Goal: Task Accomplishment & Management: Complete application form

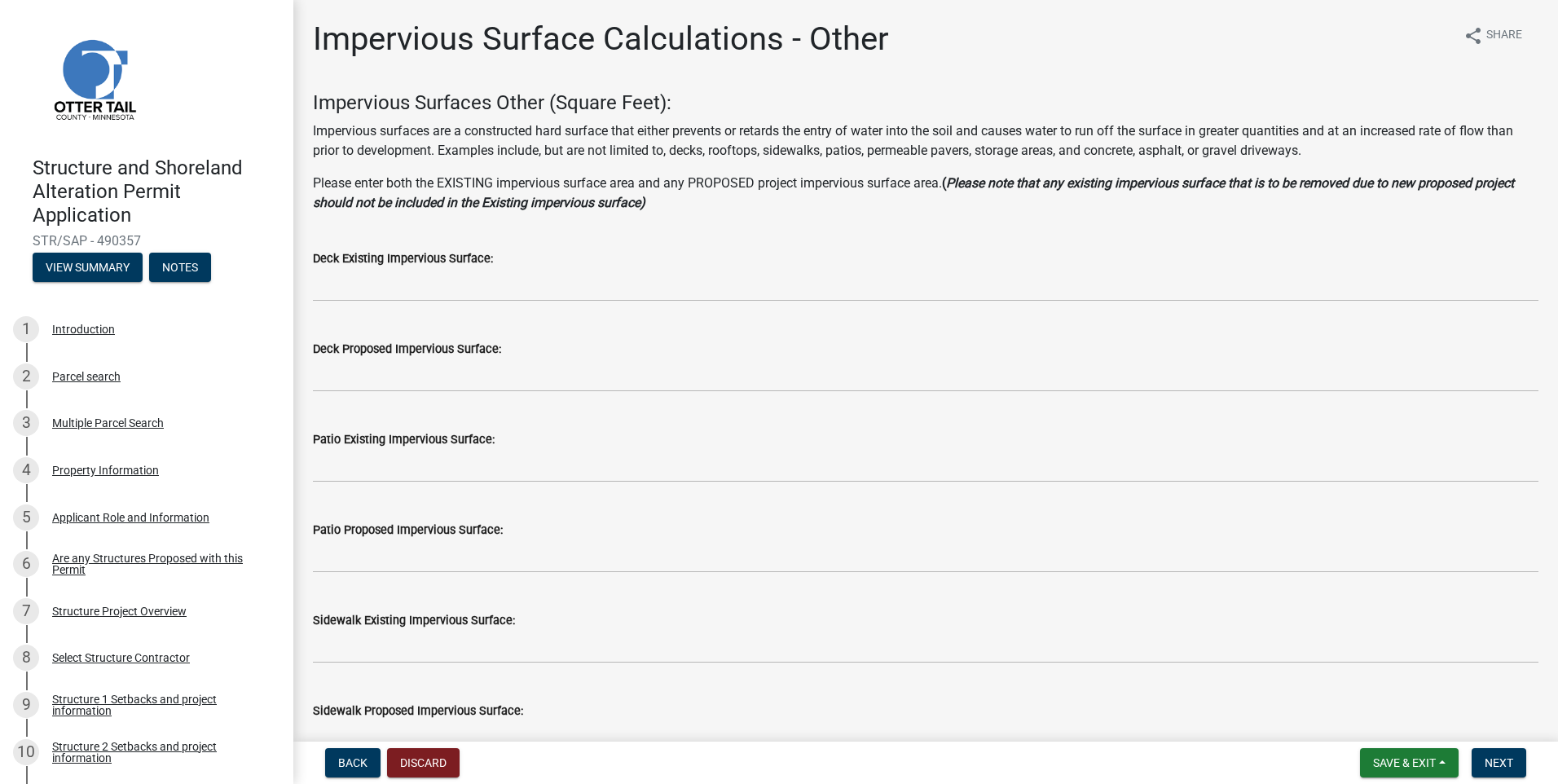
scroll to position [82, 0]
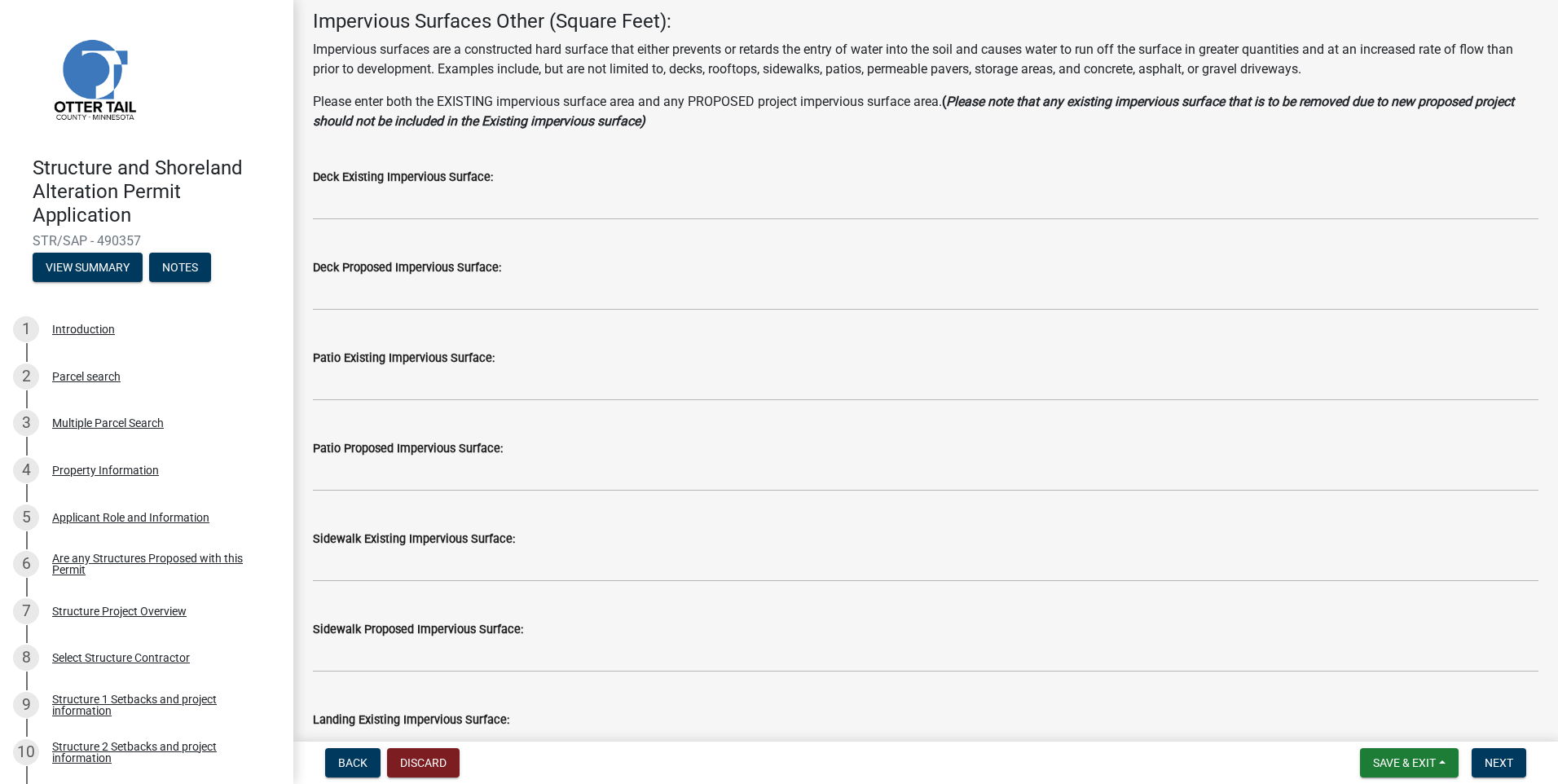
click at [397, 357] on label "Patio Existing Impervious Surface:" at bounding box center [404, 358] width 182 height 12
click at [126, 515] on div "Applicant Role and Information" at bounding box center [130, 518] width 157 height 12
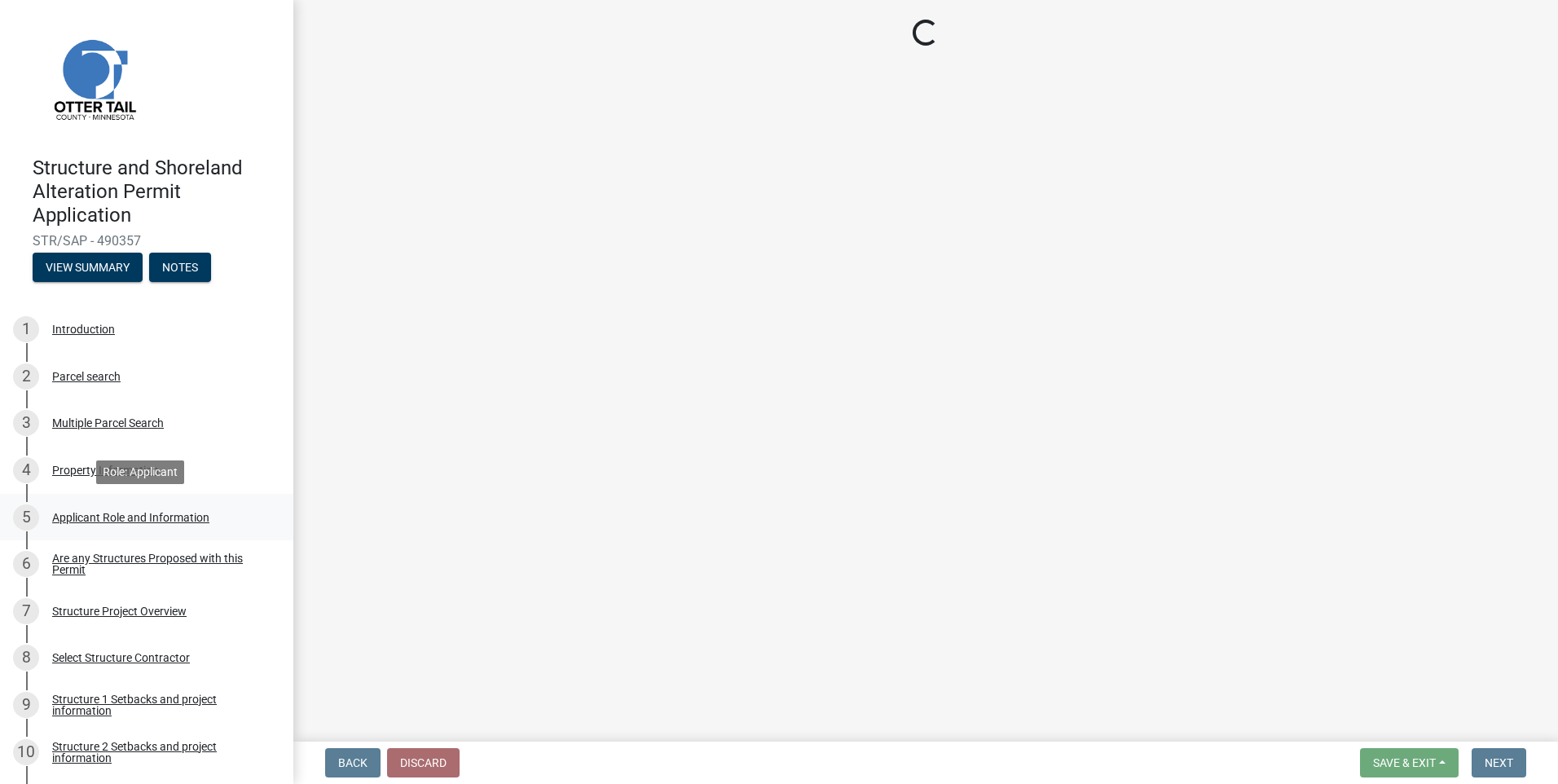
scroll to position [0, 0]
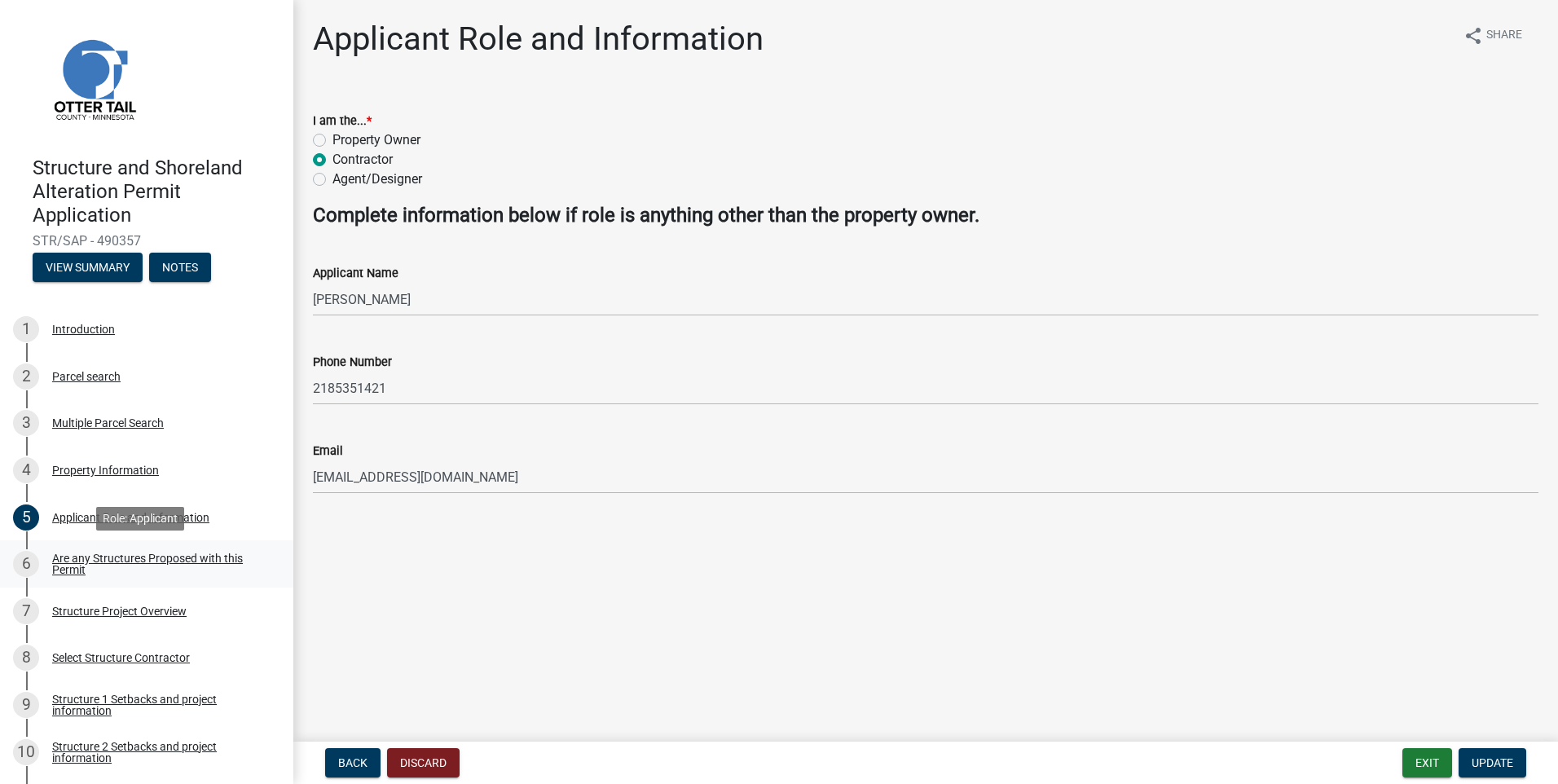
click at [106, 560] on div "Are any Structures Proposed with this Permit" at bounding box center [159, 564] width 216 height 23
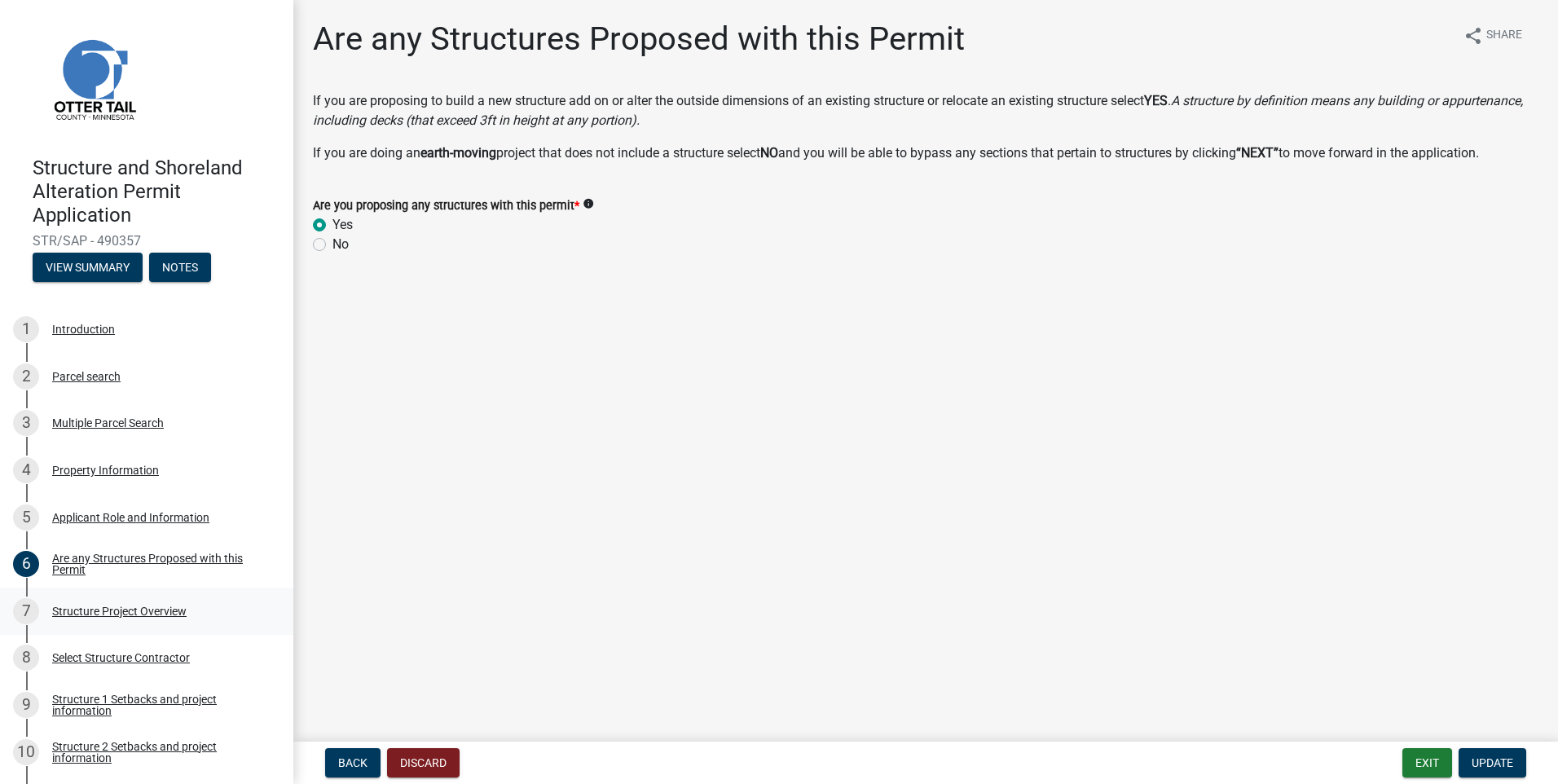
click at [122, 609] on div "Structure Project Overview" at bounding box center [119, 611] width 135 height 12
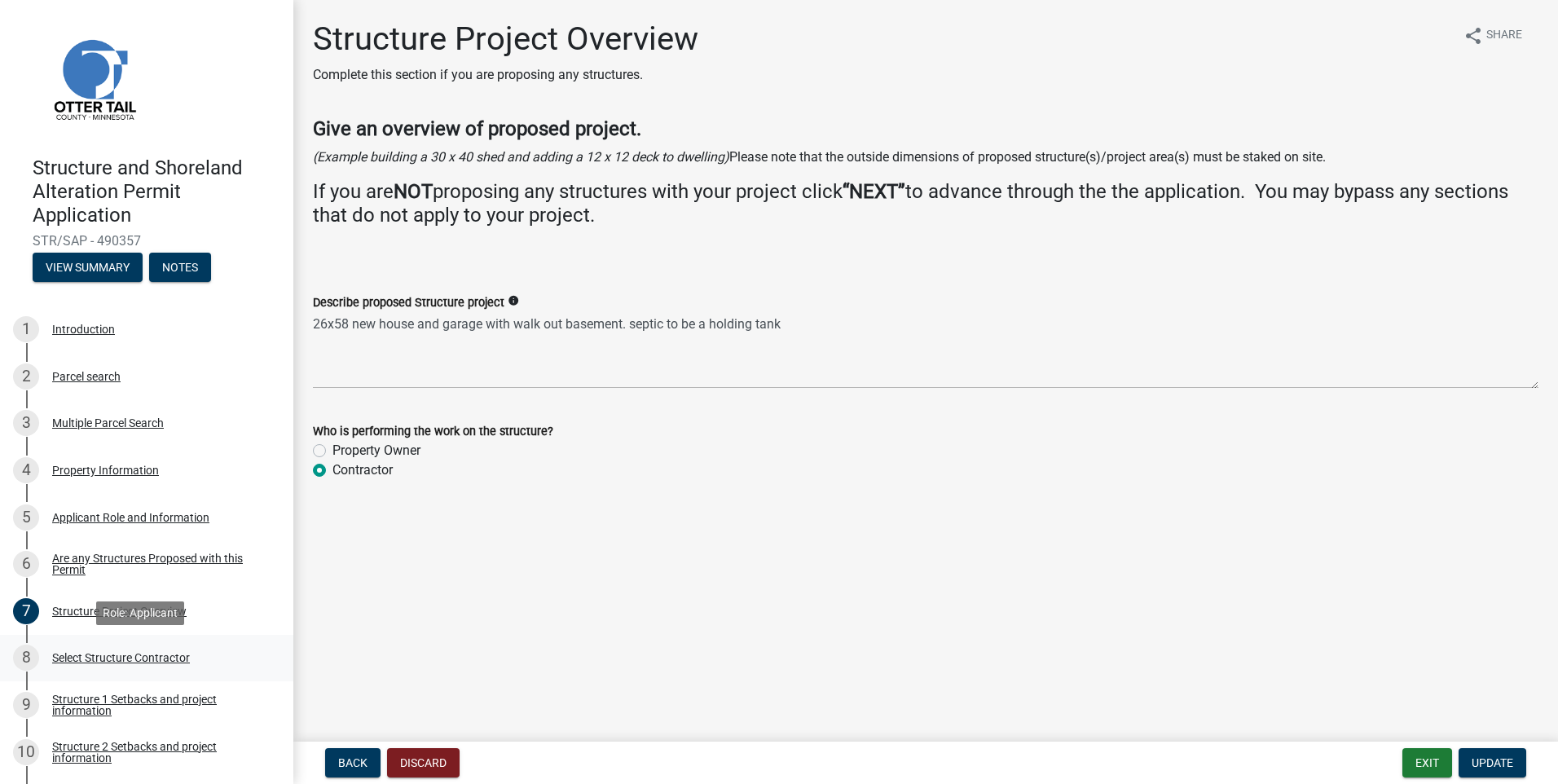
click at [122, 656] on div "Select Structure Contractor" at bounding box center [120, 658] width 137 height 12
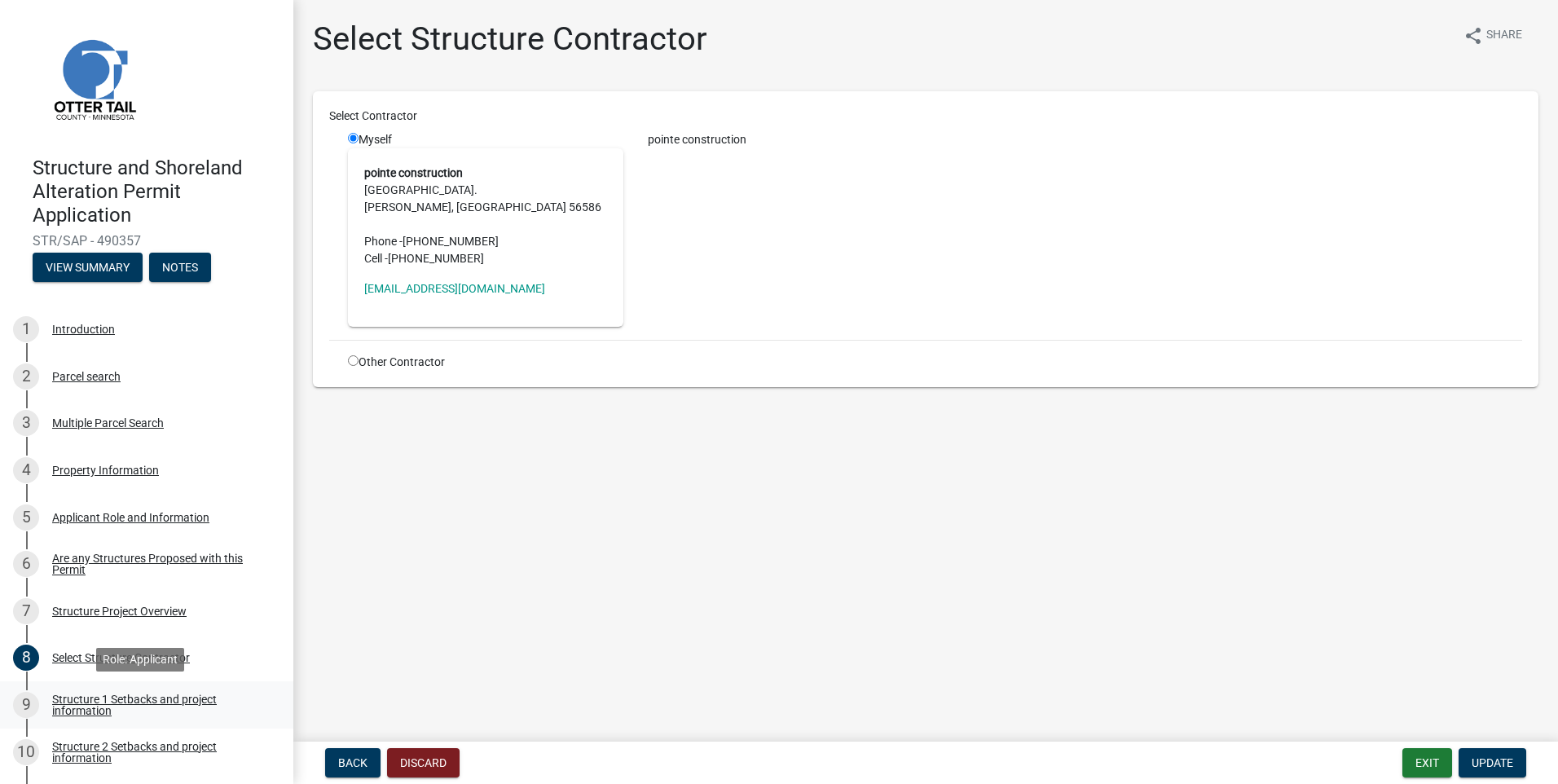
click at [93, 699] on div "Structure 1 Setbacks and project information" at bounding box center [159, 705] width 216 height 23
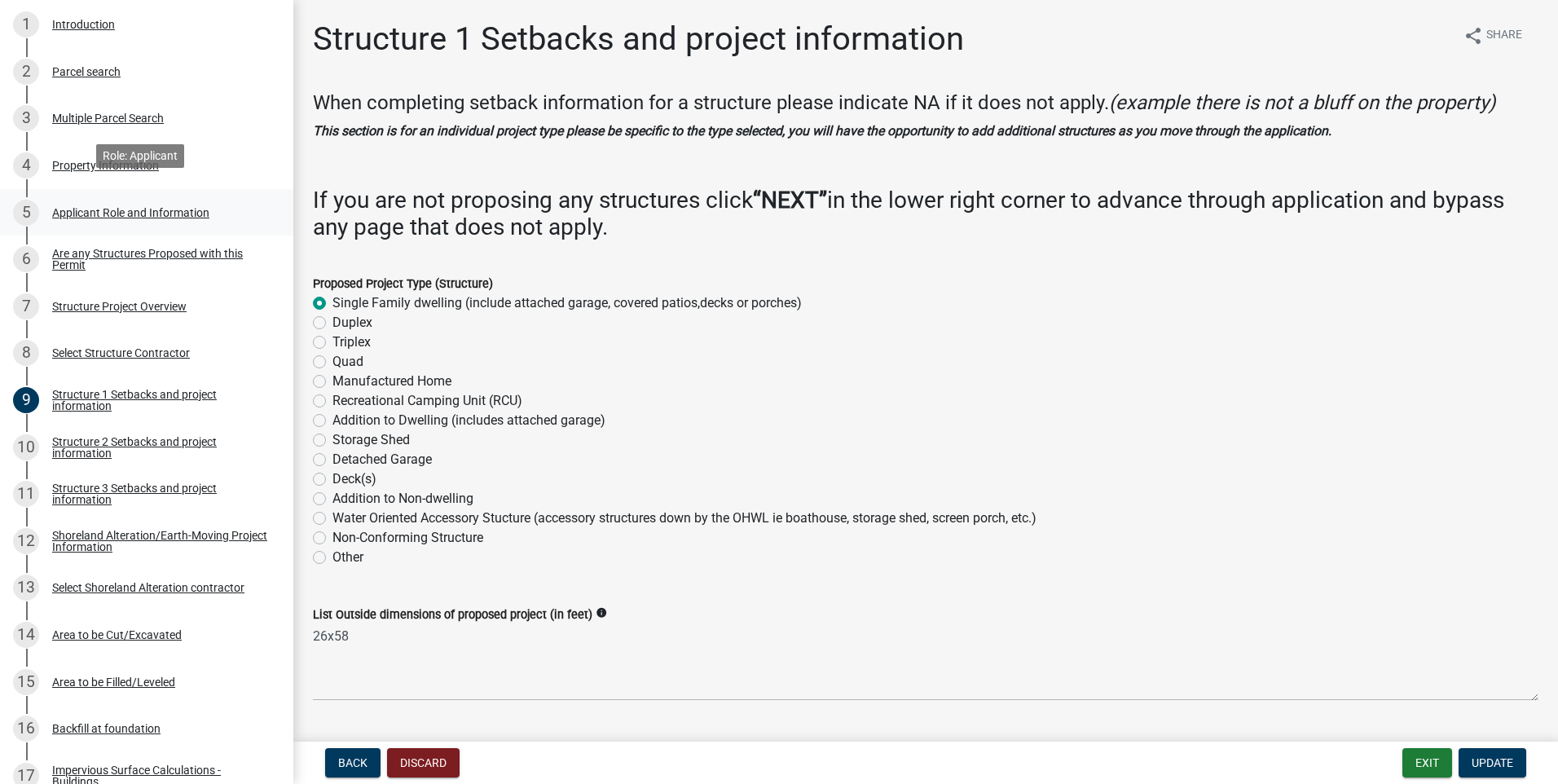
scroll to position [326, 0]
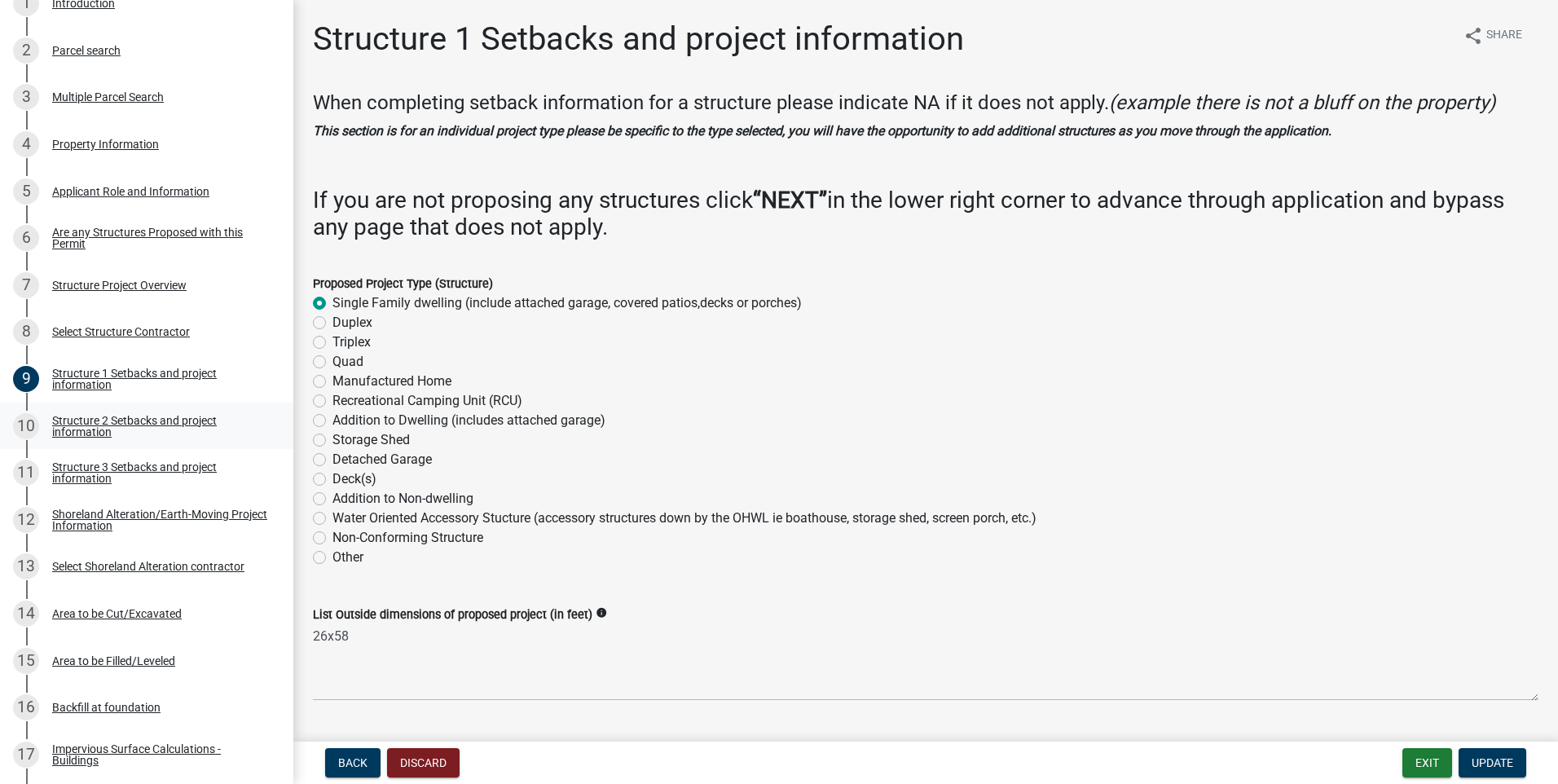
click at [78, 422] on div "Structure 2 Setbacks and project information" at bounding box center [159, 426] width 216 height 23
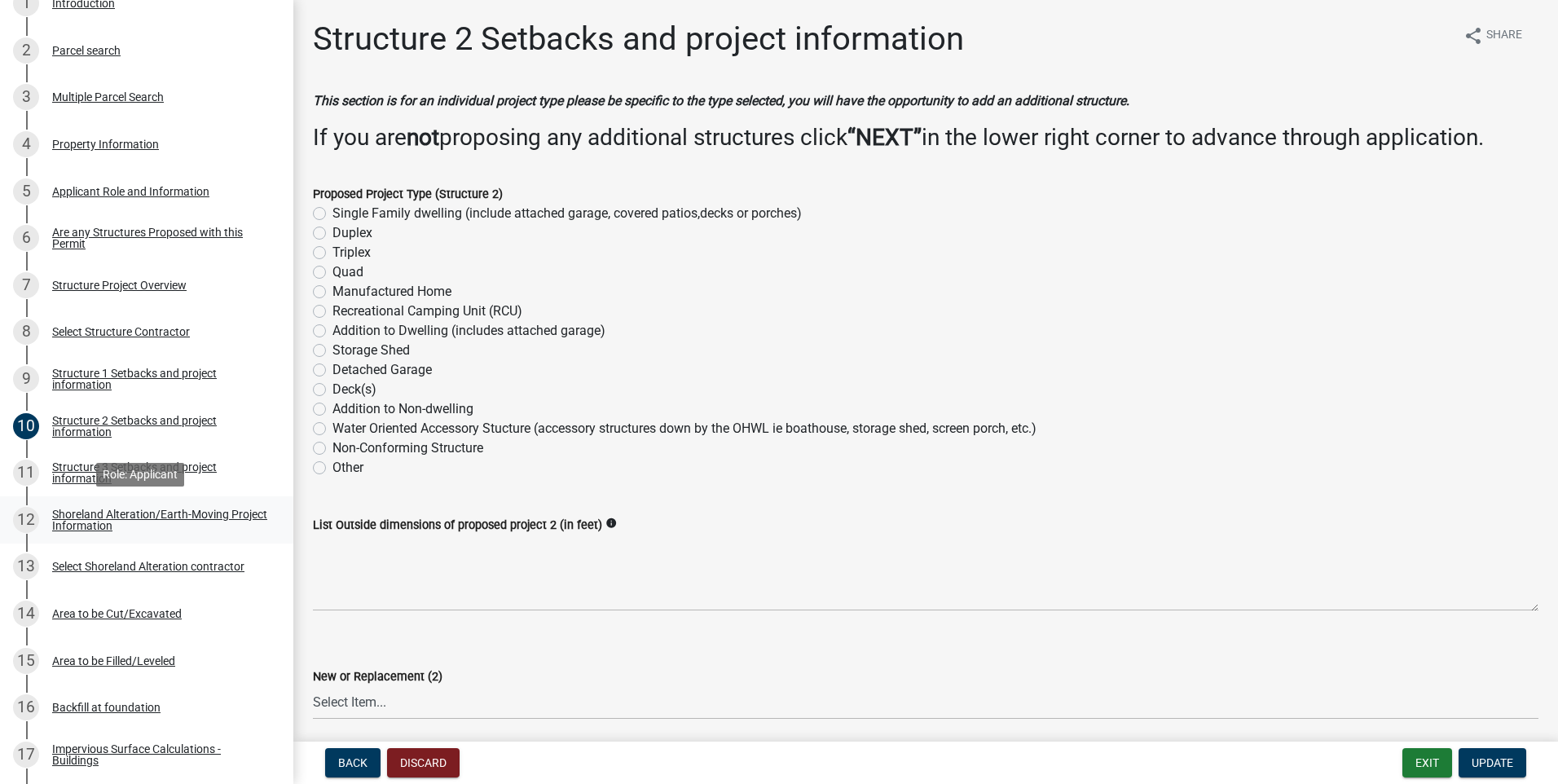
click at [96, 522] on div "Shoreland Alteration/Earth-Moving Project Information" at bounding box center [159, 519] width 216 height 23
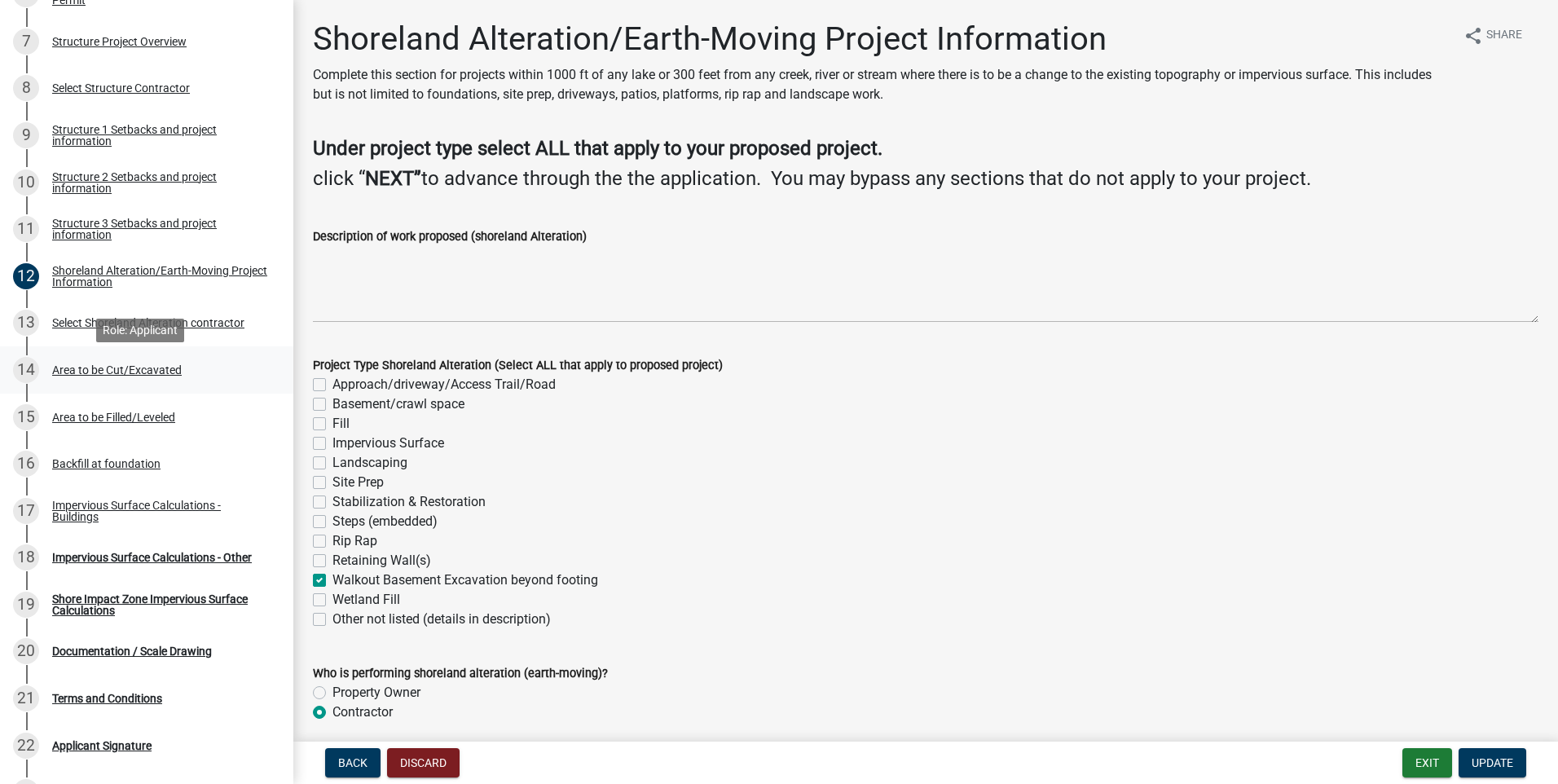
scroll to position [570, 0]
click at [122, 556] on div "Impervious Surface Calculations - Other" at bounding box center [152, 557] width 200 height 12
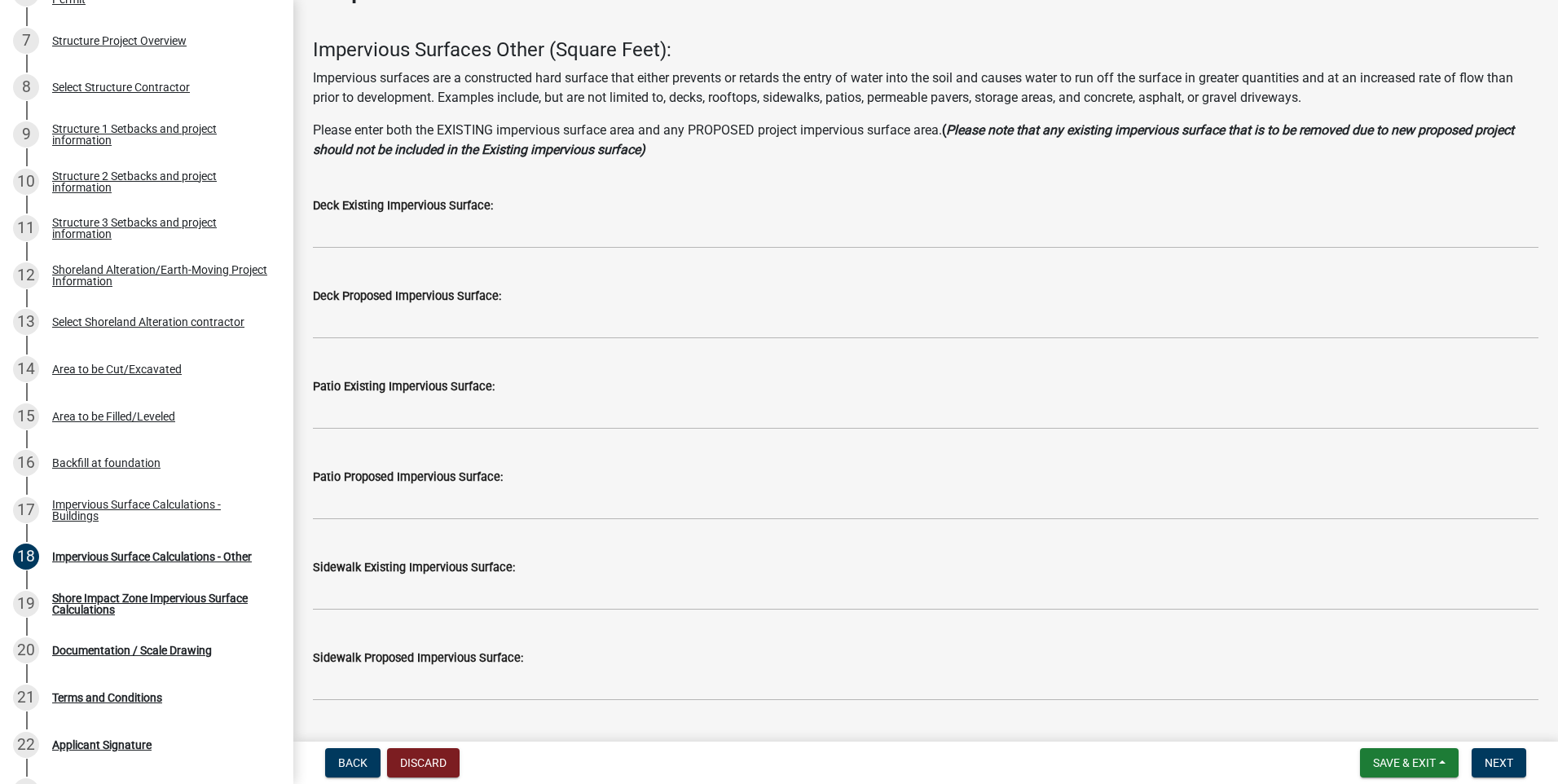
scroll to position [82, 0]
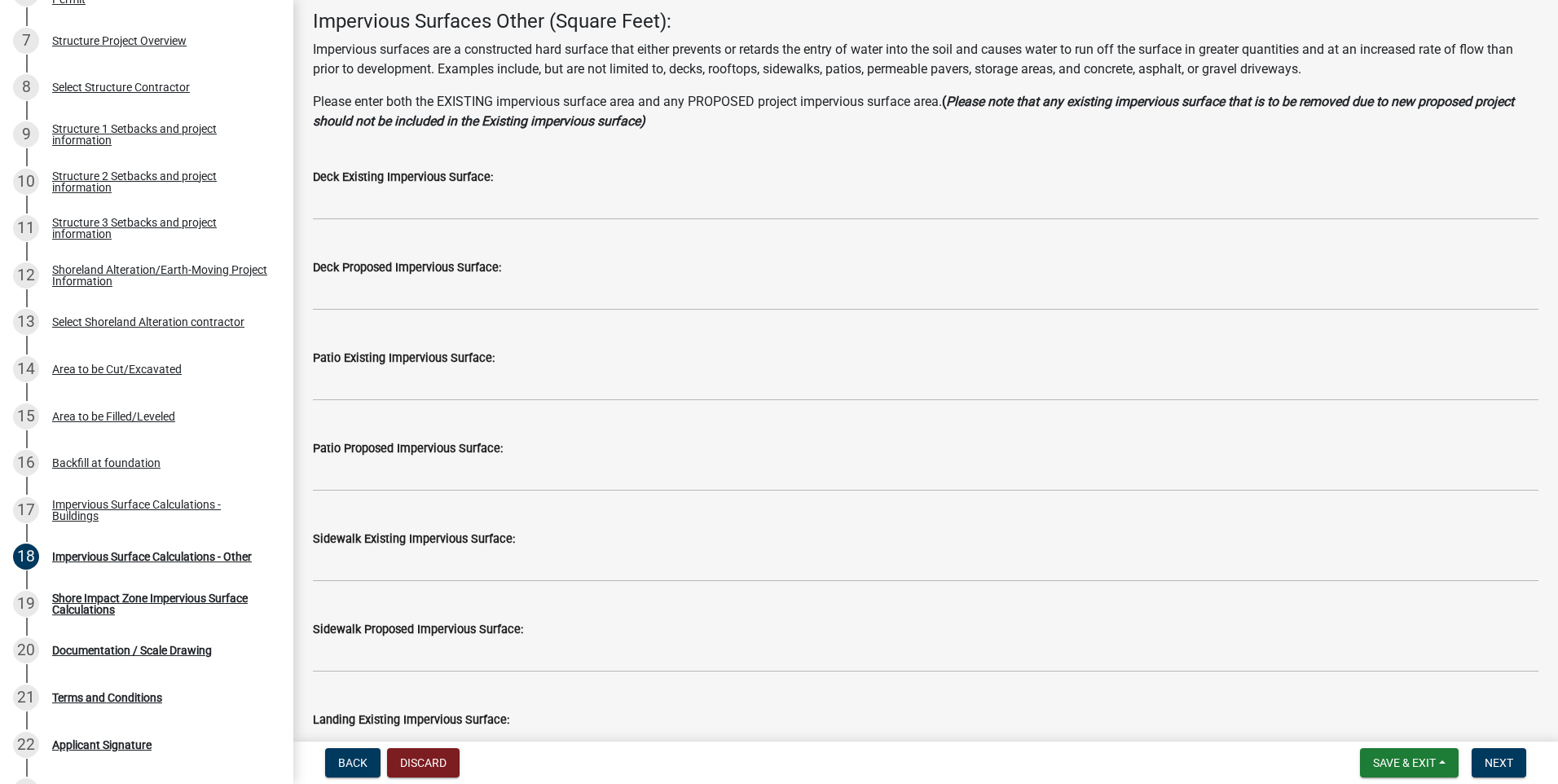
click at [395, 357] on label "Patio Existing Impervious Surface:" at bounding box center [404, 358] width 182 height 12
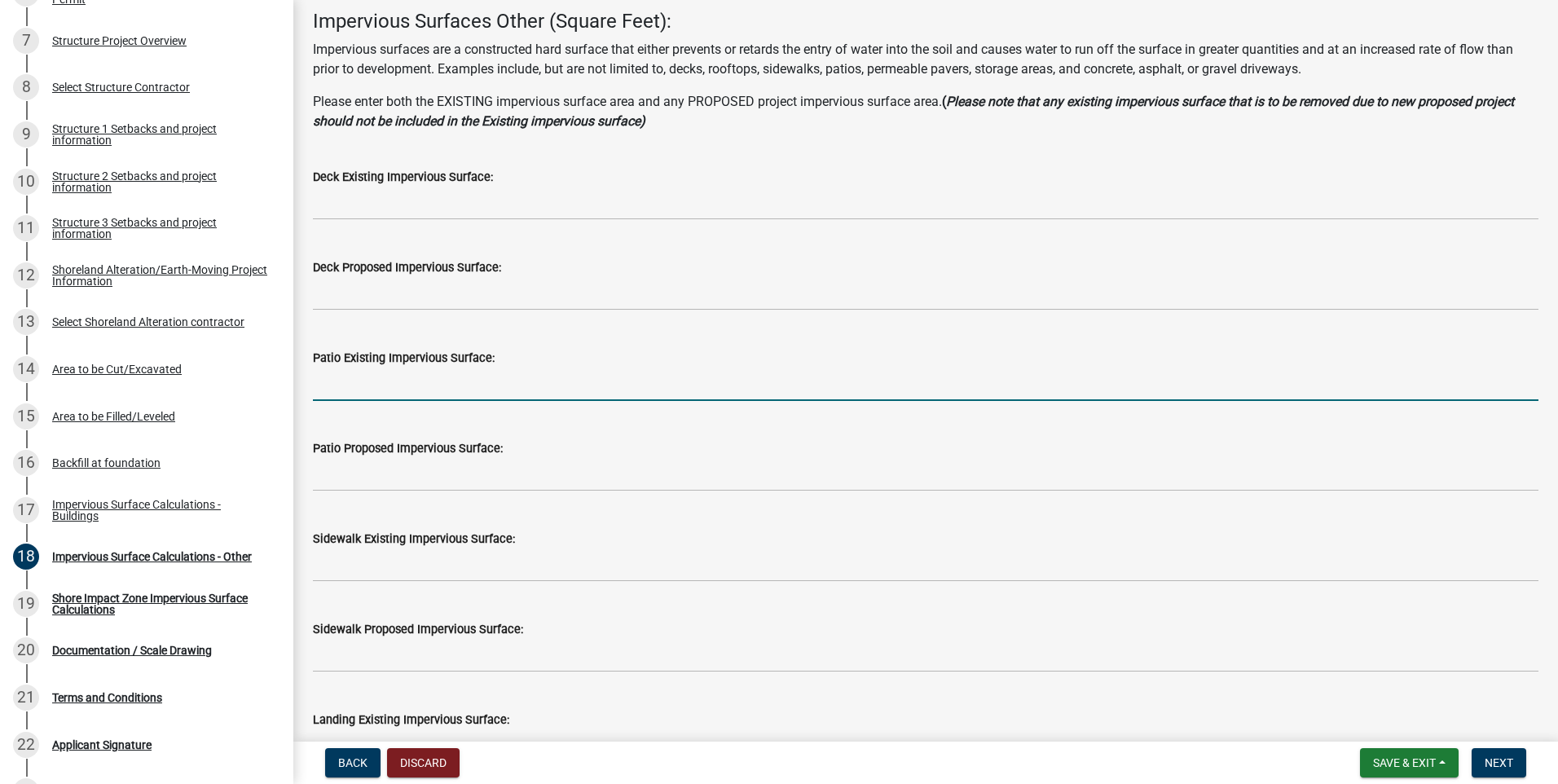
click at [338, 389] on input "text" at bounding box center [926, 384] width 1226 height 34
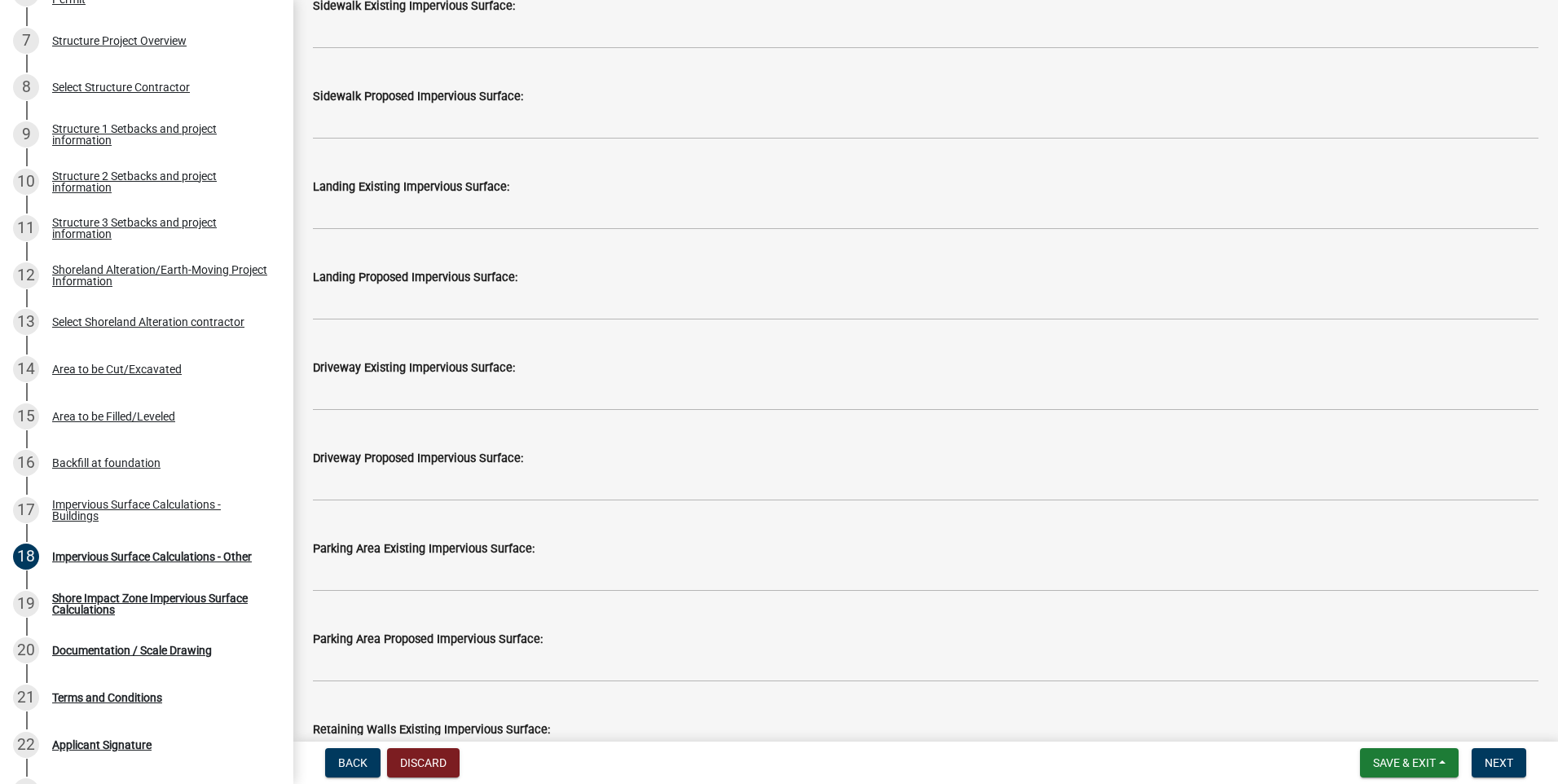
scroll to position [652, 0]
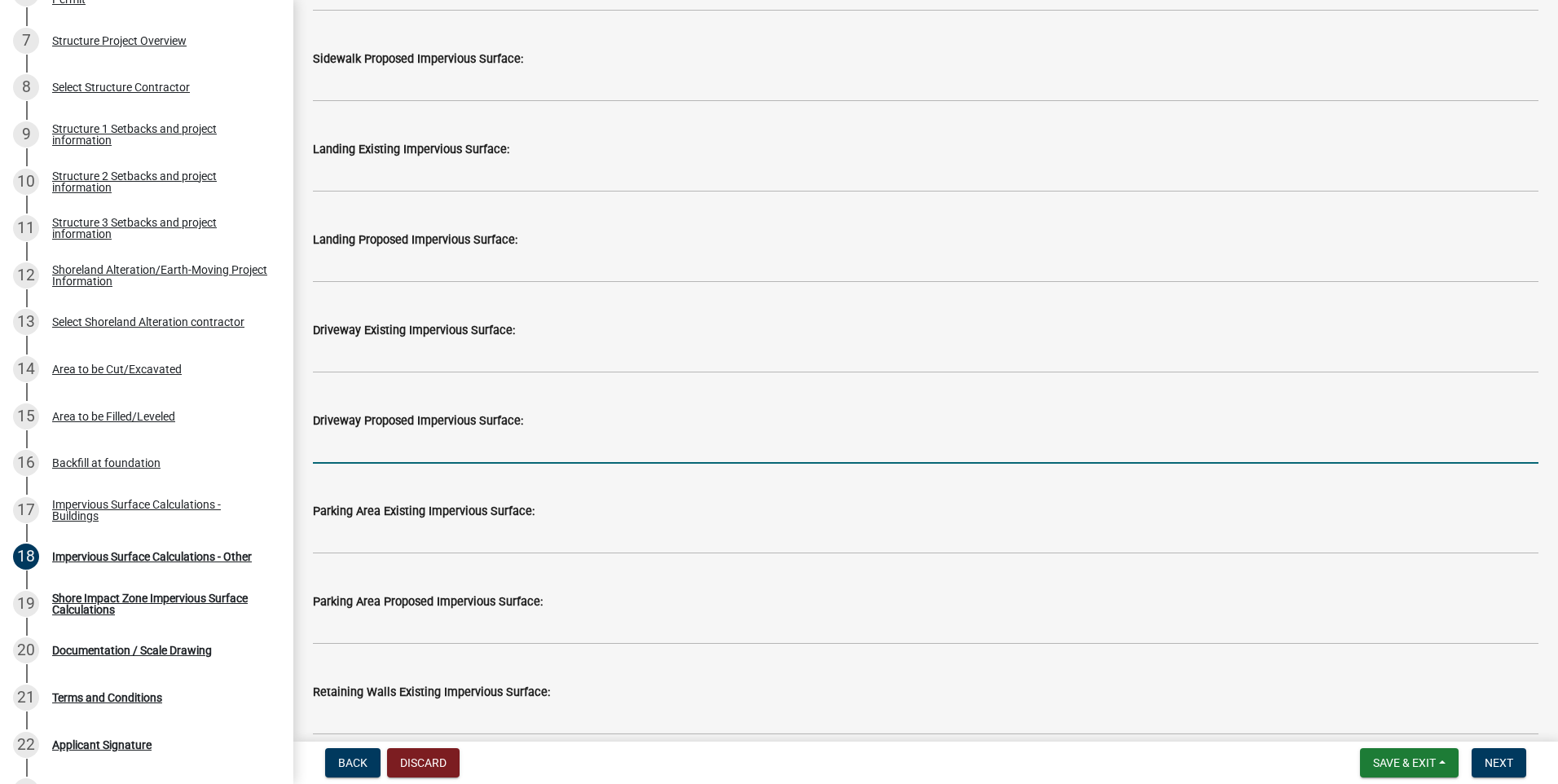
click at [437, 447] on input "text" at bounding box center [926, 447] width 1226 height 34
type input "1820"
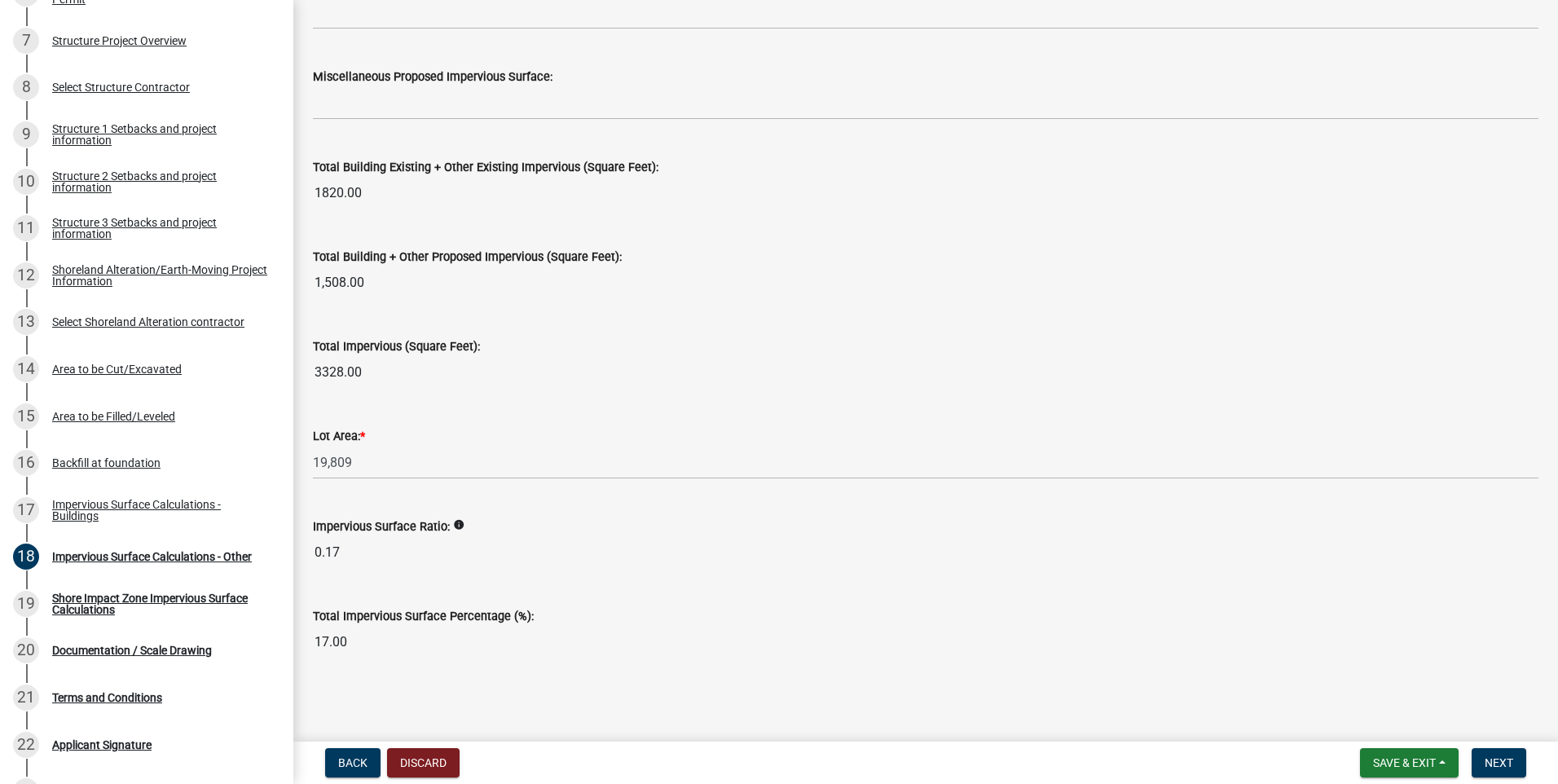
scroll to position [1722, 0]
click at [1503, 764] on span "Next" at bounding box center [1499, 763] width 28 height 13
type input "1520"
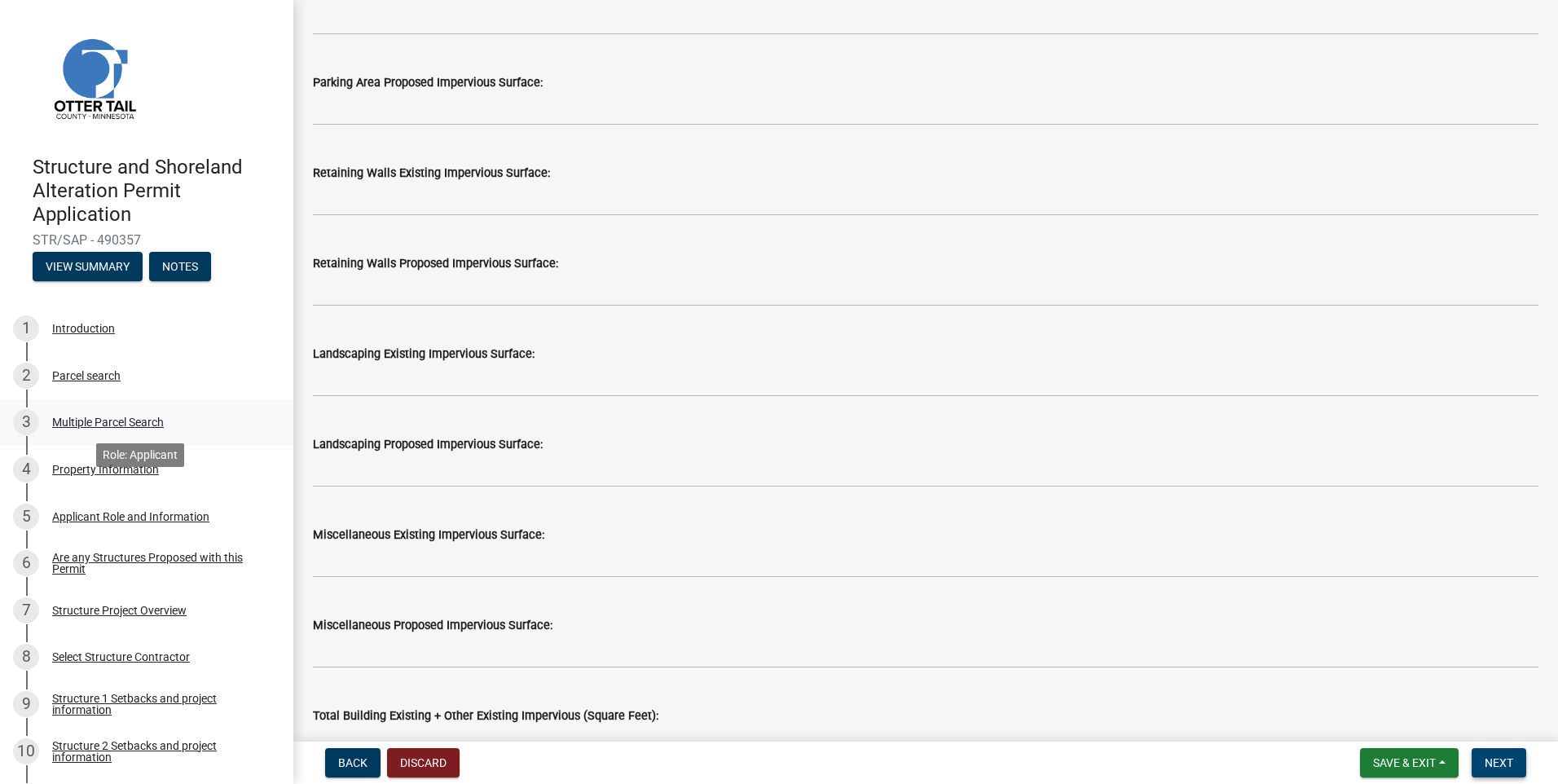
scroll to position [0, 0]
click at [114, 466] on div "Property Information" at bounding box center [105, 470] width 106 height 12
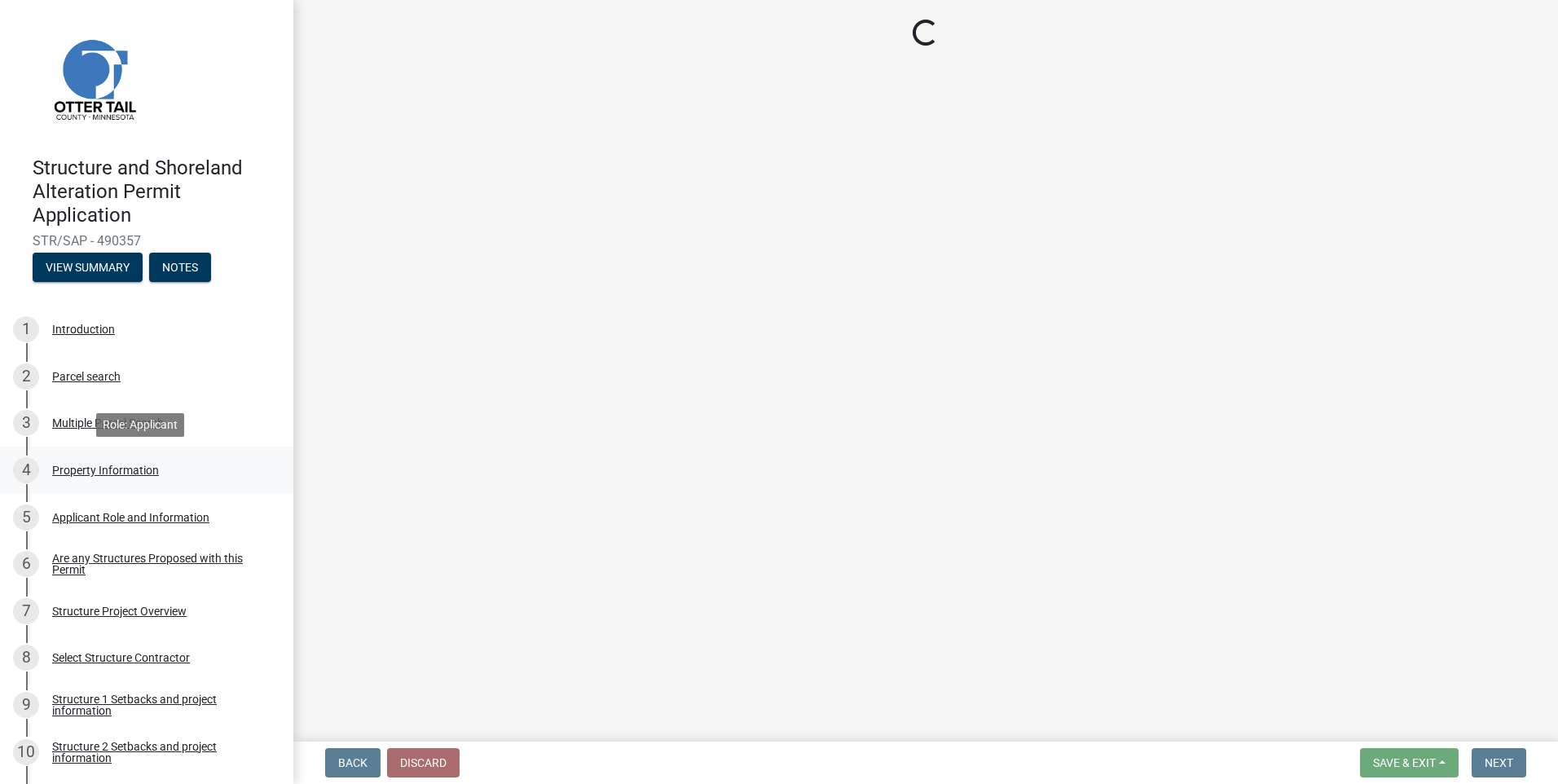
select select "dae146ac-7aec-4e5a-b4df-5ea468bcb6b4"
select select "91995f90-6606-463b-bec3-c5862f147548"
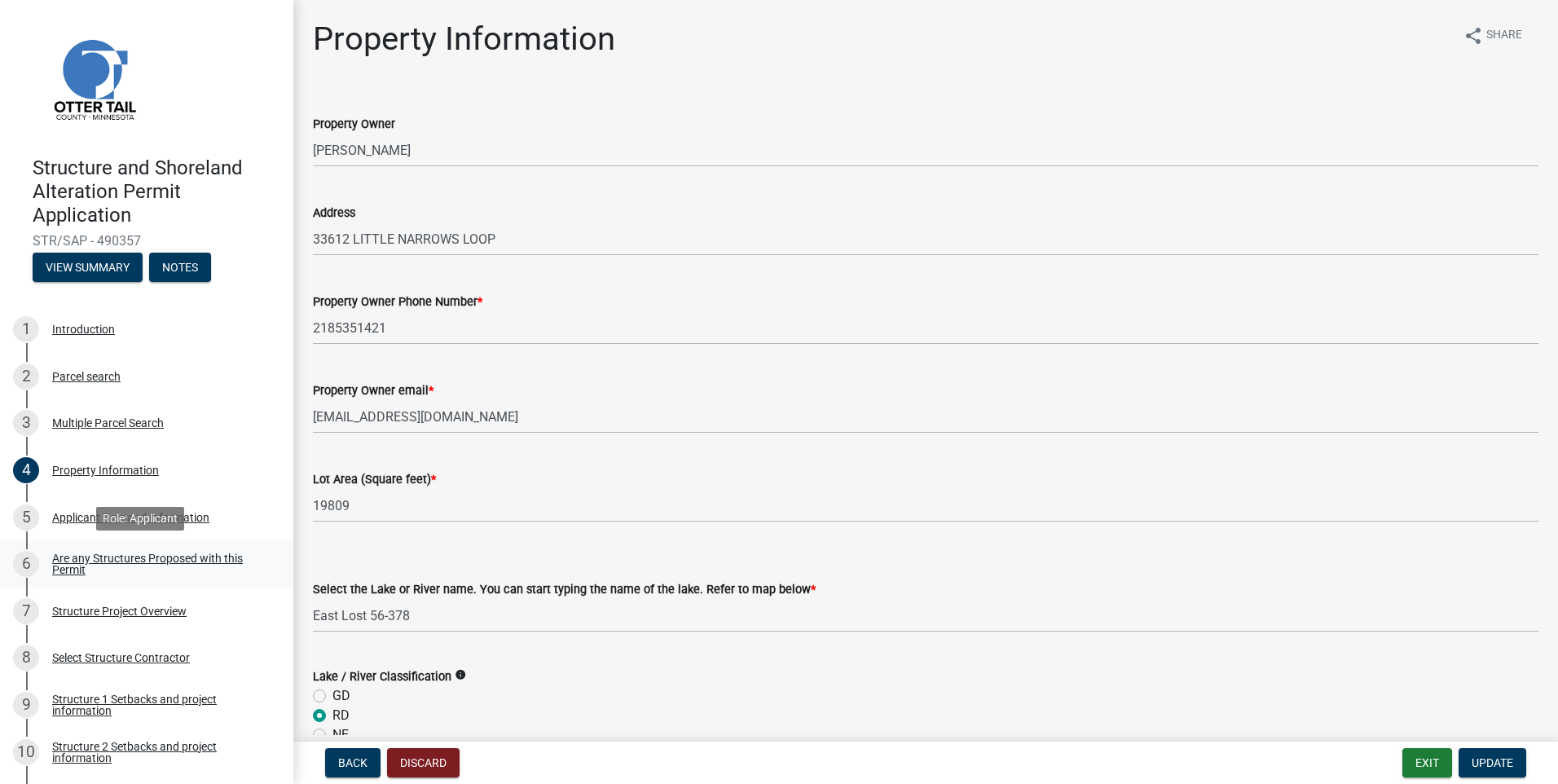
click at [156, 560] on div "Are any Structures Proposed with this Permit" at bounding box center [159, 564] width 216 height 23
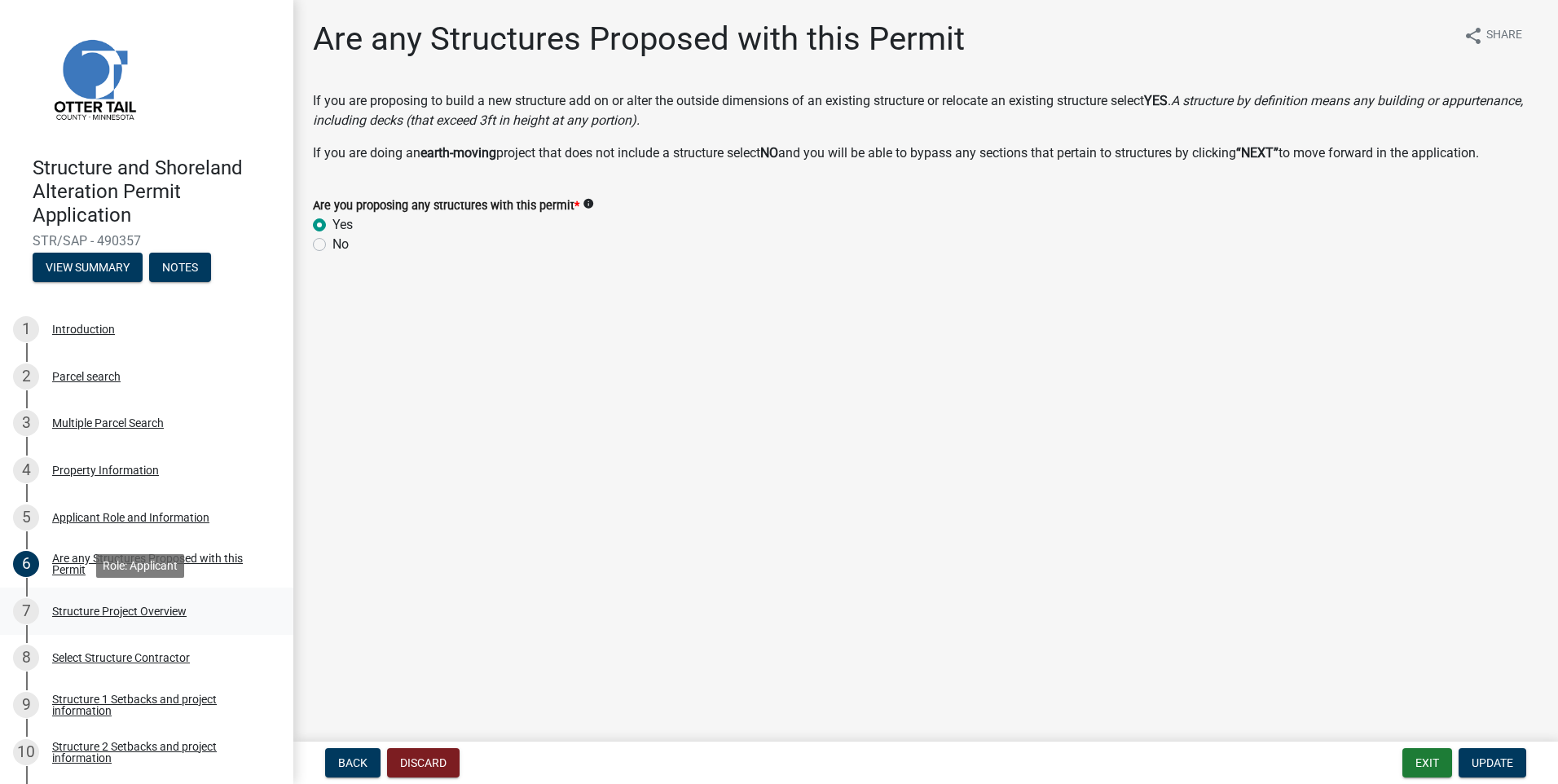
click at [155, 610] on div "Structure Project Overview" at bounding box center [119, 611] width 135 height 12
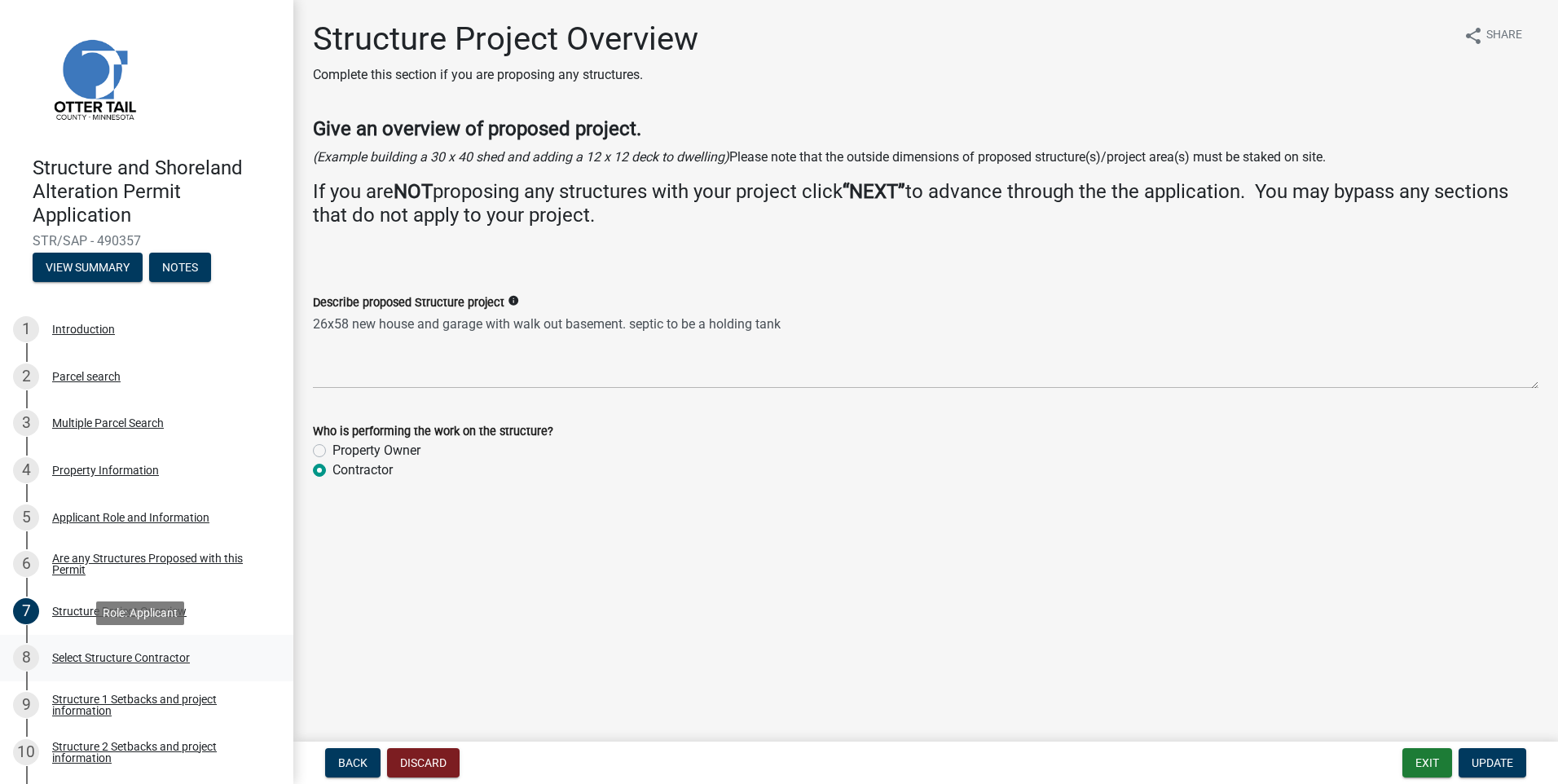
click at [144, 656] on div "Select Structure Contractor" at bounding box center [120, 658] width 137 height 12
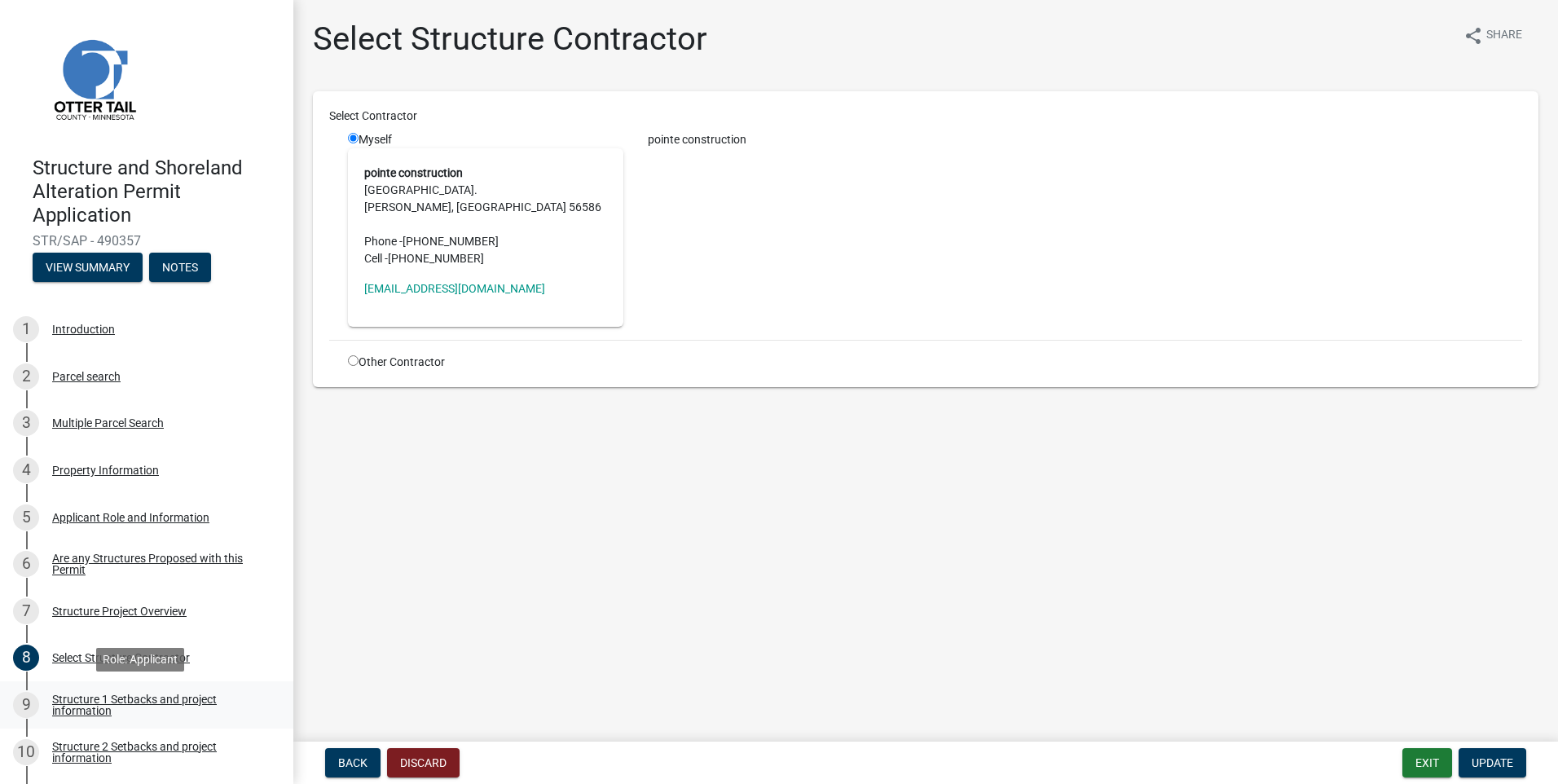
click at [144, 695] on div "Structure 1 Setbacks and project information" at bounding box center [159, 705] width 216 height 23
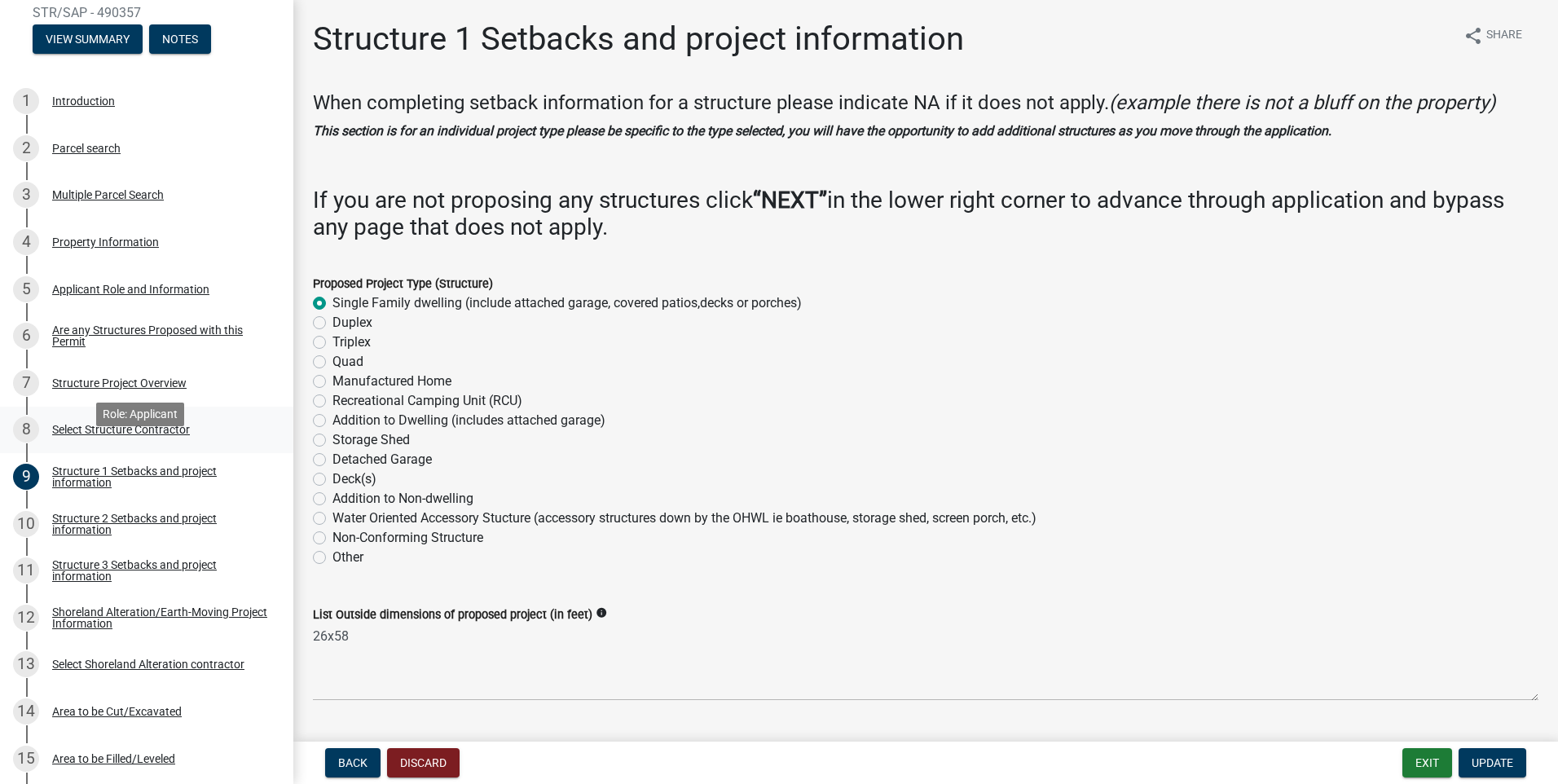
scroll to position [326, 0]
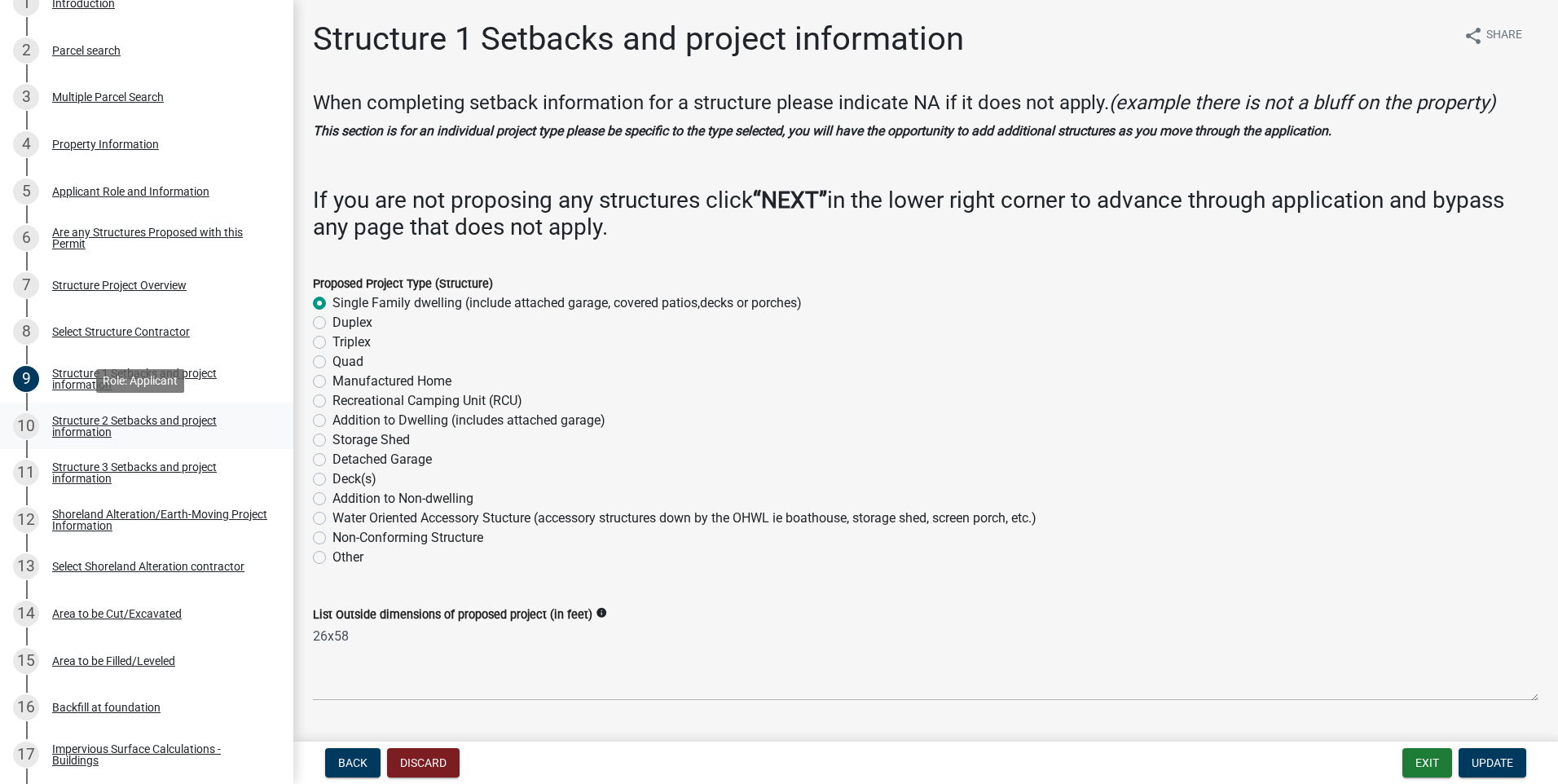
click at [153, 422] on div "Structure 2 Setbacks and project information" at bounding box center [159, 426] width 216 height 23
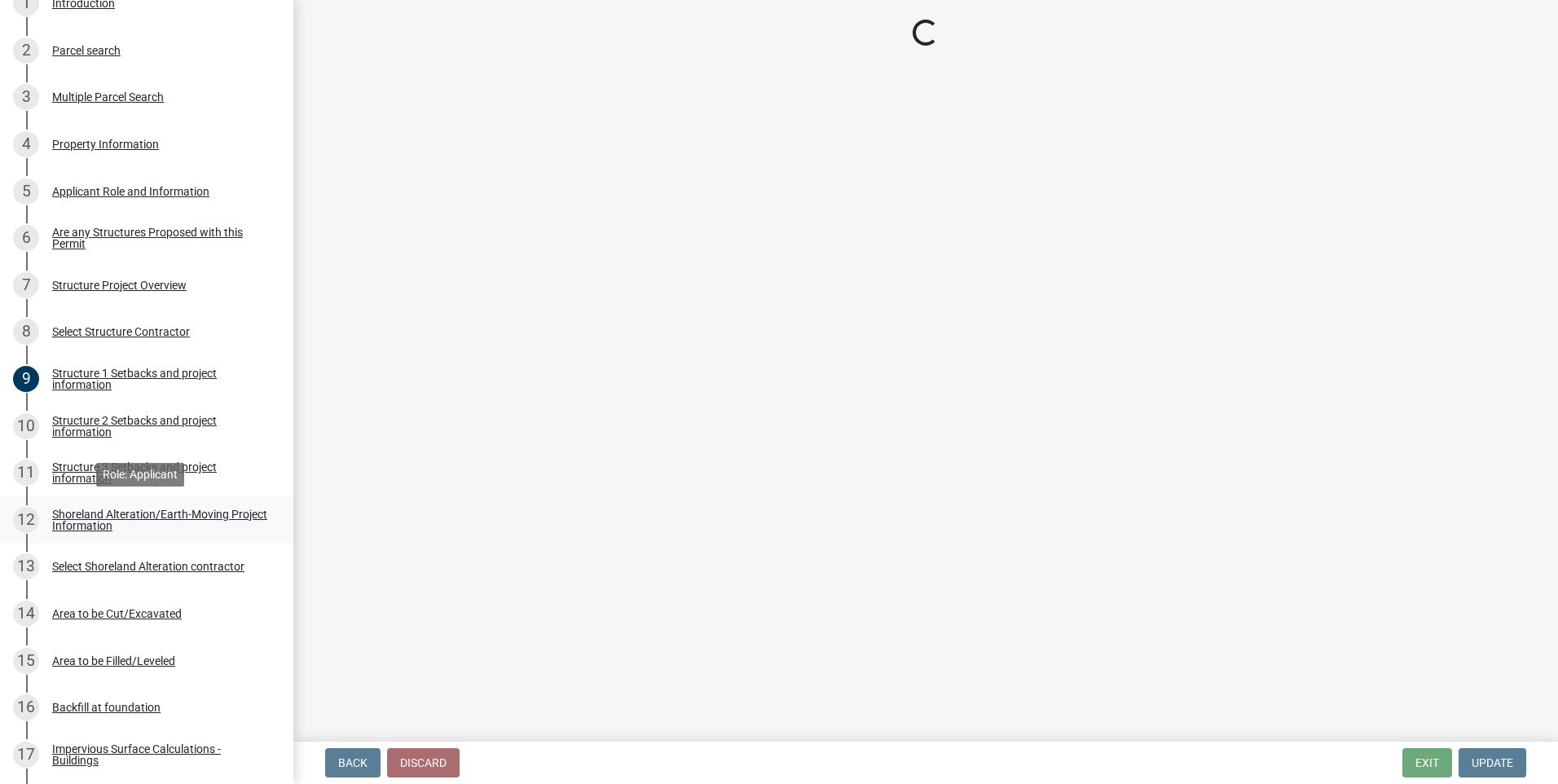
click at [126, 515] on div "Shoreland Alteration/Earth-Moving Project Information" at bounding box center [159, 519] width 216 height 23
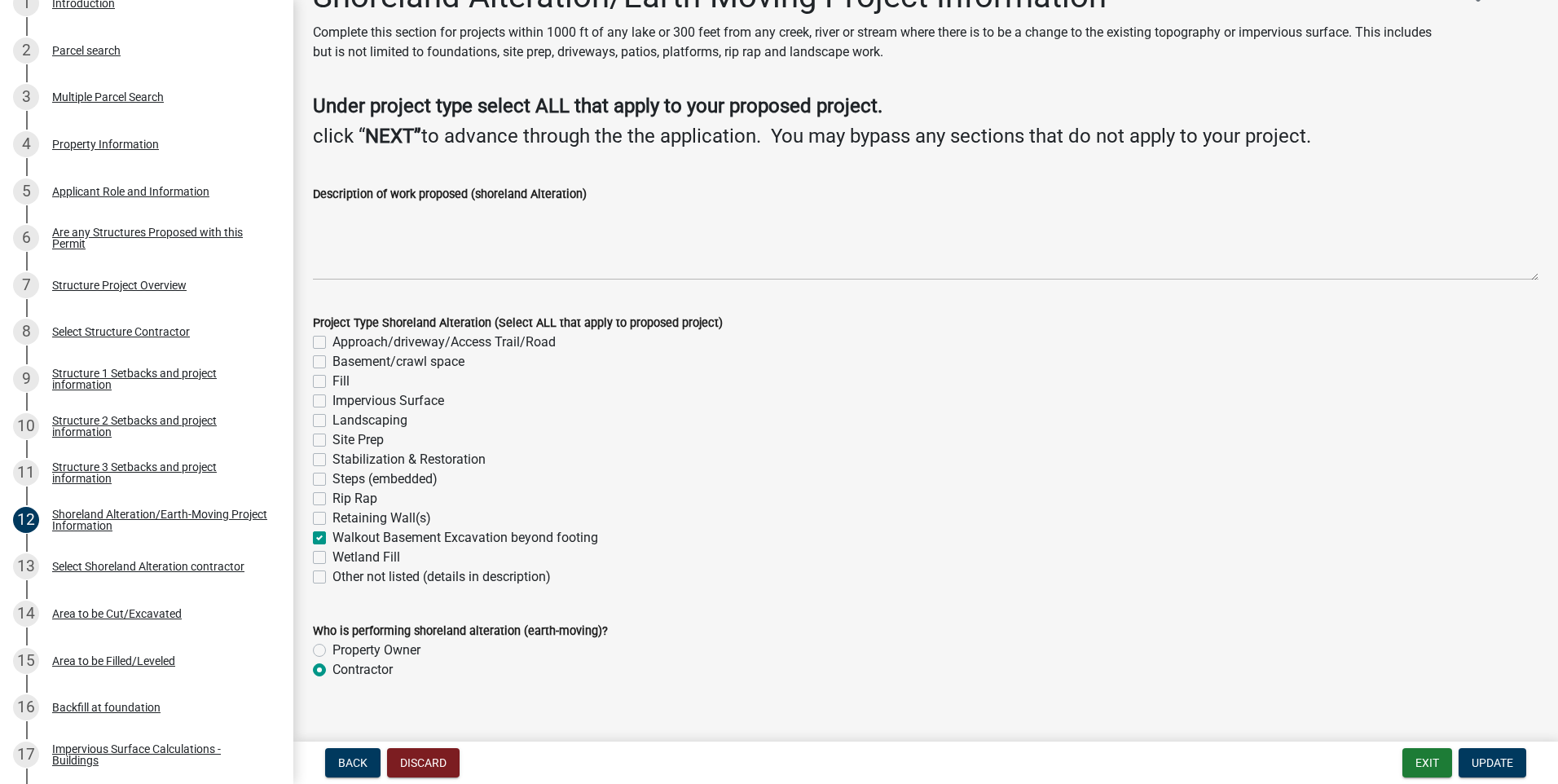
scroll to position [65, 0]
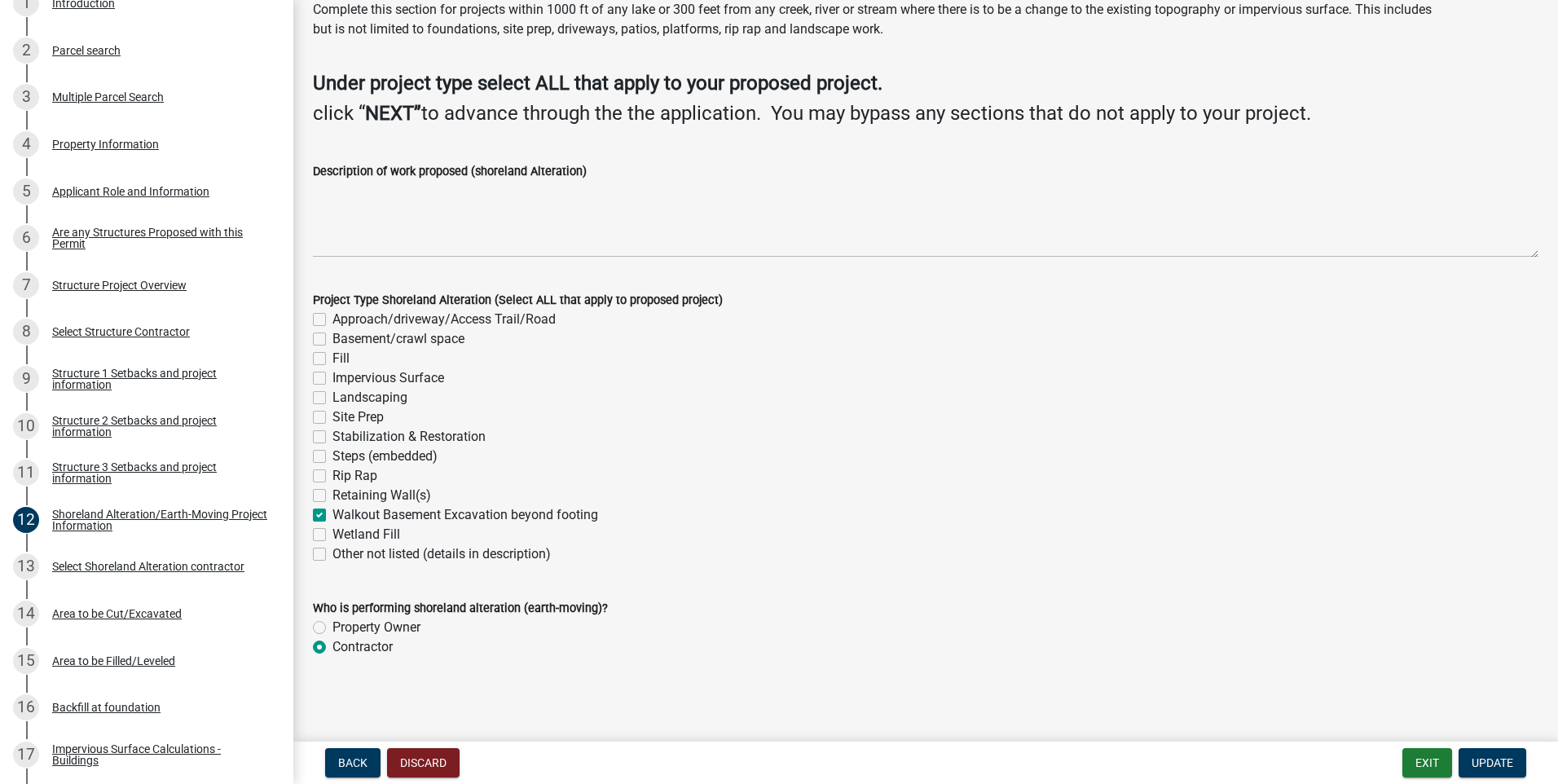
click at [1017, 338] on div "Basement/crawl space" at bounding box center [926, 339] width 1226 height 20
click at [116, 565] on div "Select Shoreland Alteration contractor" at bounding box center [147, 567] width 192 height 12
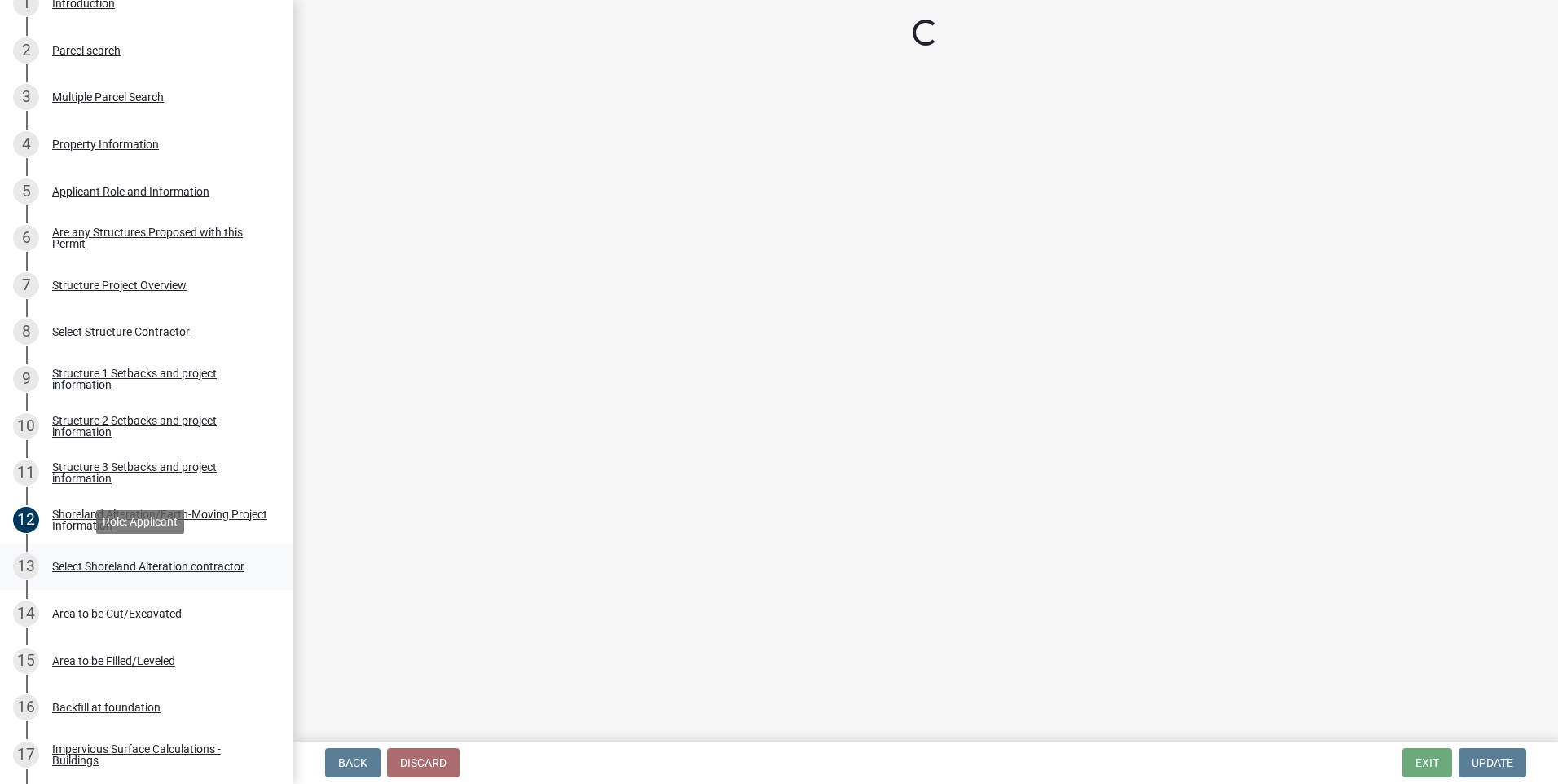
scroll to position [0, 0]
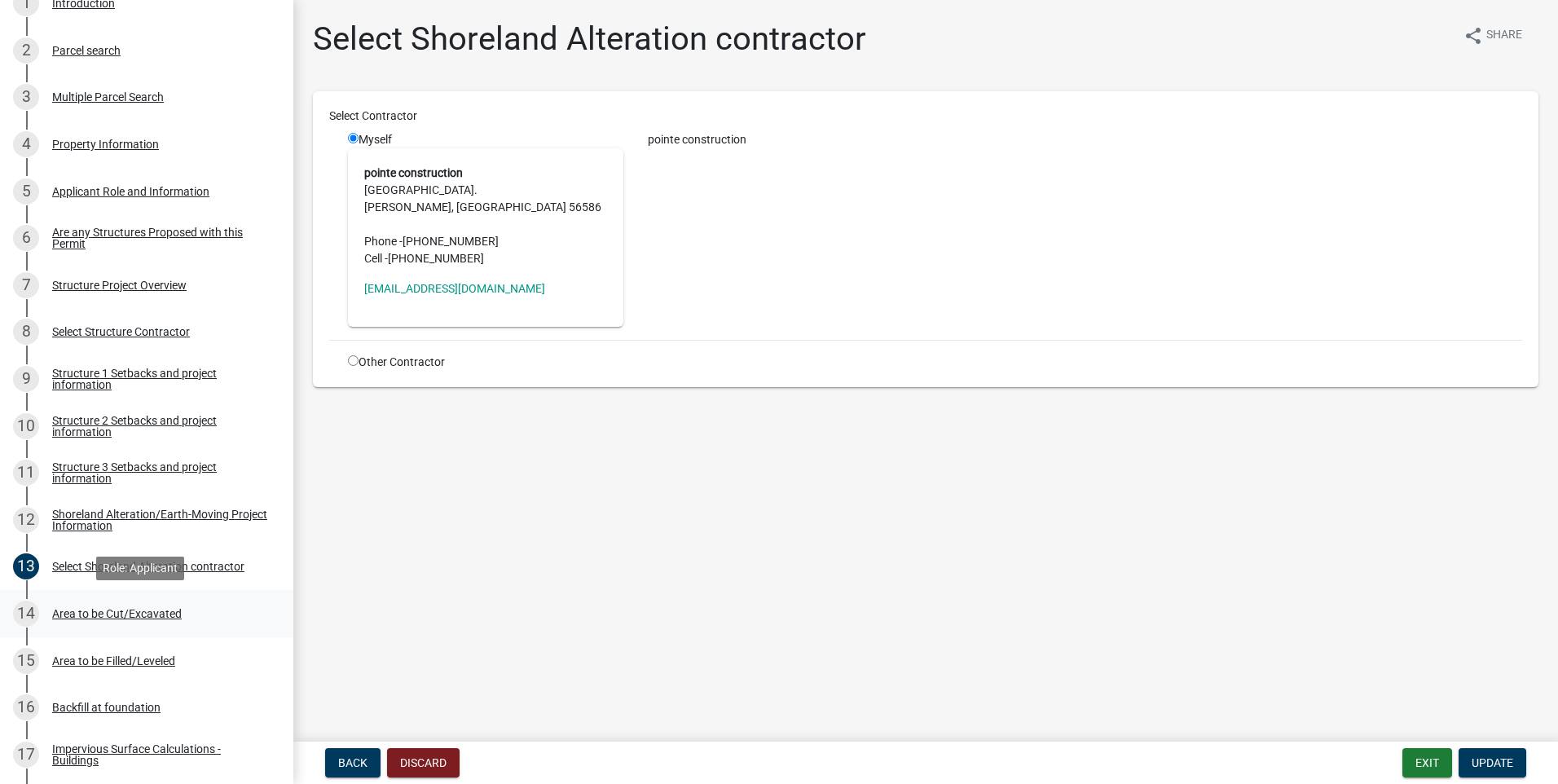
click at [127, 615] on div "Area to be Cut/Excavated" at bounding box center [116, 614] width 129 height 12
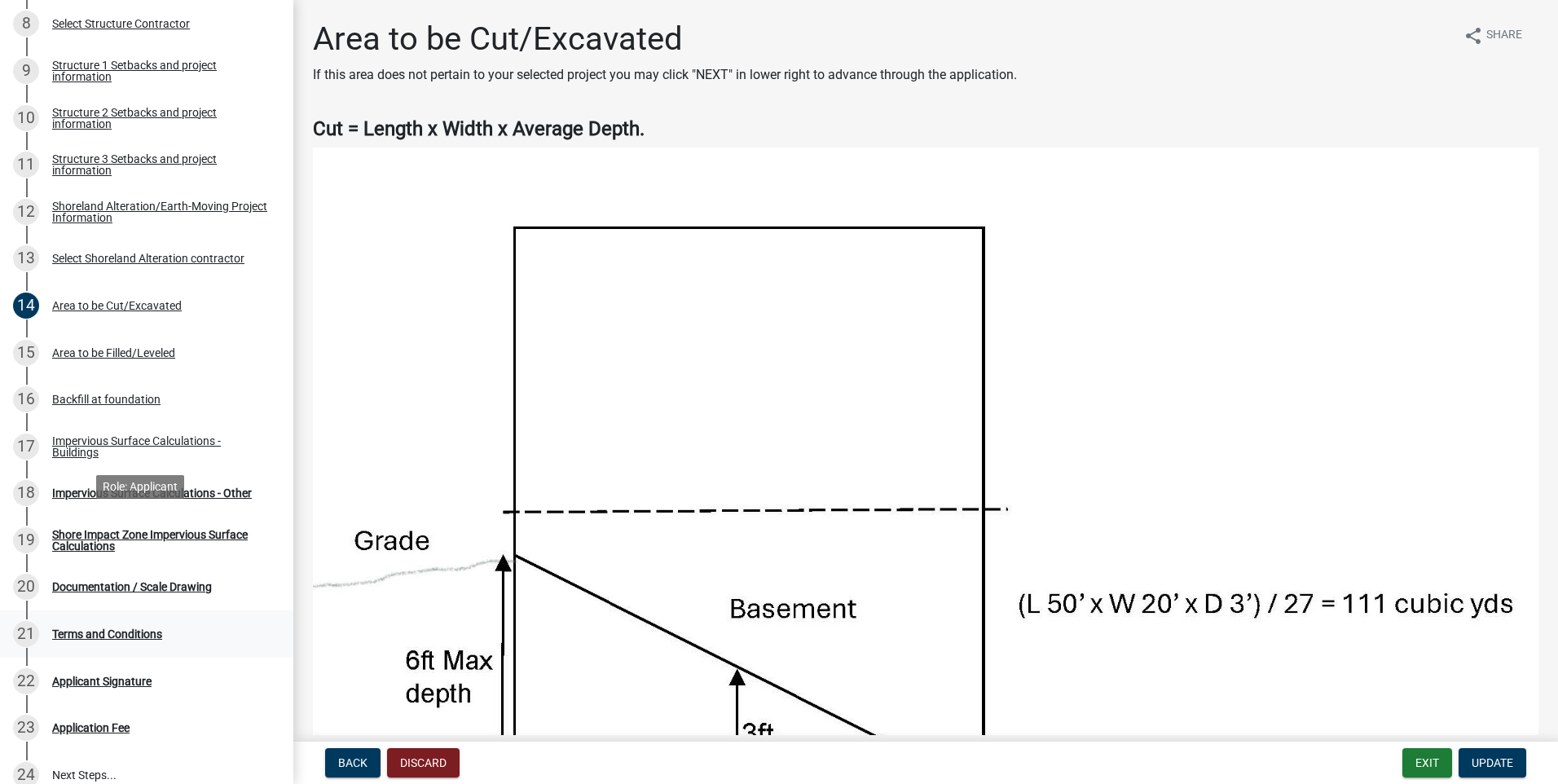
scroll to position [652, 0]
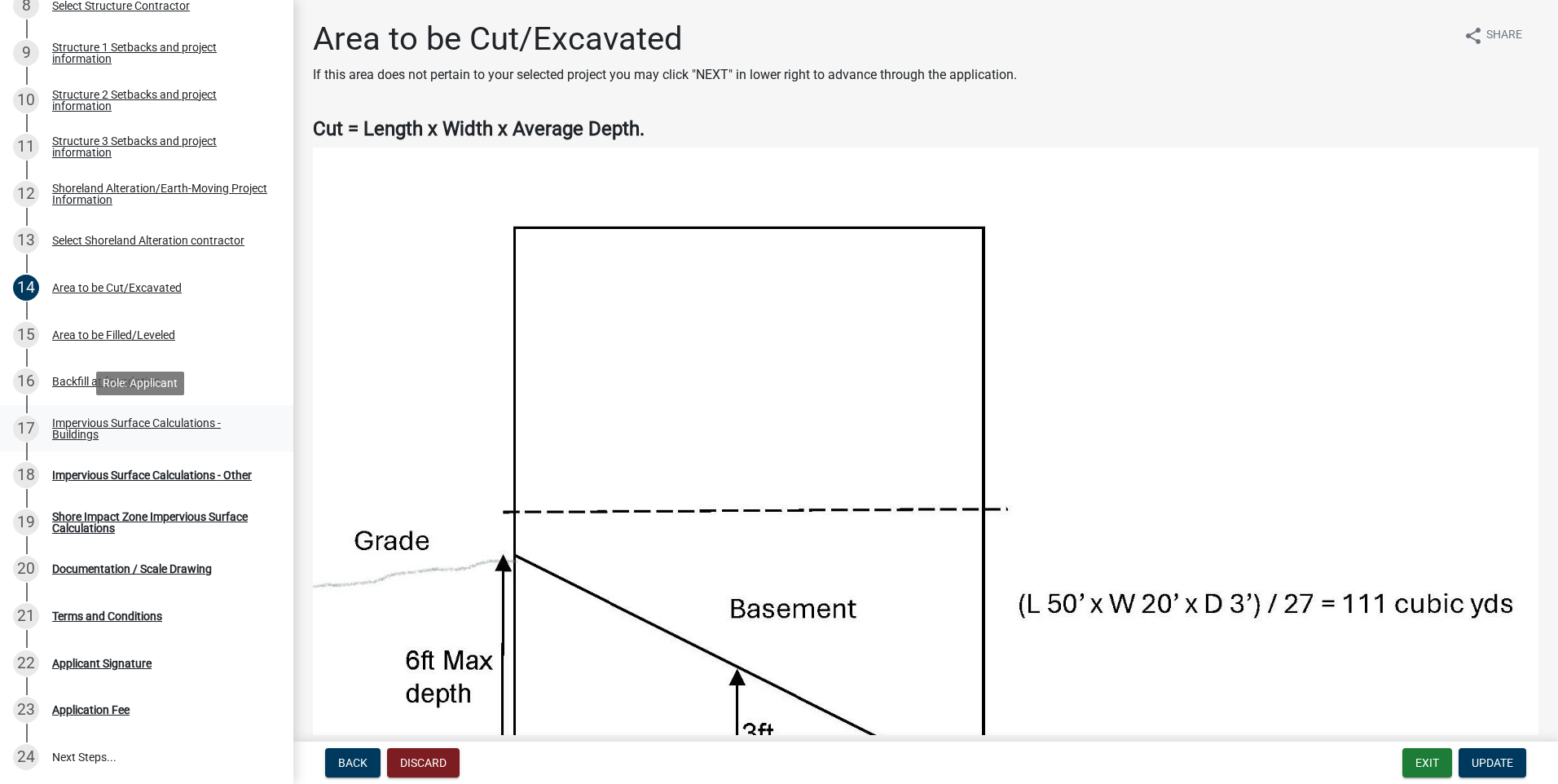
click at [117, 419] on div "Impervious Surface Calculations - Buildings" at bounding box center [159, 428] width 216 height 23
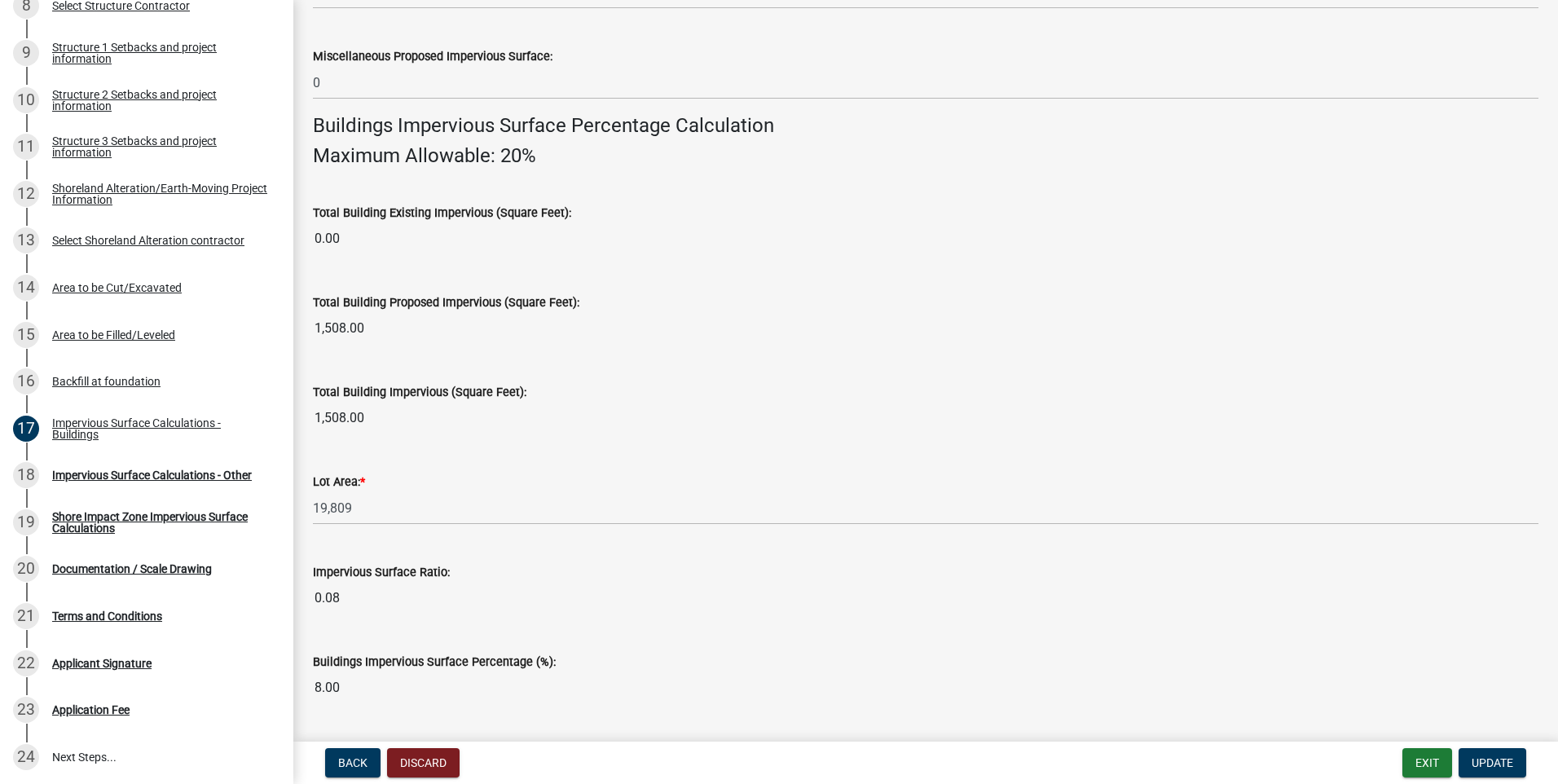
scroll to position [1063, 0]
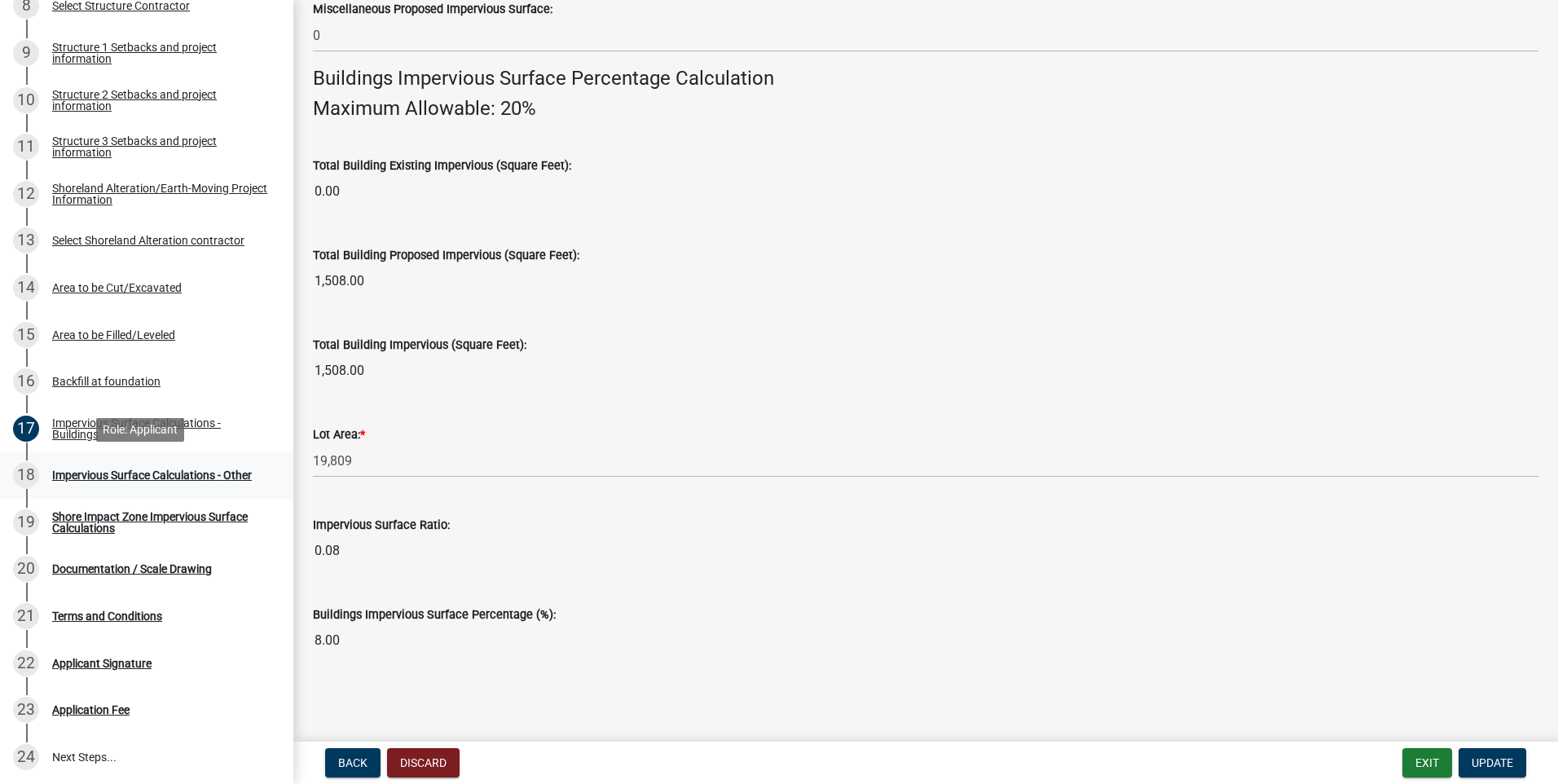
click at [199, 473] on div "Impervious Surface Calculations - Other" at bounding box center [152, 475] width 200 height 12
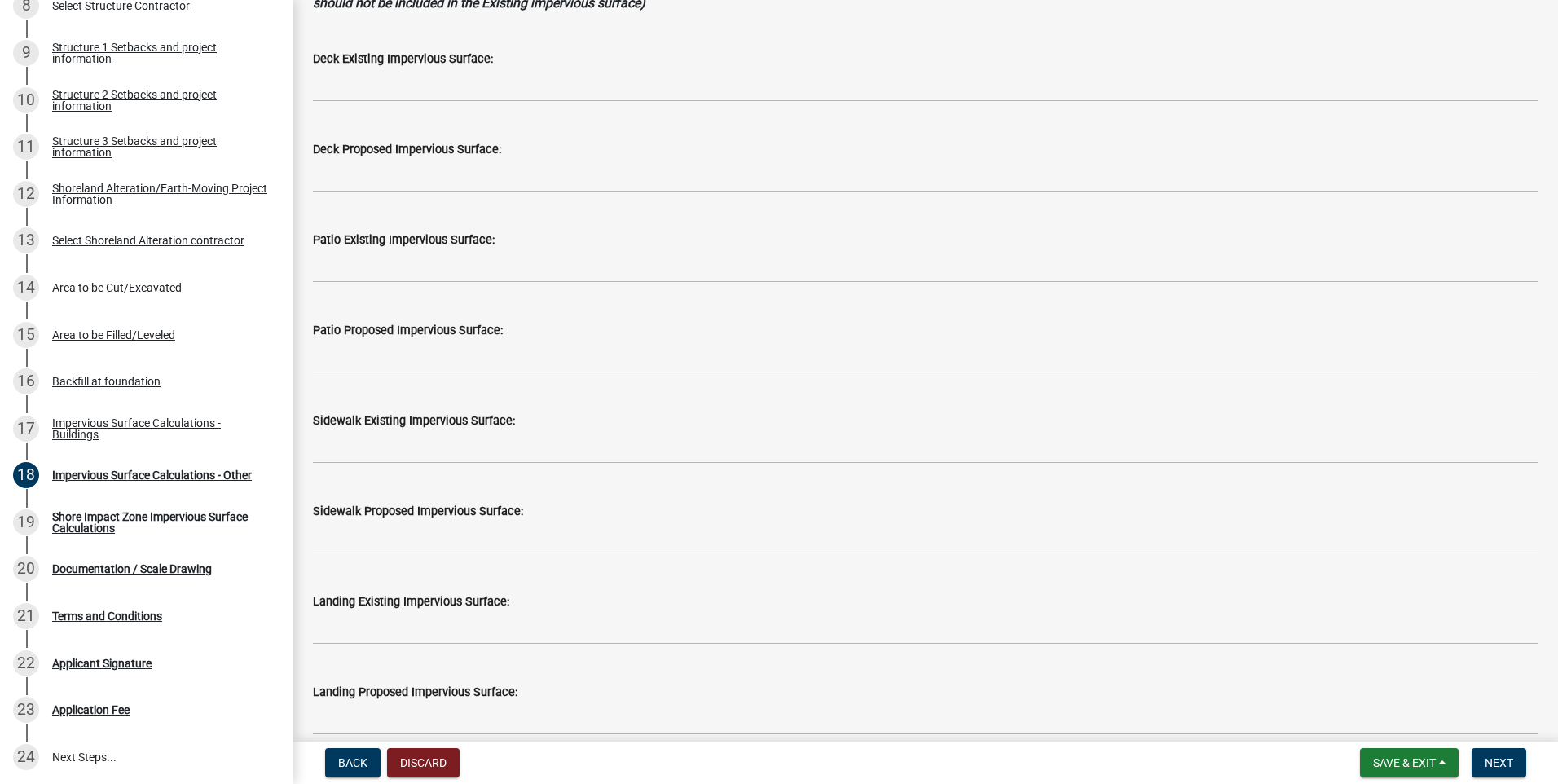
scroll to position [163, 0]
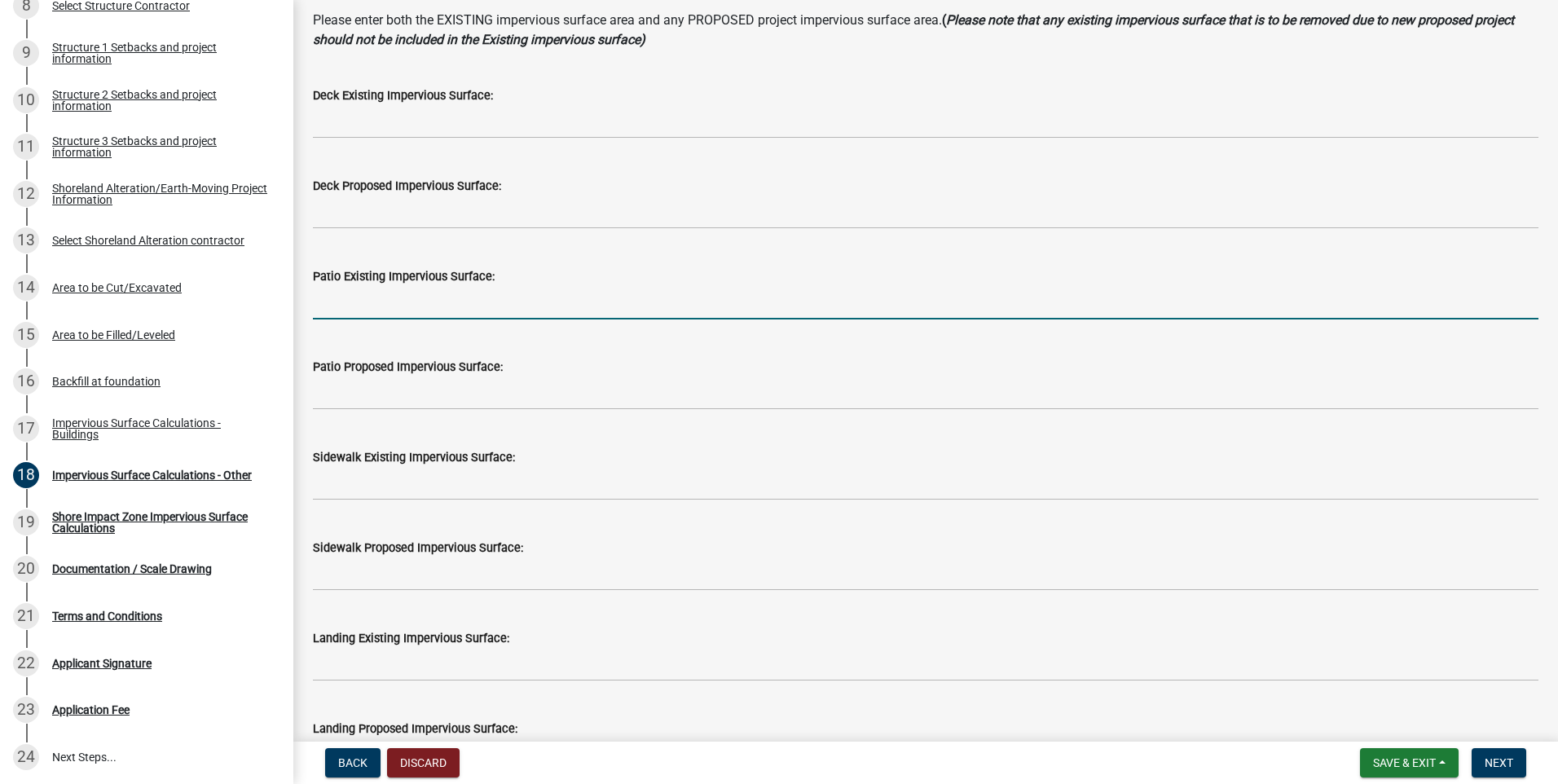
click at [361, 303] on input "text" at bounding box center [926, 303] width 1226 height 34
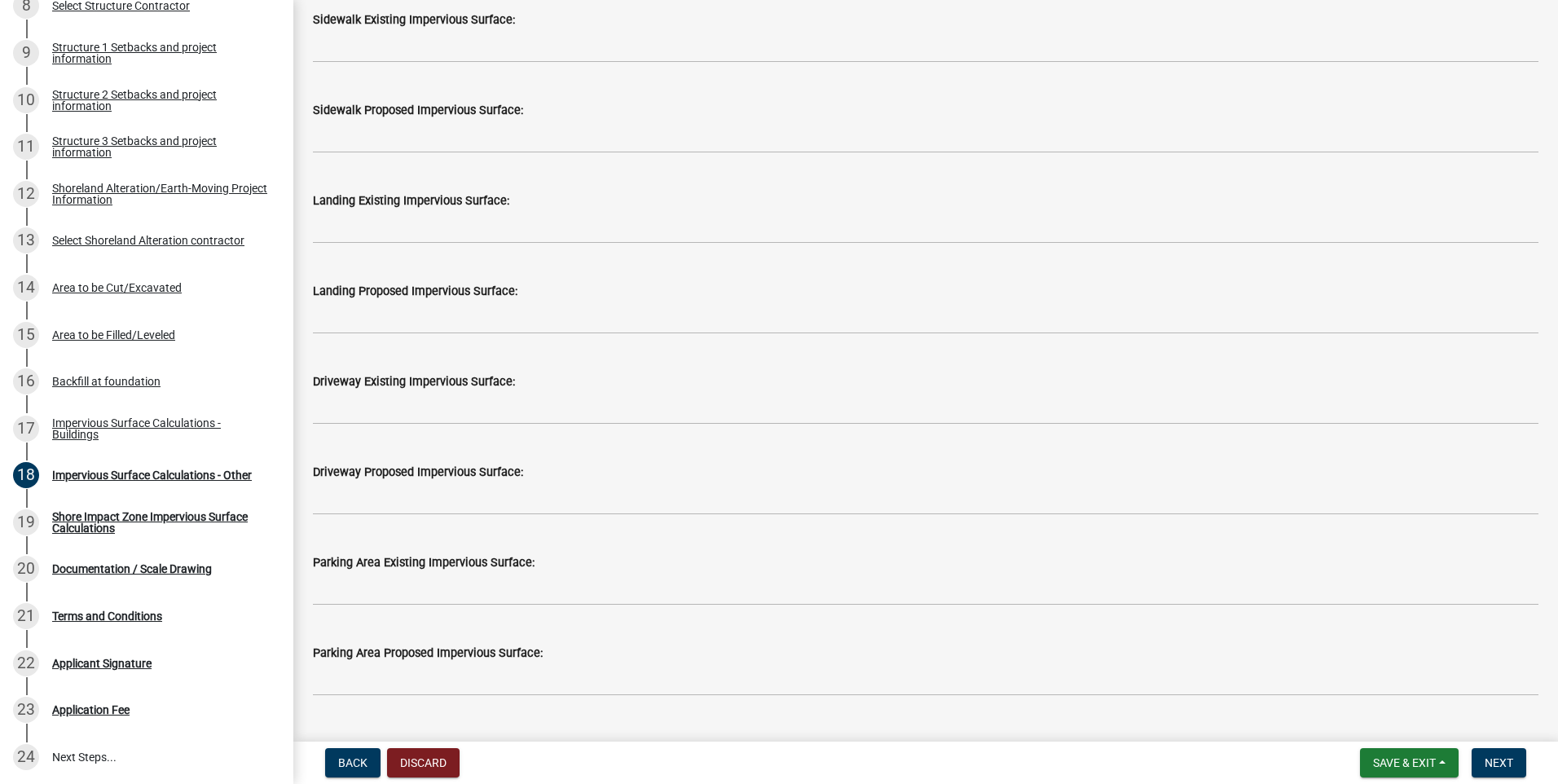
scroll to position [652, 0]
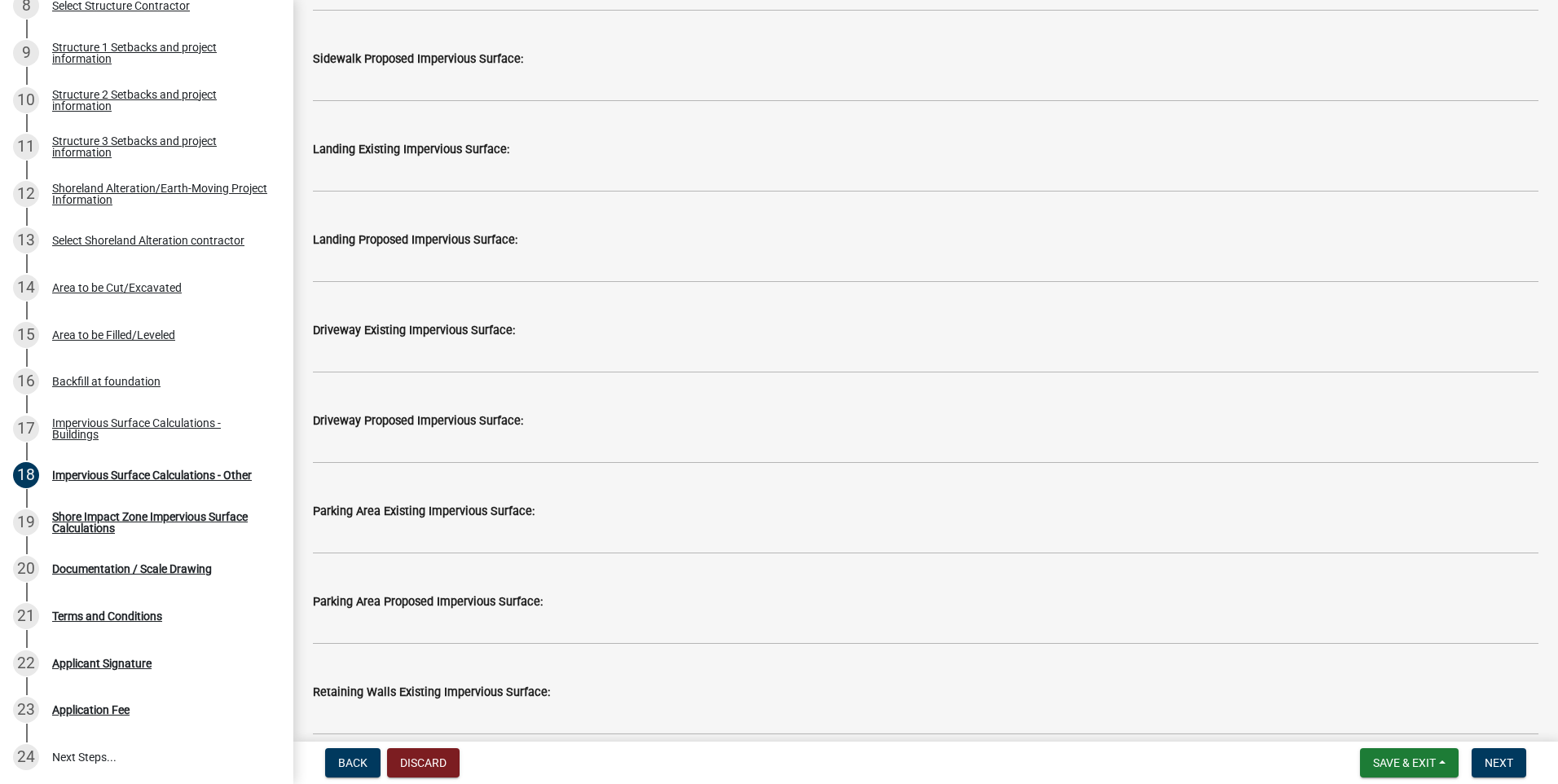
type input "324"
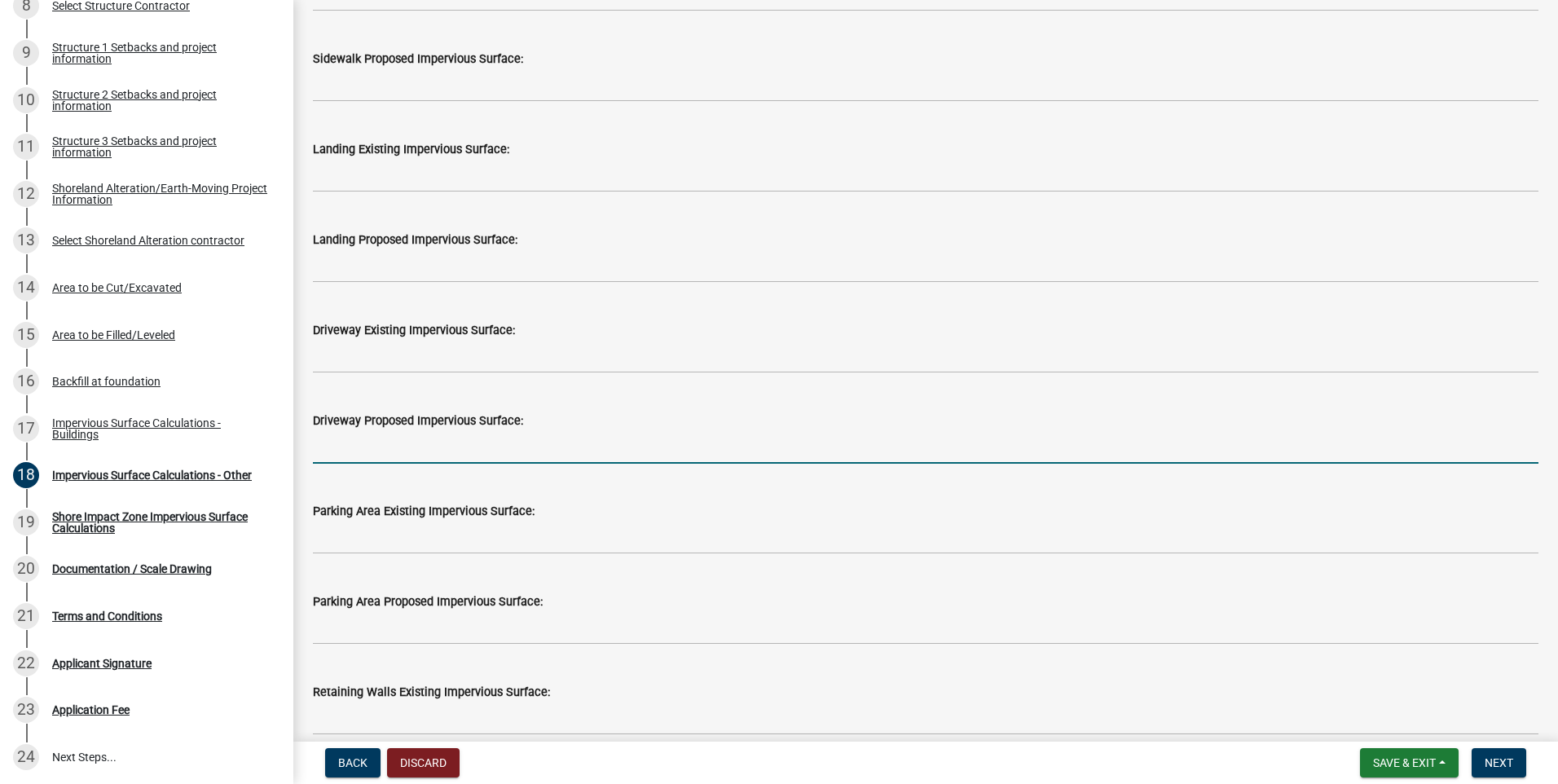
click at [404, 458] on input "text" at bounding box center [926, 447] width 1226 height 34
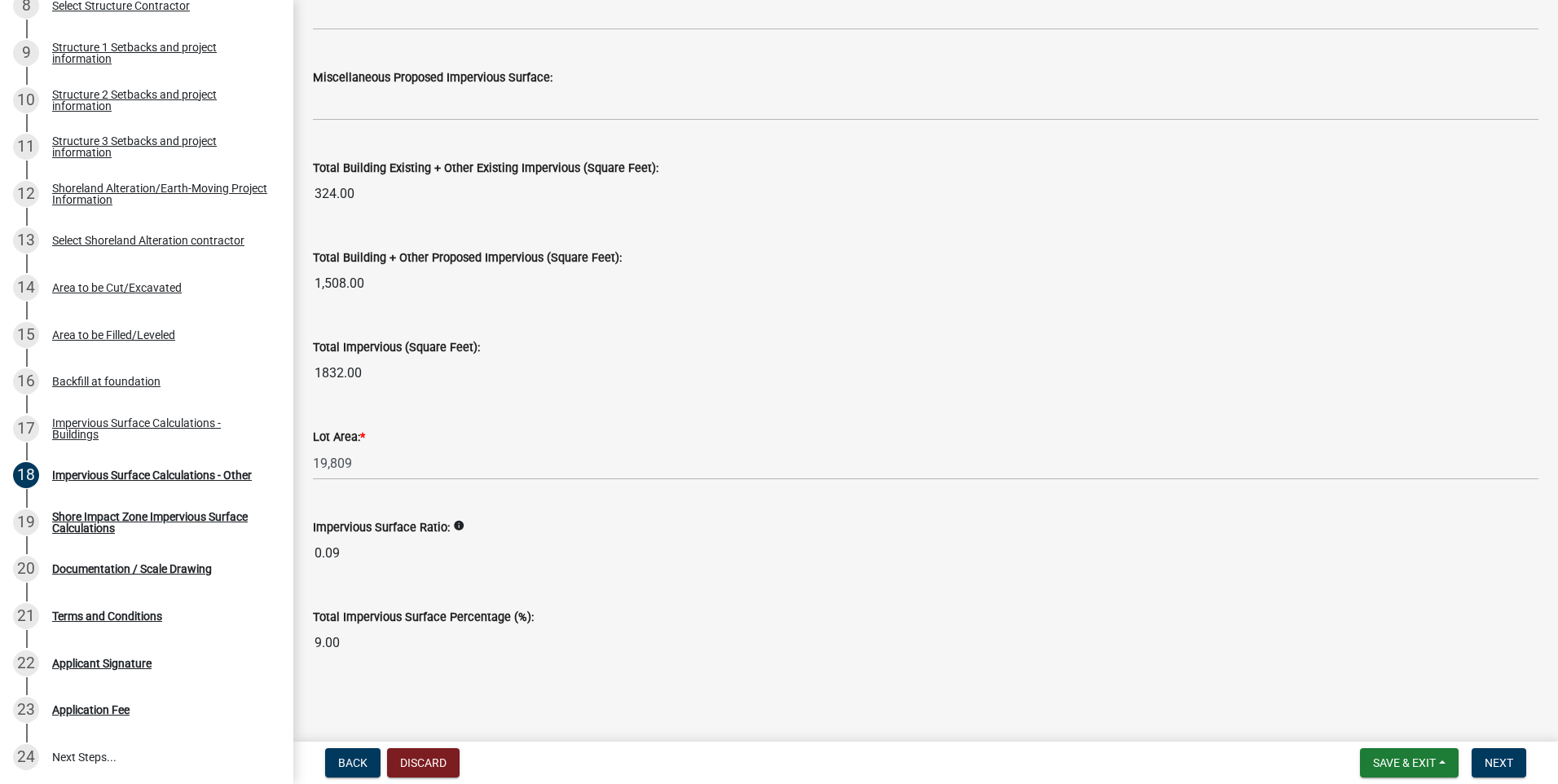
scroll to position [1722, 0]
type input "240"
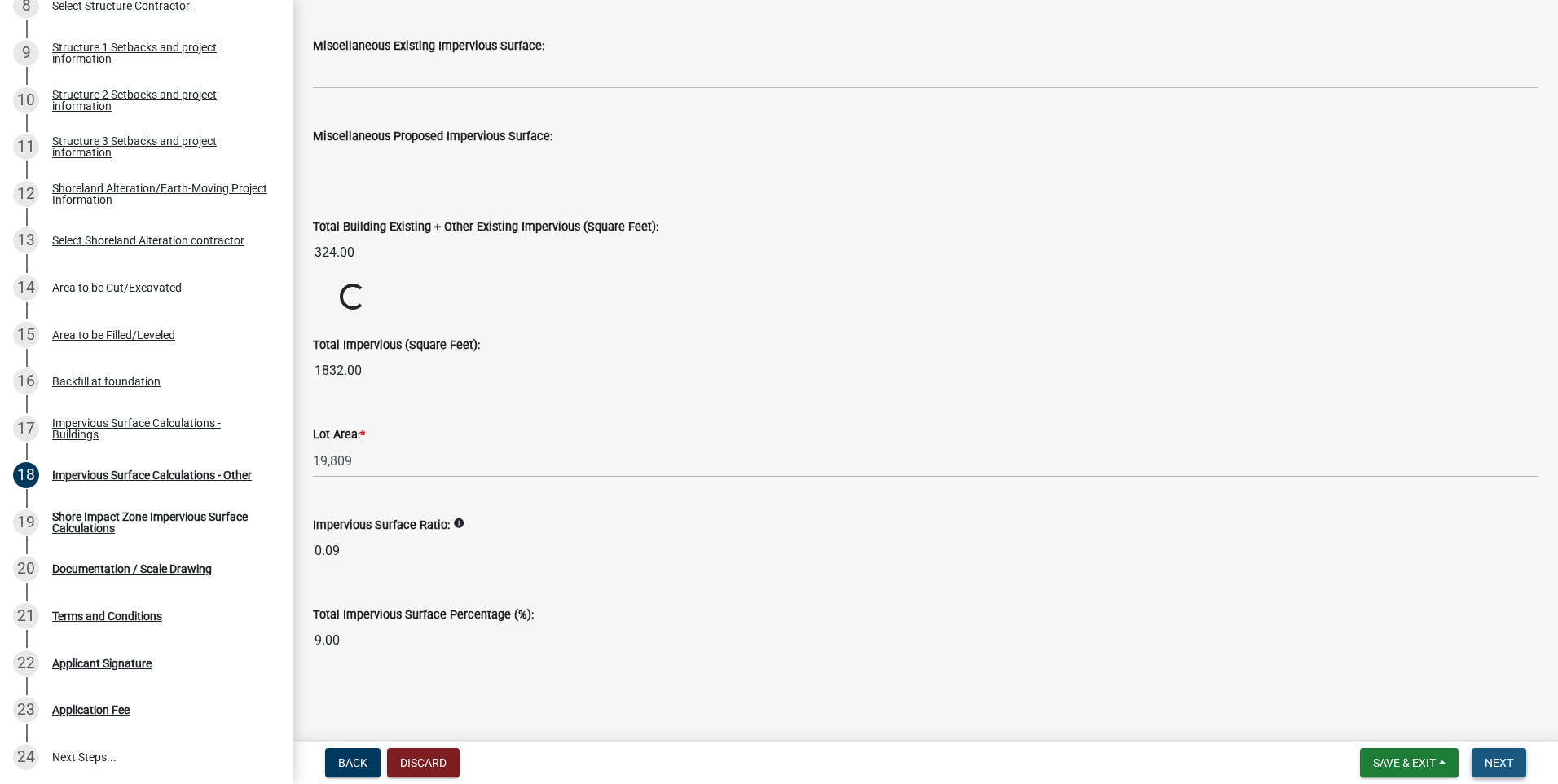
click at [1506, 759] on span "Next" at bounding box center [1499, 763] width 28 height 13
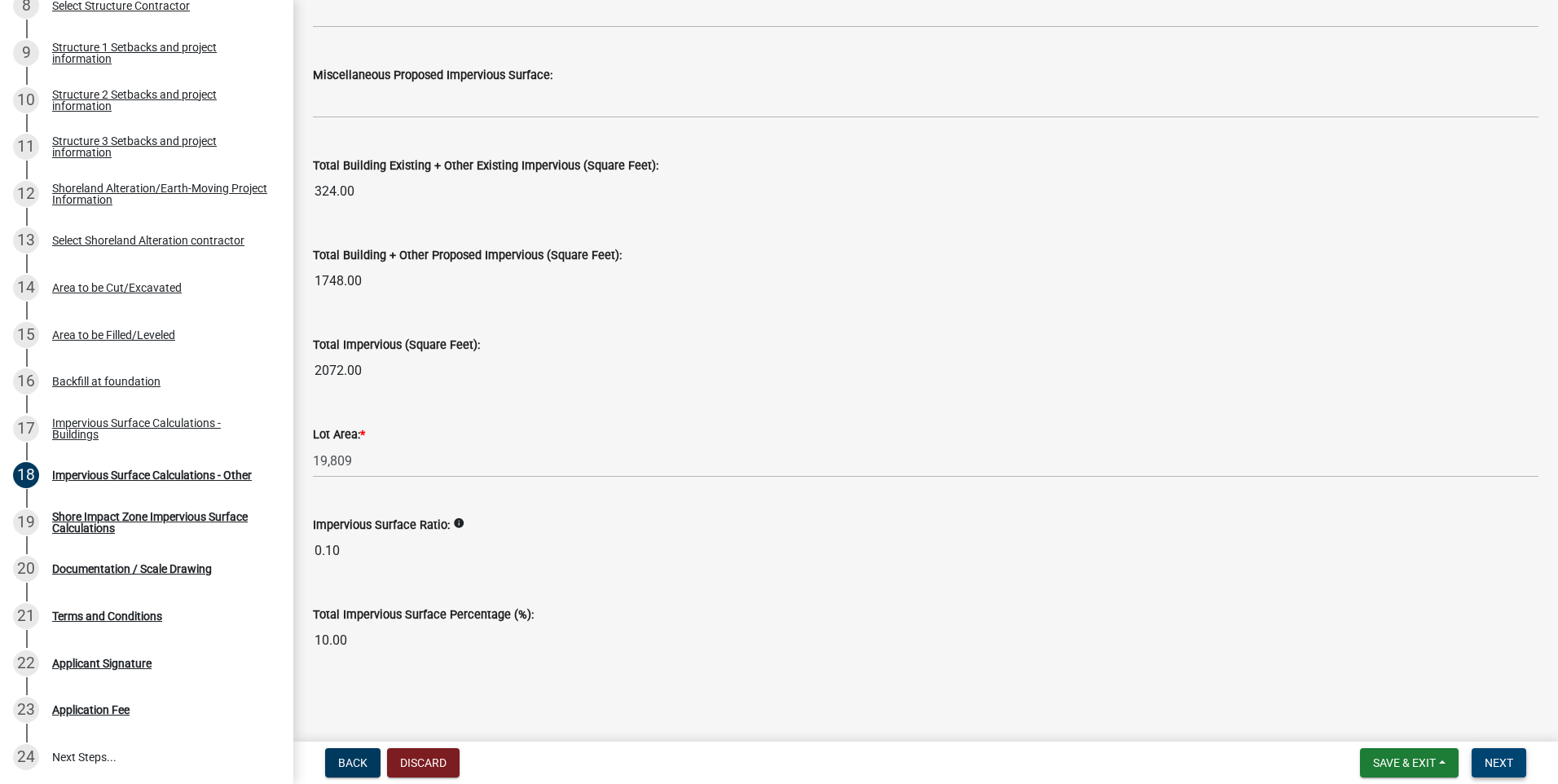
click at [1503, 758] on span "Next" at bounding box center [1499, 763] width 28 height 13
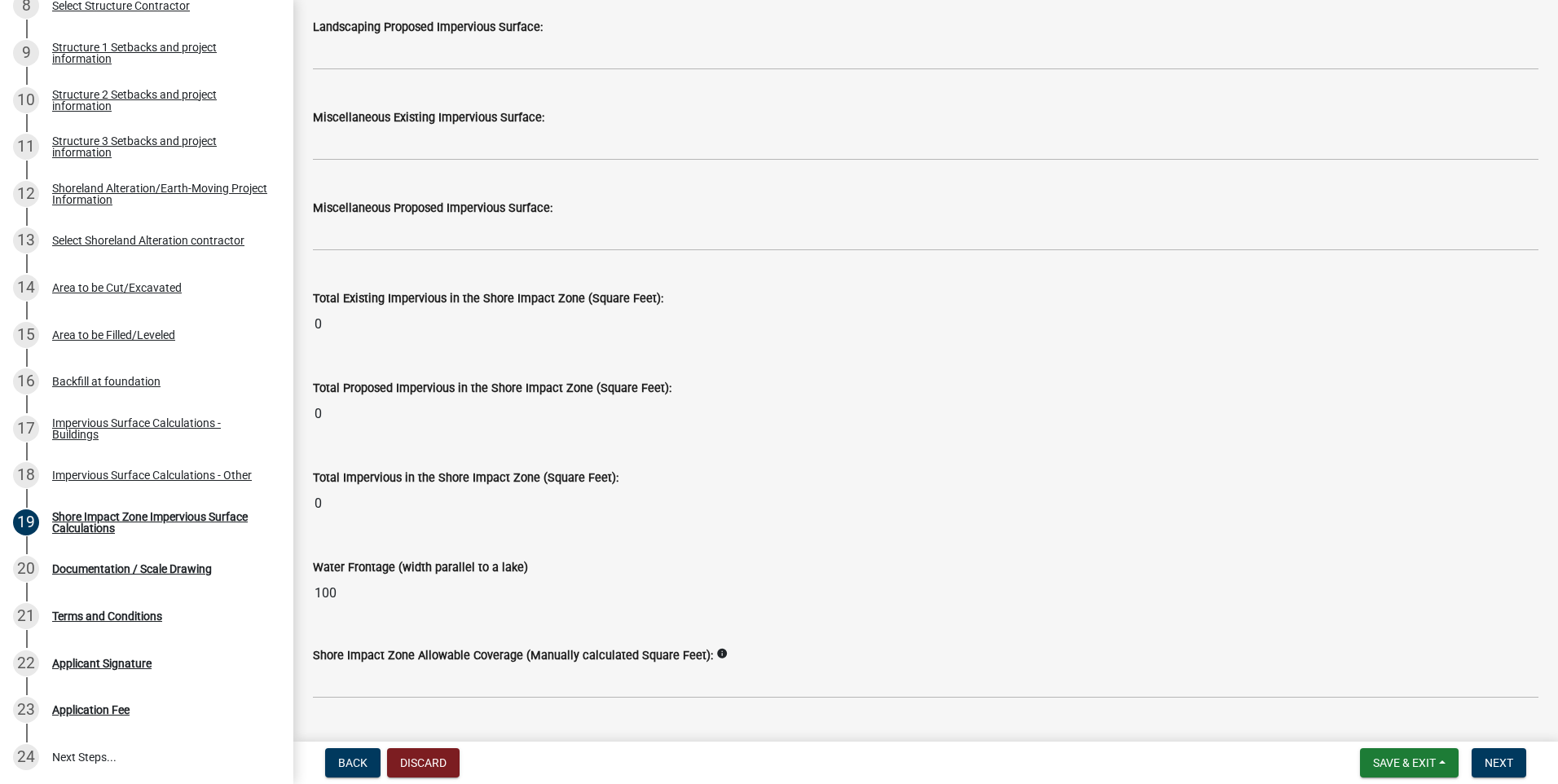
scroll to position [1935, 0]
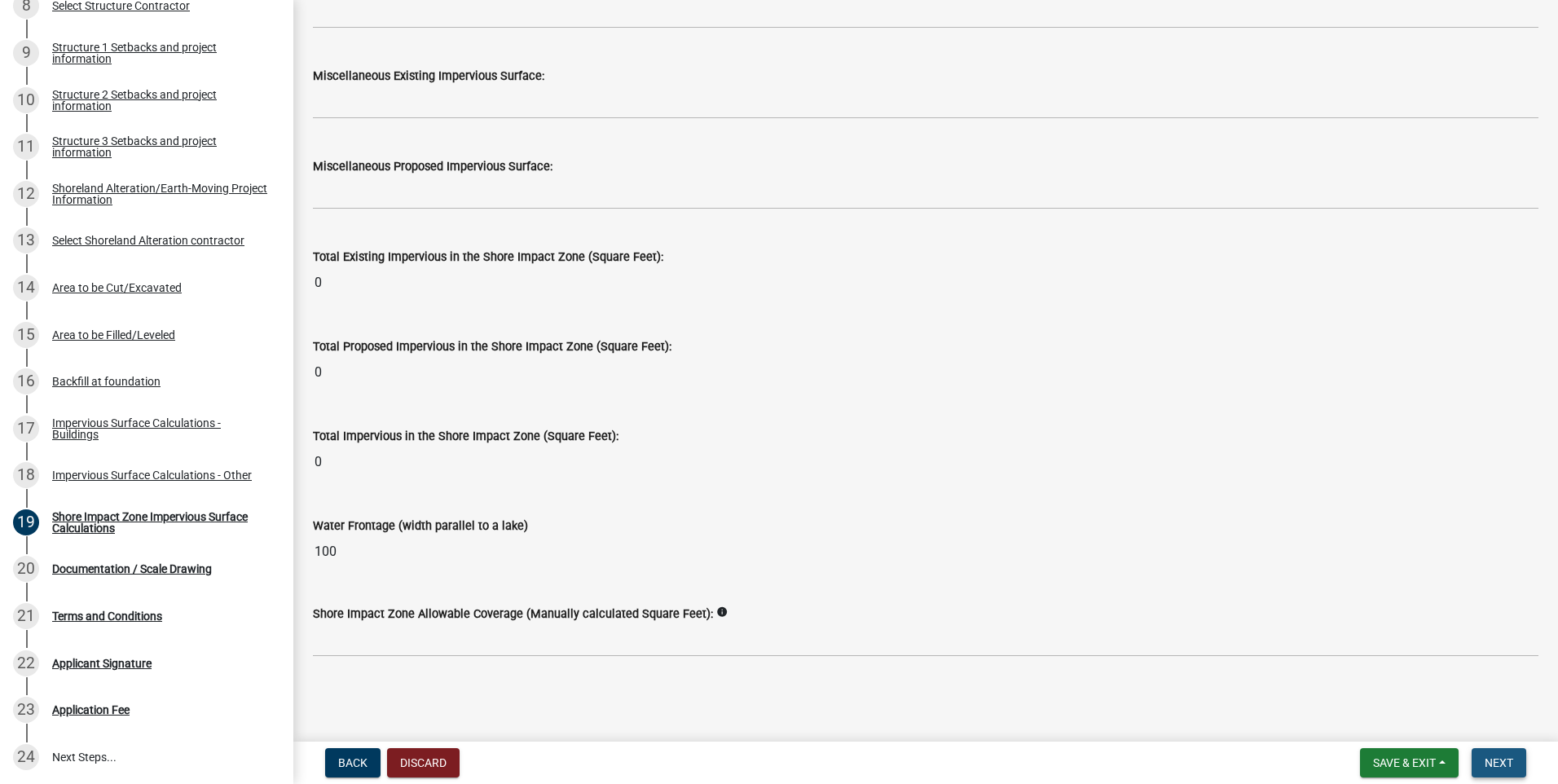
click at [1507, 762] on span "Next" at bounding box center [1499, 763] width 28 height 13
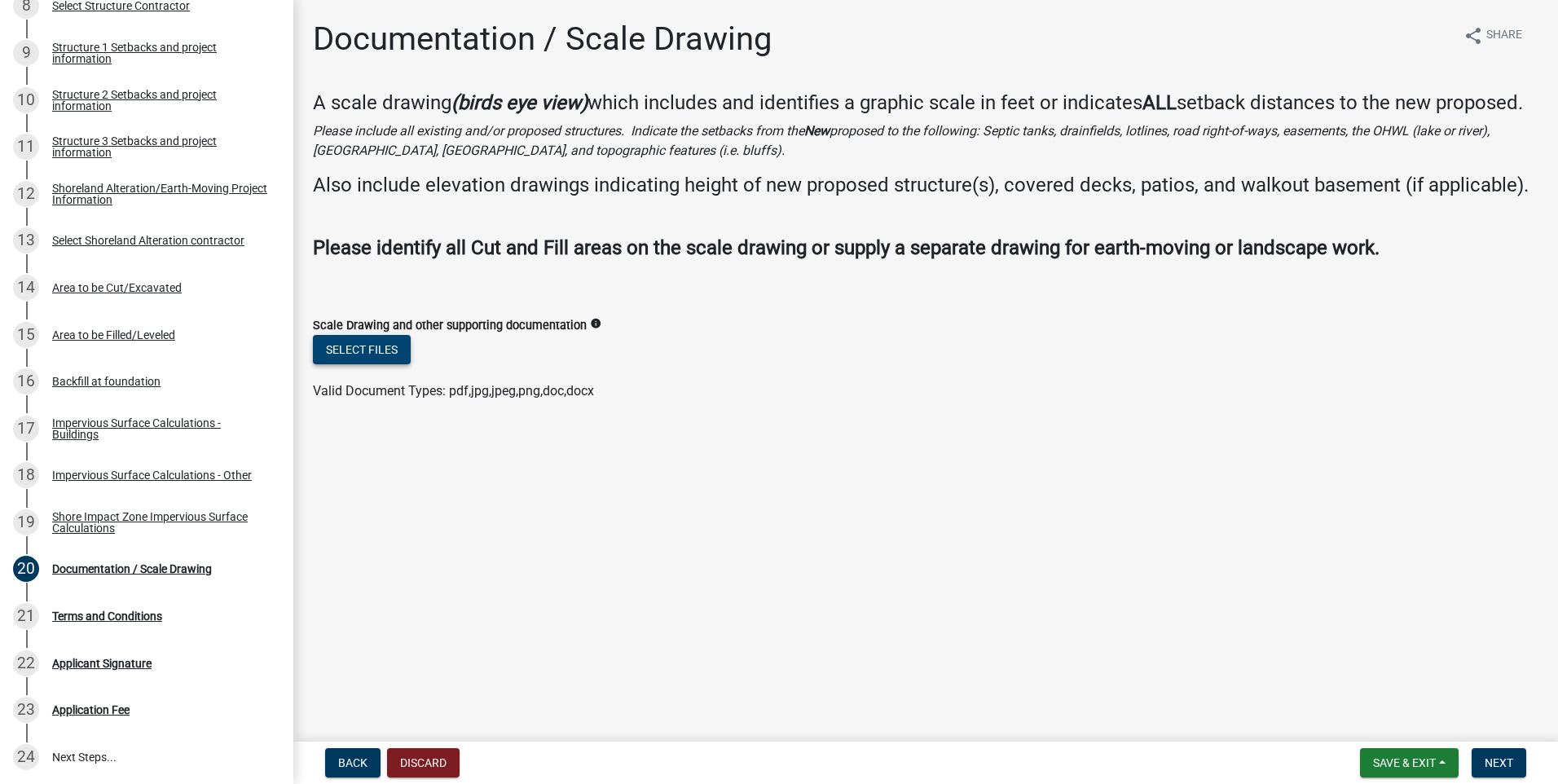
click at [360, 365] on button "Select files" at bounding box center [362, 349] width 98 height 29
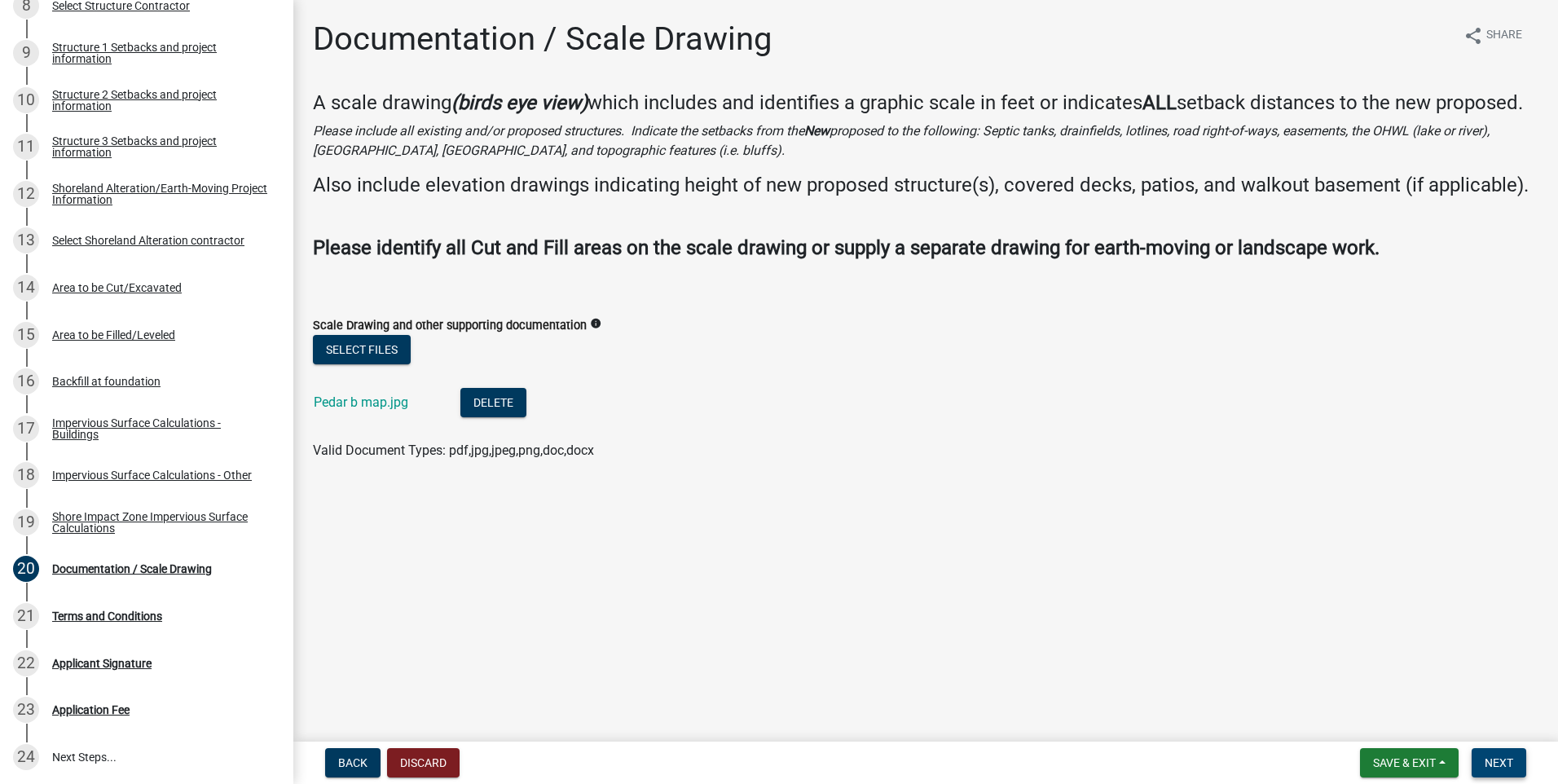
click at [1507, 765] on span "Next" at bounding box center [1499, 763] width 28 height 13
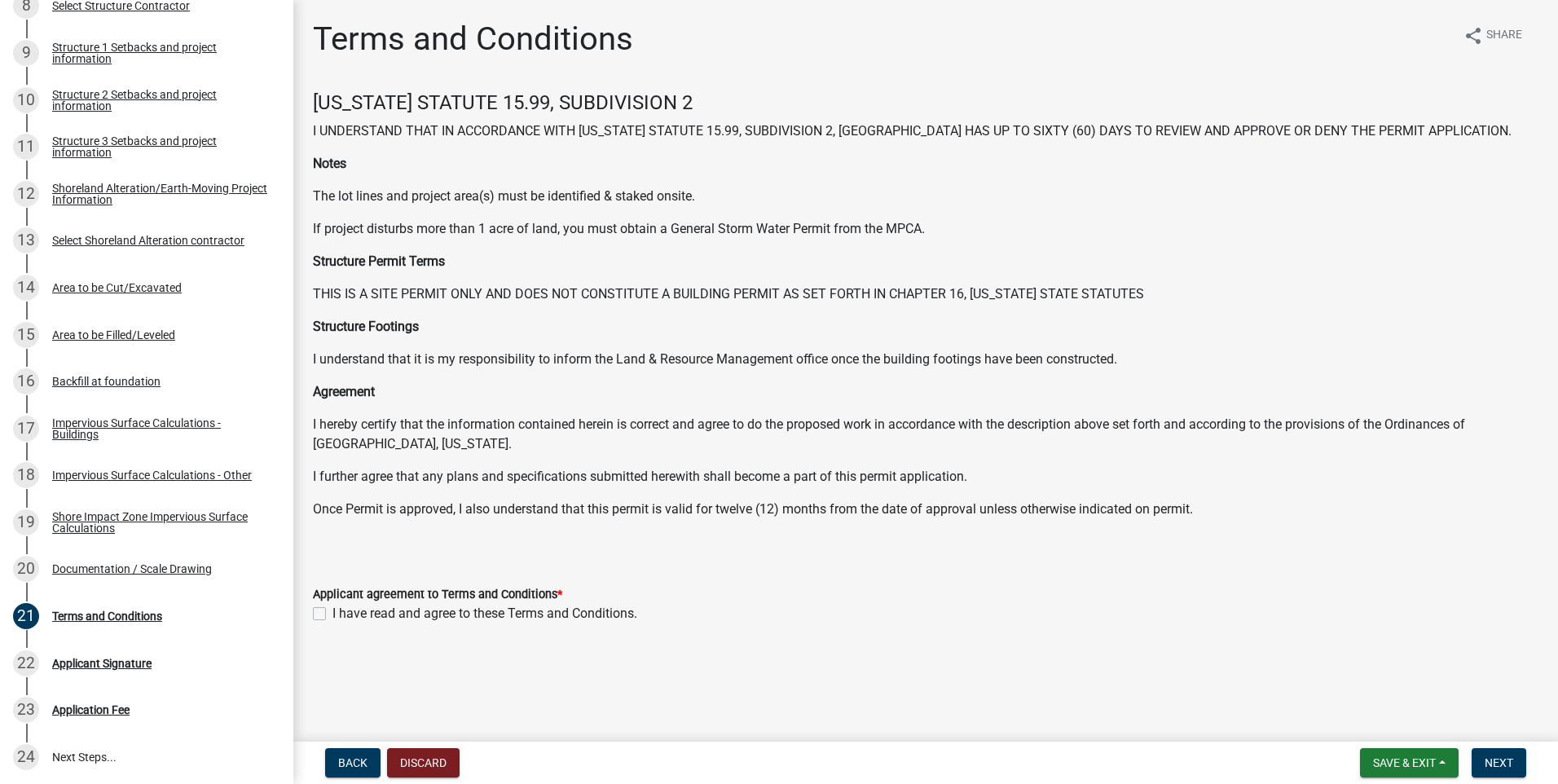
click at [333, 613] on label "I have read and agree to these Terms and Conditions." at bounding box center [485, 614] width 305 height 20
click at [333, 613] on input "I have read and agree to these Terms and Conditions." at bounding box center [338, 609] width 11 height 11
checkbox input "true"
click at [1508, 755] on button "Next" at bounding box center [1499, 763] width 55 height 29
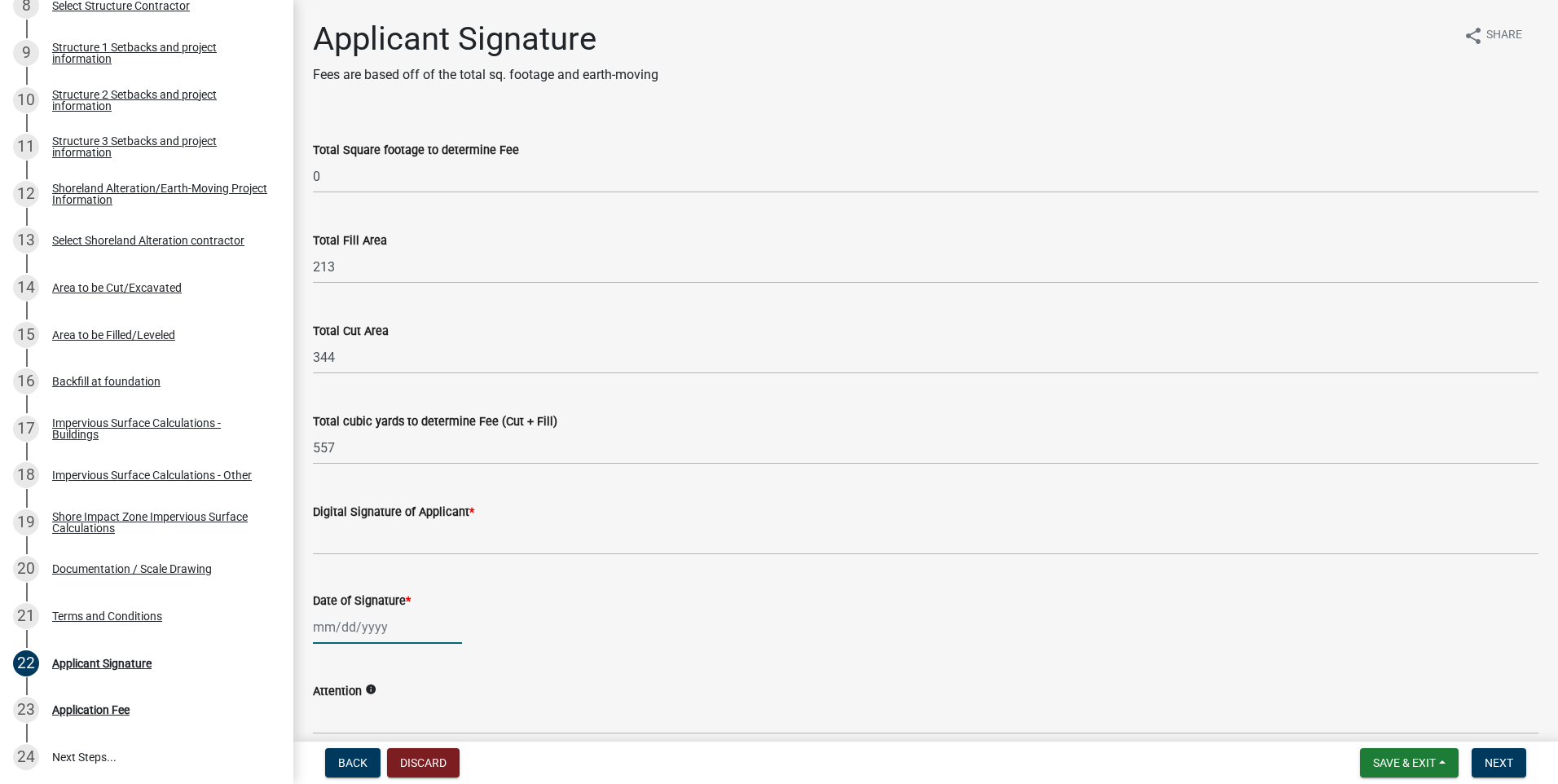
click at [380, 631] on div at bounding box center [387, 627] width 149 height 34
select select "10"
select select "2025"
click at [355, 511] on div "14" at bounding box center [355, 514] width 26 height 26
type input "[DATE]"
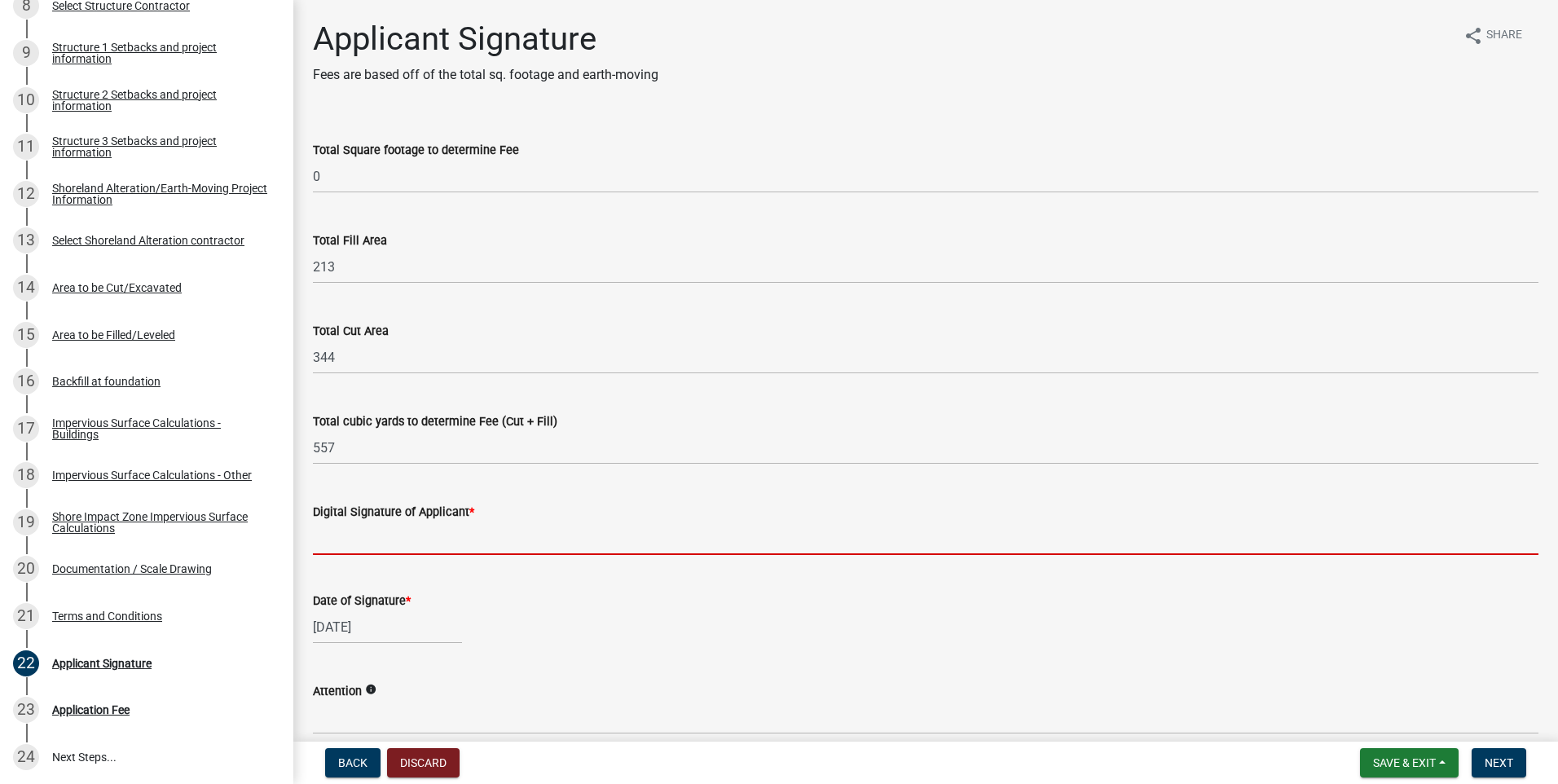
click at [397, 538] on input "Digital Signature of Applicant *" at bounding box center [926, 538] width 1226 height 34
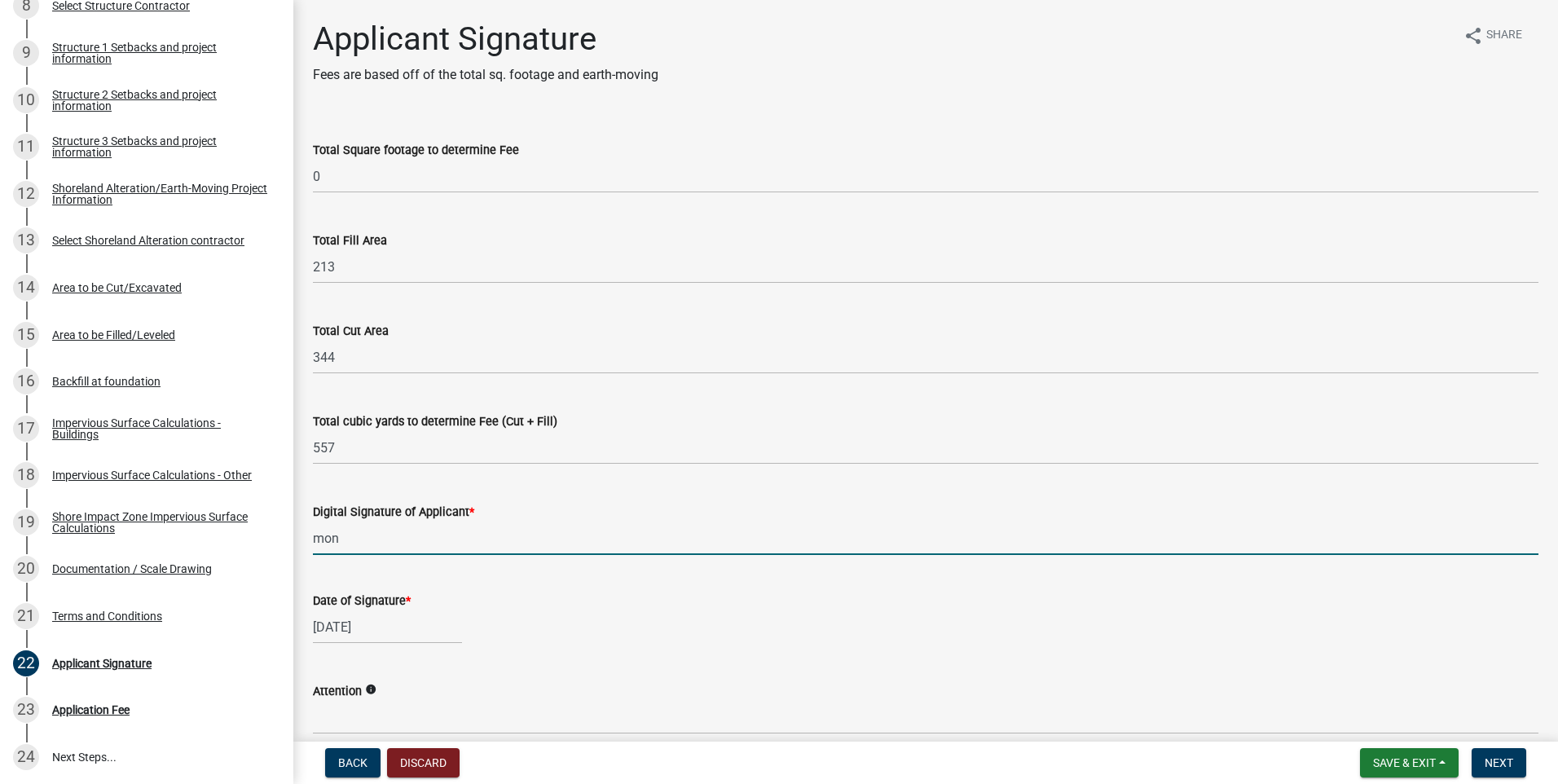
type input "[PERSON_NAME]"
select select "10"
select select "2025"
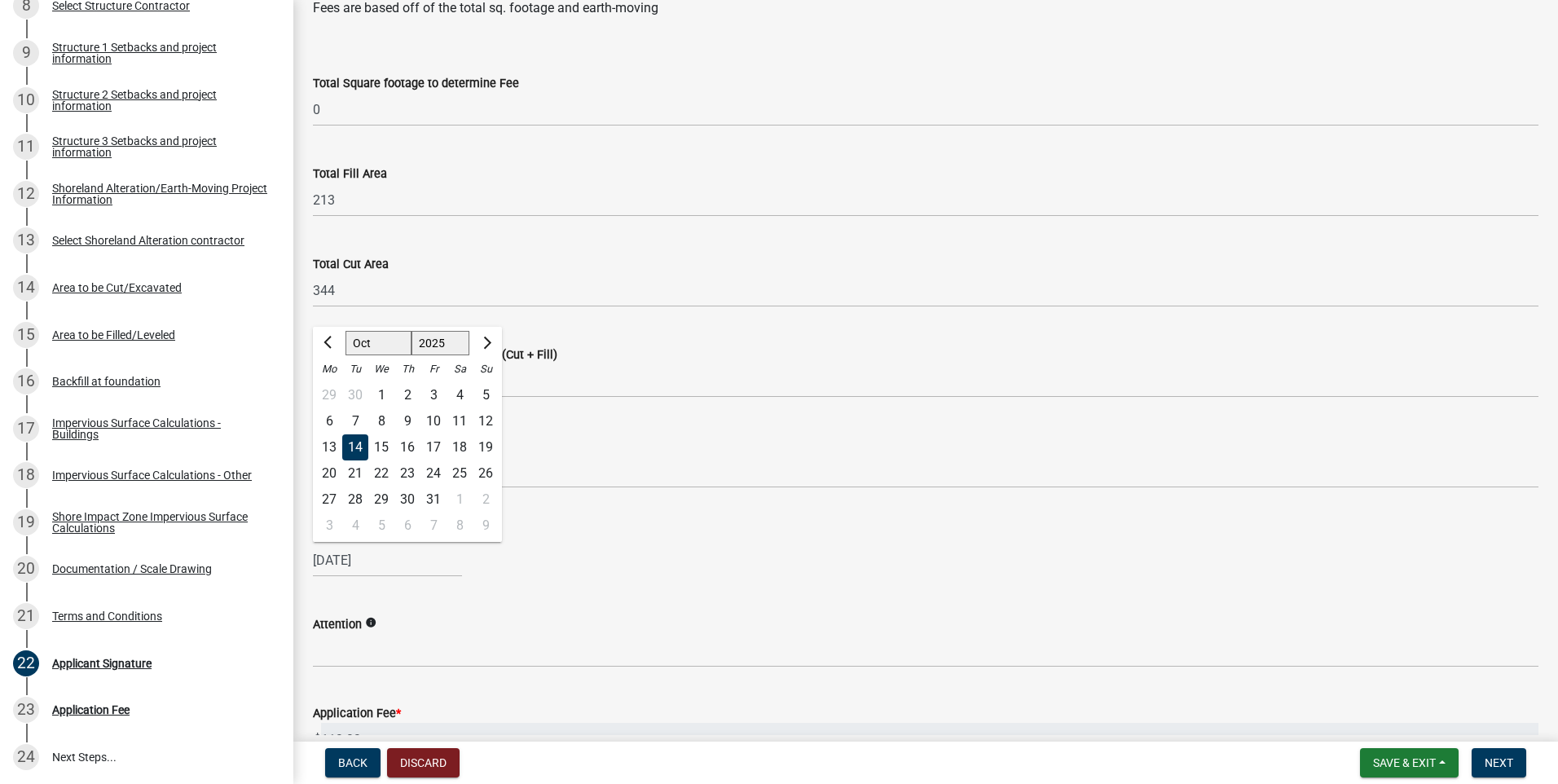
scroll to position [64, 0]
click at [603, 565] on div "[DATE] [PERSON_NAME] Apr May Jun [DATE] Aug Sep Oct Nov [DATE] 1526 1527 1528 1…" at bounding box center [926, 563] width 1226 height 34
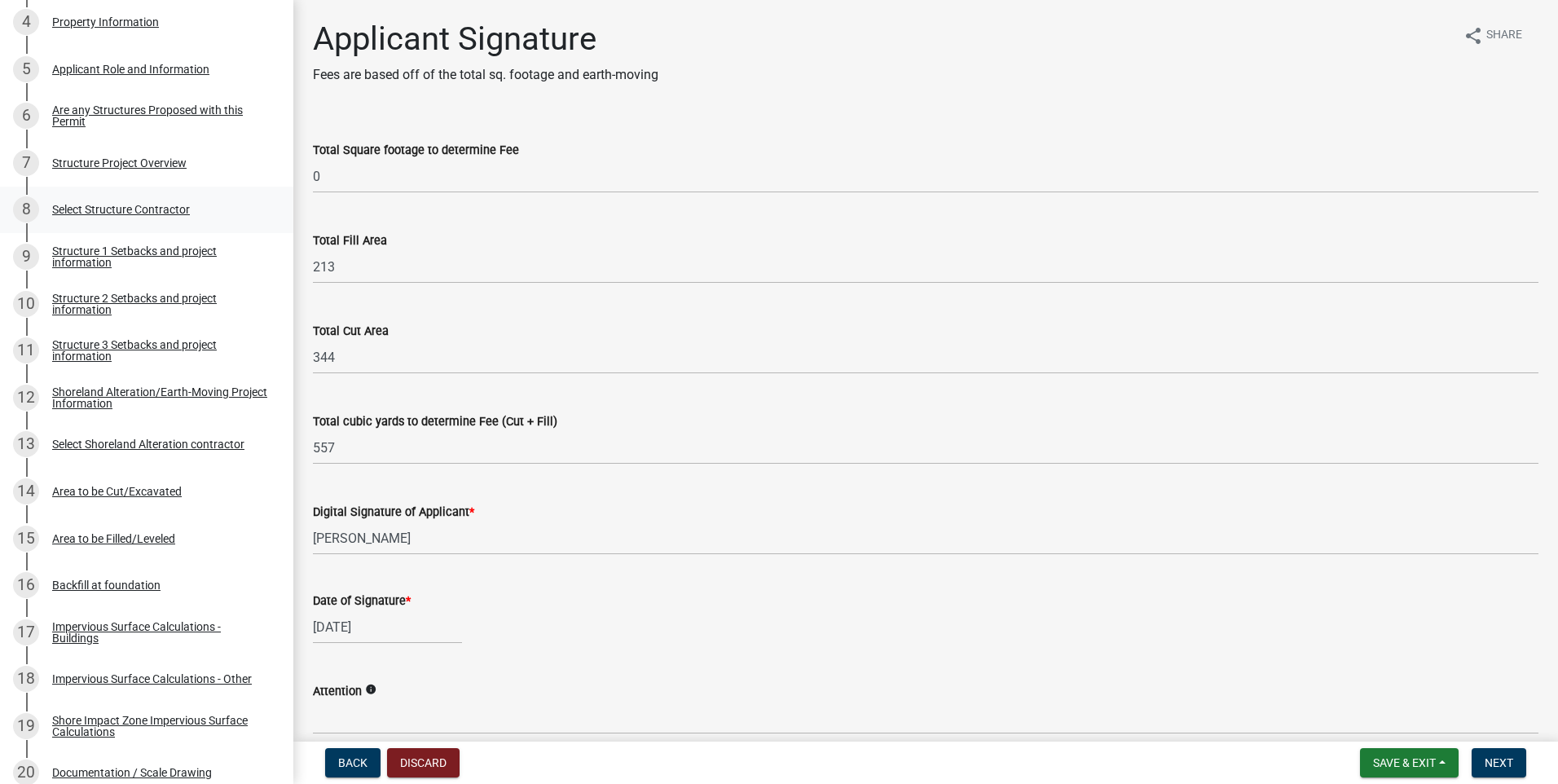
scroll to position [407, 0]
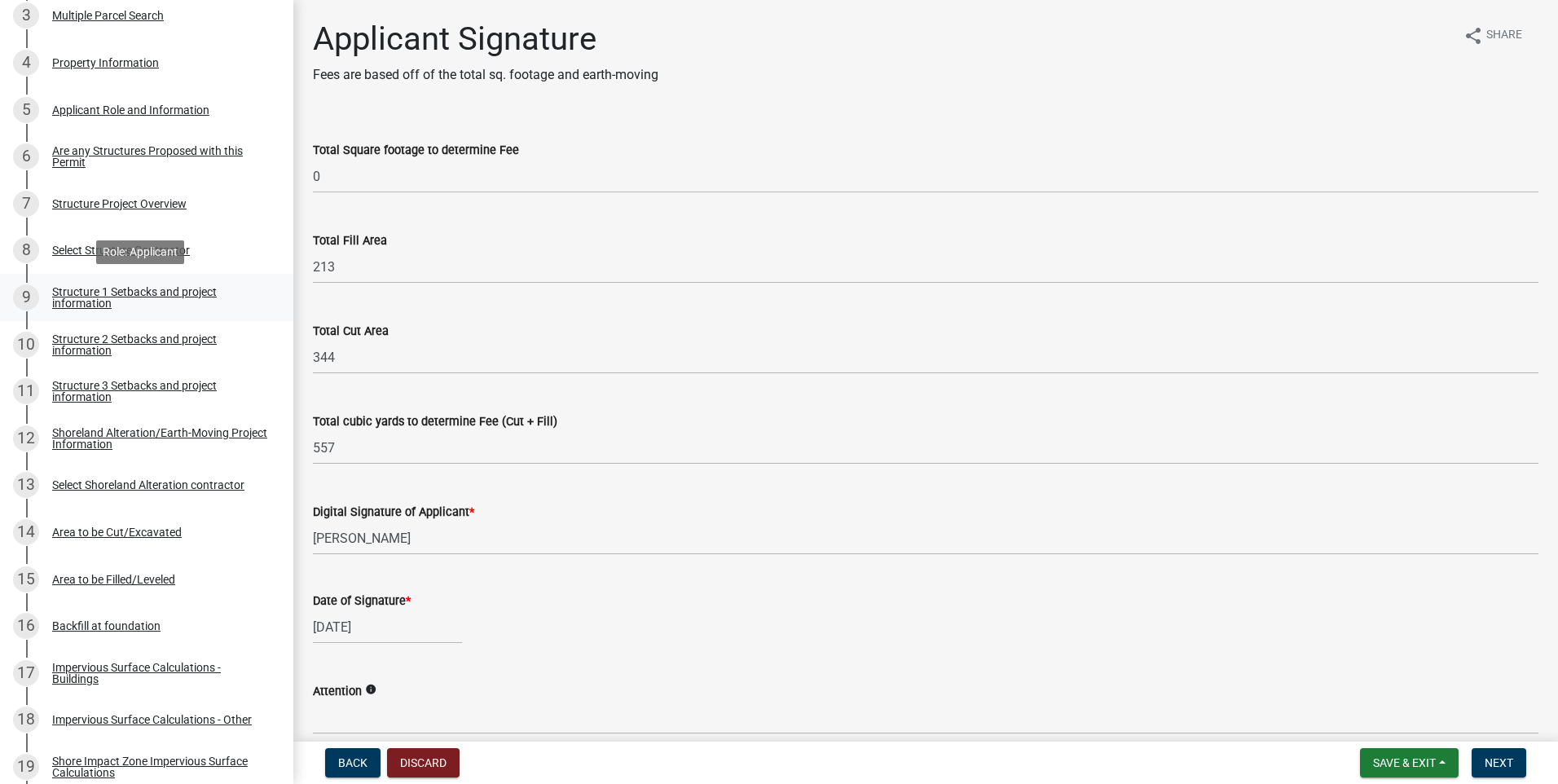
click at [129, 291] on div "Structure 1 Setbacks and project information" at bounding box center [159, 297] width 216 height 23
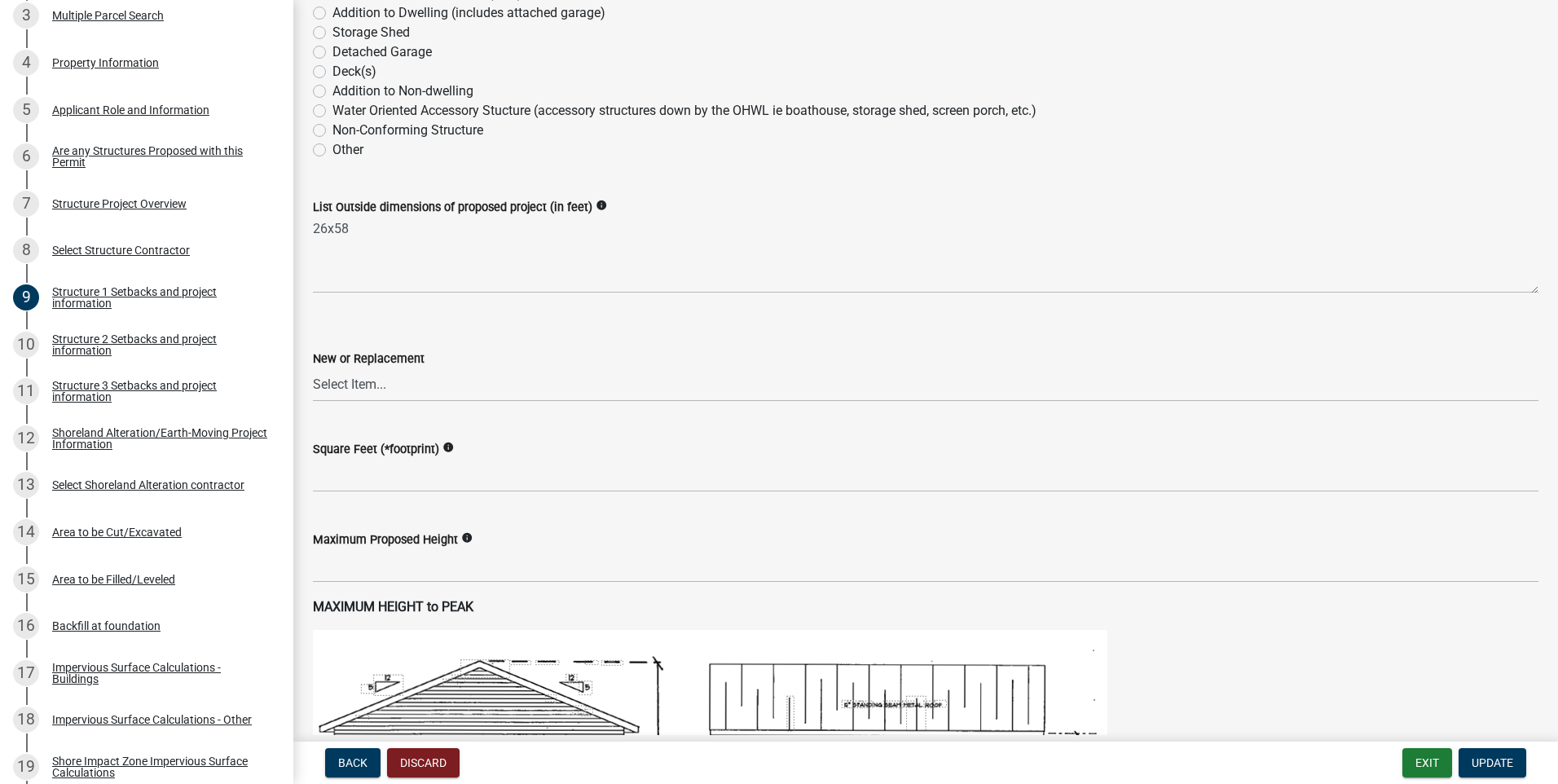
scroll to position [570, 0]
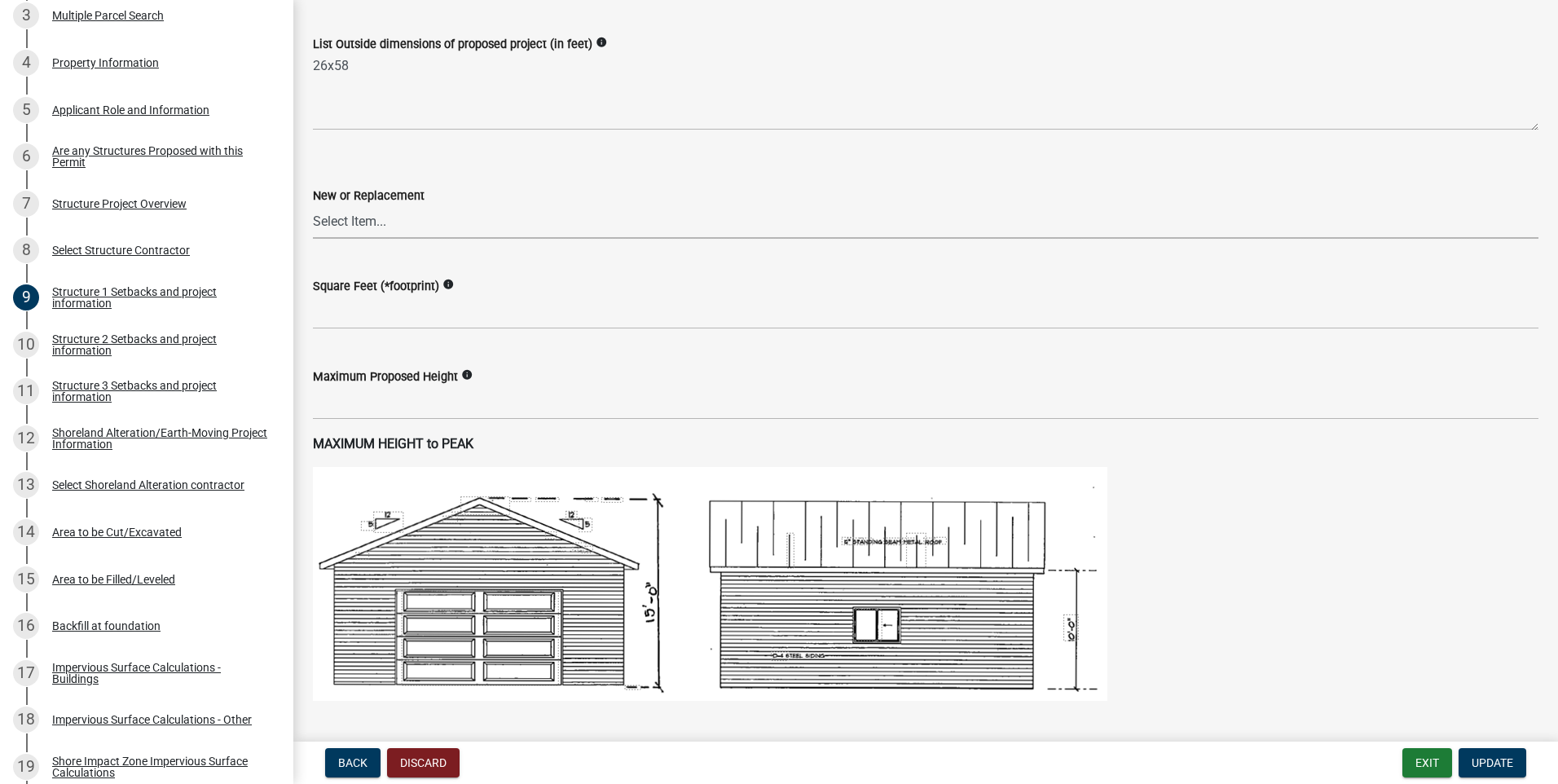
click at [420, 220] on select "Select Item... New Replacement" at bounding box center [926, 222] width 1226 height 34
click at [313, 206] on select "Select Item... New Replacement" at bounding box center [926, 222] width 1226 height 34
select select "c185e313-3403-4239-bd61-bb563c58a77a"
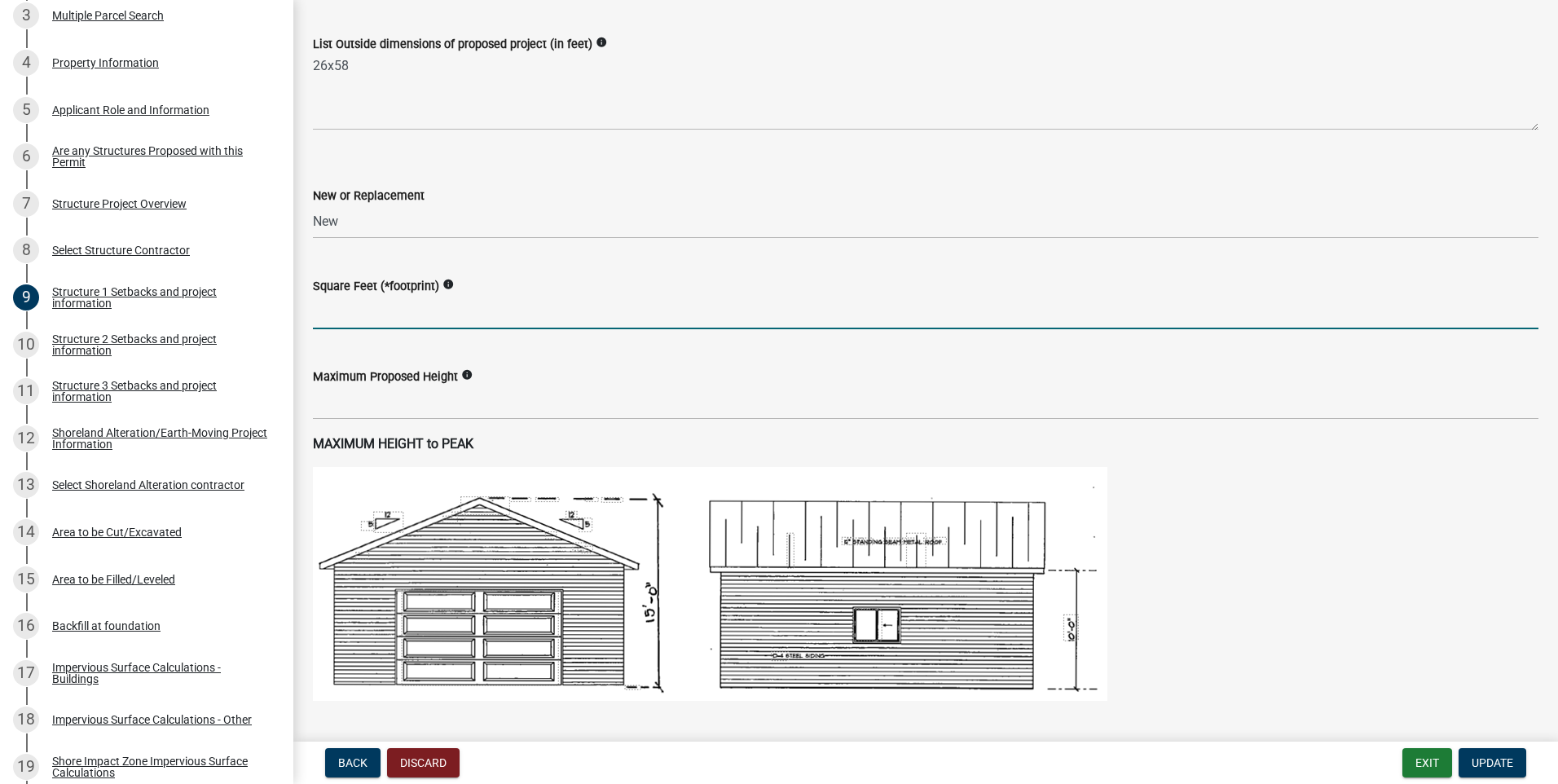
click at [447, 311] on input "text" at bounding box center [926, 312] width 1226 height 34
click at [353, 314] on input "text" at bounding box center [926, 312] width 1226 height 34
type input "1508"
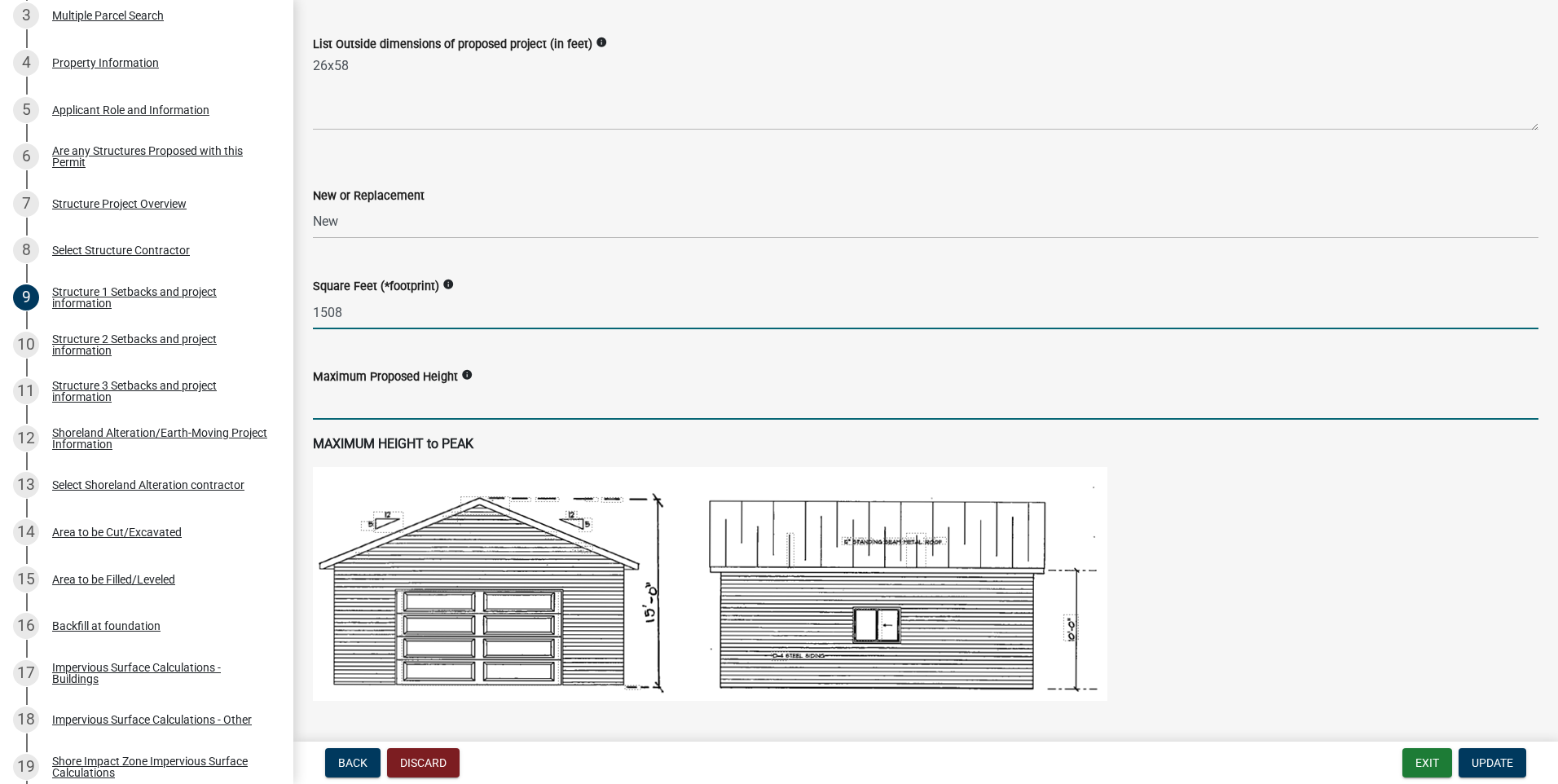
click at [499, 409] on input "text" at bounding box center [926, 403] width 1226 height 34
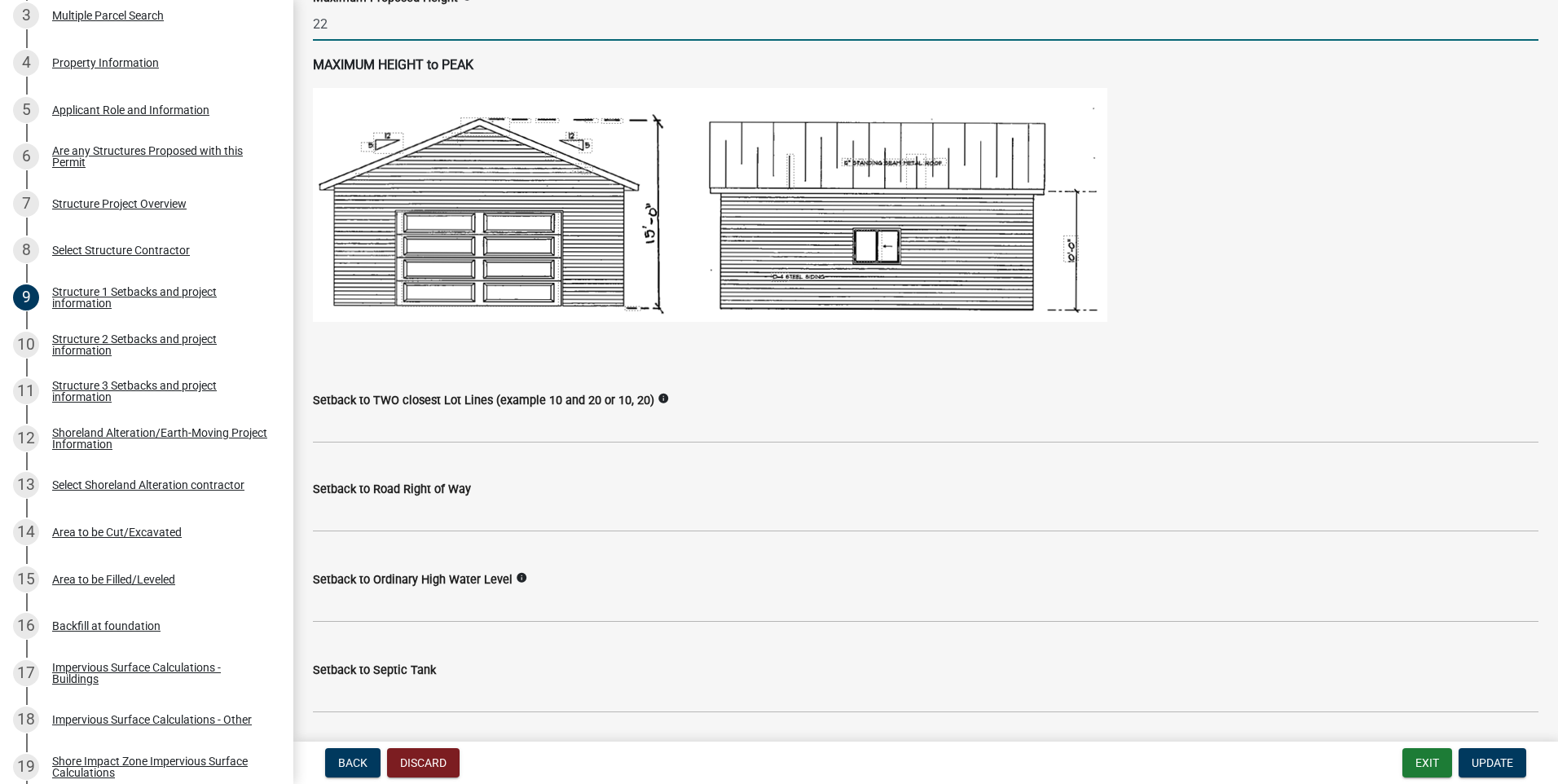
scroll to position [978, 0]
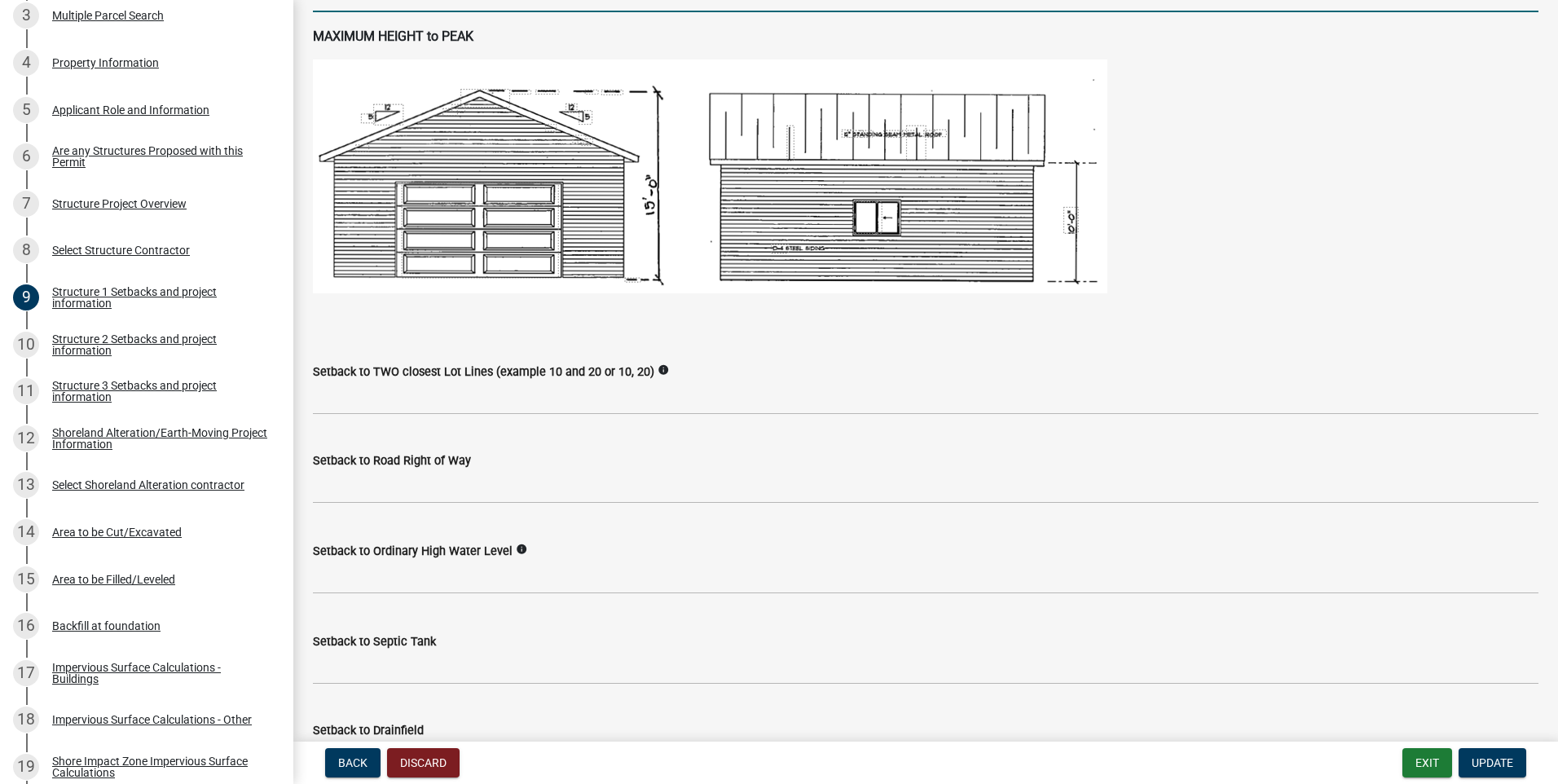
type input "22"
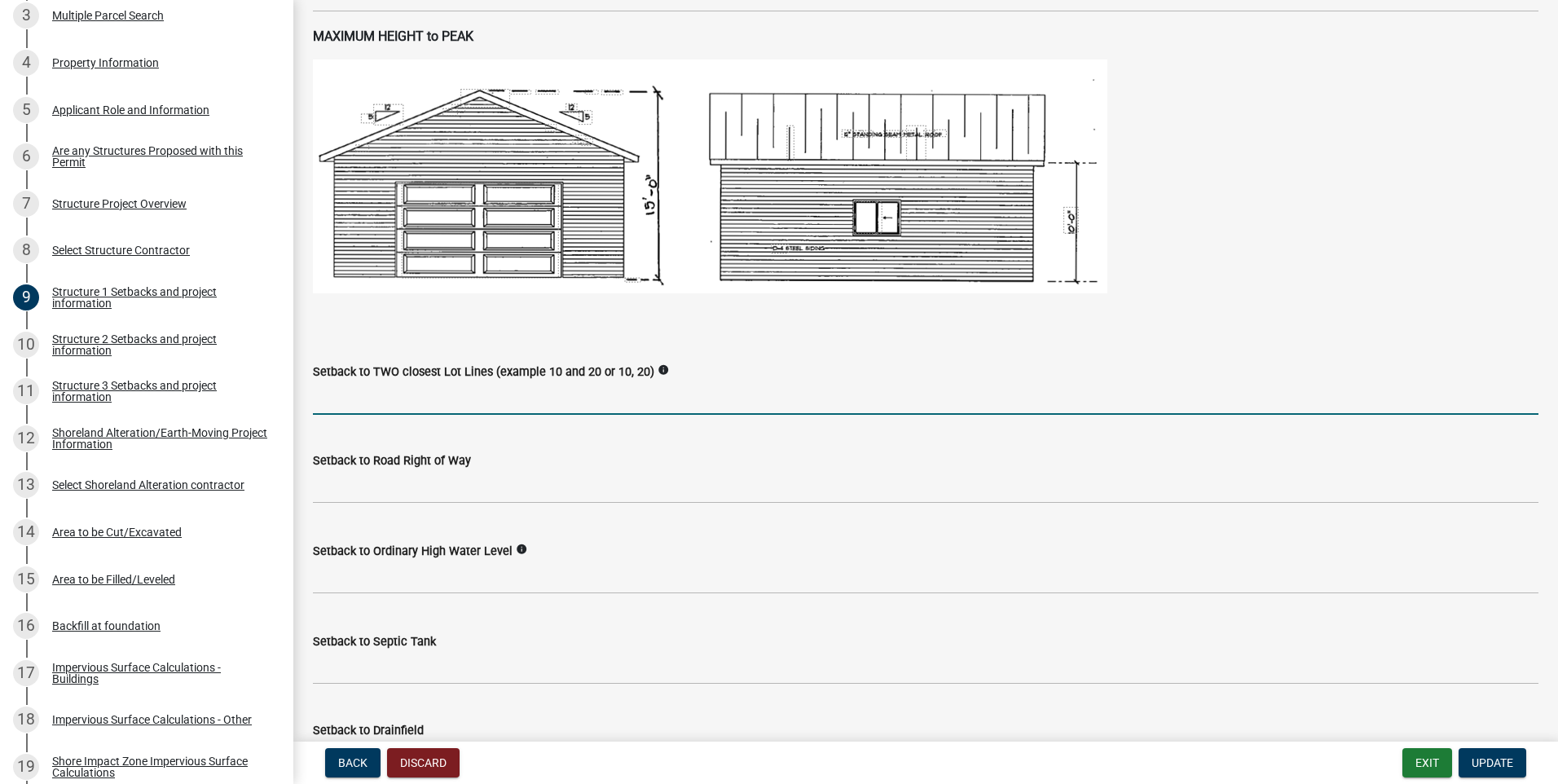
click at [506, 399] on input "Setback to TWO closest Lot Lines (example 10 and 20 or 10, 20)" at bounding box center [926, 397] width 1226 height 34
type input "11 and 16"
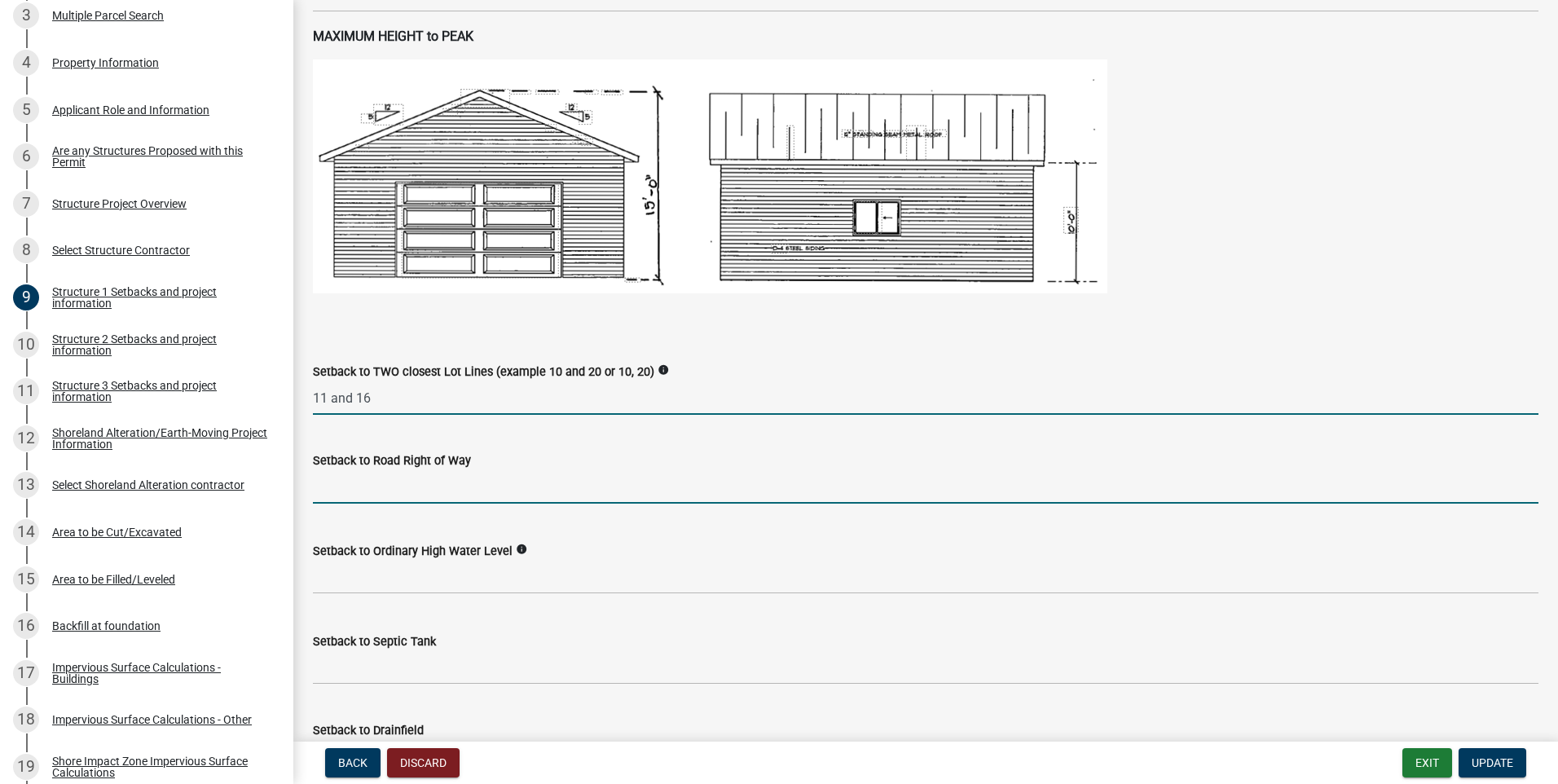
click at [460, 487] on input "text" at bounding box center [926, 487] width 1226 height 34
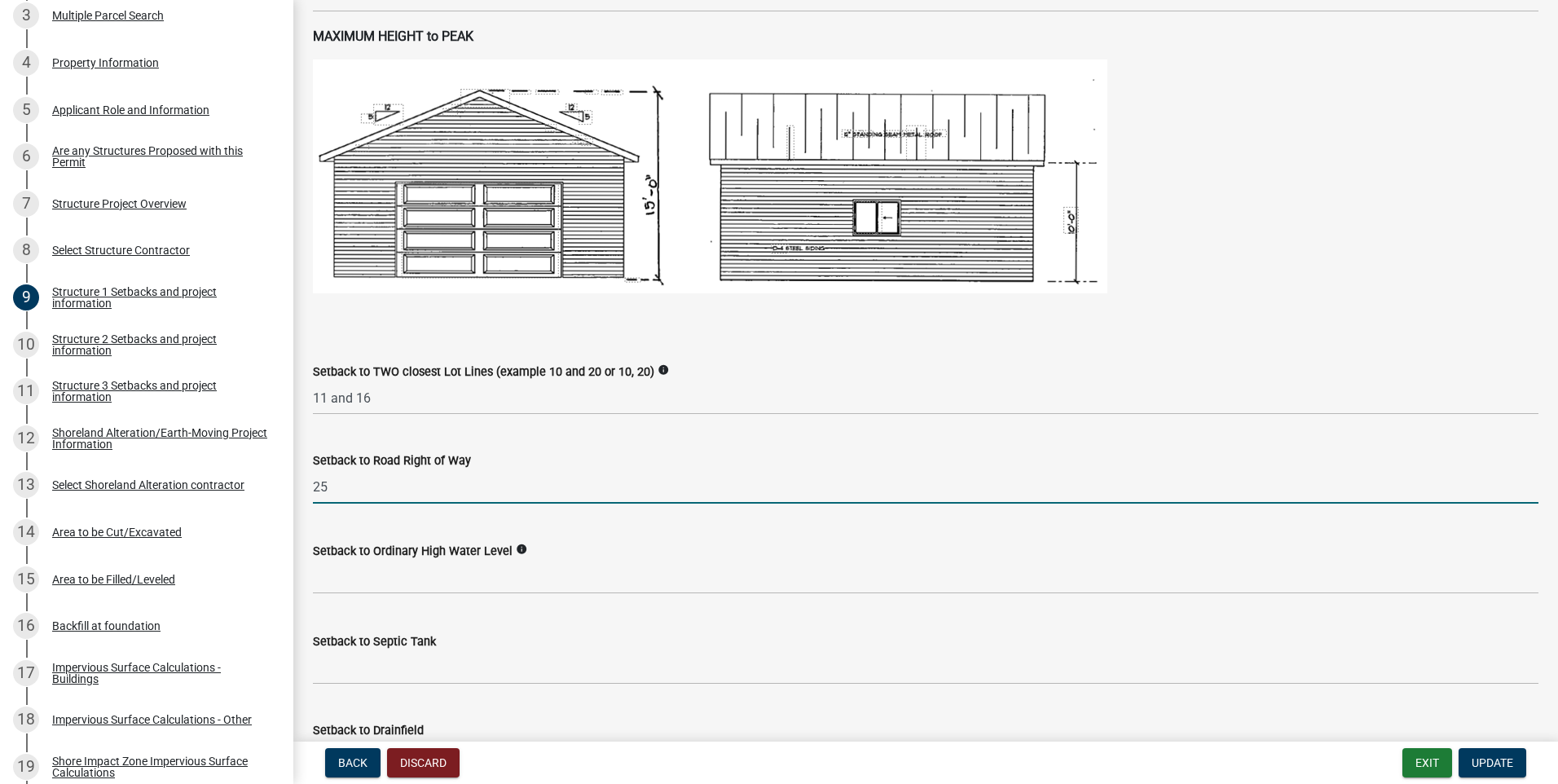
type input "25"
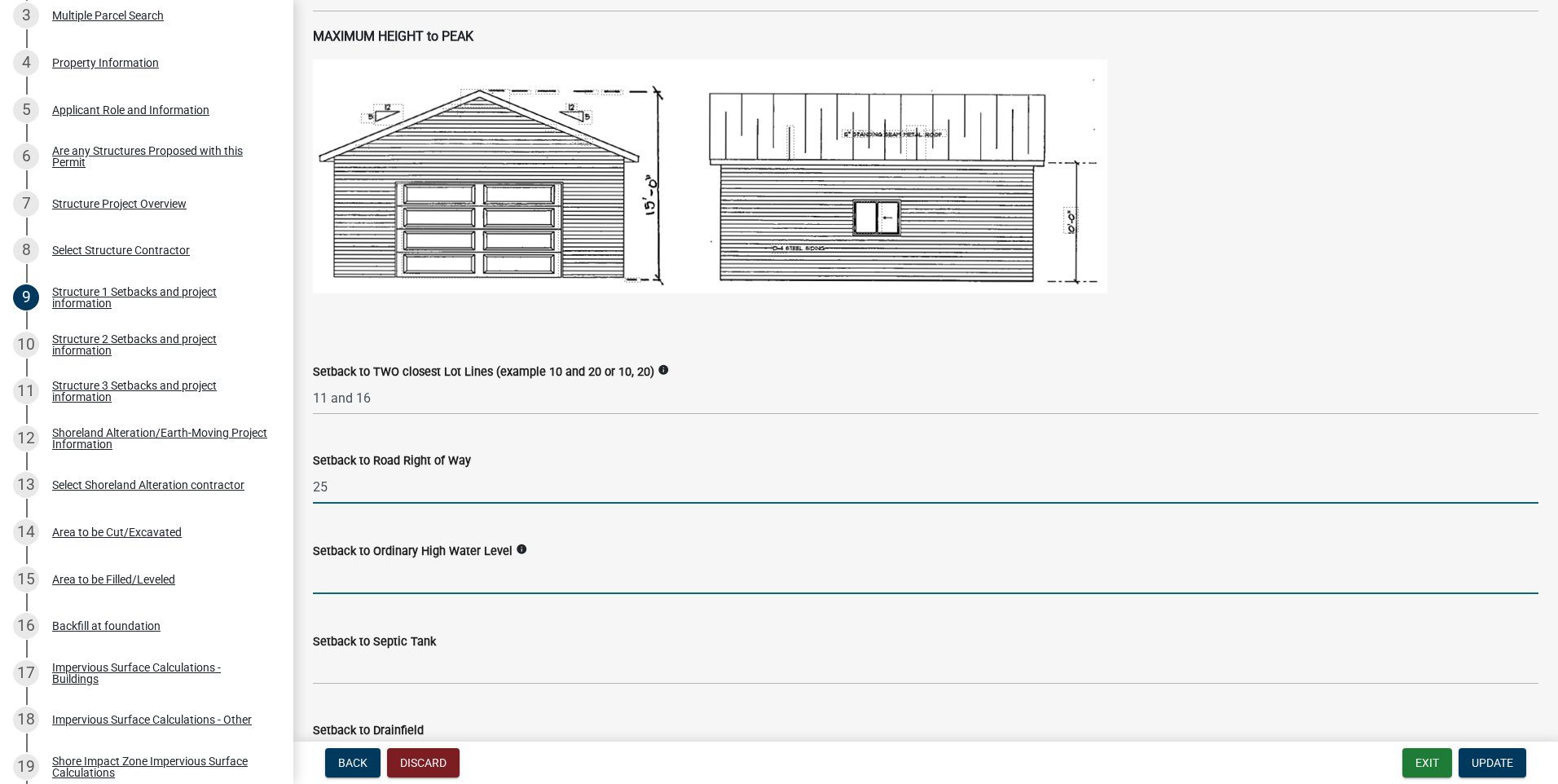
click at [493, 583] on input "text" at bounding box center [926, 578] width 1226 height 34
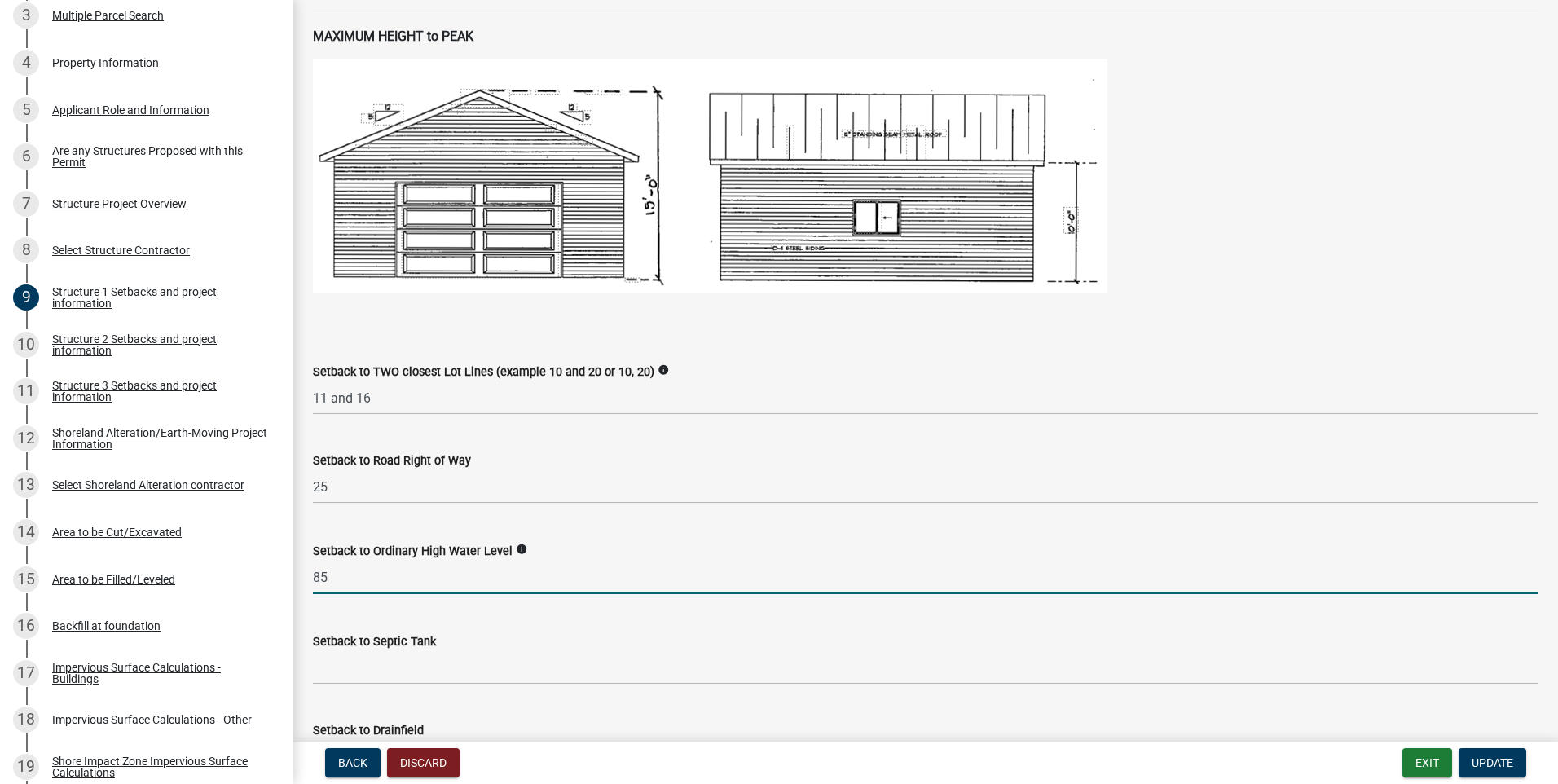
type input "85"
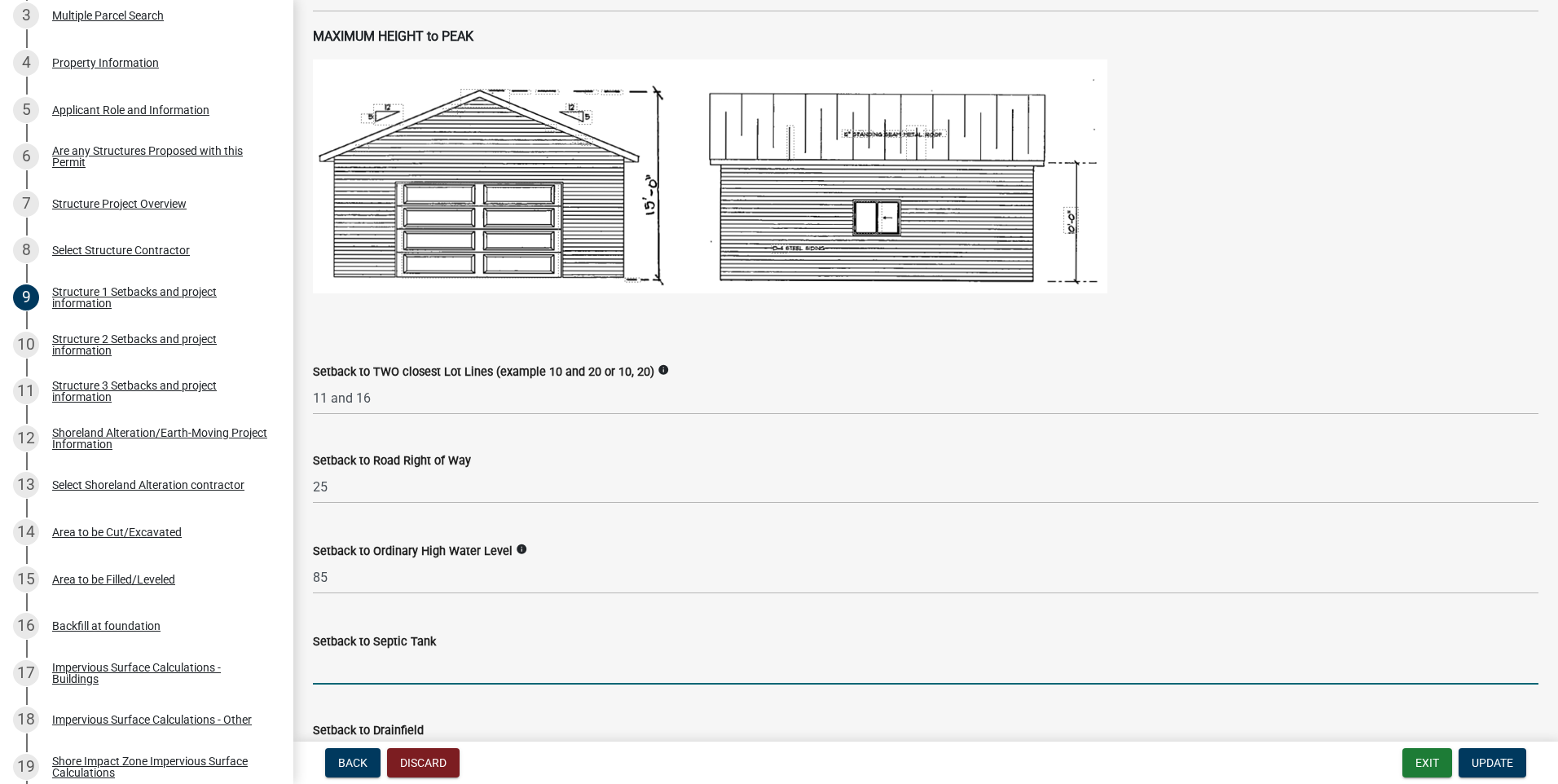
click at [521, 667] on input "Setback to Septic Tank" at bounding box center [926, 668] width 1226 height 34
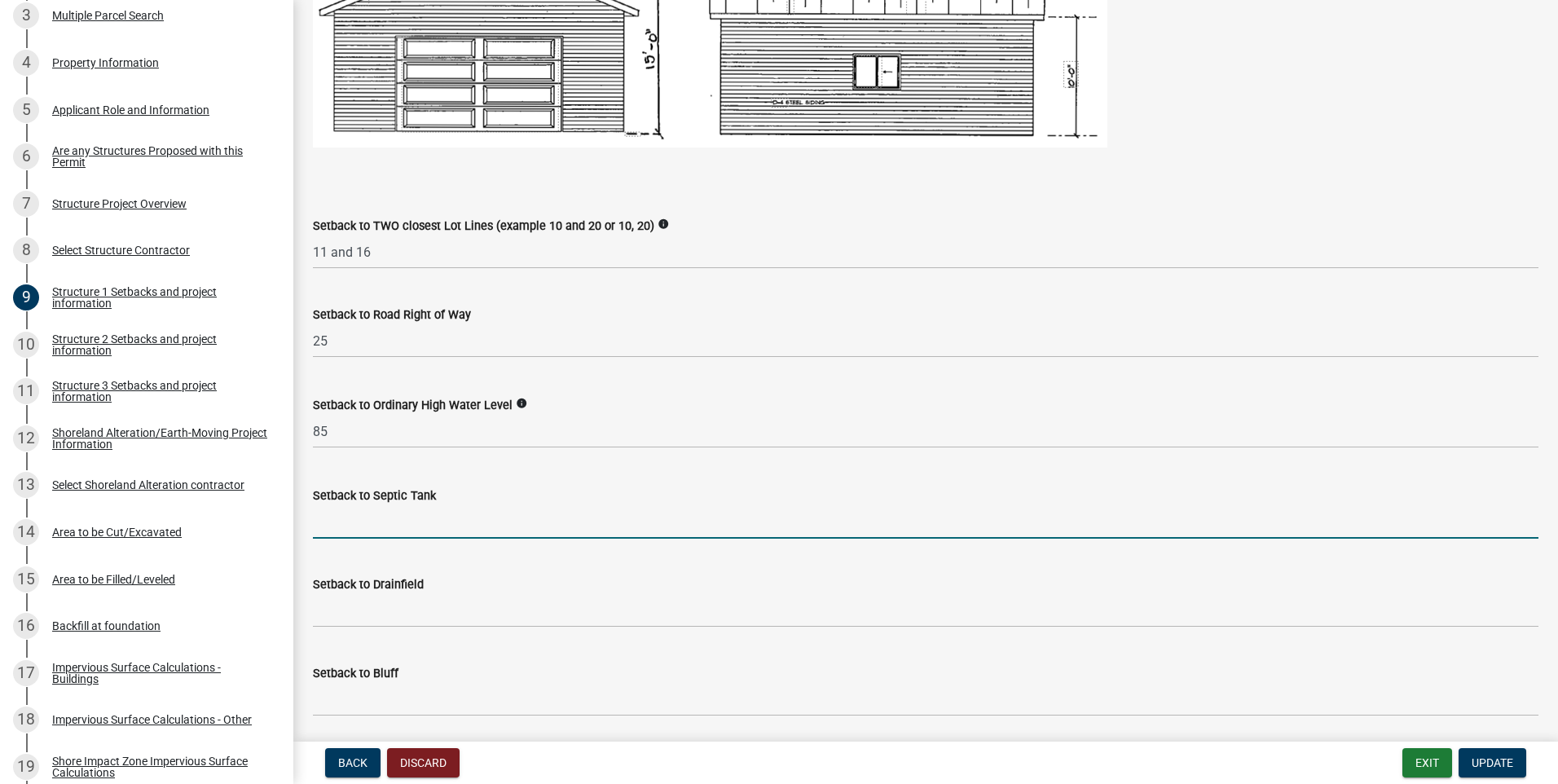
scroll to position [1141, 0]
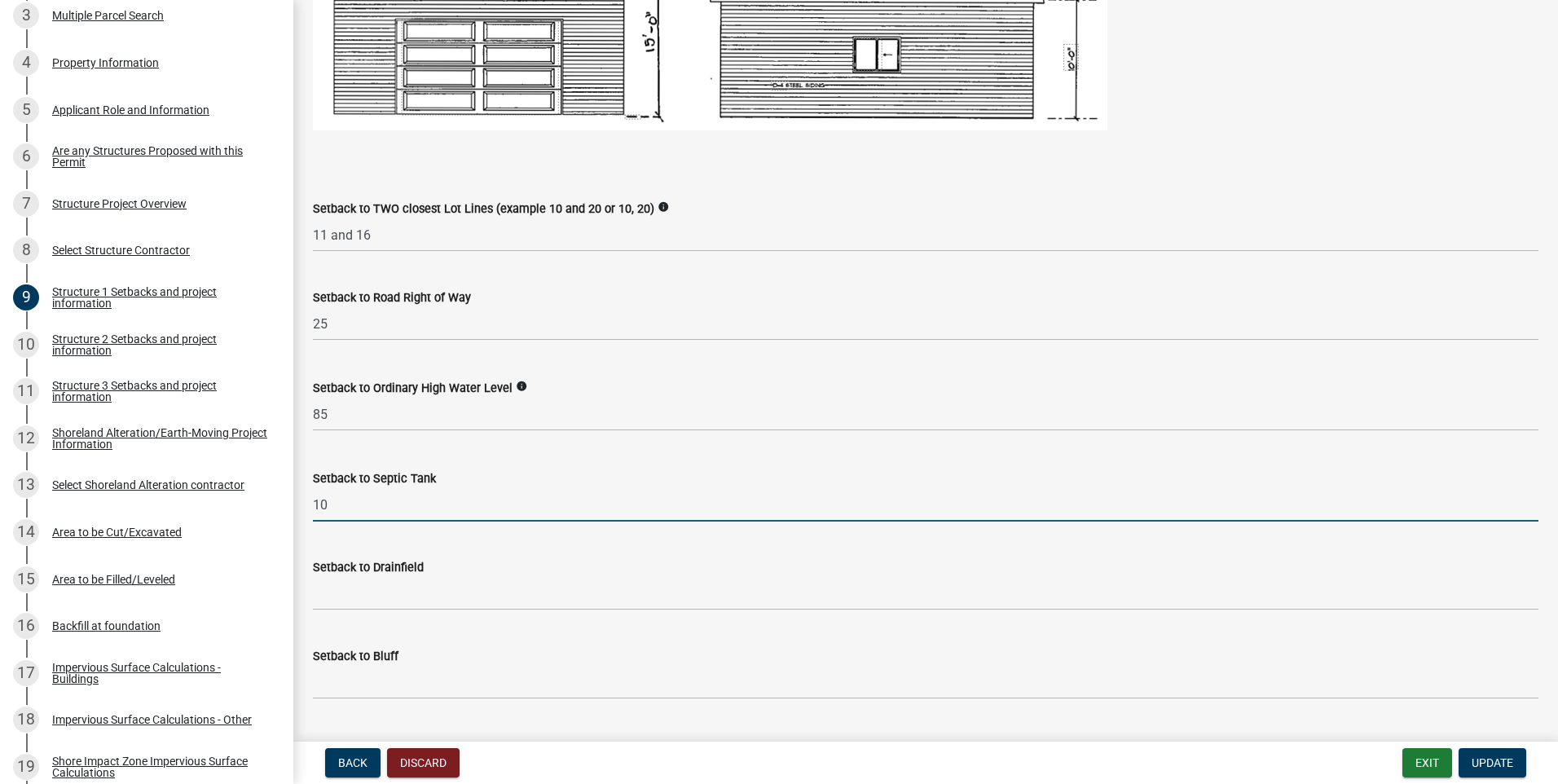
type input "10"
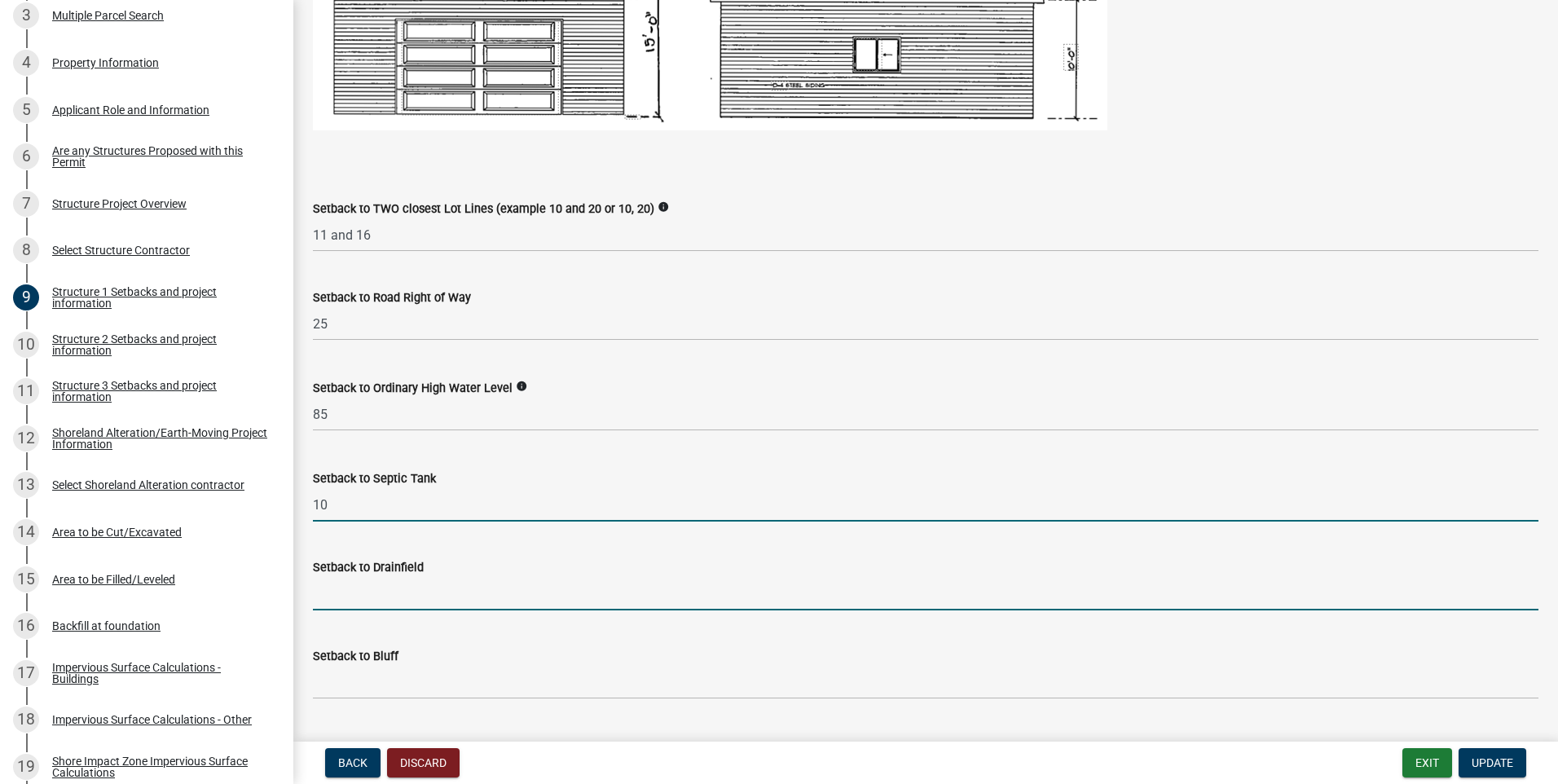
click at [470, 592] on input "Setback to Drainfield" at bounding box center [926, 593] width 1226 height 34
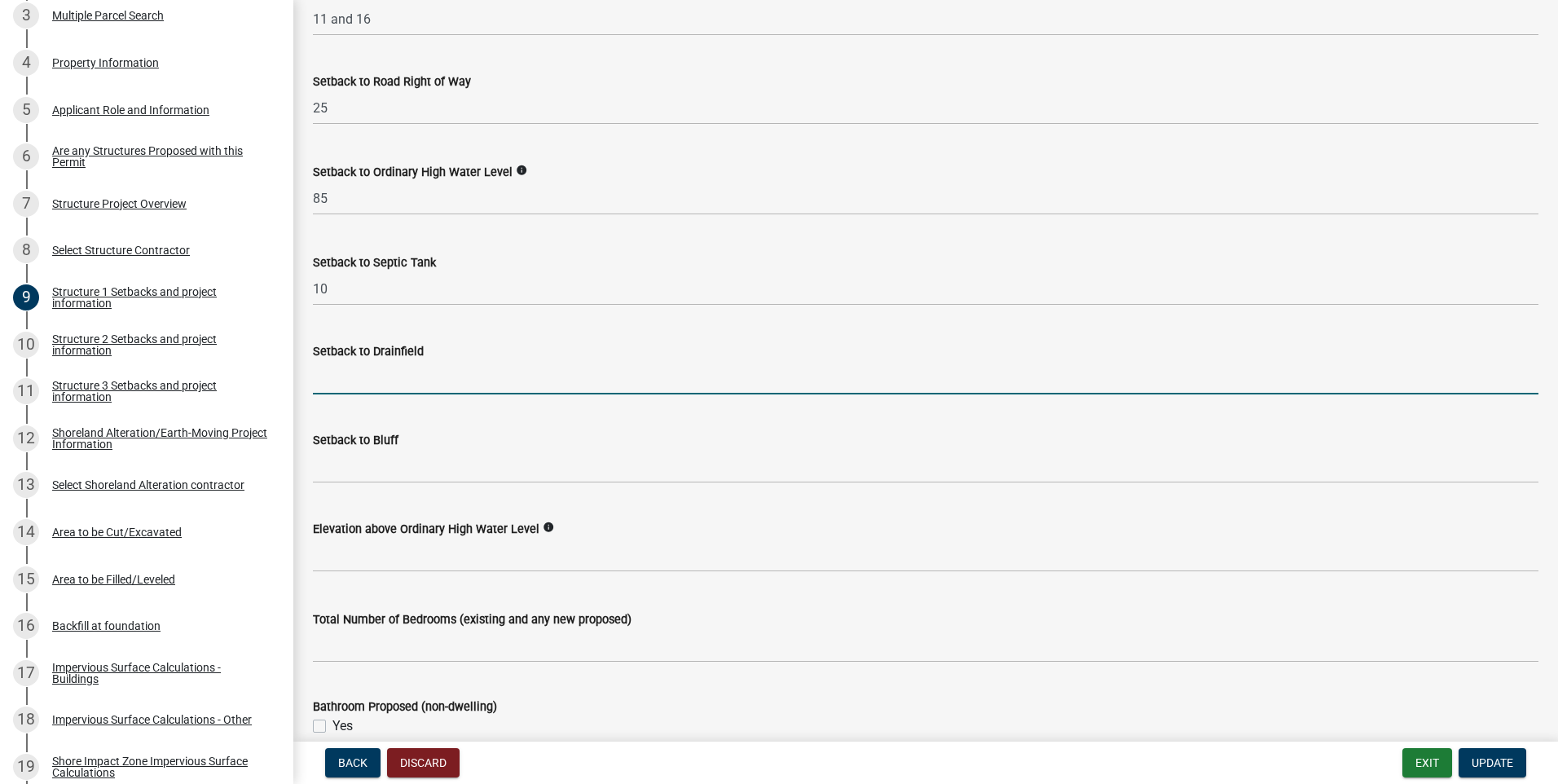
scroll to position [1385, 0]
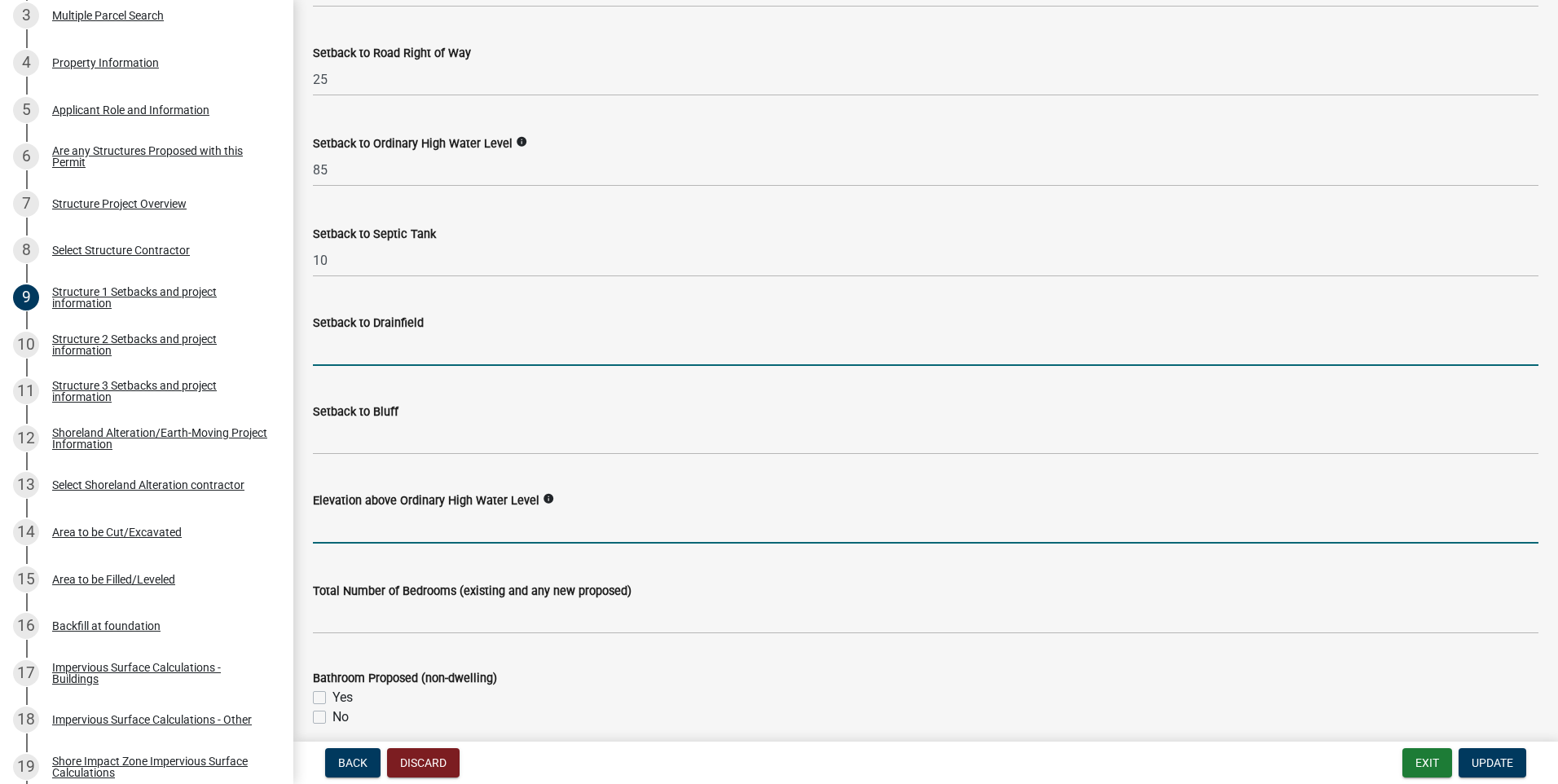
click at [510, 527] on input "text" at bounding box center [926, 527] width 1226 height 34
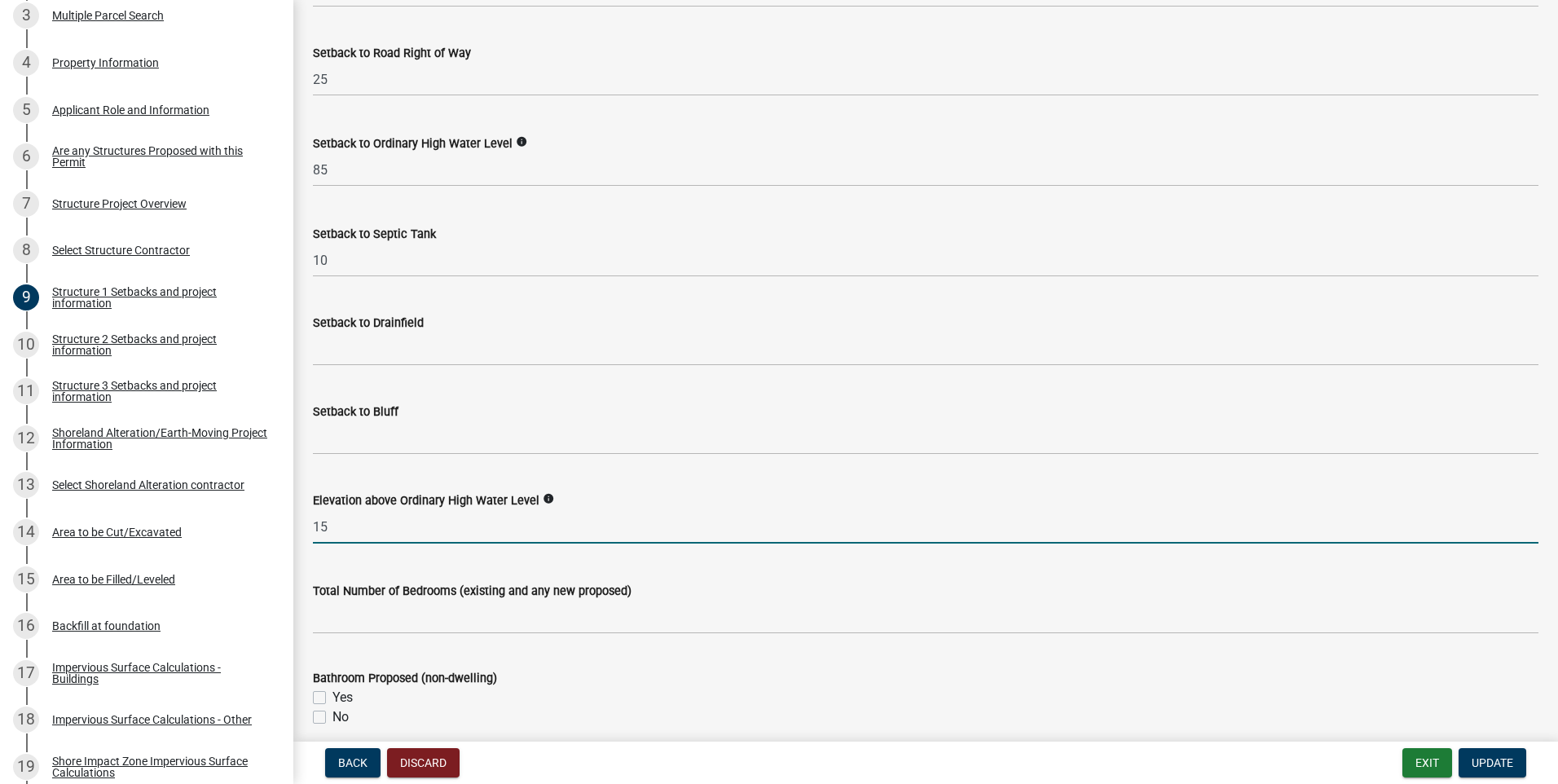
scroll to position [1467, 0]
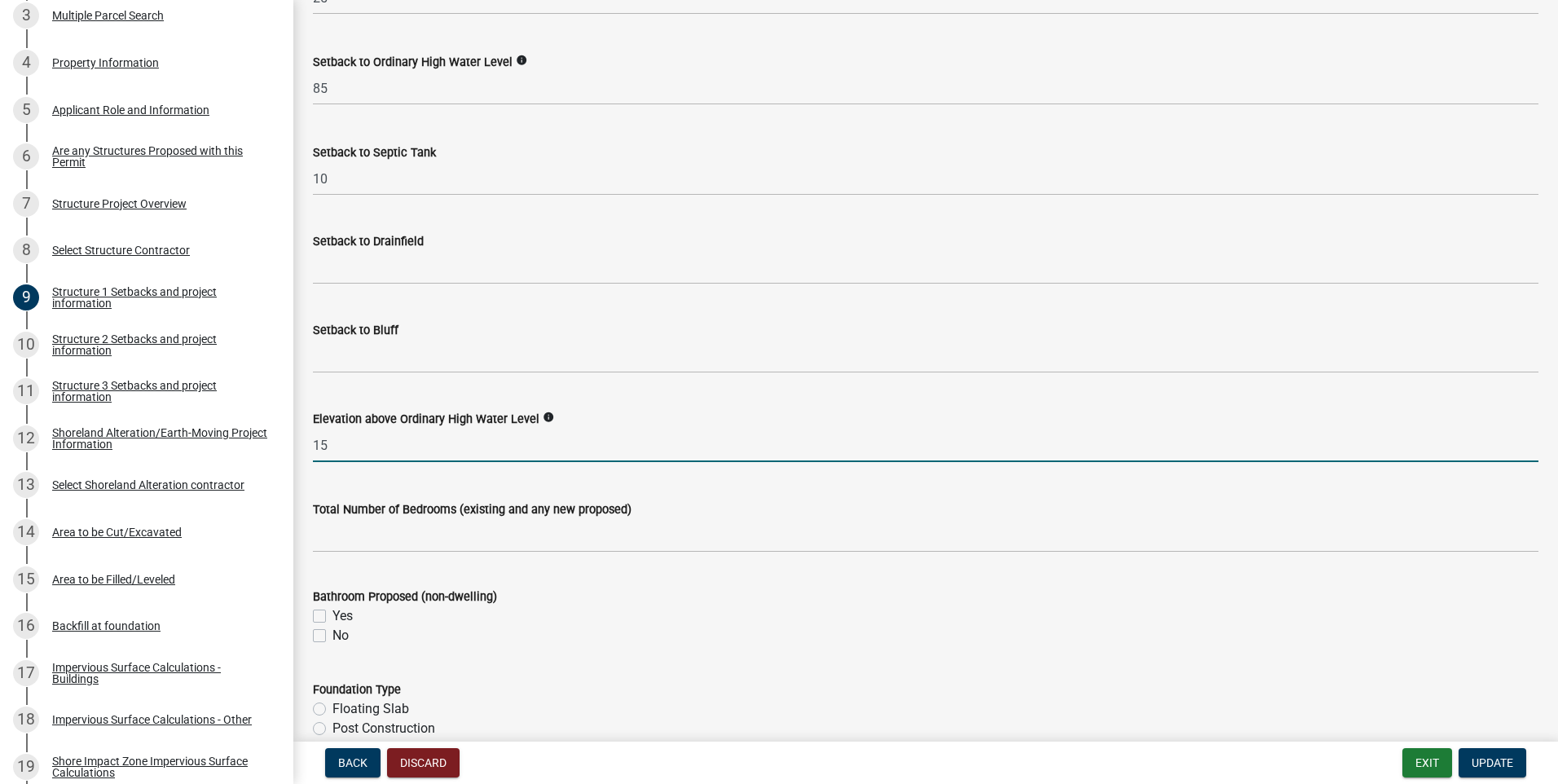
type input "15"
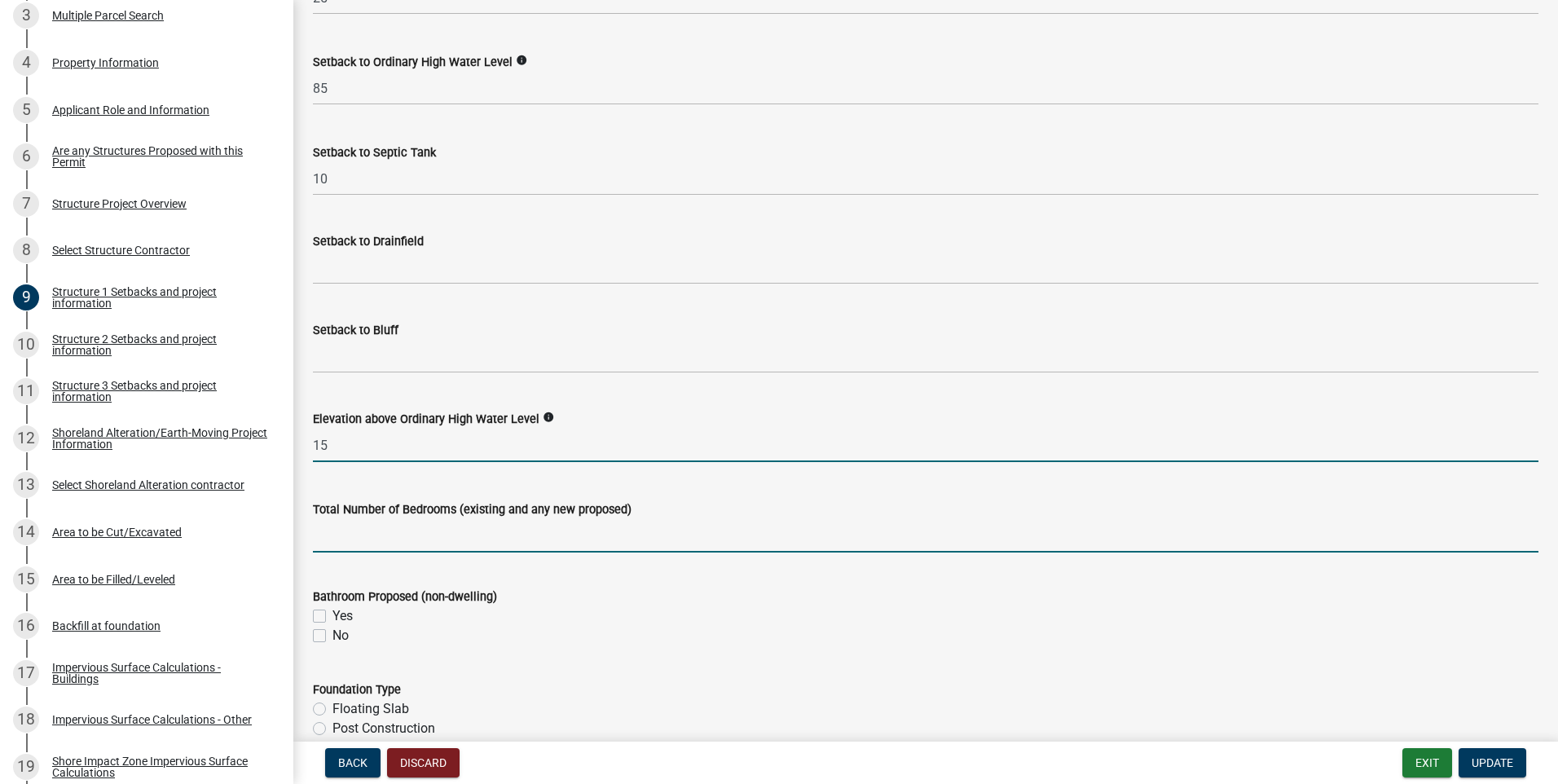
click at [513, 536] on input "text" at bounding box center [926, 536] width 1226 height 34
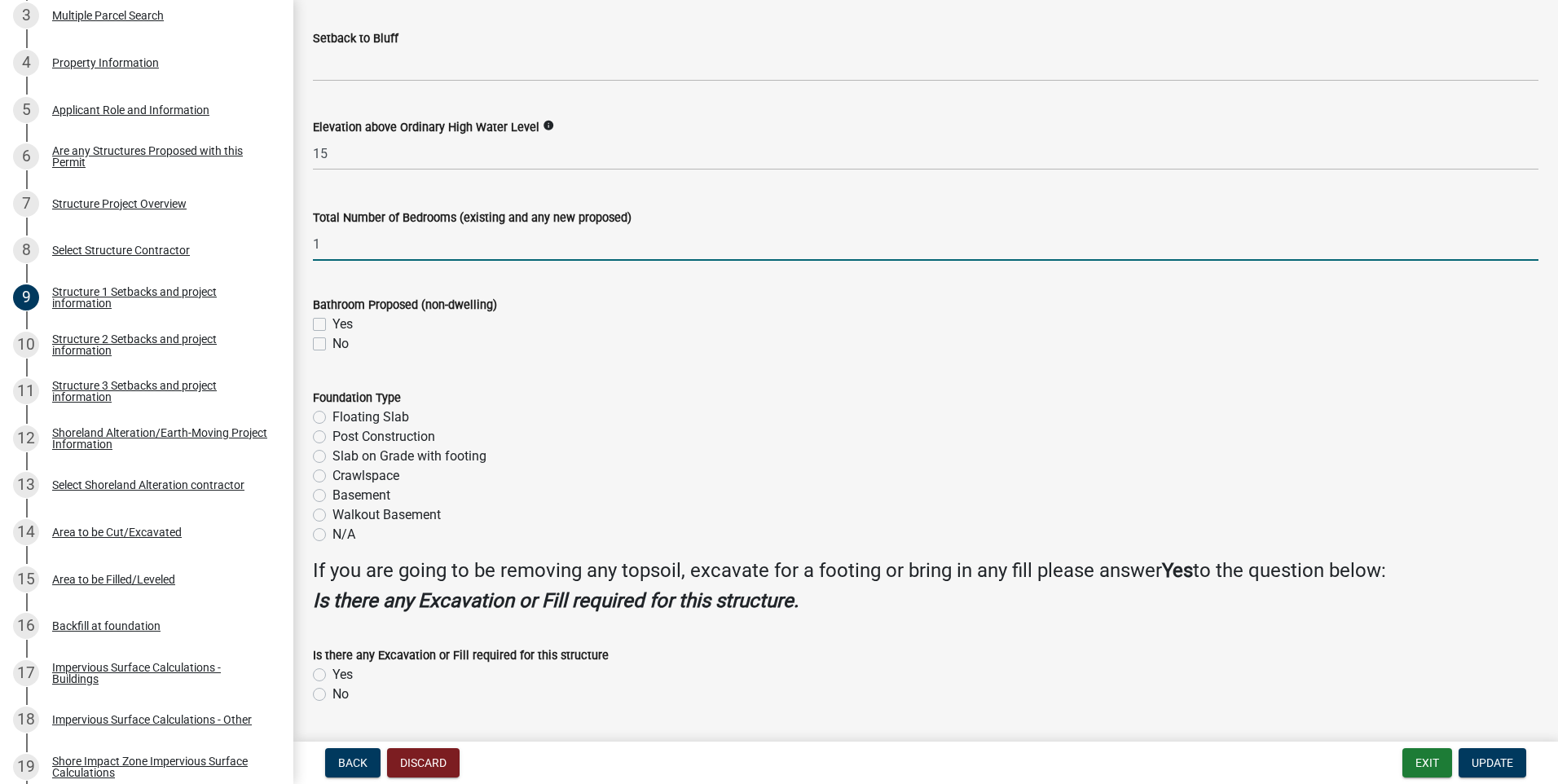
scroll to position [1794, 0]
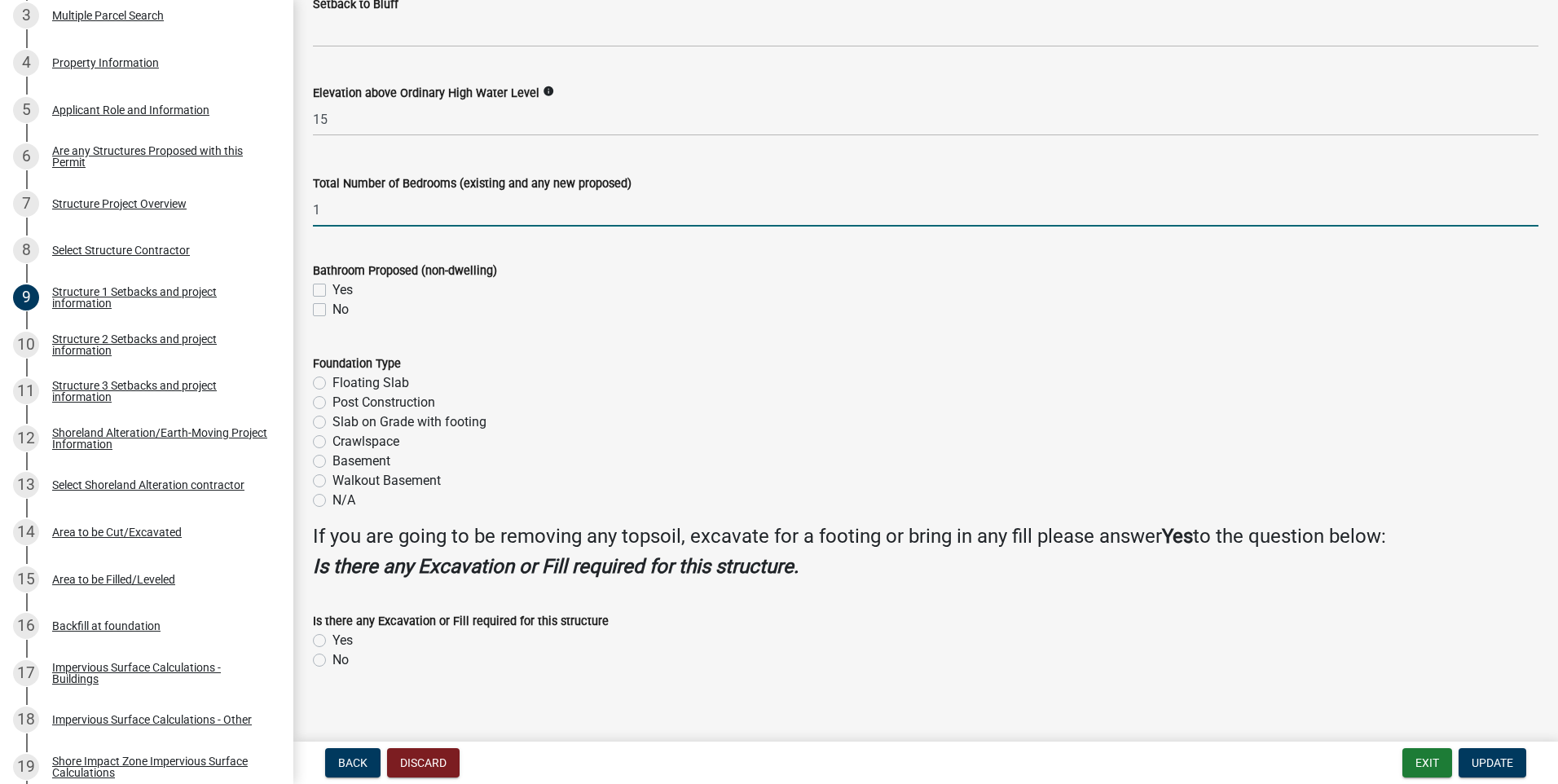
type input "1"
click at [333, 481] on label "Walkout Basement" at bounding box center [387, 481] width 108 height 20
click at [333, 481] on input "Walkout Basement" at bounding box center [338, 477] width 11 height 11
radio input "true"
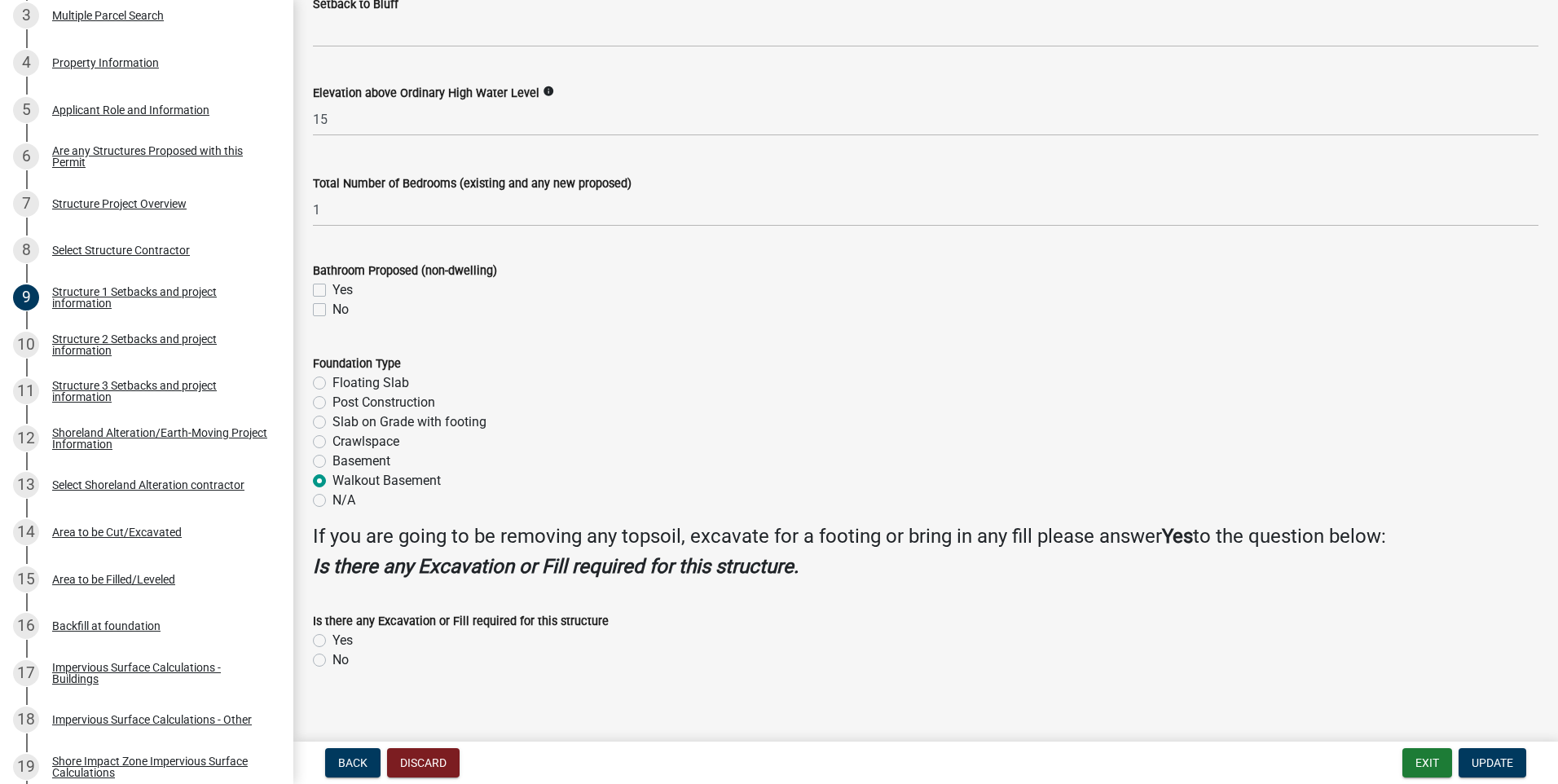
click at [333, 286] on label "Yes" at bounding box center [343, 290] width 20 height 20
click at [333, 286] on input "Yes" at bounding box center [338, 286] width 11 height 11
checkbox input "true"
checkbox input "false"
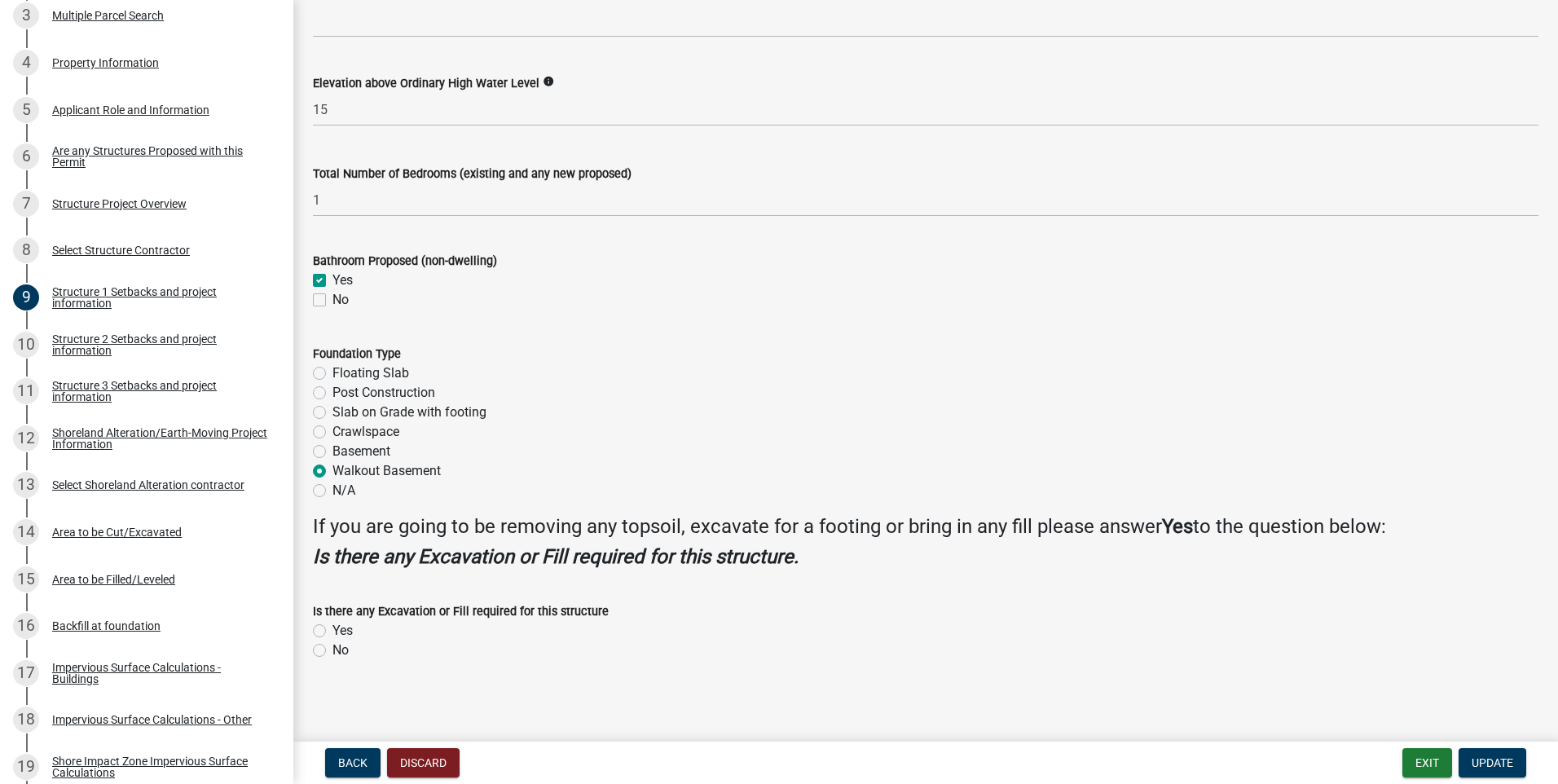
scroll to position [1806, 0]
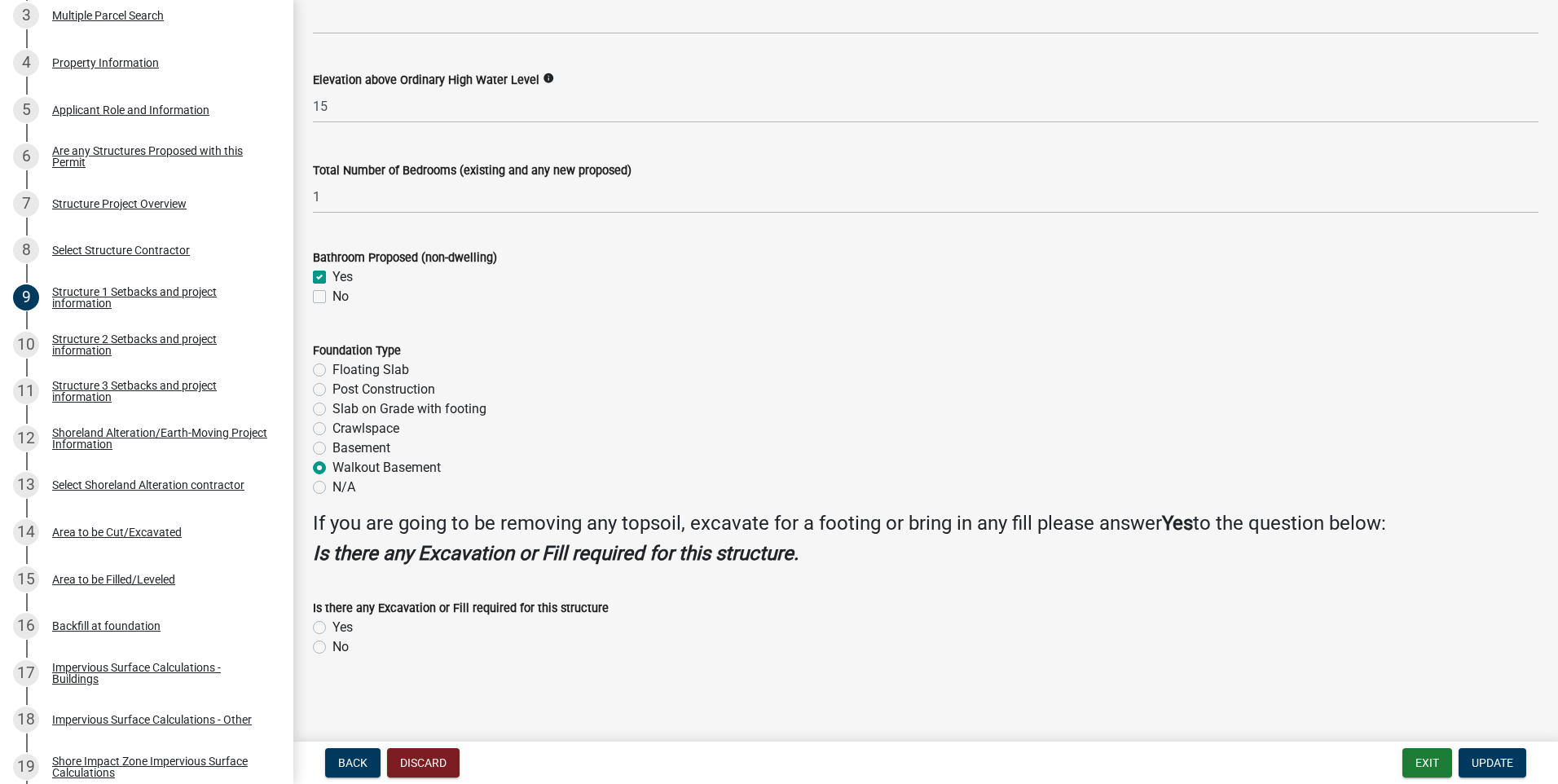
click at [333, 628] on label "Yes" at bounding box center [343, 628] width 20 height 20
click at [333, 628] on input "Yes" at bounding box center [338, 623] width 11 height 11
radio input "true"
click at [1493, 757] on span "Update" at bounding box center [1493, 763] width 42 height 13
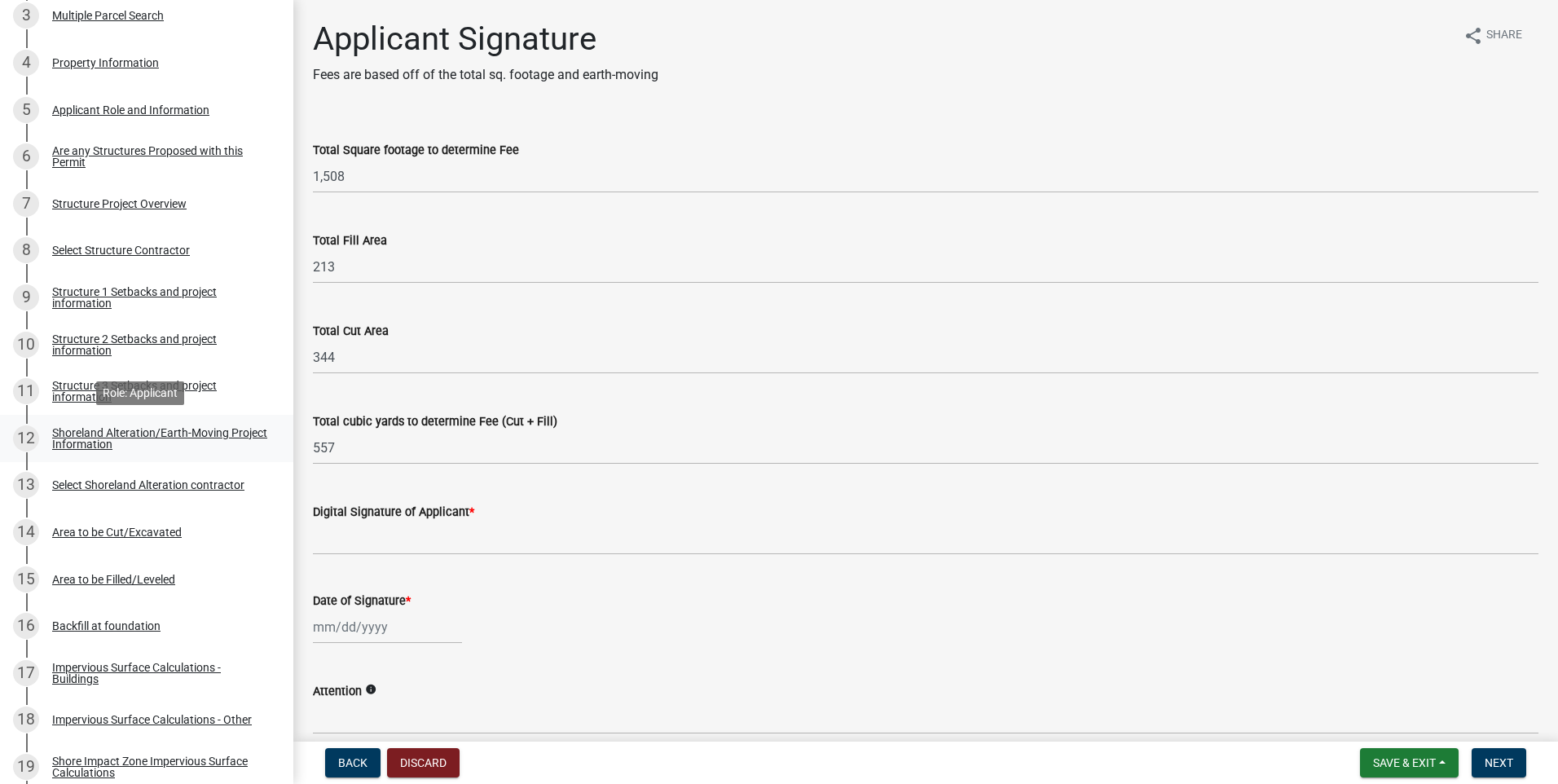
click at [131, 436] on div "Shoreland Alteration/Earth-Moving Project Information" at bounding box center [159, 438] width 216 height 23
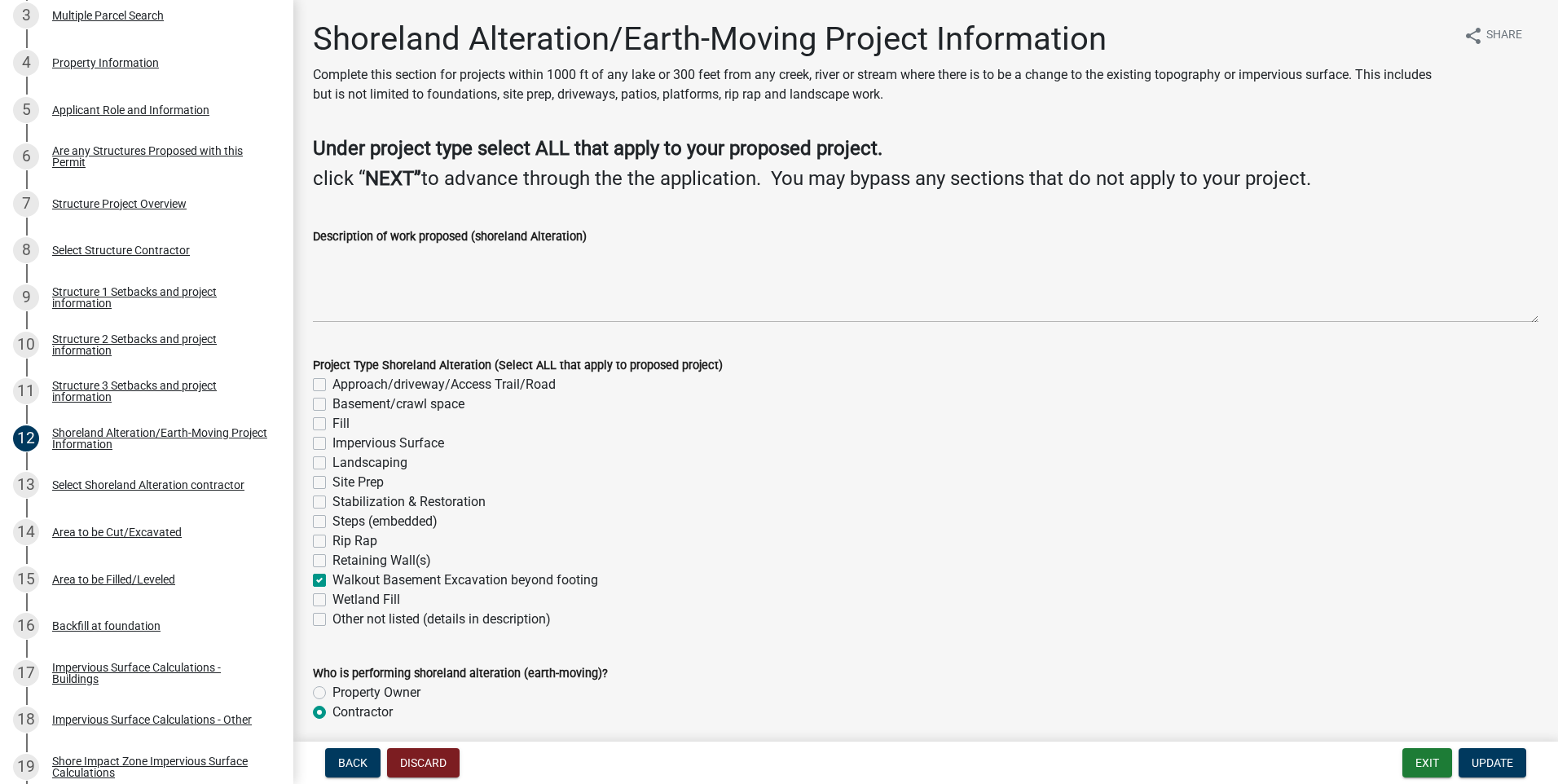
scroll to position [65, 0]
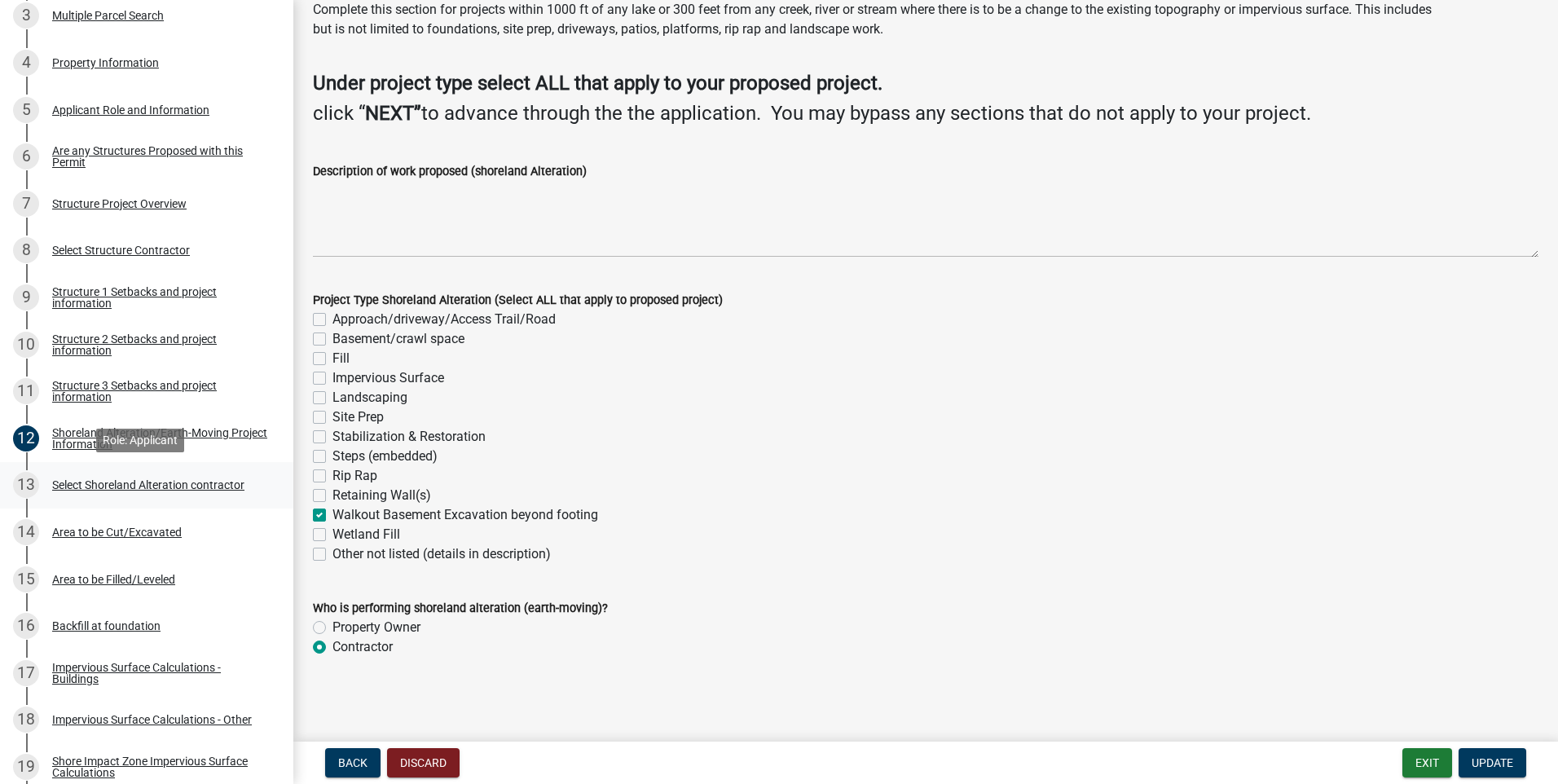
click at [116, 483] on div "Select Shoreland Alteration contractor" at bounding box center [147, 485] width 192 height 12
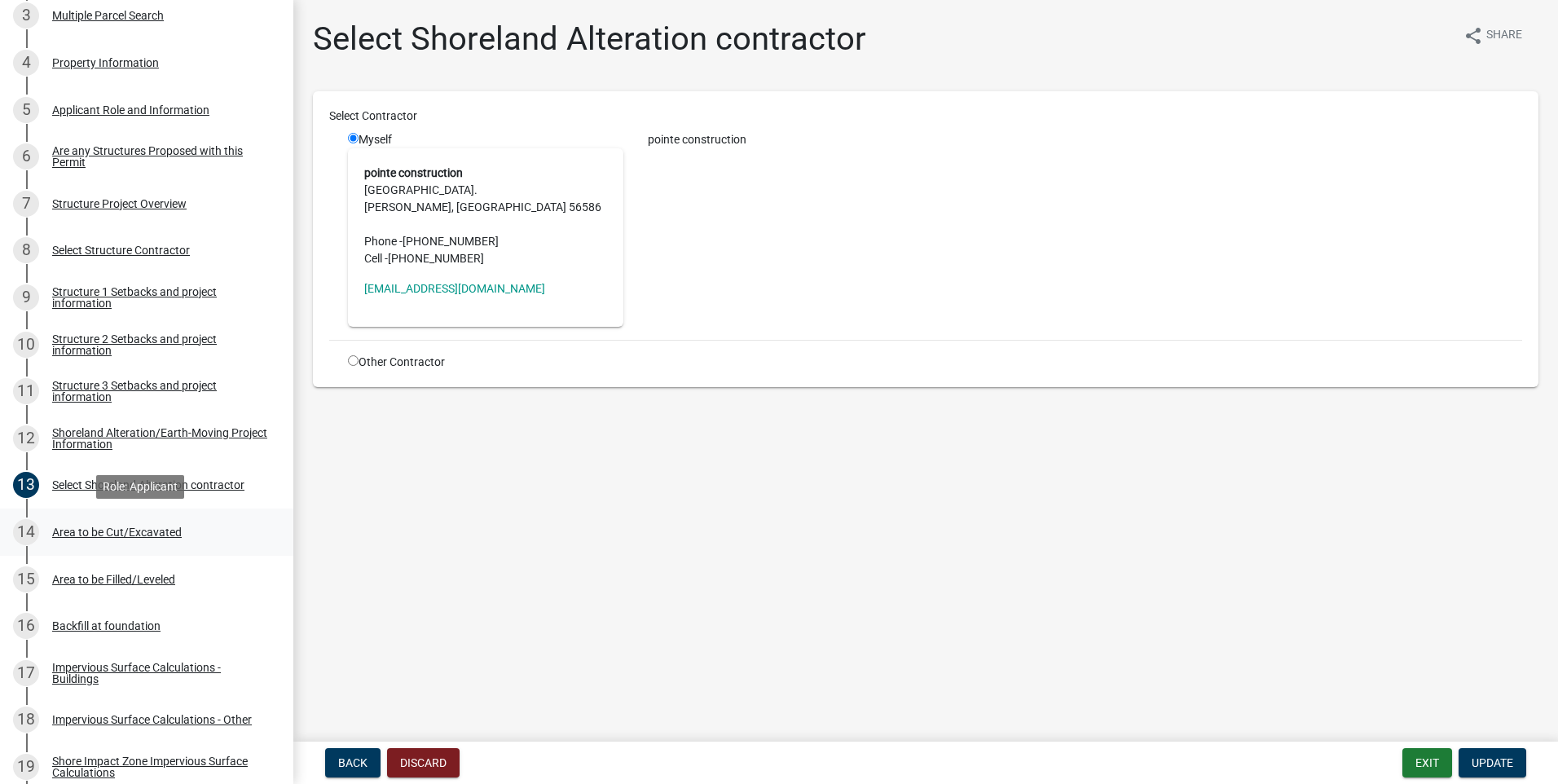
click at [151, 529] on div "Area to be Cut/Excavated" at bounding box center [116, 532] width 129 height 12
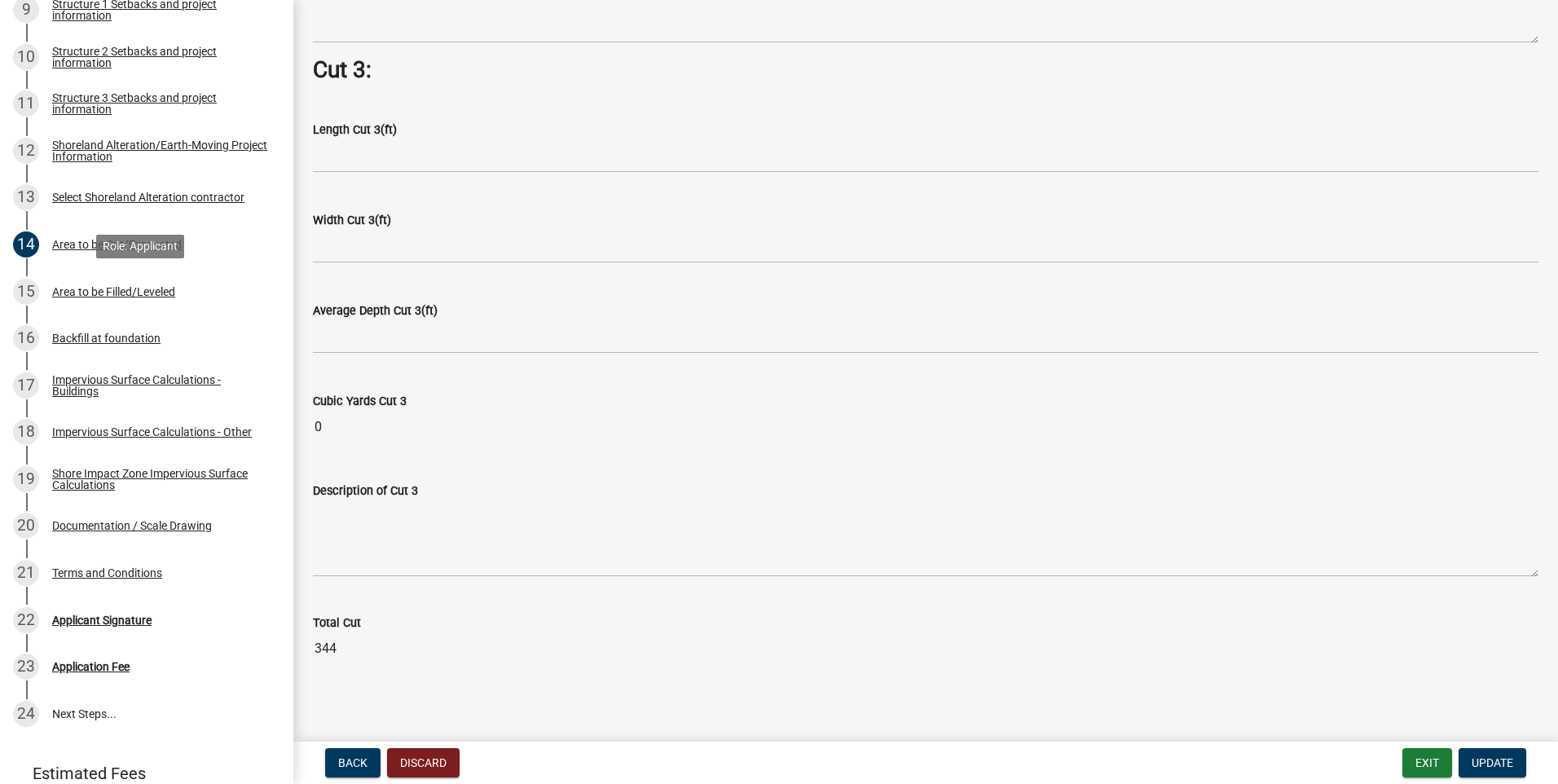
scroll to position [764, 0]
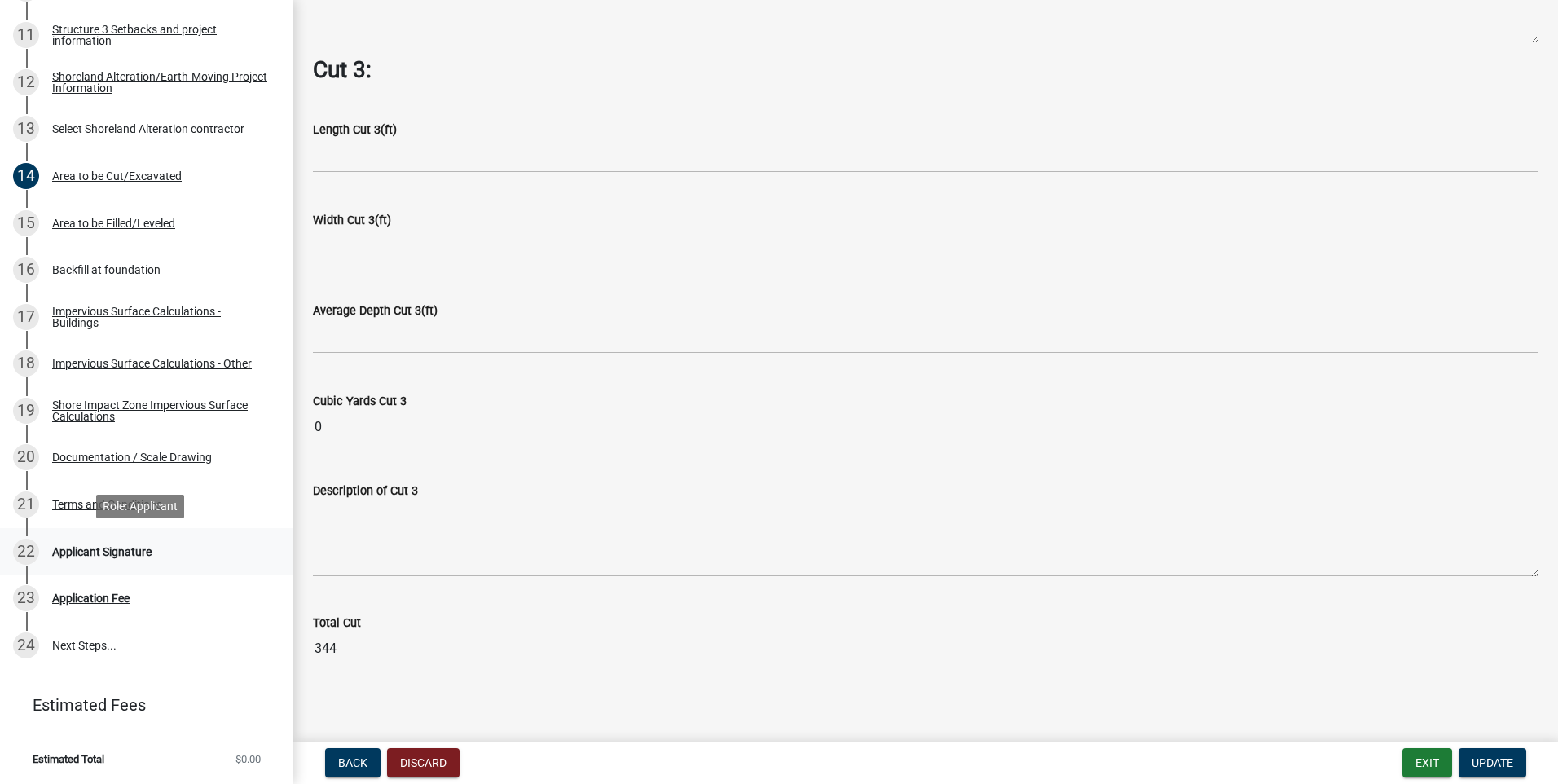
click at [115, 550] on div "Applicant Signature" at bounding box center [101, 551] width 99 height 12
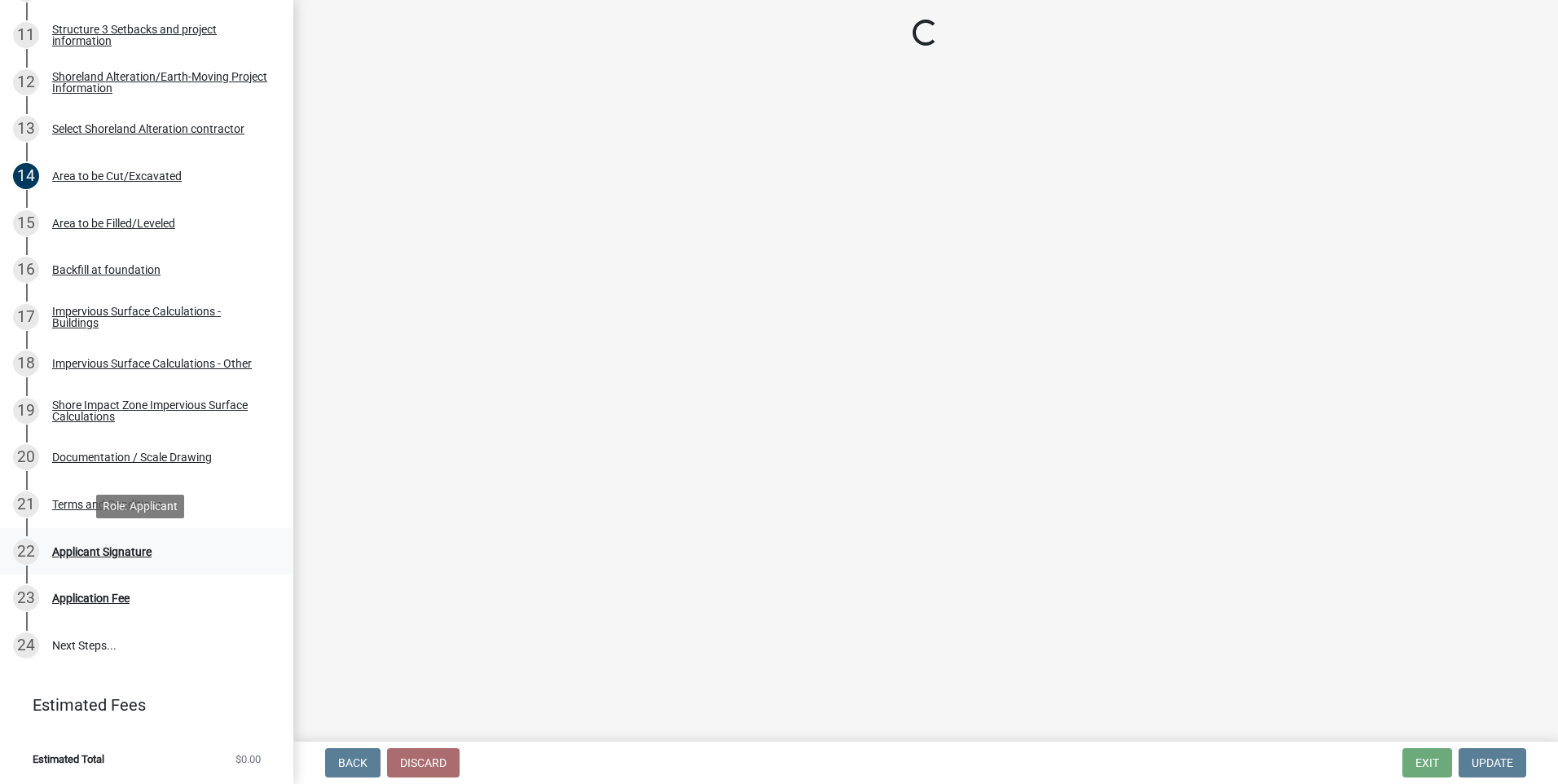
scroll to position [0, 0]
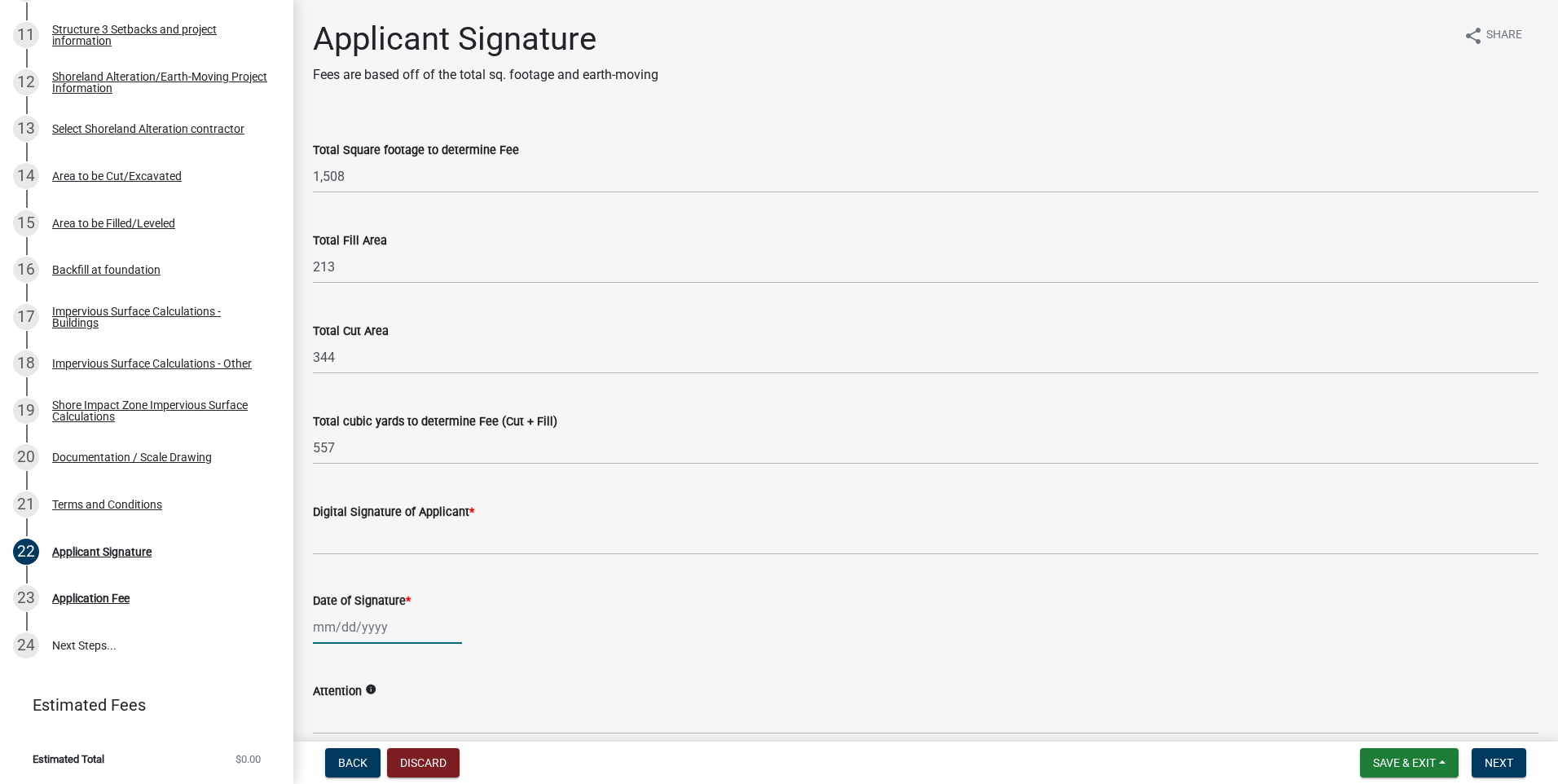
click at [350, 635] on div at bounding box center [387, 627] width 149 height 34
select select "10"
select select "2025"
click at [355, 509] on div "14" at bounding box center [355, 514] width 26 height 26
type input "[DATE]"
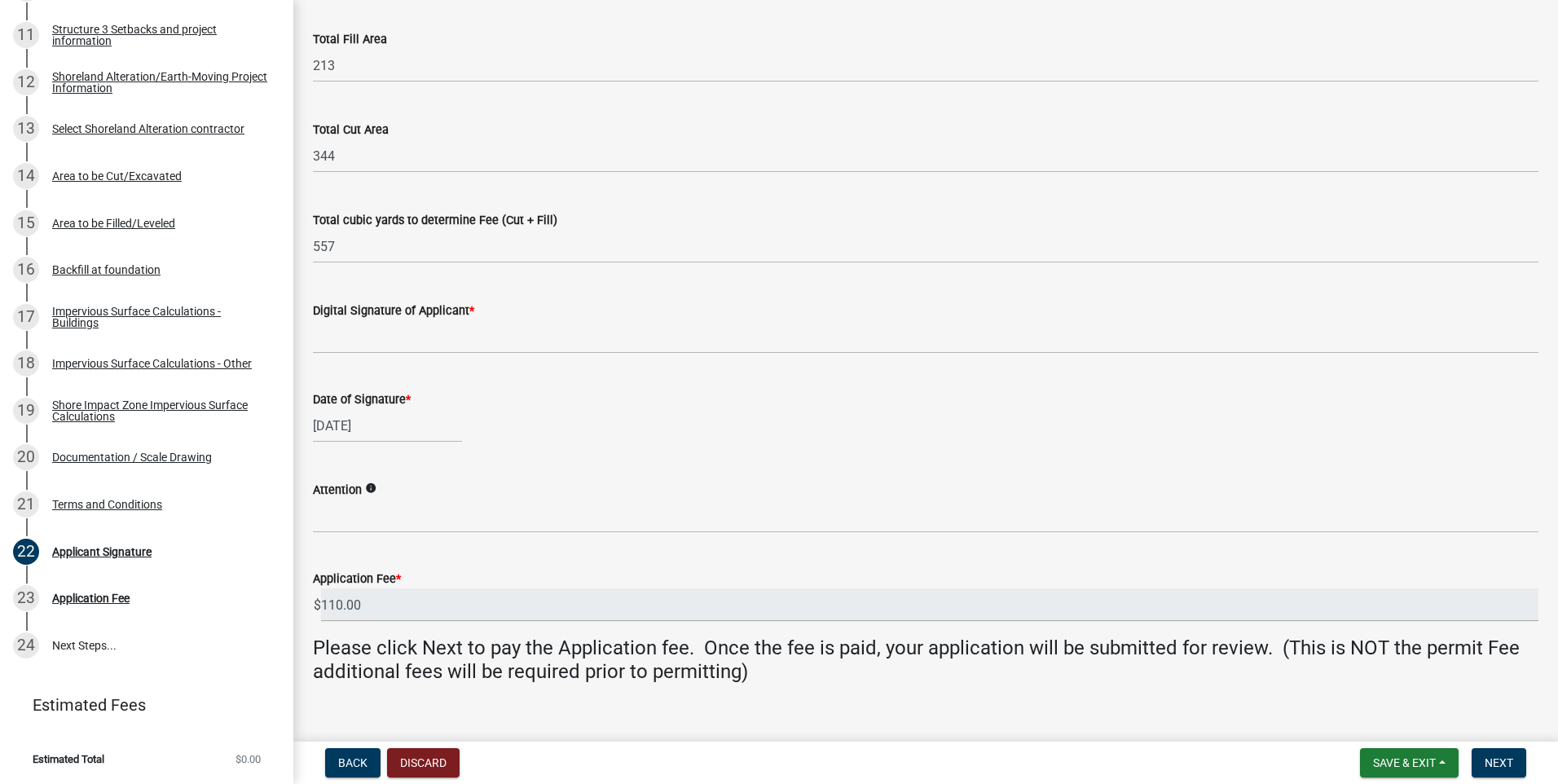
scroll to position [226, 0]
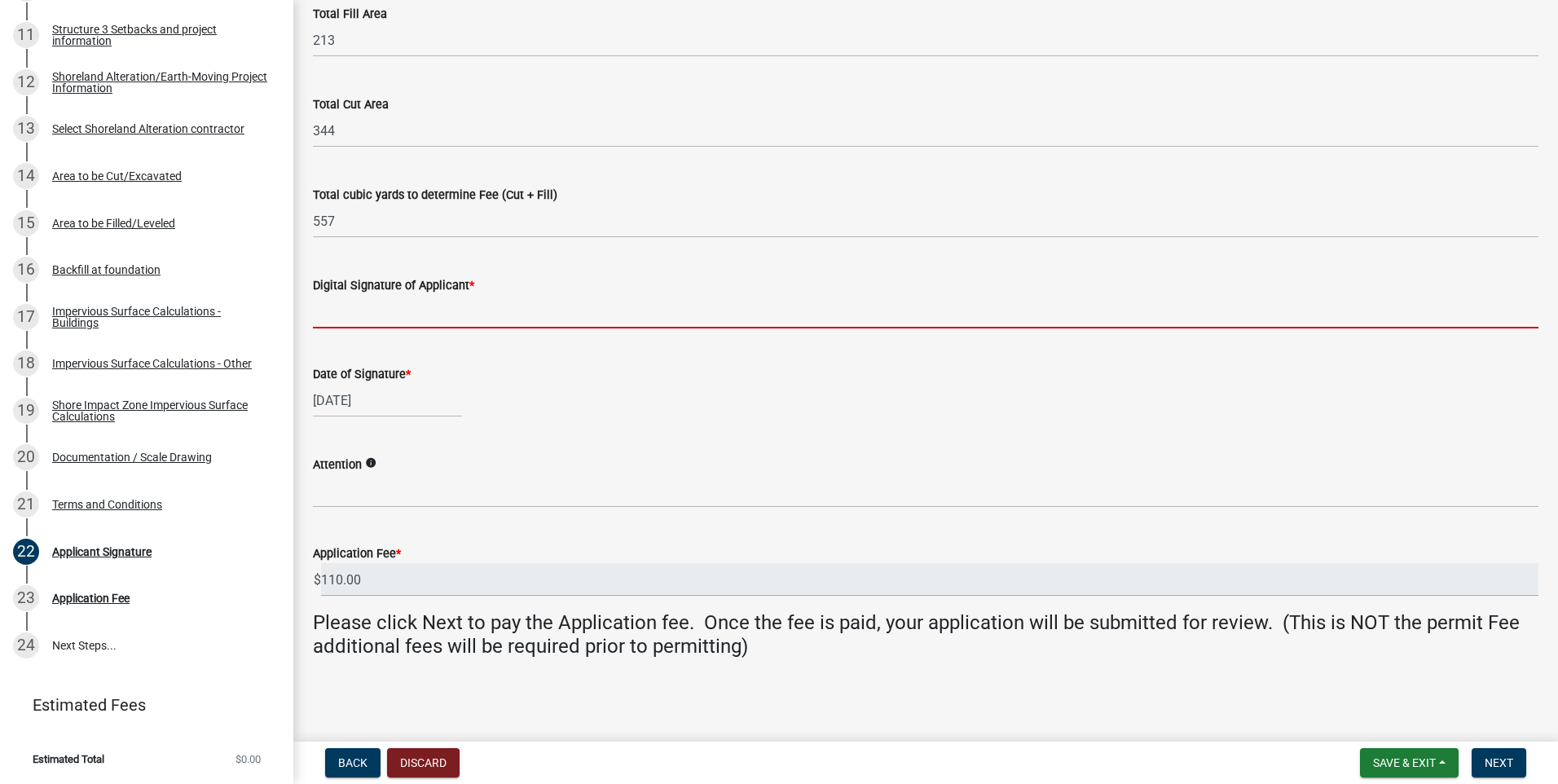
click at [525, 310] on input "Digital Signature of Applicant *" at bounding box center [926, 311] width 1226 height 34
type input "[PERSON_NAME]"
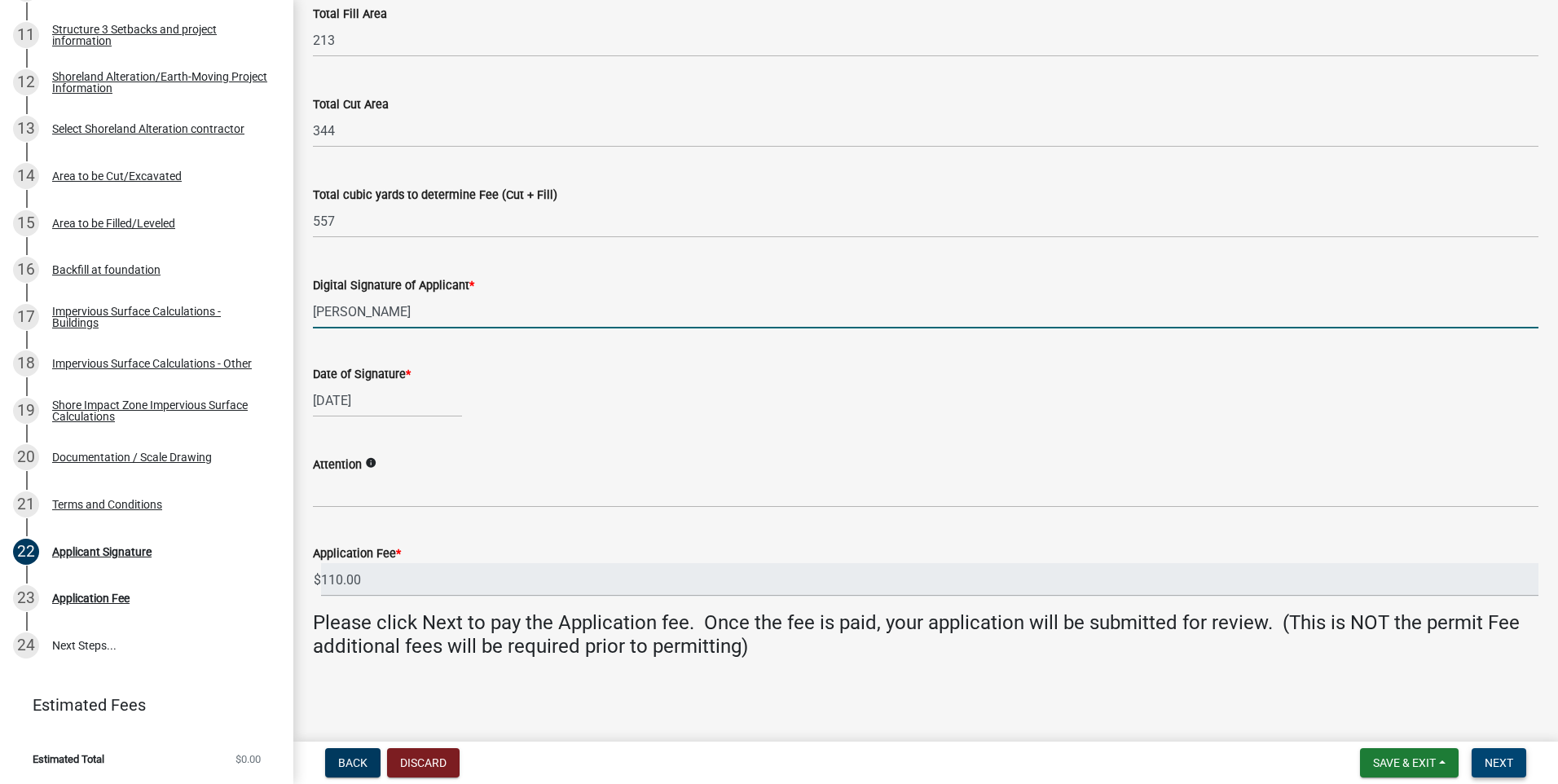
click at [1507, 761] on span "Next" at bounding box center [1499, 763] width 28 height 13
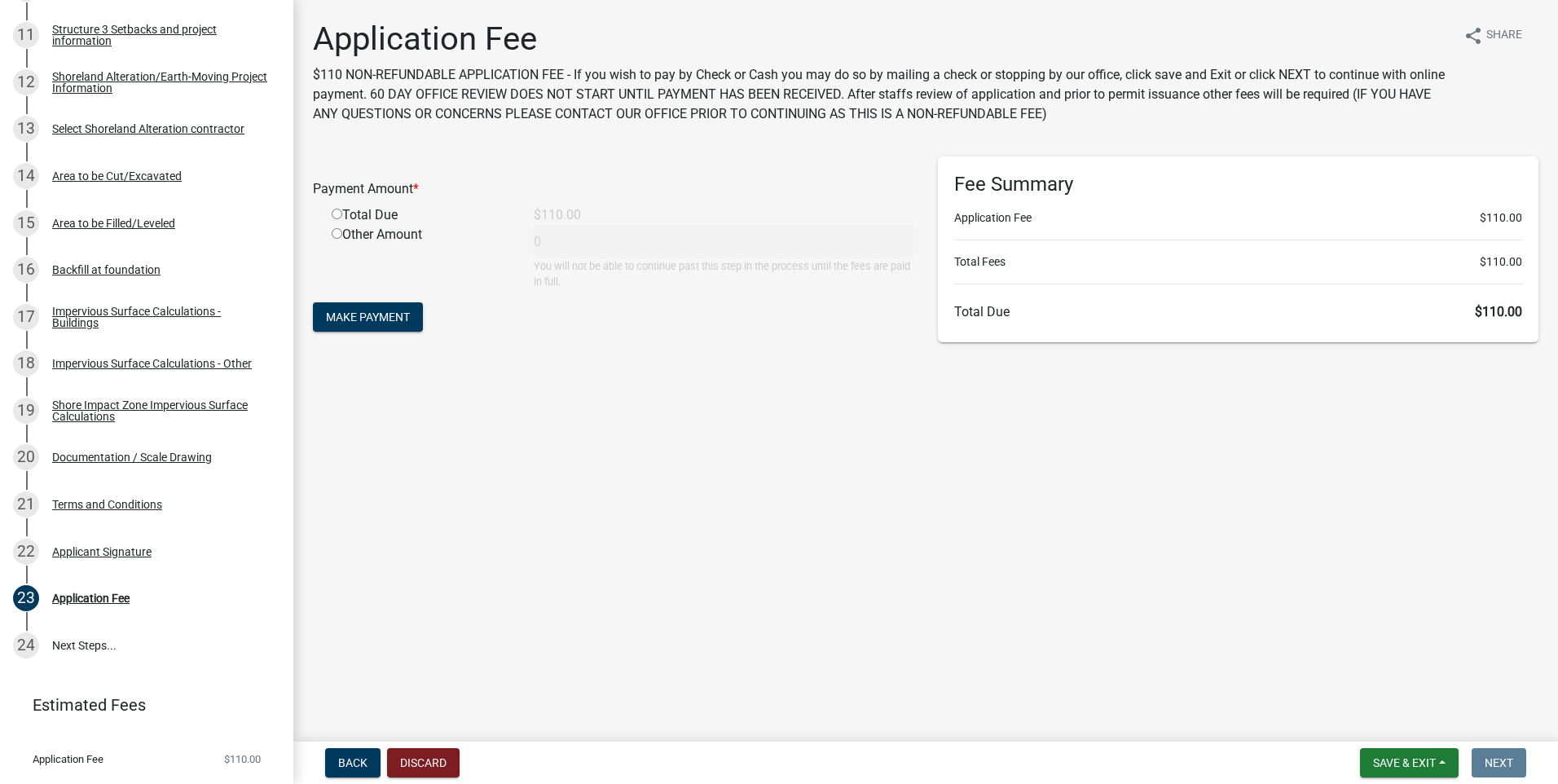
click at [338, 212] on input "radio" at bounding box center [337, 214] width 11 height 11
radio input "true"
type input "110"
click at [357, 313] on span "Make Payment" at bounding box center [367, 317] width 84 height 13
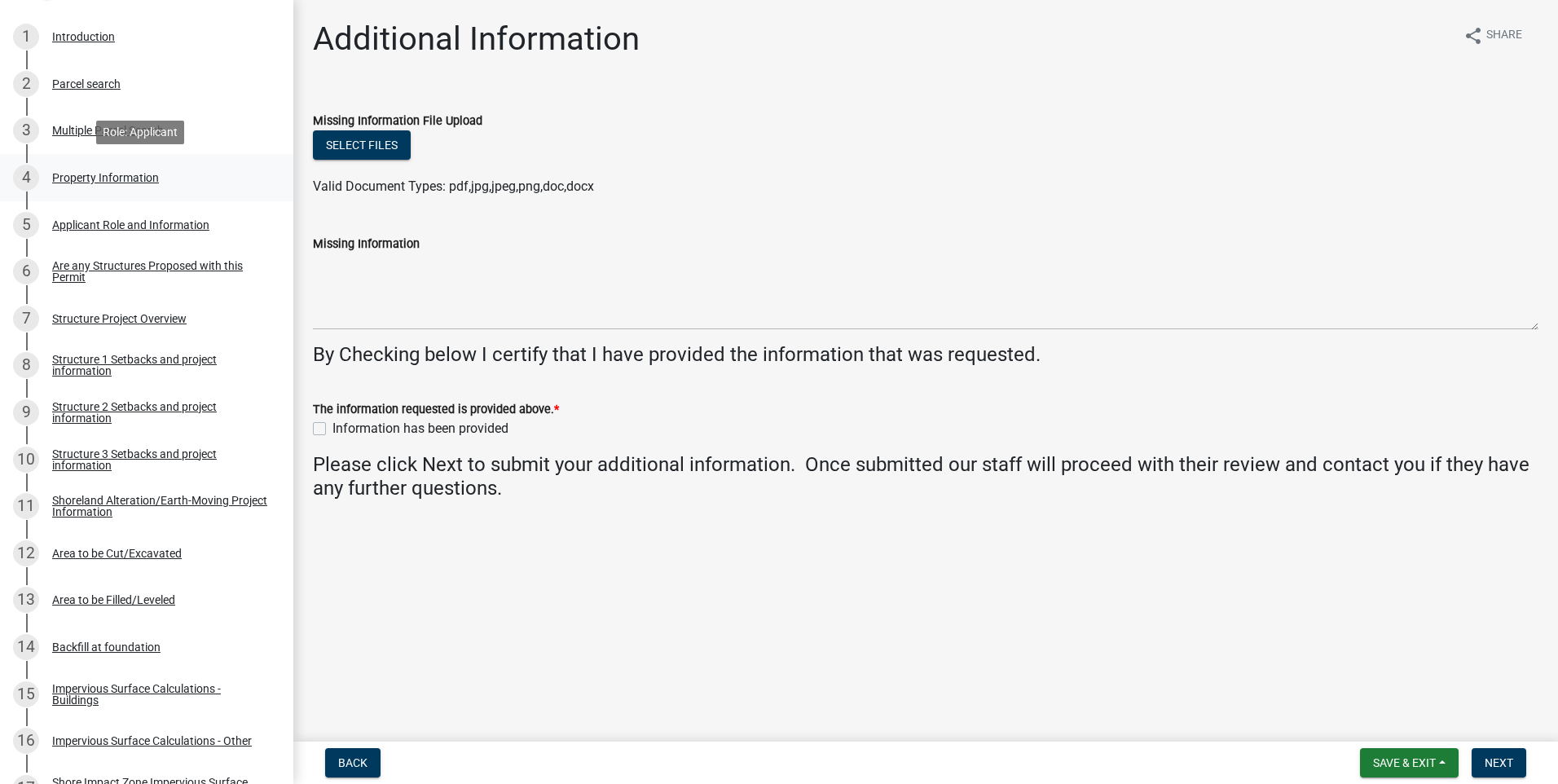
scroll to position [326, 0]
click at [158, 358] on div "Structure 1 Setbacks and project information" at bounding box center [159, 364] width 216 height 23
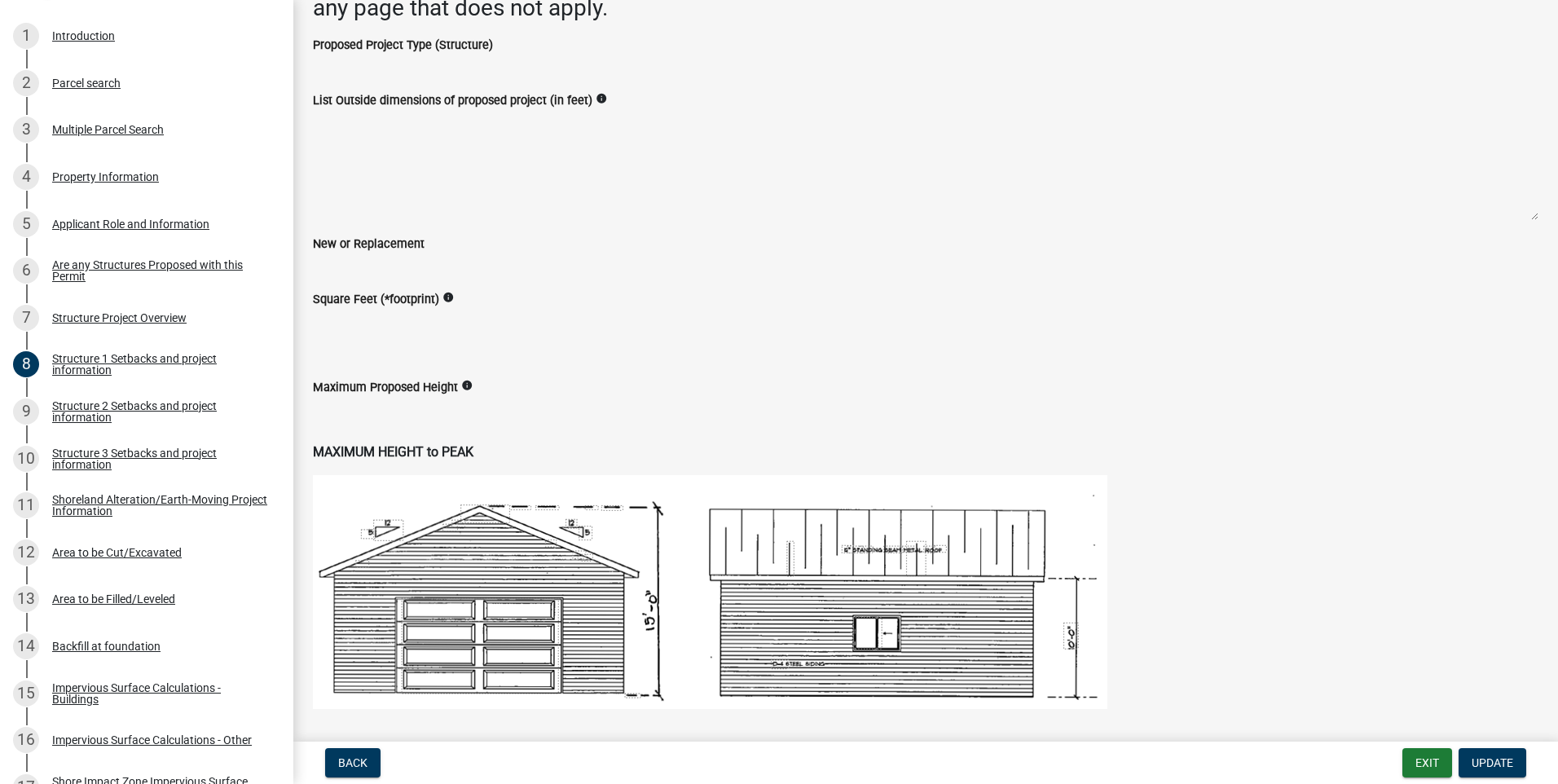
scroll to position [245, 0]
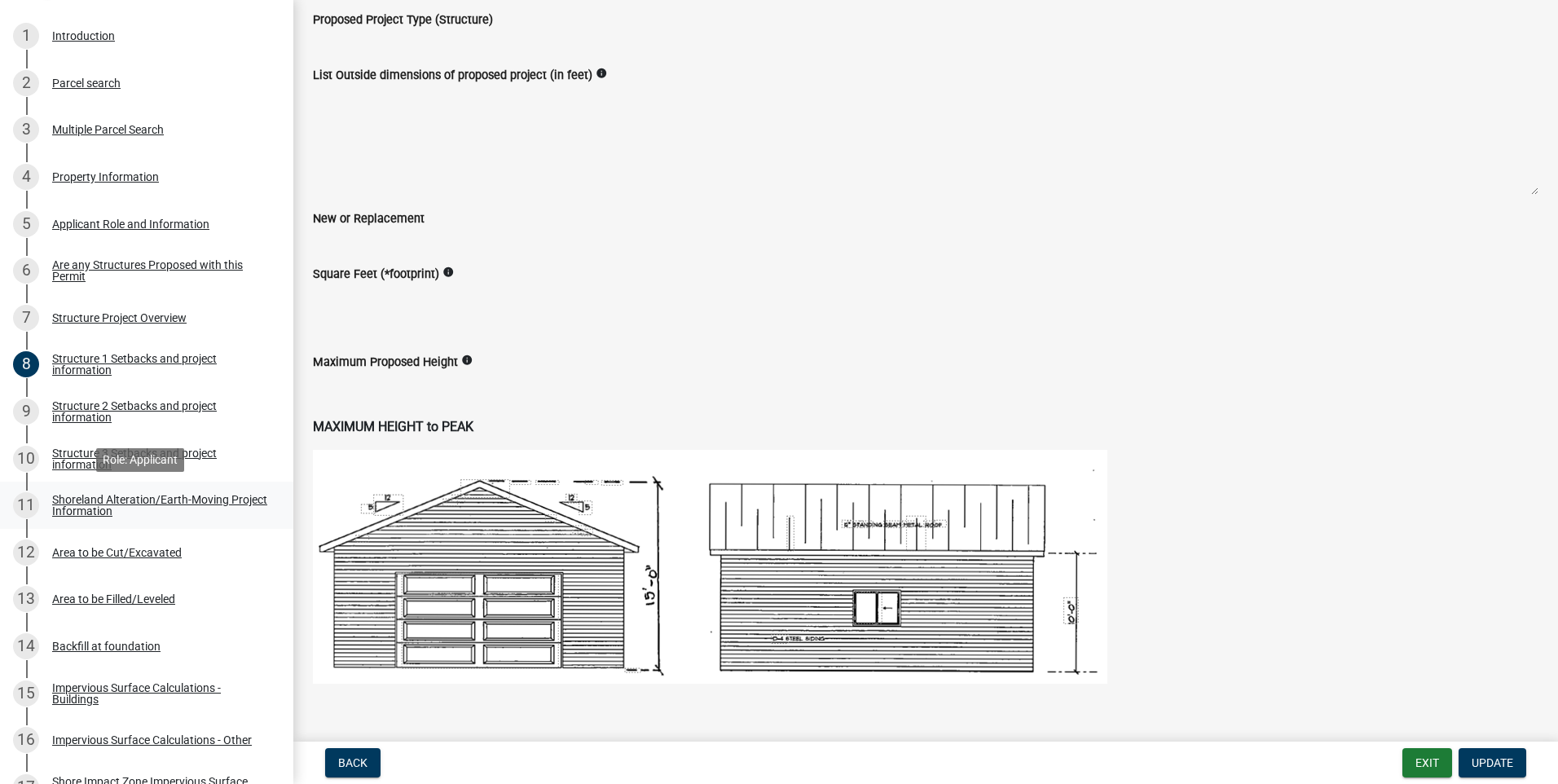
click at [106, 505] on div "Shoreland Alteration/Earth-Moving Project Information" at bounding box center [159, 505] width 216 height 23
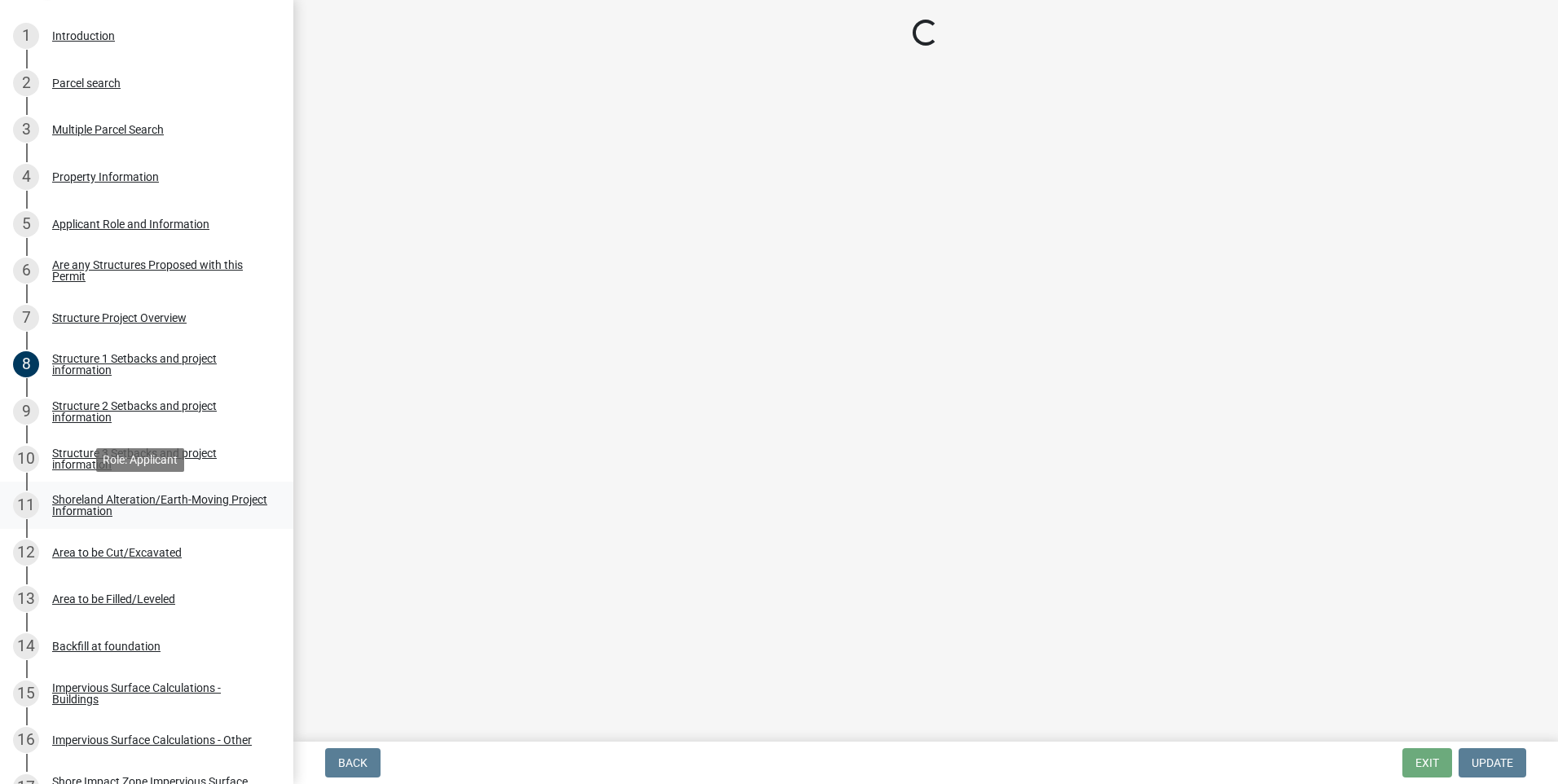
scroll to position [0, 0]
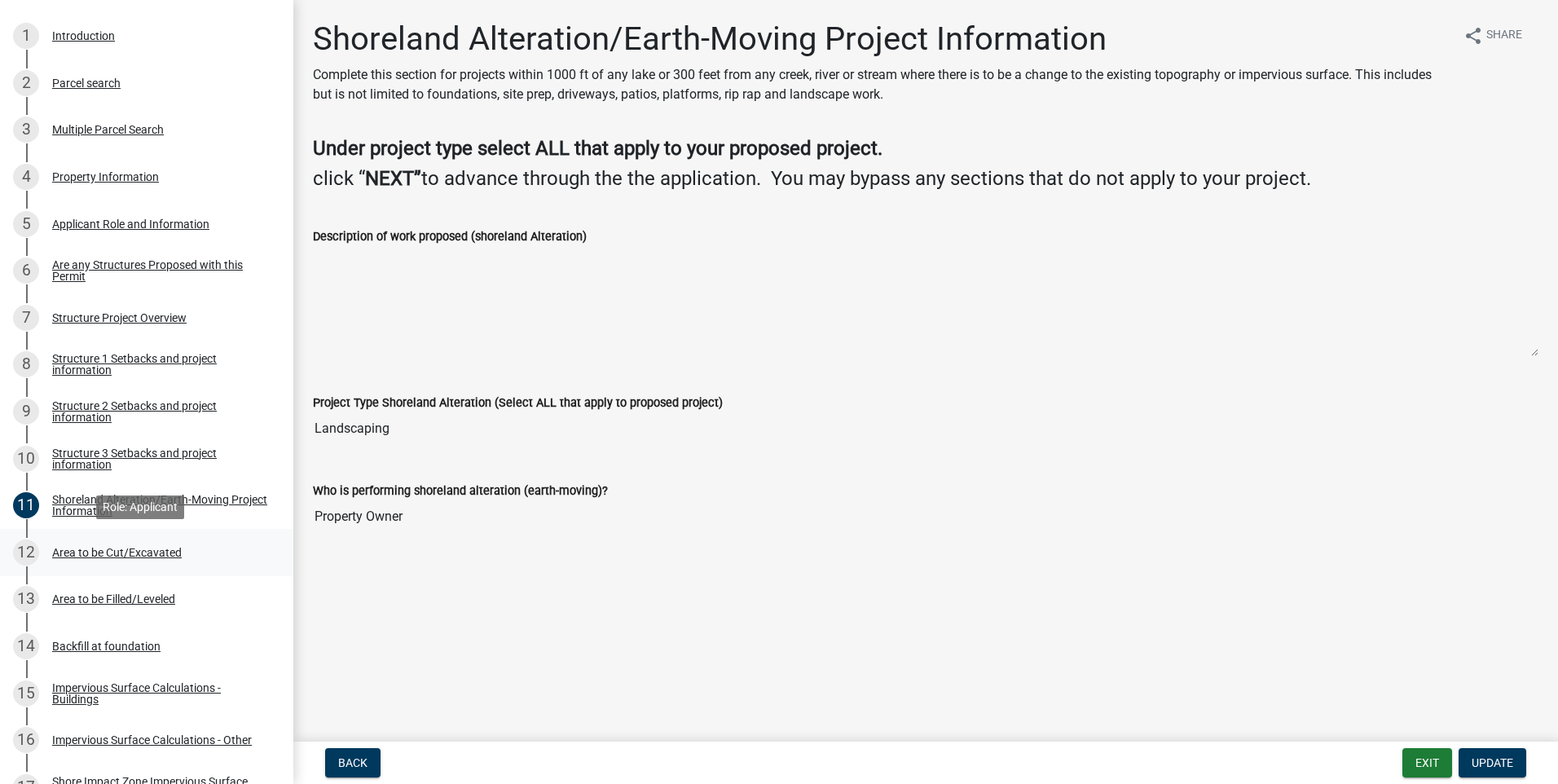
click at [107, 550] on div "Area to be Cut/Excavated" at bounding box center [116, 552] width 129 height 12
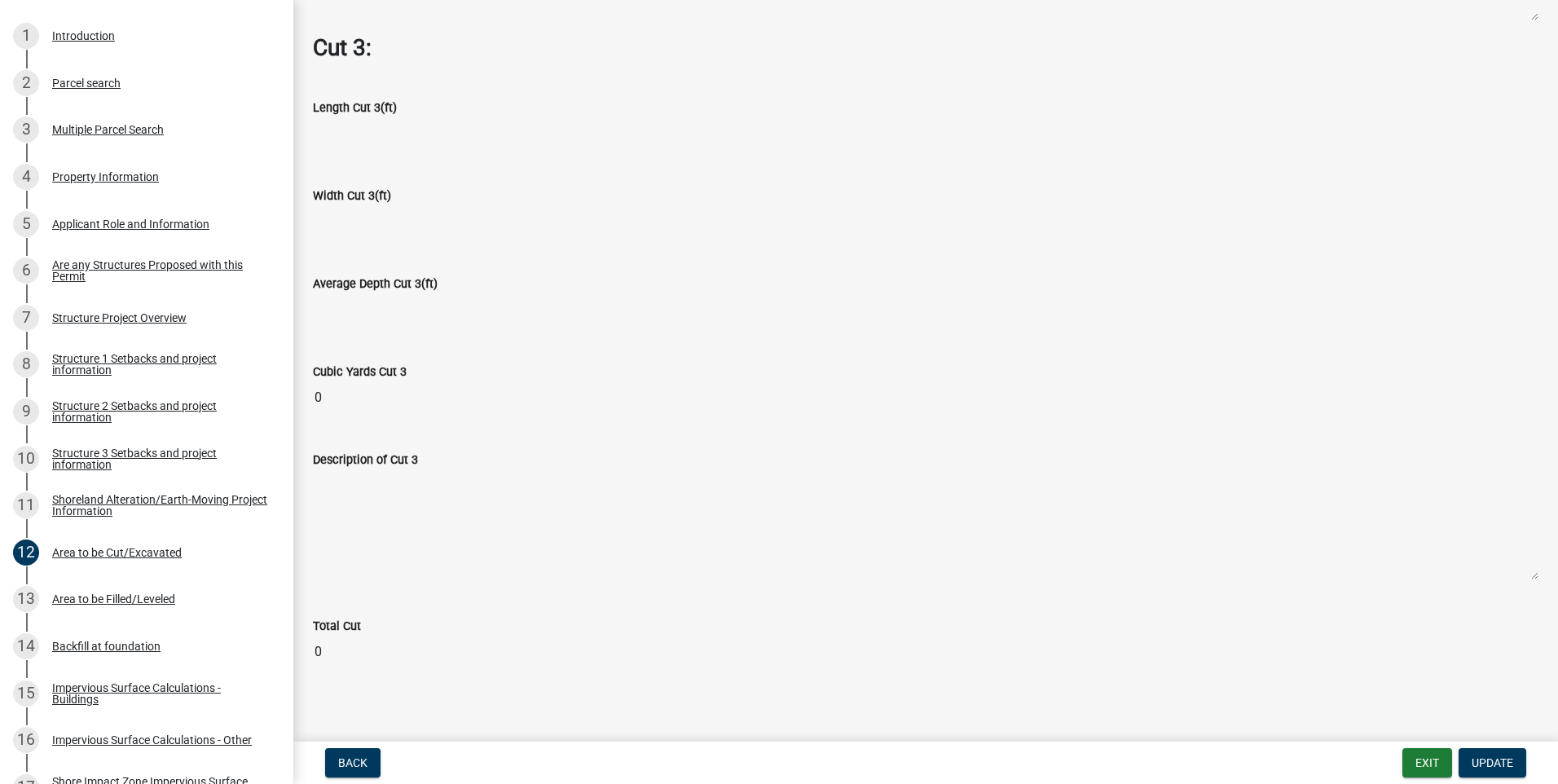
scroll to position [2127, 0]
click at [95, 600] on div "Area to be Filled/Leveled" at bounding box center [113, 598] width 123 height 12
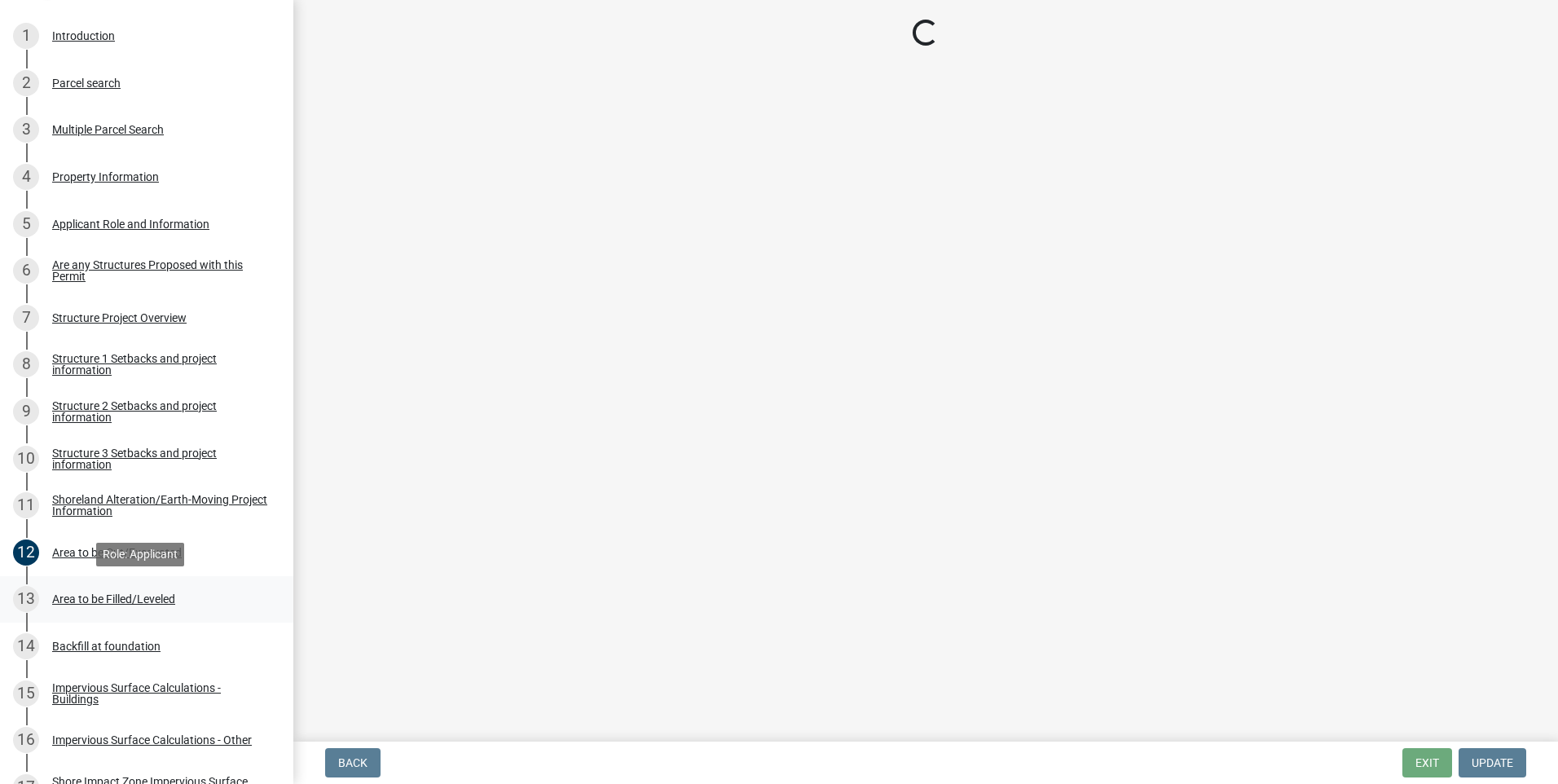
scroll to position [0, 0]
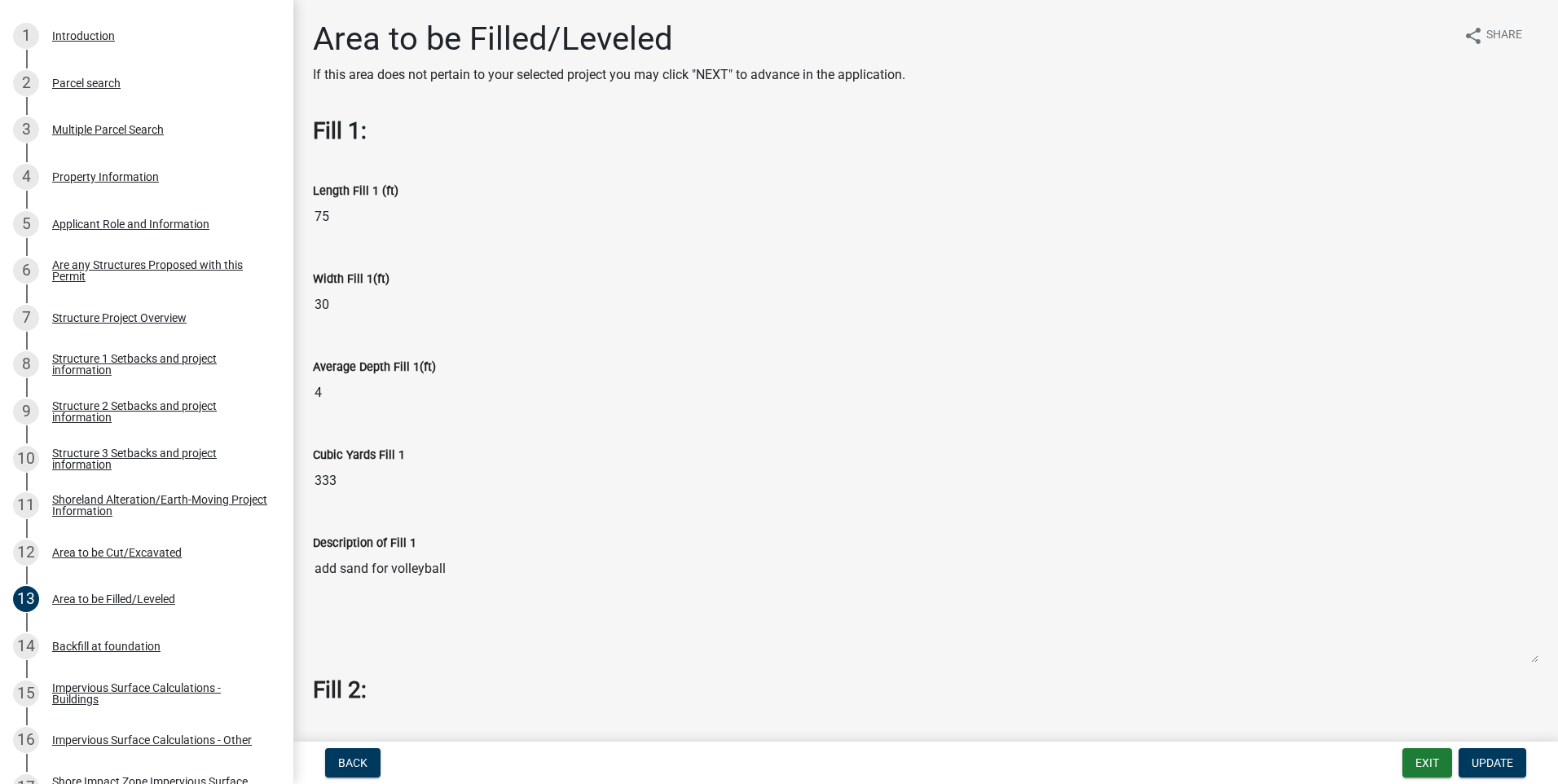
click at [327, 398] on input "4" at bounding box center [926, 393] width 1226 height 33
click at [420, 366] on label "Average Depth Fill 1(ft)" at bounding box center [374, 367] width 123 height 12
drag, startPoint x: 420, startPoint y: 366, endPoint x: 351, endPoint y: 383, distance: 71.1
click at [351, 383] on input "4" at bounding box center [926, 393] width 1226 height 33
drag, startPoint x: 332, startPoint y: 388, endPoint x: 312, endPoint y: 393, distance: 20.6
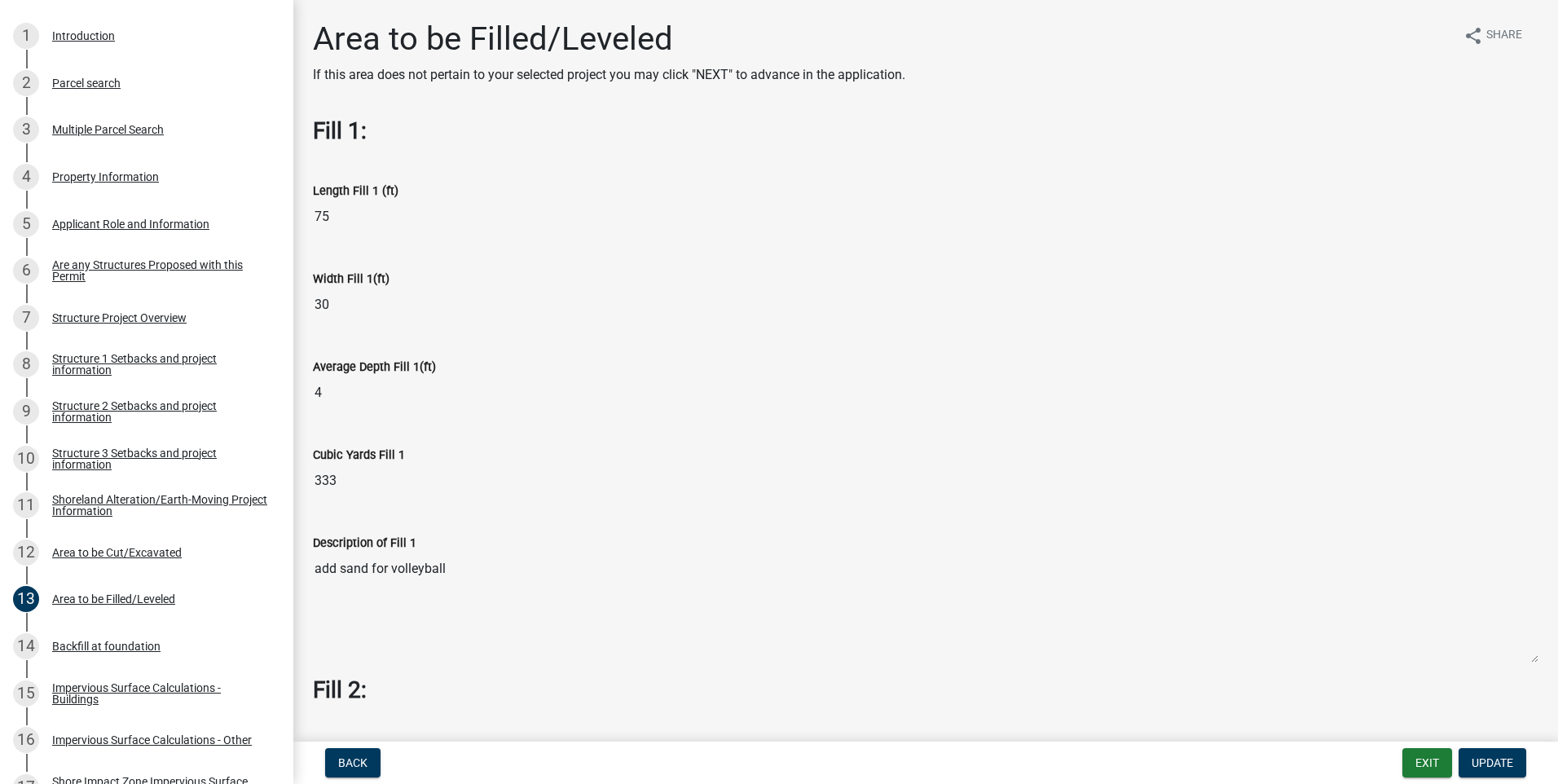
click at [312, 393] on div "Average Depth Fill 1(ft) 4" at bounding box center [926, 377] width 1251 height 88
click at [334, 397] on input "4" at bounding box center [926, 393] width 1226 height 33
click at [334, 395] on input "4" at bounding box center [926, 393] width 1226 height 33
click at [331, 391] on input "4" at bounding box center [926, 393] width 1226 height 33
drag, startPoint x: 328, startPoint y: 391, endPoint x: 310, endPoint y: 393, distance: 18.1
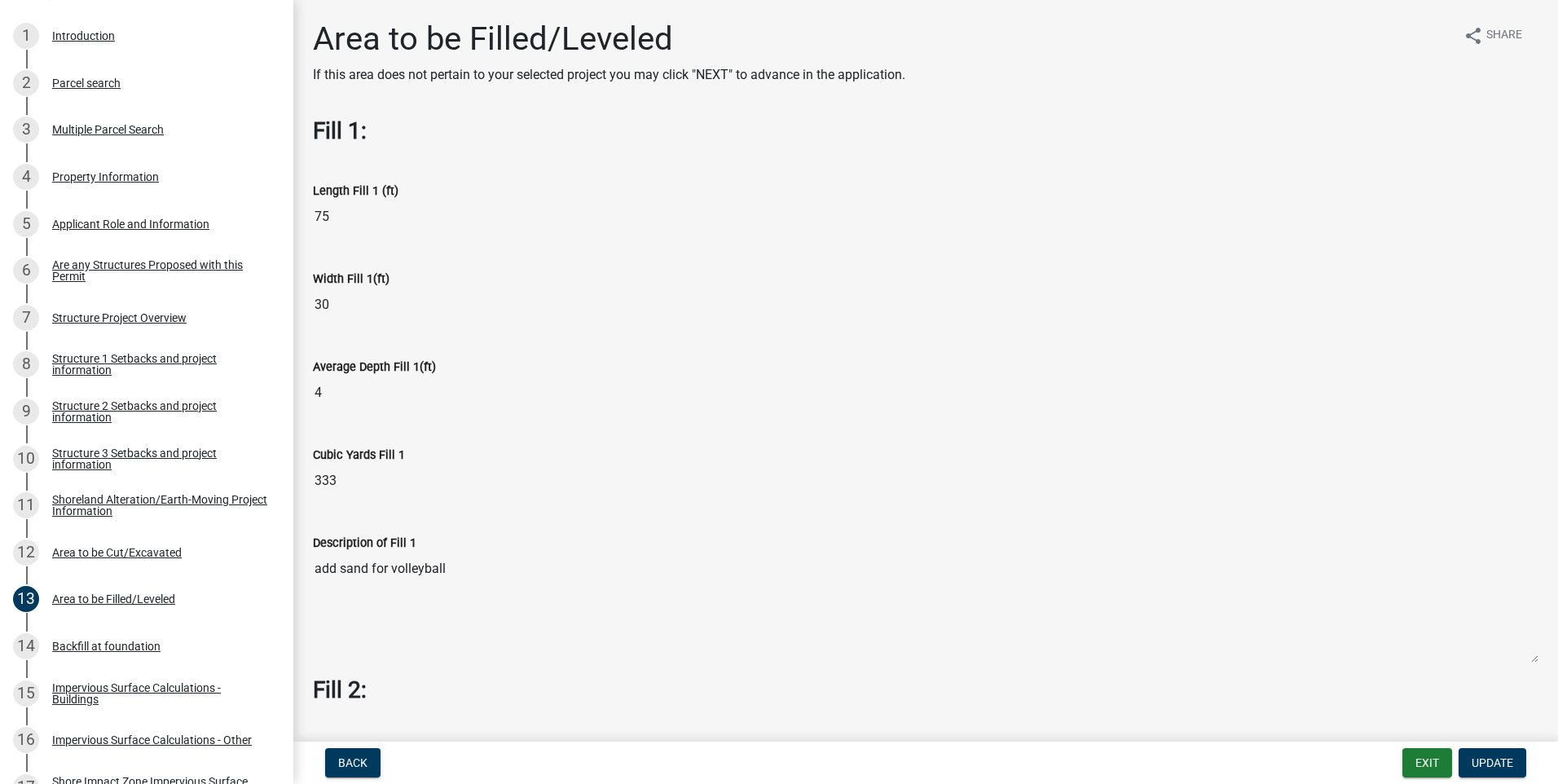
click at [310, 393] on div "Average Depth Fill 1(ft) 4" at bounding box center [926, 377] width 1251 height 88
drag, startPoint x: 310, startPoint y: 393, endPoint x: 501, endPoint y: 246, distance: 241.0
click at [501, 246] on div "Width Fill 1(ft) 30" at bounding box center [926, 284] width 1226 height 75
drag, startPoint x: 333, startPoint y: 390, endPoint x: 307, endPoint y: 396, distance: 26.7
click at [307, 396] on div "Average Depth Fill 1(ft) 4" at bounding box center [926, 377] width 1251 height 88
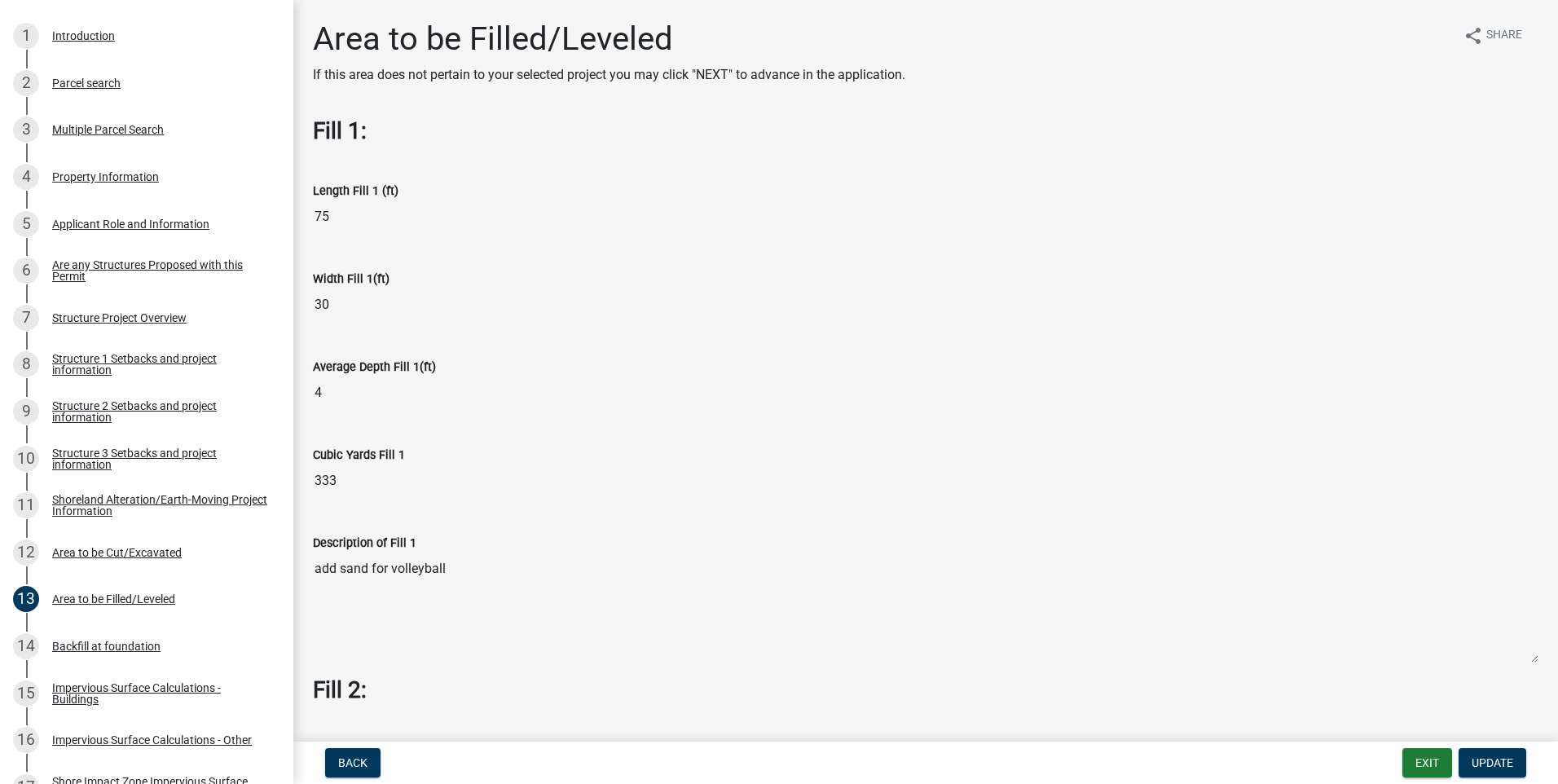
drag, startPoint x: 366, startPoint y: 400, endPoint x: 335, endPoint y: 467, distance: 73.8
click at [331, 476] on input "333" at bounding box center [926, 481] width 1226 height 33
click at [345, 387] on input "4" at bounding box center [926, 393] width 1226 height 33
click at [323, 216] on input "75" at bounding box center [926, 216] width 1226 height 33
click at [86, 598] on div "Area to be Filled/Leveled" at bounding box center [113, 598] width 123 height 12
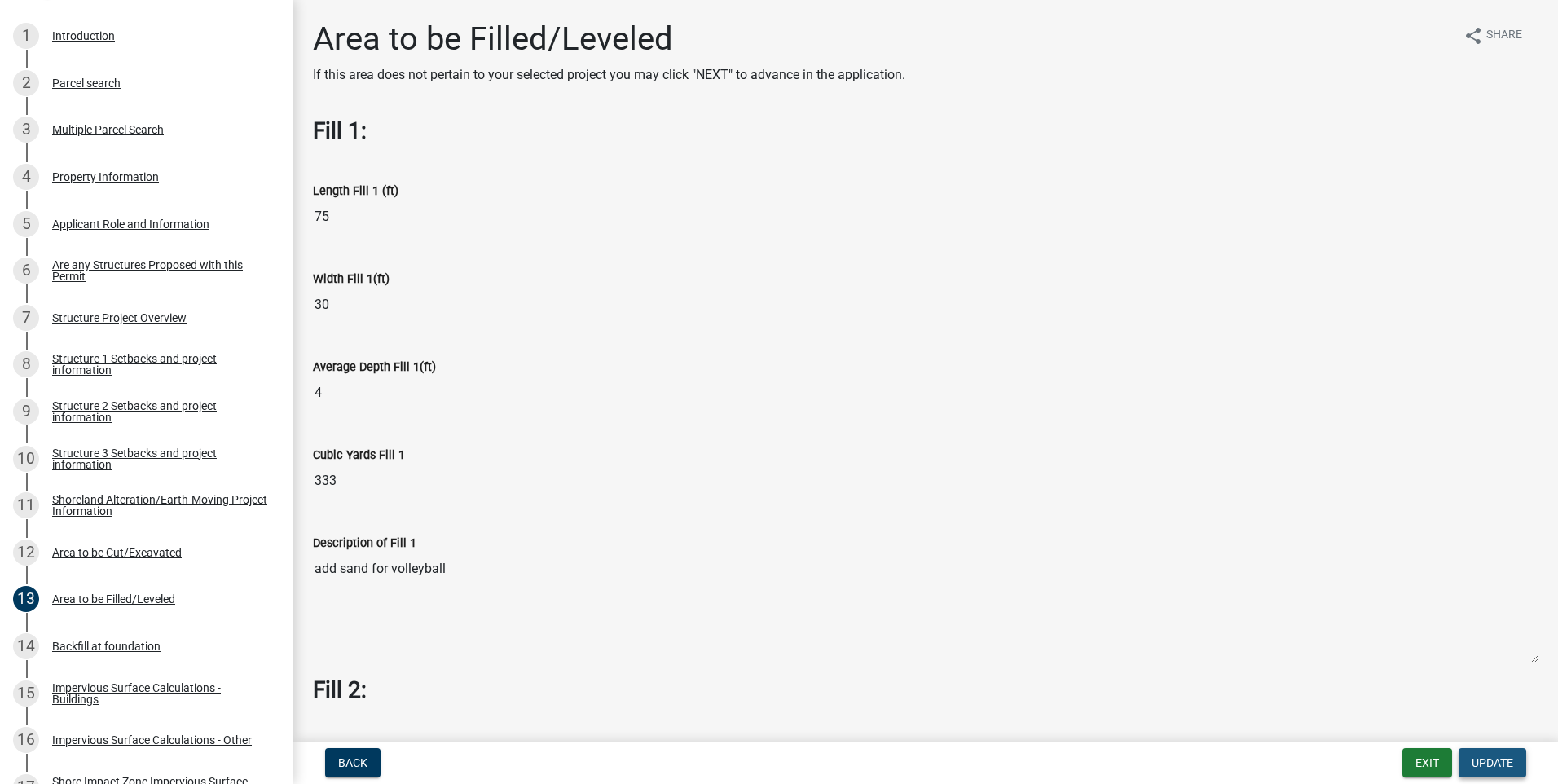
click at [1493, 760] on span "Update" at bounding box center [1493, 763] width 42 height 13
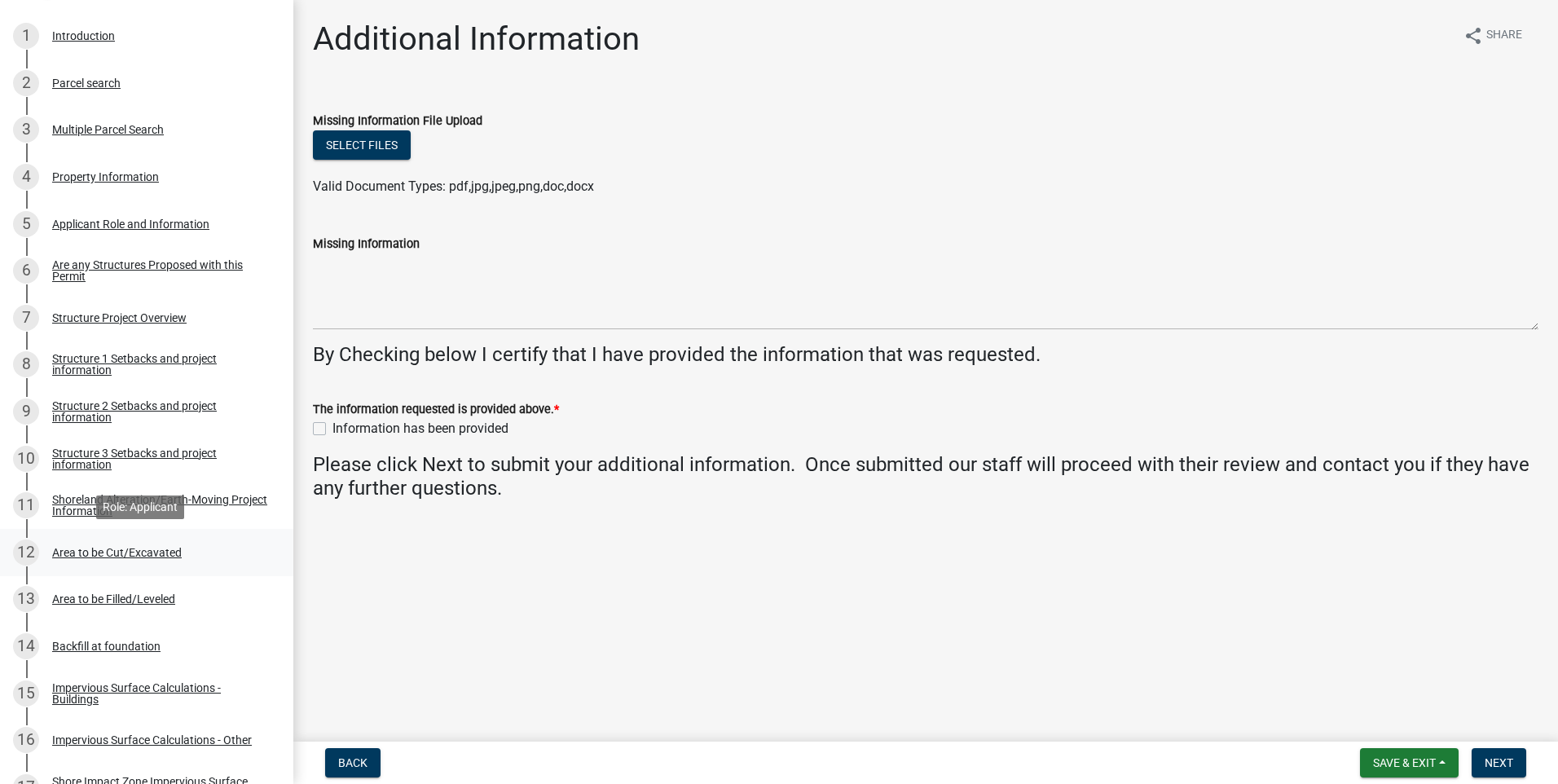
click at [85, 551] on div "Area to be Cut/Excavated" at bounding box center [116, 552] width 129 height 12
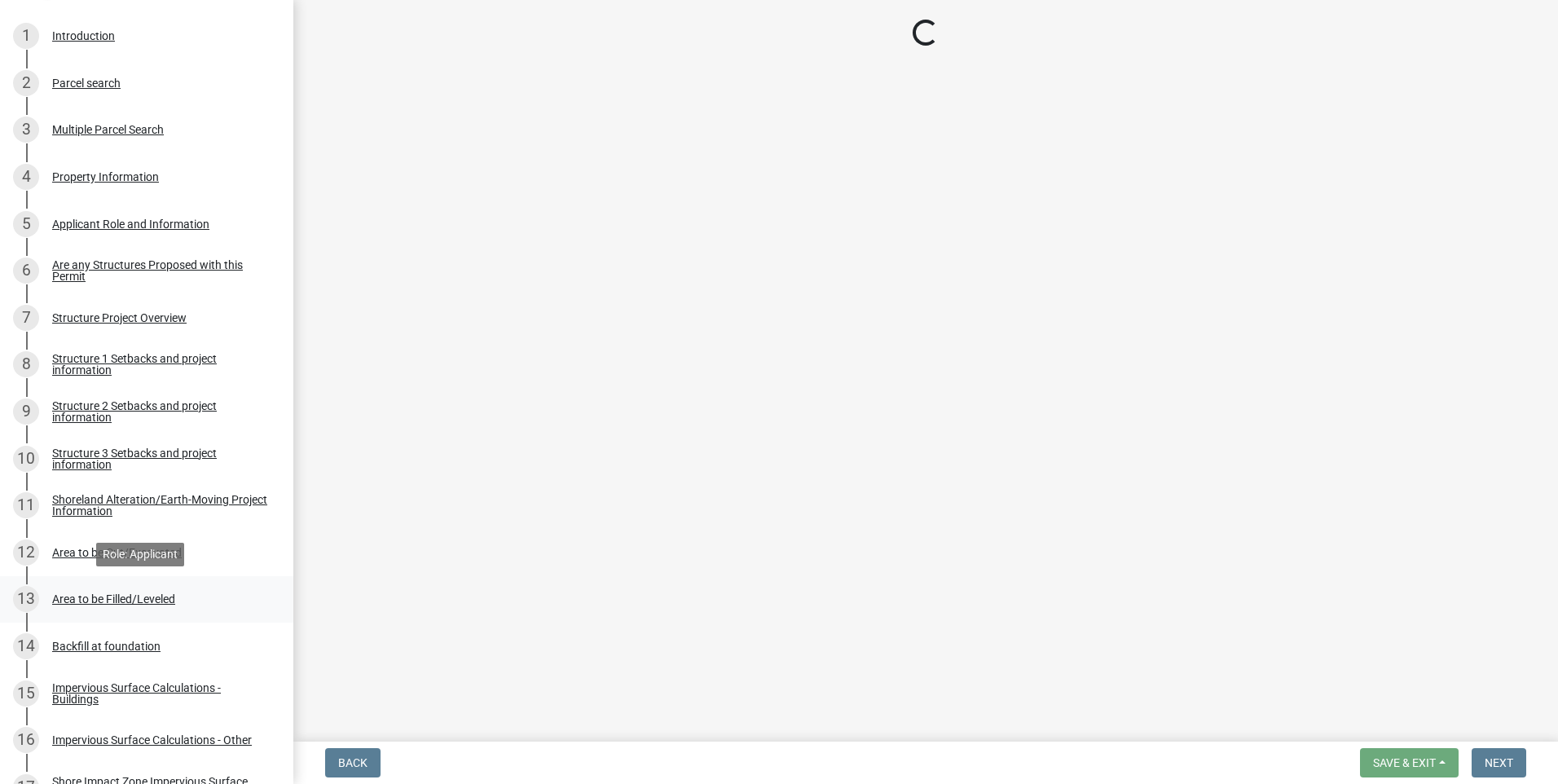
click at [115, 599] on div "Area to be Filled/Leveled" at bounding box center [113, 598] width 123 height 12
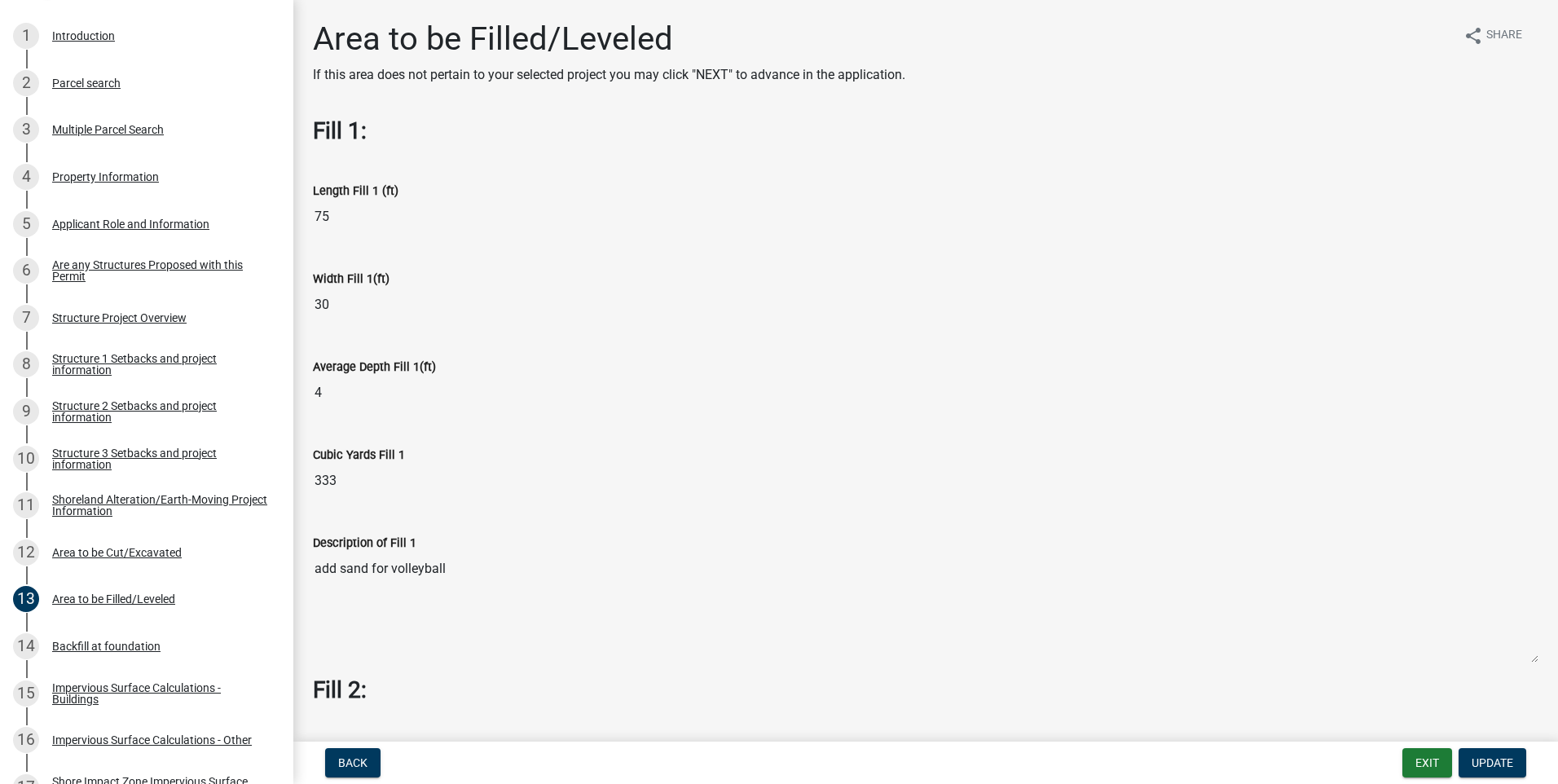
click at [327, 303] on input "30" at bounding box center [926, 305] width 1226 height 33
drag, startPoint x: 339, startPoint y: 306, endPoint x: 308, endPoint y: 302, distance: 31.3
click at [308, 302] on div "Width Fill 1(ft) 30" at bounding box center [926, 290] width 1251 height 88
drag, startPoint x: 308, startPoint y: 302, endPoint x: 360, endPoint y: 297, distance: 52.2
click at [360, 297] on input "30" at bounding box center [926, 305] width 1226 height 33
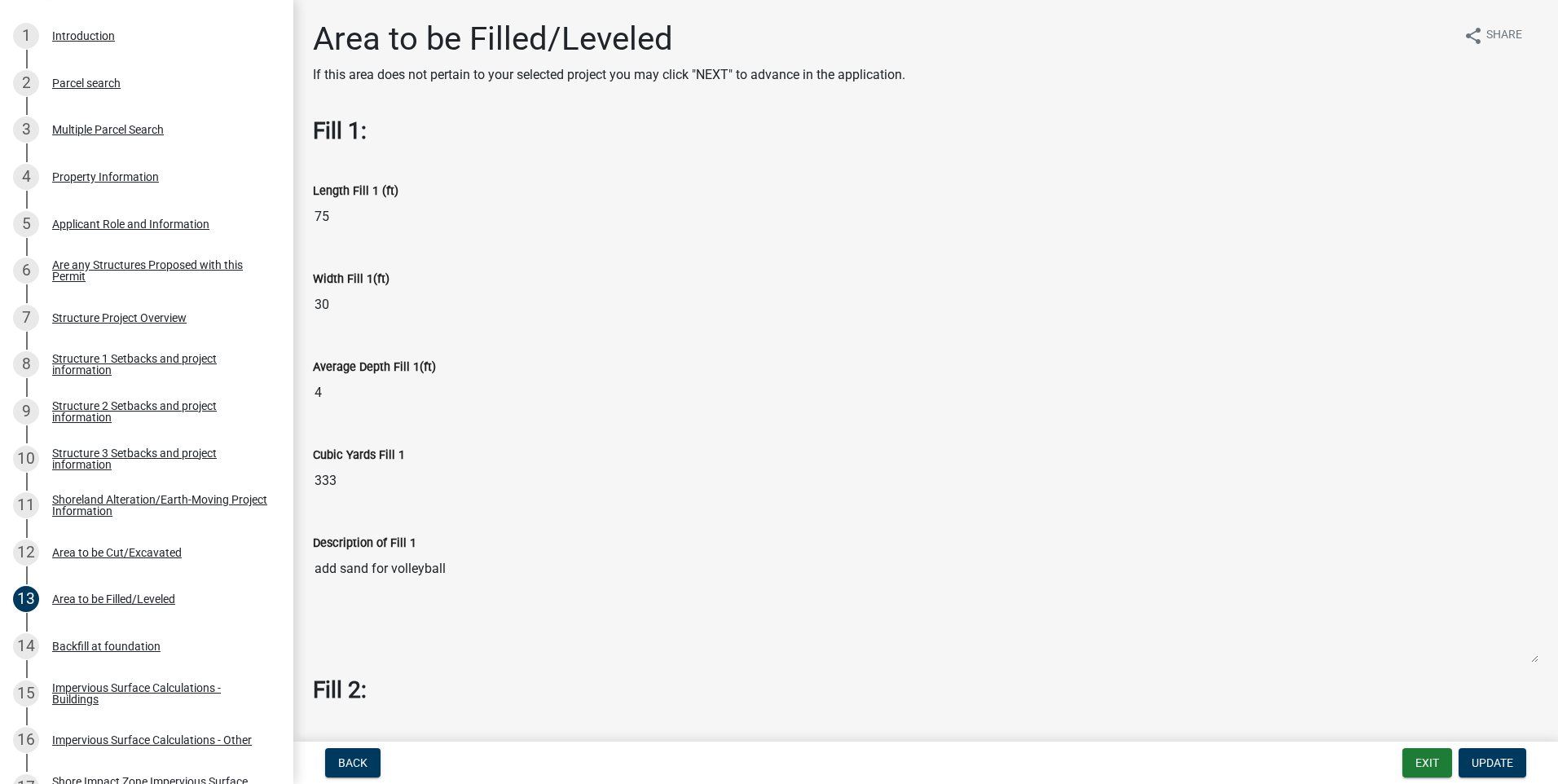
click at [349, 307] on input "30" at bounding box center [926, 305] width 1226 height 33
drag, startPoint x: 326, startPoint y: 310, endPoint x: 309, endPoint y: 307, distance: 17.3
click at [309, 307] on div "Width Fill 1(ft) 30" at bounding box center [926, 290] width 1251 height 88
drag, startPoint x: 309, startPoint y: 307, endPoint x: 385, endPoint y: 213, distance: 120.9
click at [385, 213] on input "75" at bounding box center [926, 216] width 1226 height 33
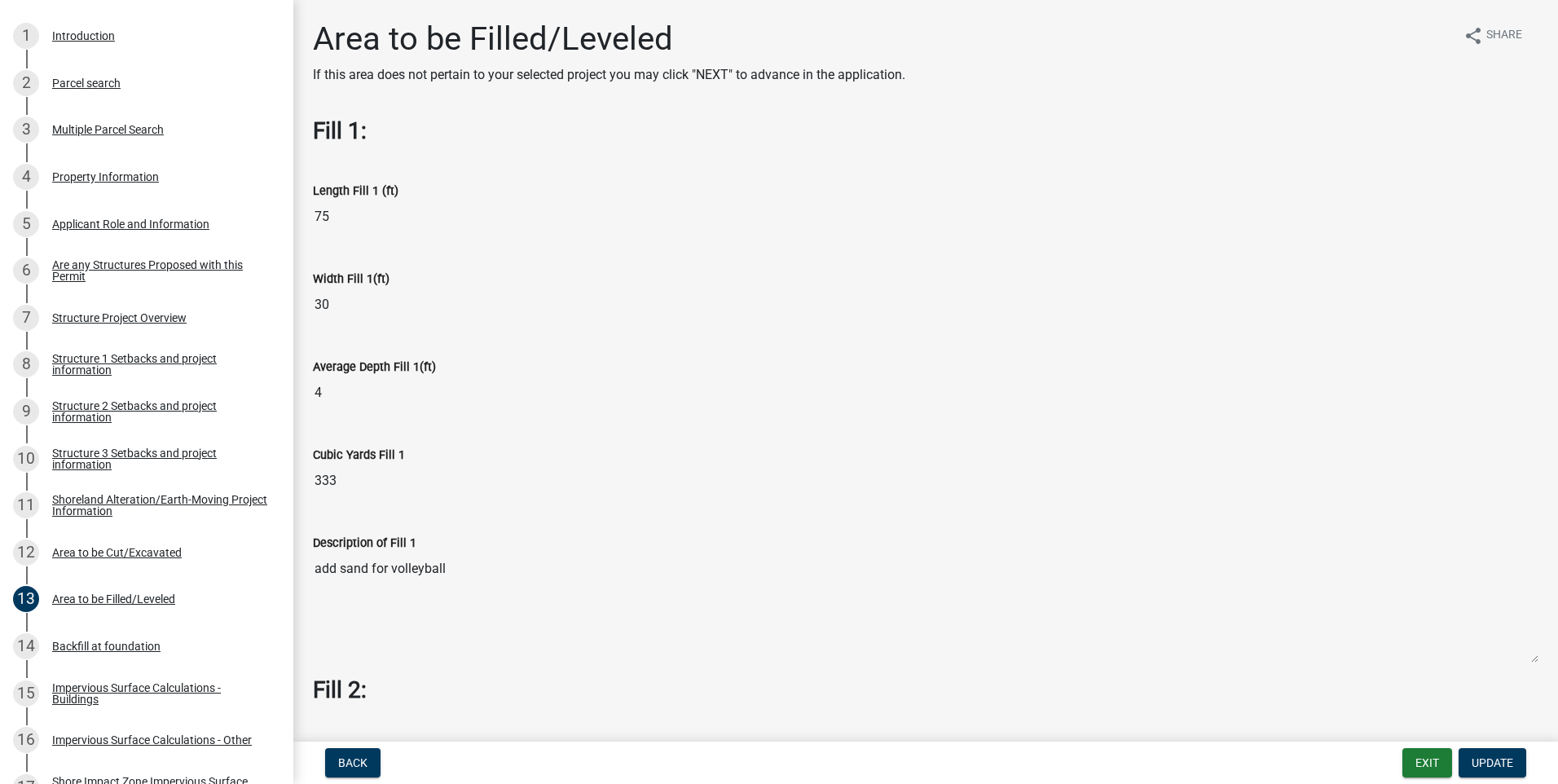
drag, startPoint x: 342, startPoint y: 397, endPoint x: 327, endPoint y: 397, distance: 15.0
click at [327, 397] on input "4" at bounding box center [926, 393] width 1226 height 33
click at [360, 397] on input "4" at bounding box center [926, 393] width 1226 height 33
click at [360, 393] on input "4" at bounding box center [926, 393] width 1226 height 33
drag, startPoint x: 354, startPoint y: 393, endPoint x: 303, endPoint y: 397, distance: 51.2
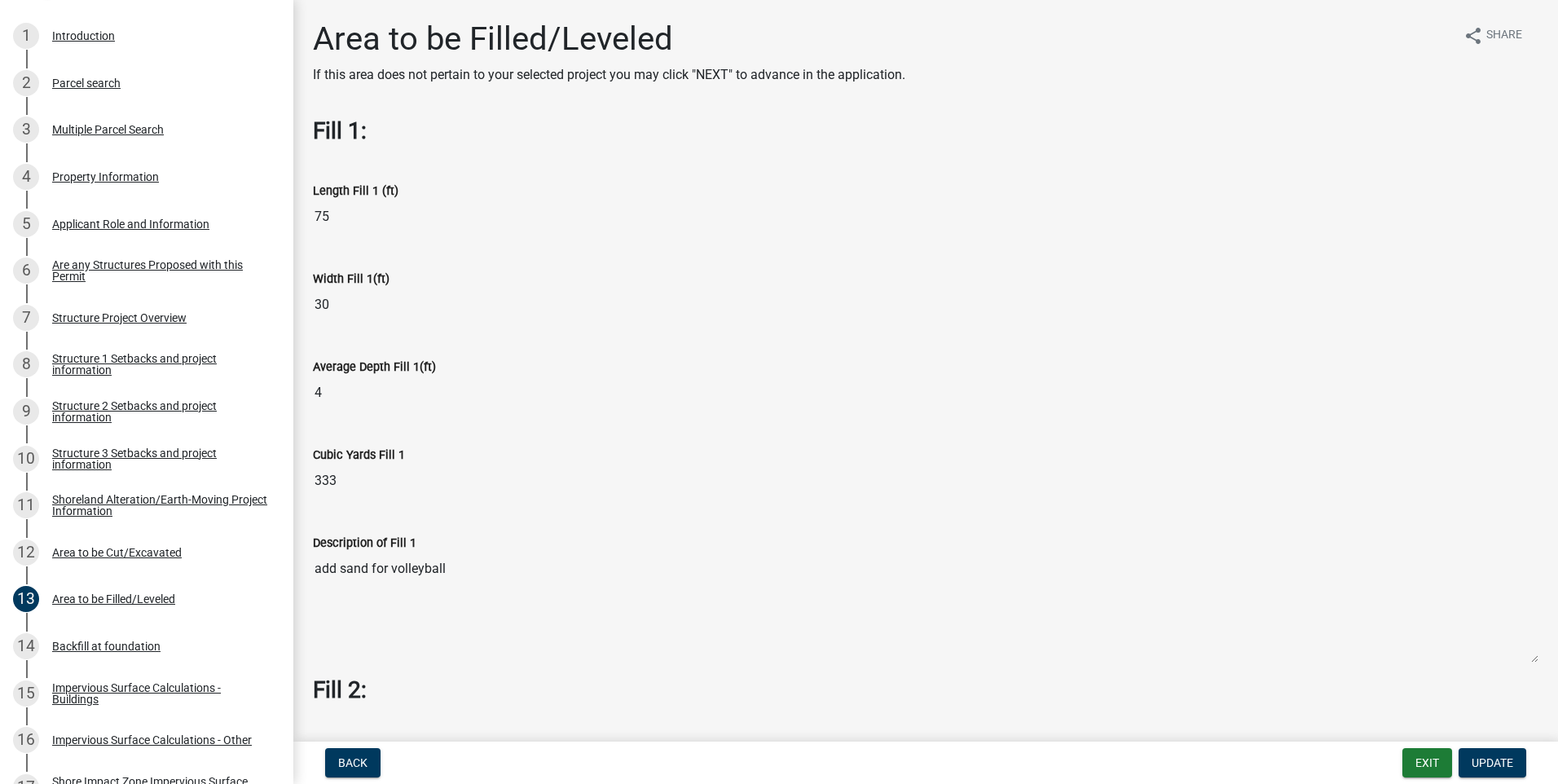
click at [303, 397] on div "Average Depth Fill 1(ft) 4" at bounding box center [926, 377] width 1251 height 88
click at [700, 218] on input "75" at bounding box center [926, 216] width 1226 height 33
click at [475, 224] on input "75" at bounding box center [926, 216] width 1226 height 33
click at [387, 226] on input "75" at bounding box center [926, 216] width 1226 height 33
click at [79, 598] on div "Area to be Filled/Leveled" at bounding box center [113, 598] width 123 height 12
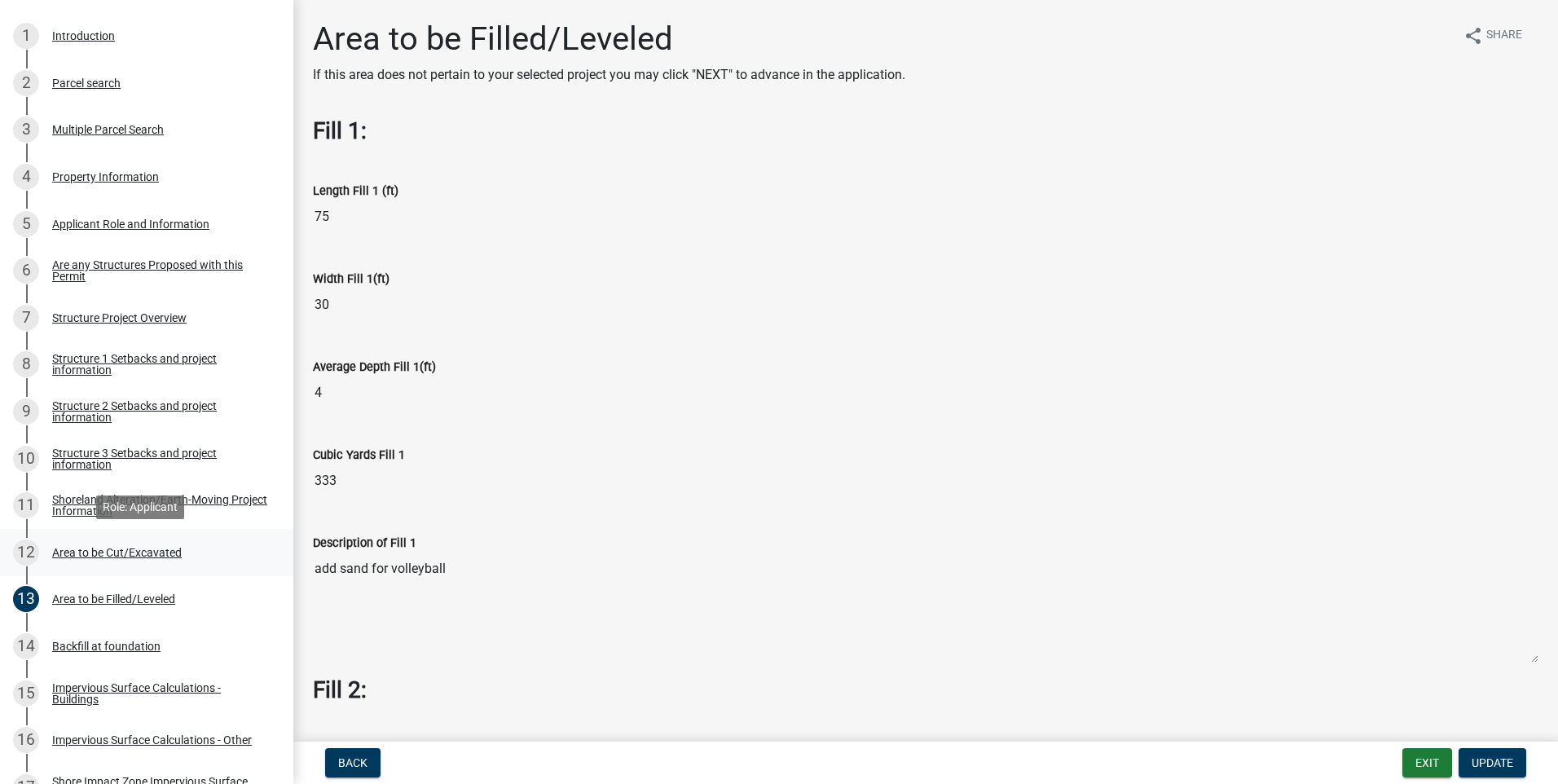
click at [89, 556] on div "Area to be Cut/Excavated" at bounding box center [116, 552] width 129 height 12
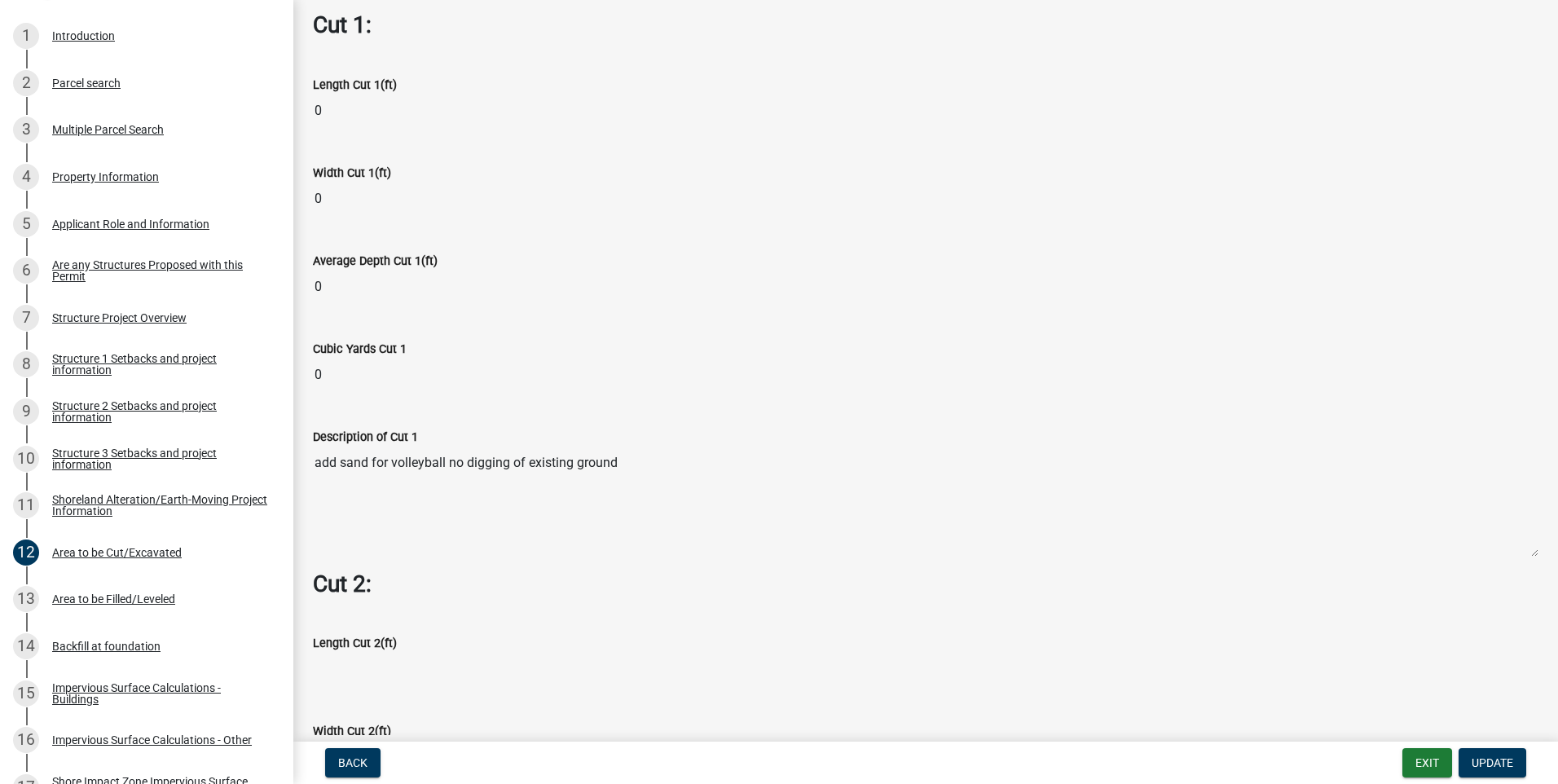
scroll to position [1060, 0]
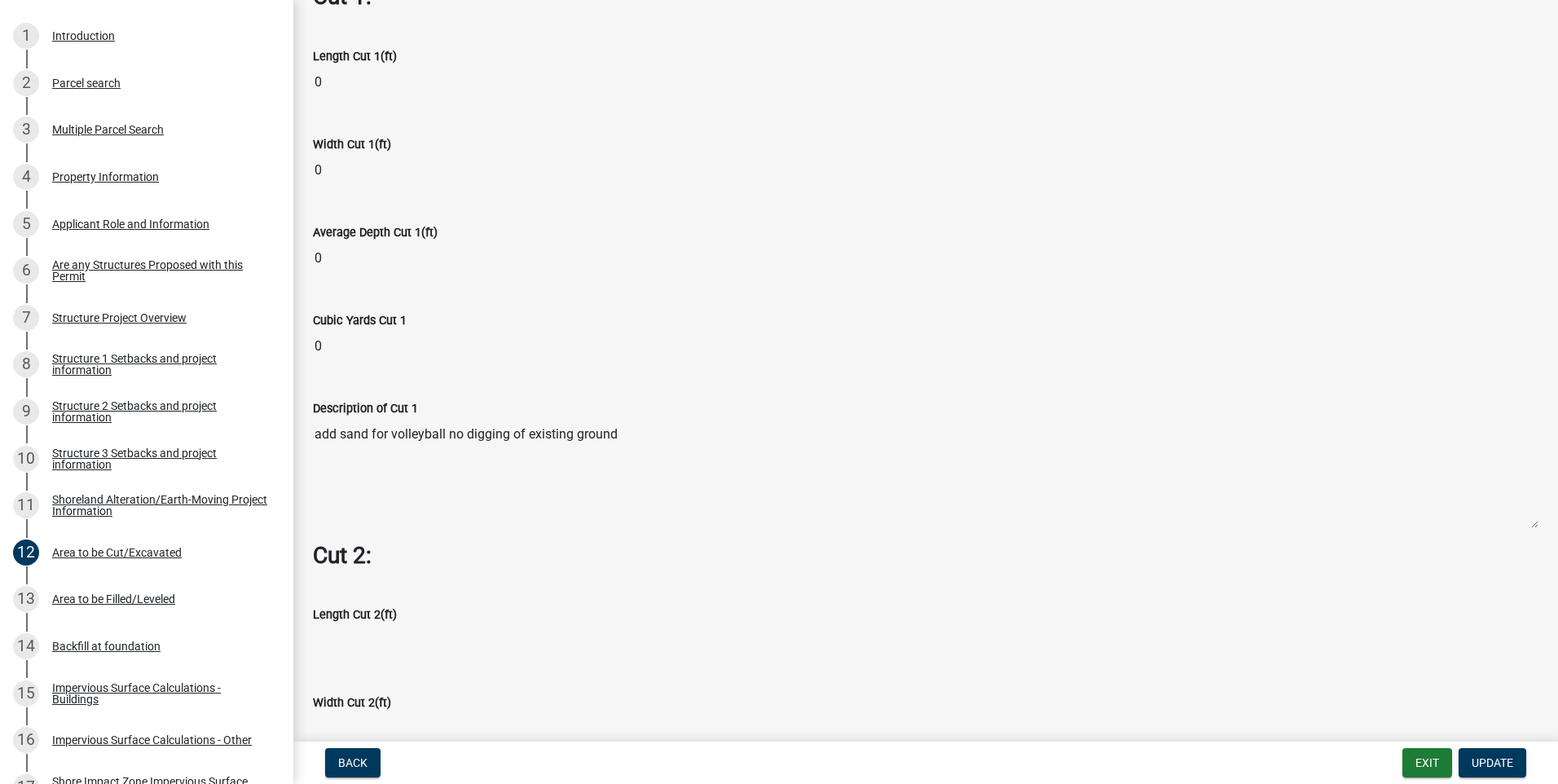
click at [647, 434] on textarea "add sand for volleyball no digging of existing ground" at bounding box center [926, 474] width 1226 height 111
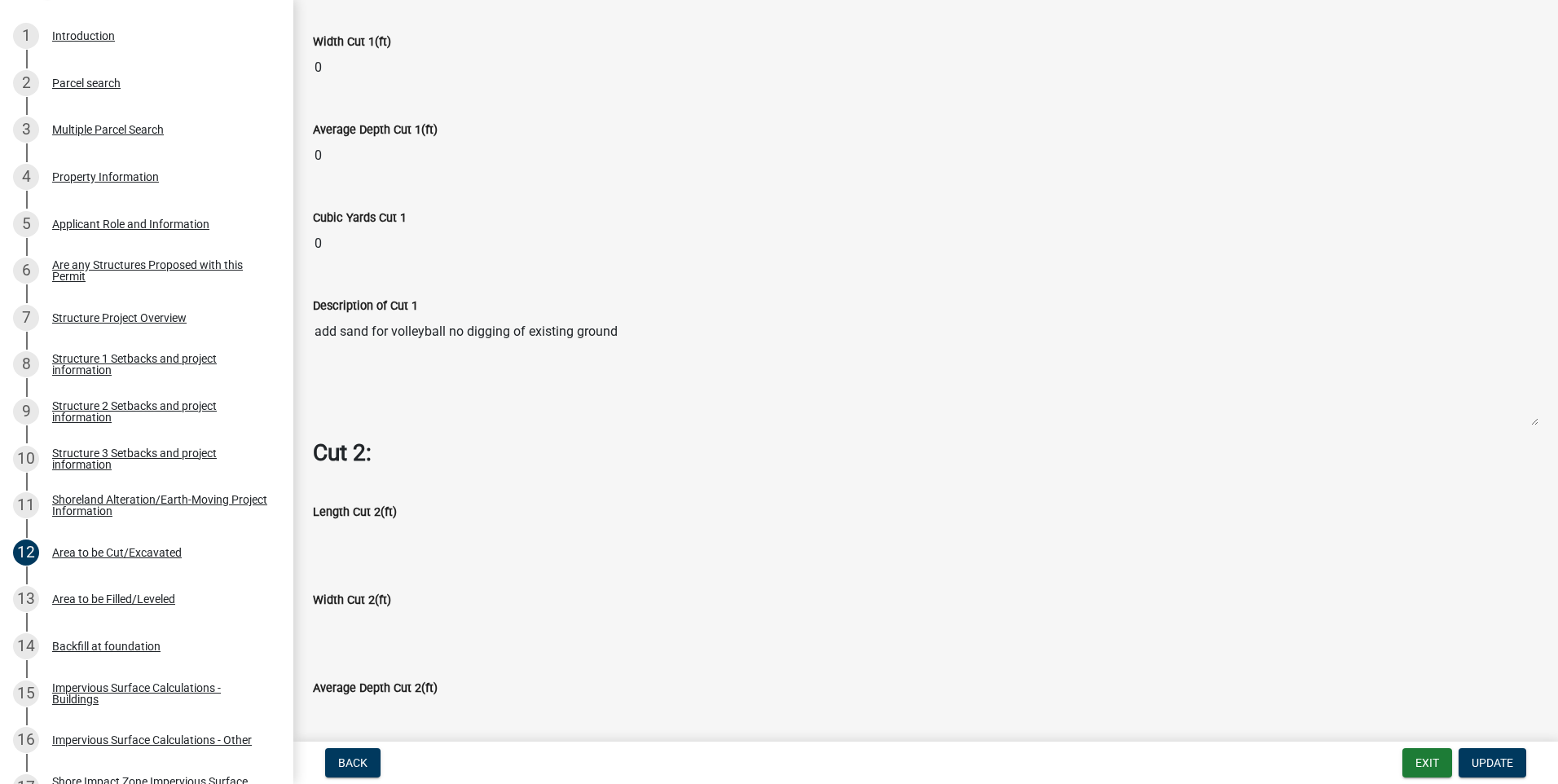
scroll to position [1150, 0]
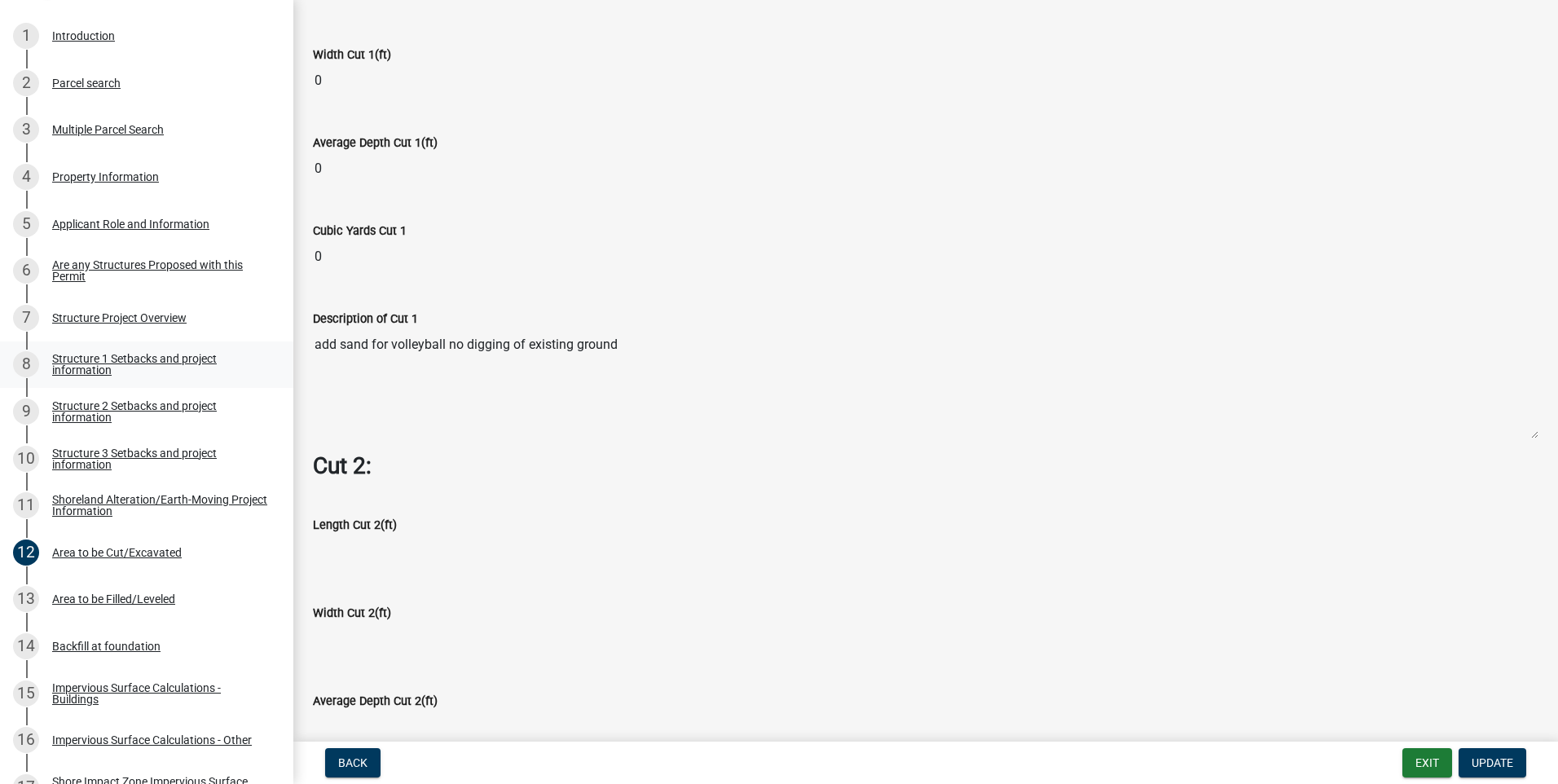
drag, startPoint x: 618, startPoint y: 338, endPoint x: 279, endPoint y: 347, distance: 339.1
click at [279, 347] on div "Structure and Shoreland Alteration Permit Application STR/SAP - 456721 View Sum…" at bounding box center [779, 392] width 1558 height 784
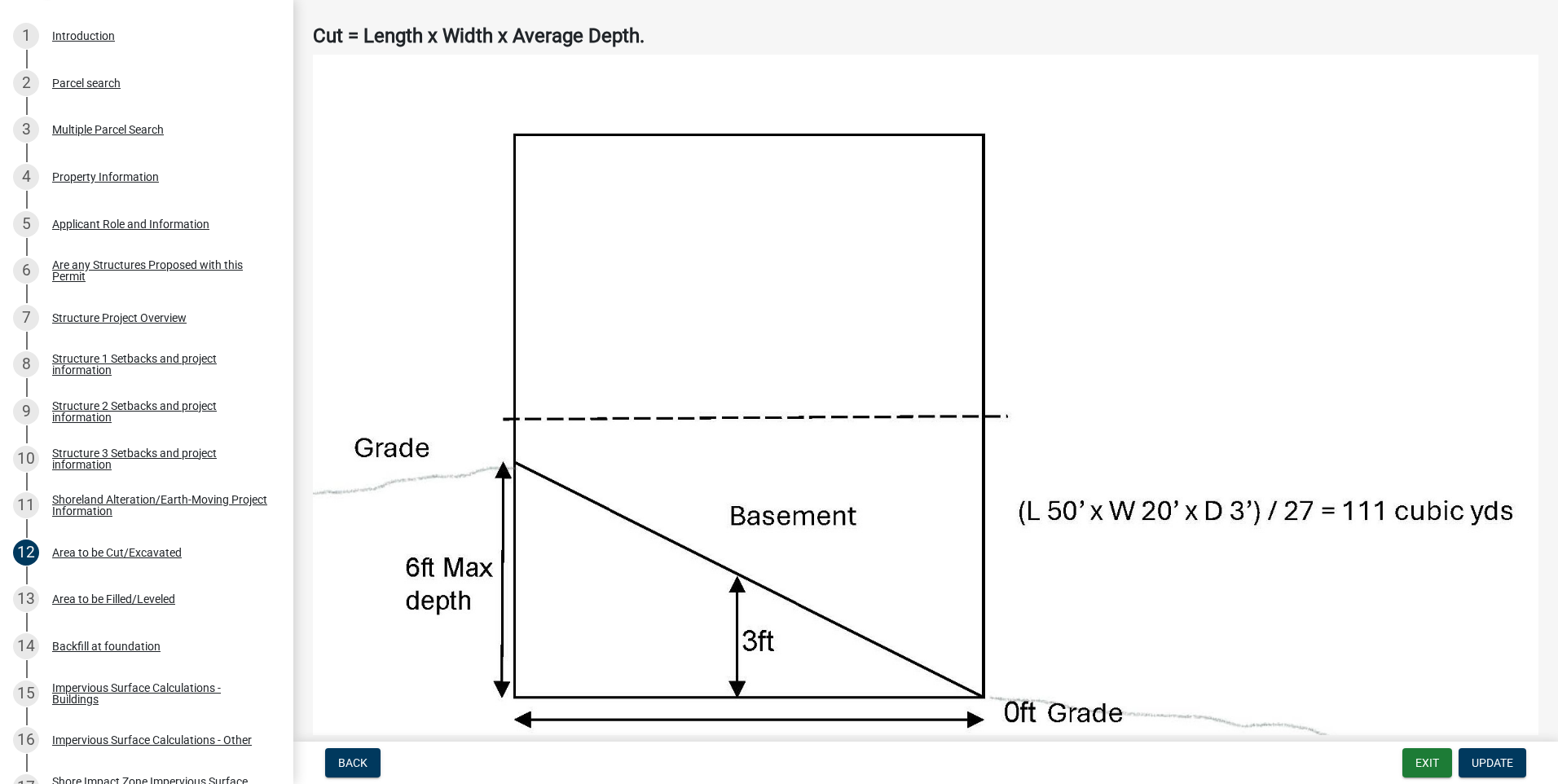
scroll to position [0, 0]
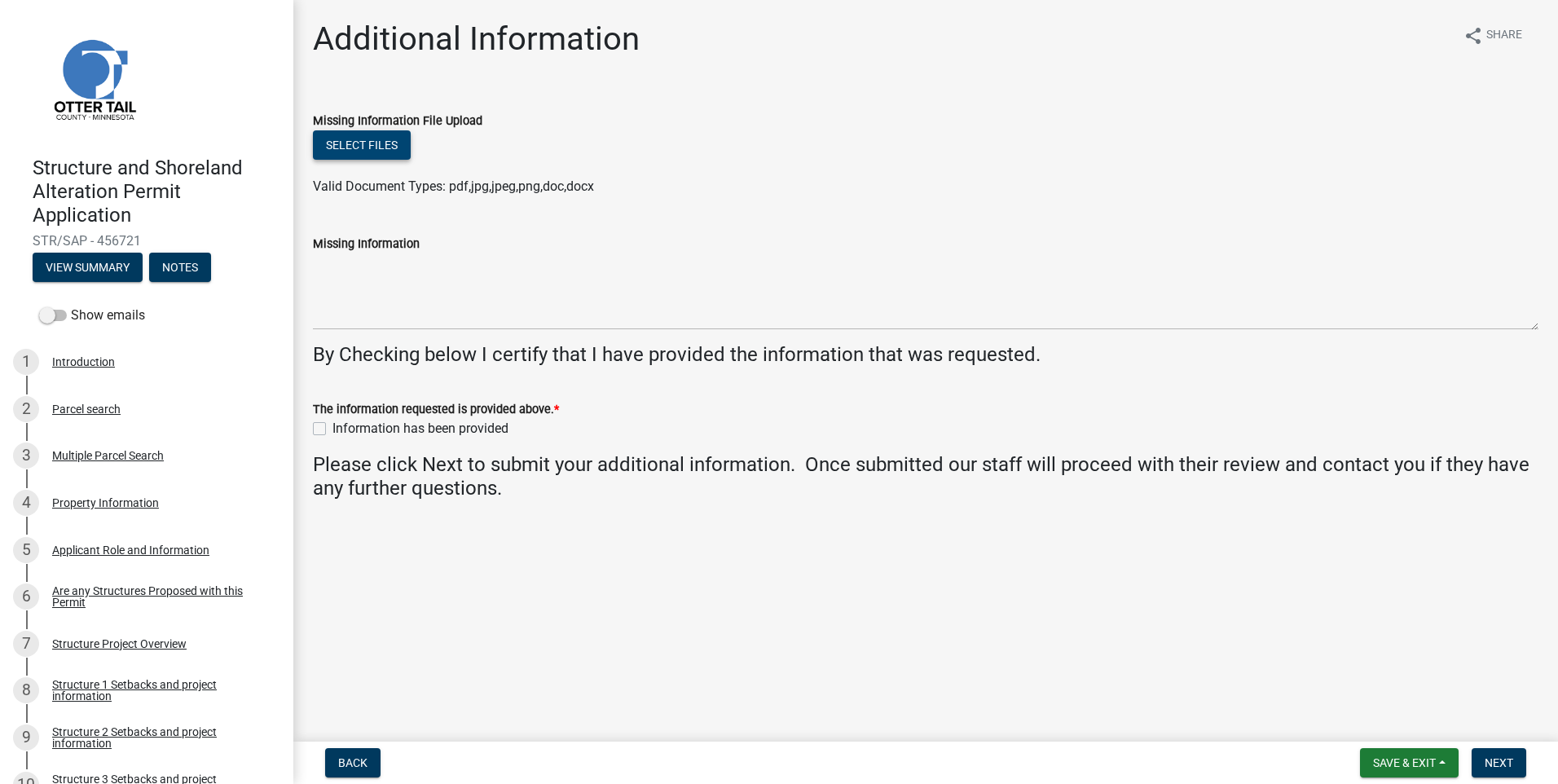
click at [341, 140] on button "Select files" at bounding box center [362, 145] width 98 height 29
click at [82, 363] on div "Introduction" at bounding box center [83, 362] width 63 height 12
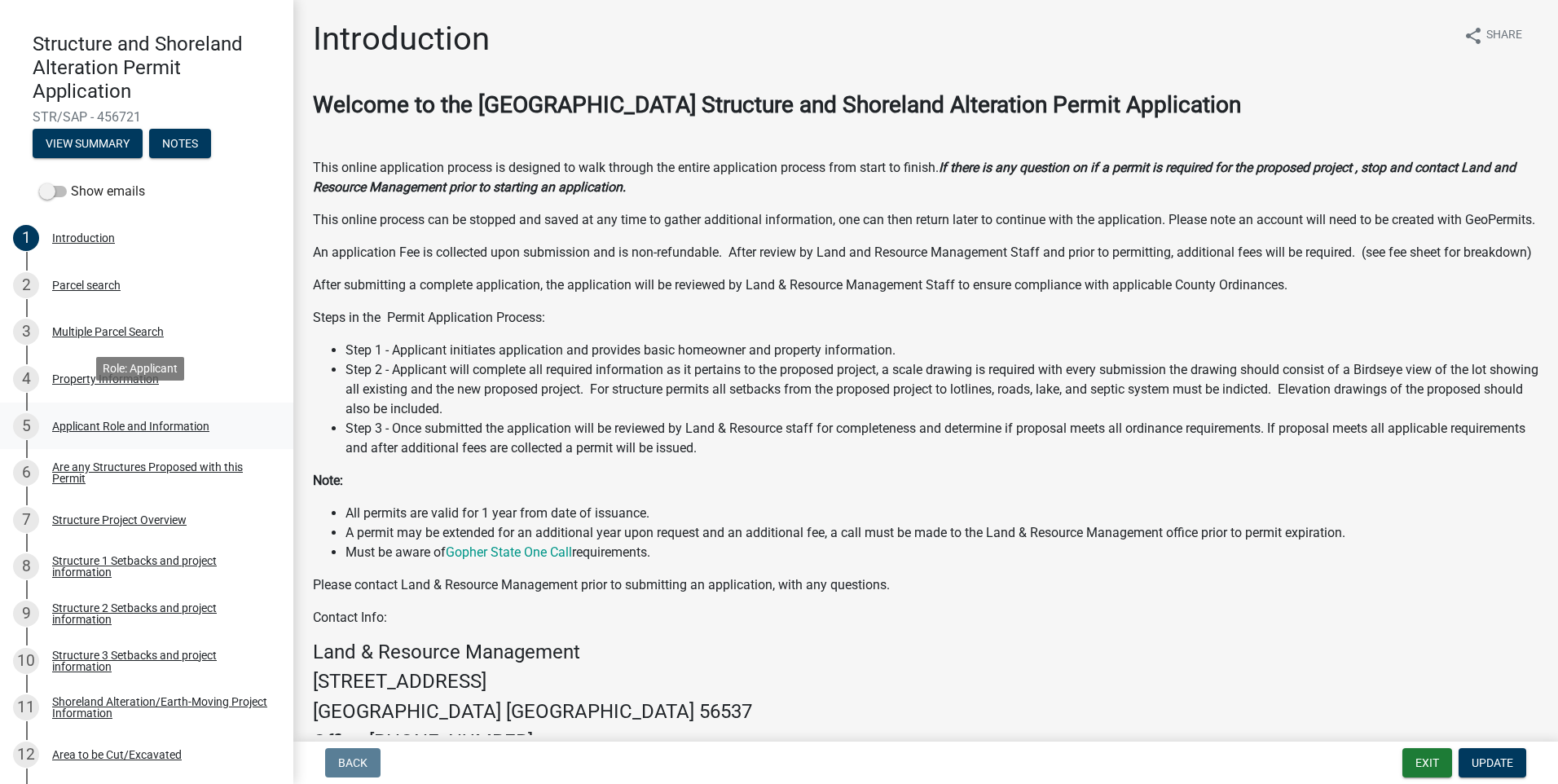
scroll to position [163, 0]
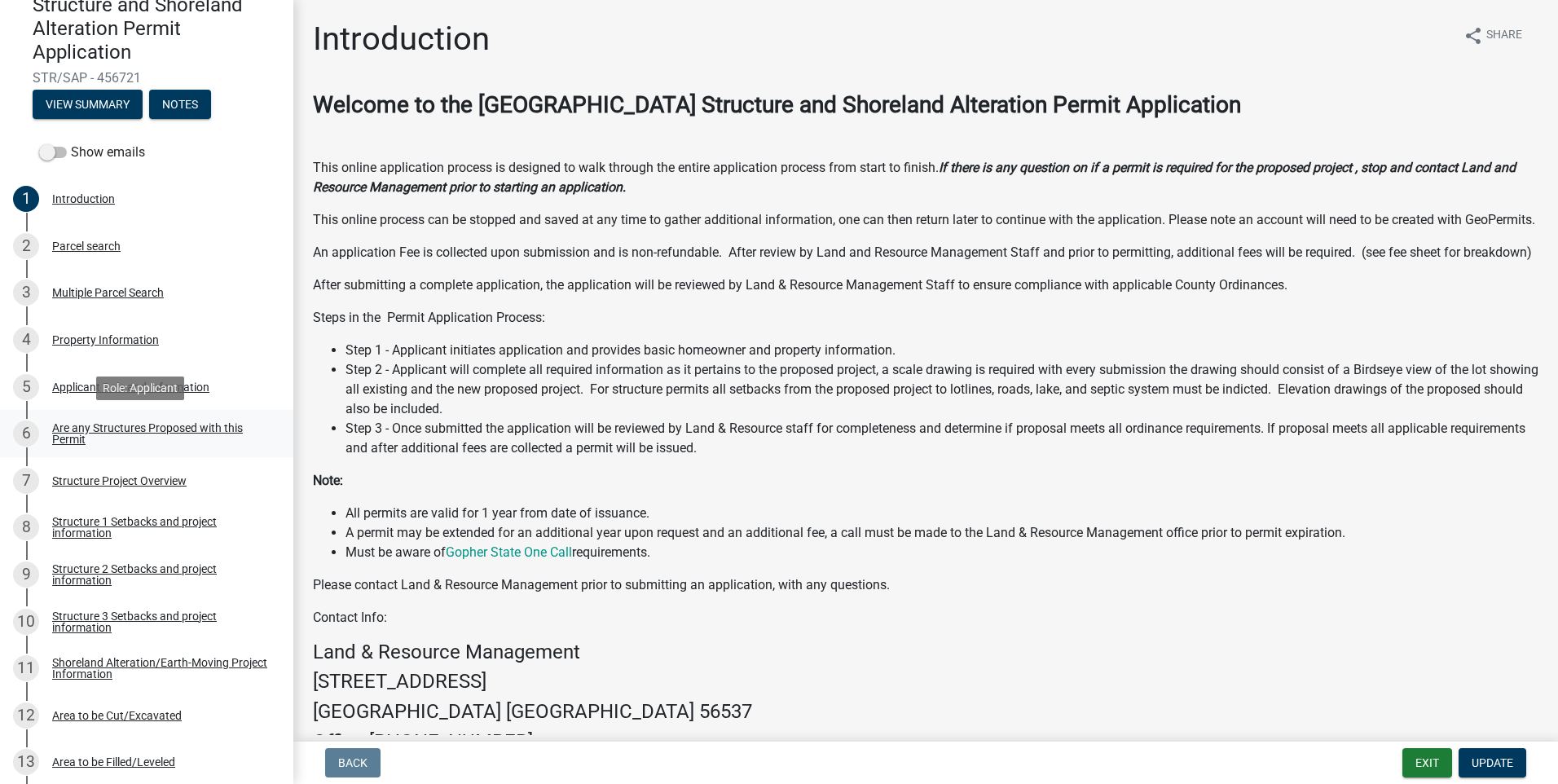
click at [207, 427] on div "Are any Structures Proposed with this Permit" at bounding box center [159, 433] width 216 height 23
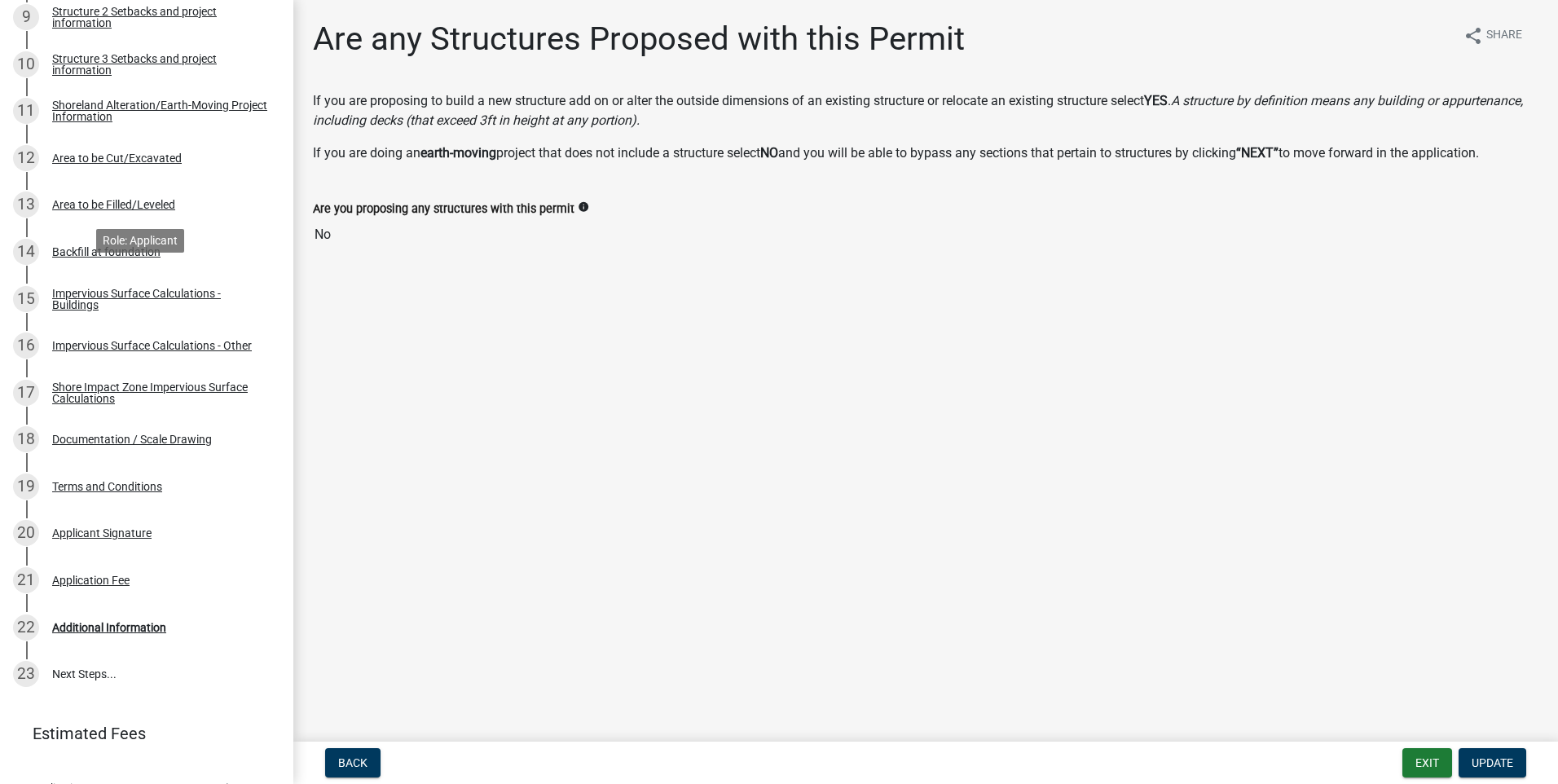
scroll to position [734, 0]
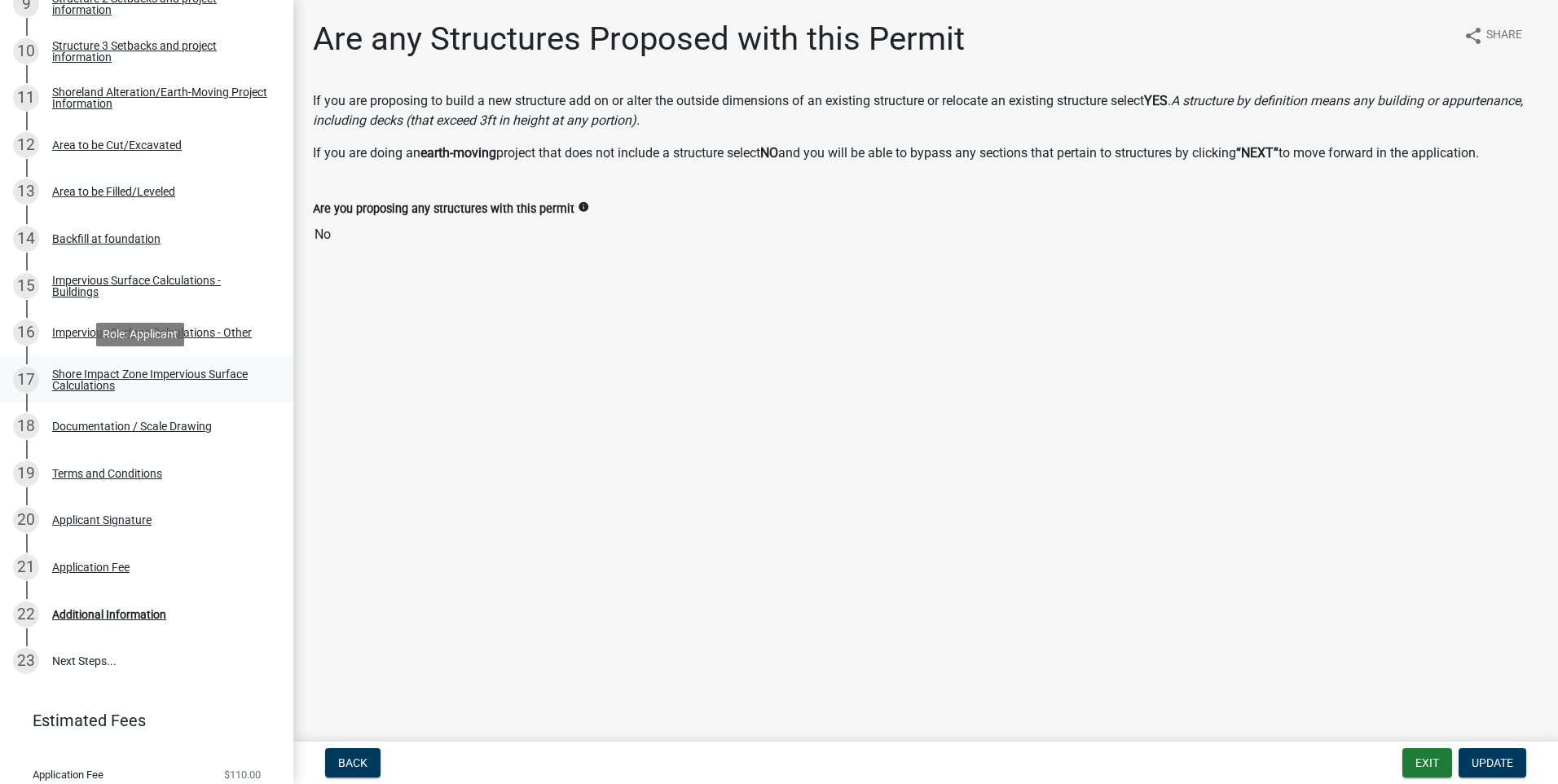
click at [129, 376] on div "Shore Impact Zone Impervious Surface Calculations" at bounding box center [159, 379] width 216 height 23
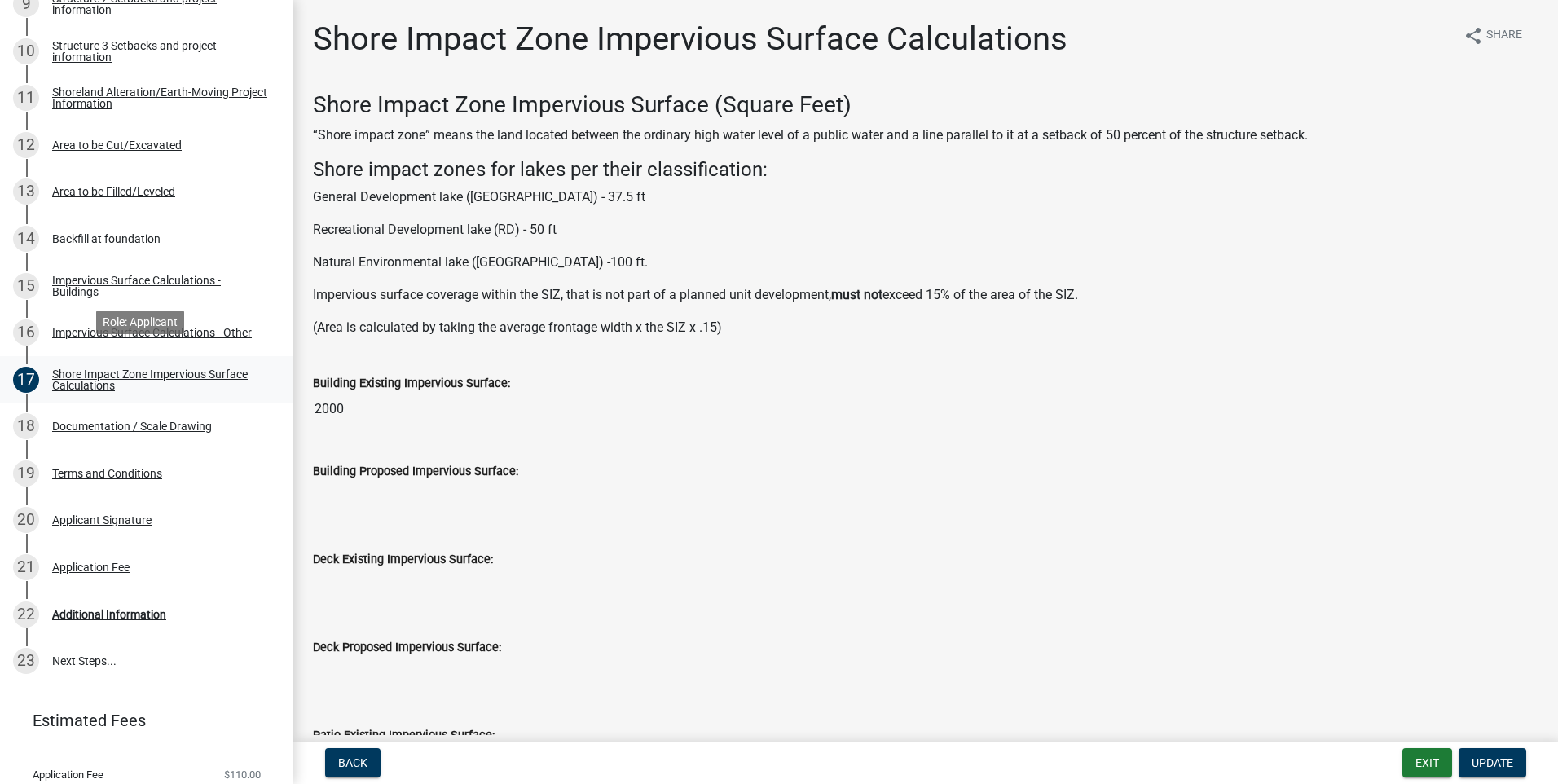
scroll to position [786, 0]
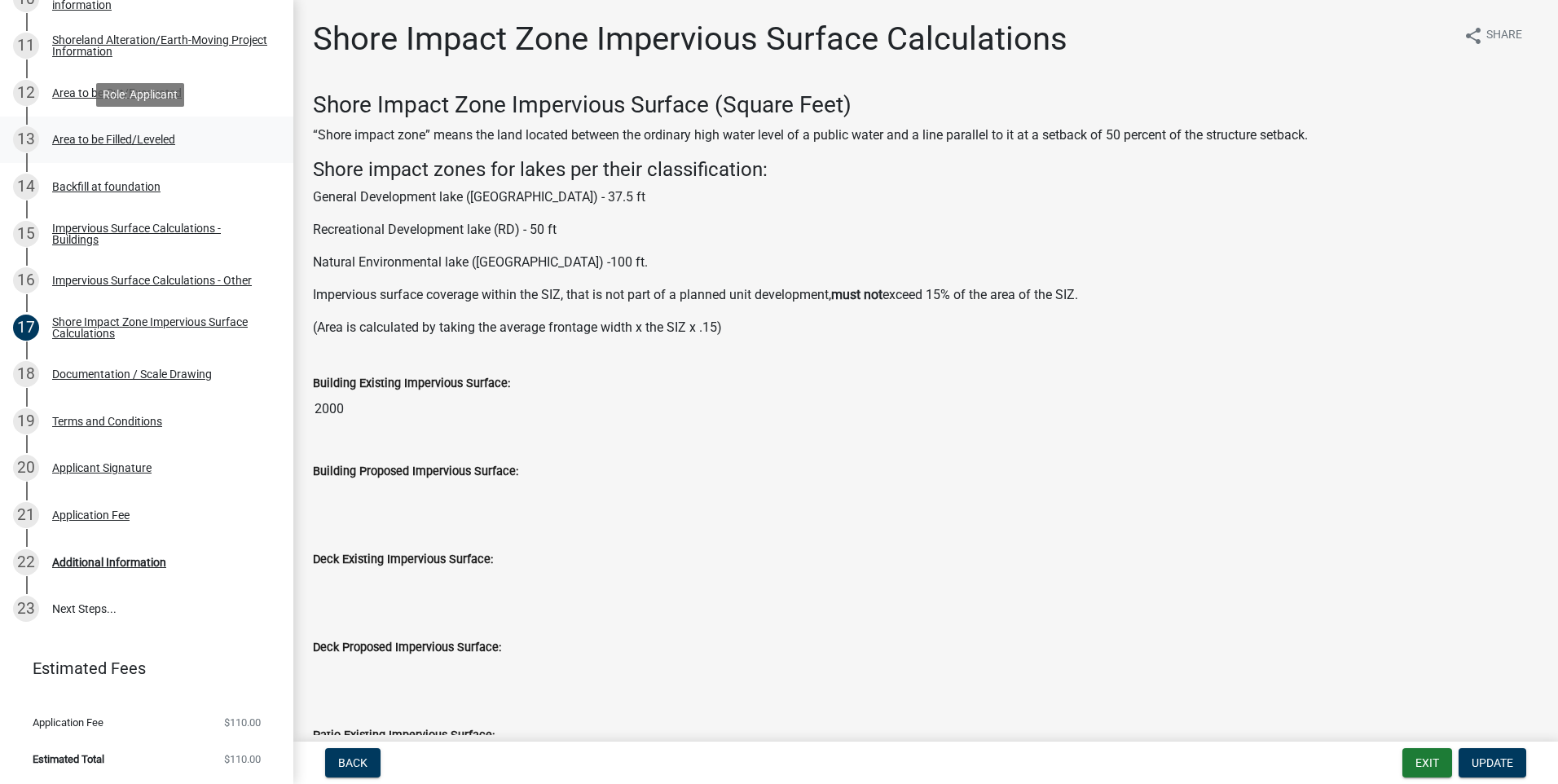
click at [103, 135] on div "Area to be Filled/Leveled" at bounding box center [113, 139] width 123 height 12
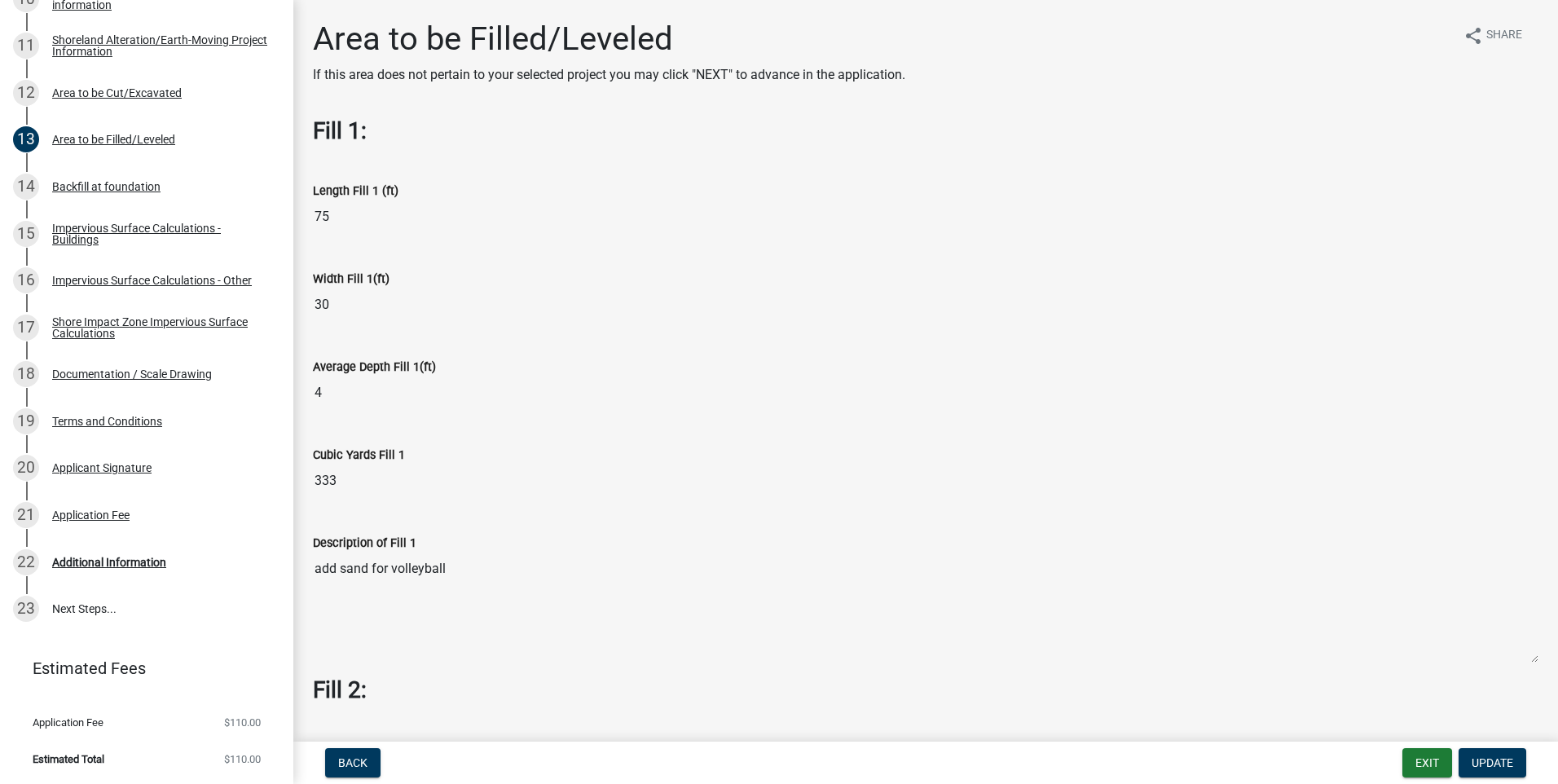
click at [336, 396] on input "4" at bounding box center [926, 393] width 1226 height 33
drag, startPoint x: 334, startPoint y: 396, endPoint x: 304, endPoint y: 394, distance: 30.1
click at [304, 394] on div "Average Depth Fill 1(ft) 4" at bounding box center [926, 377] width 1251 height 88
click at [373, 215] on input "75" at bounding box center [926, 216] width 1226 height 33
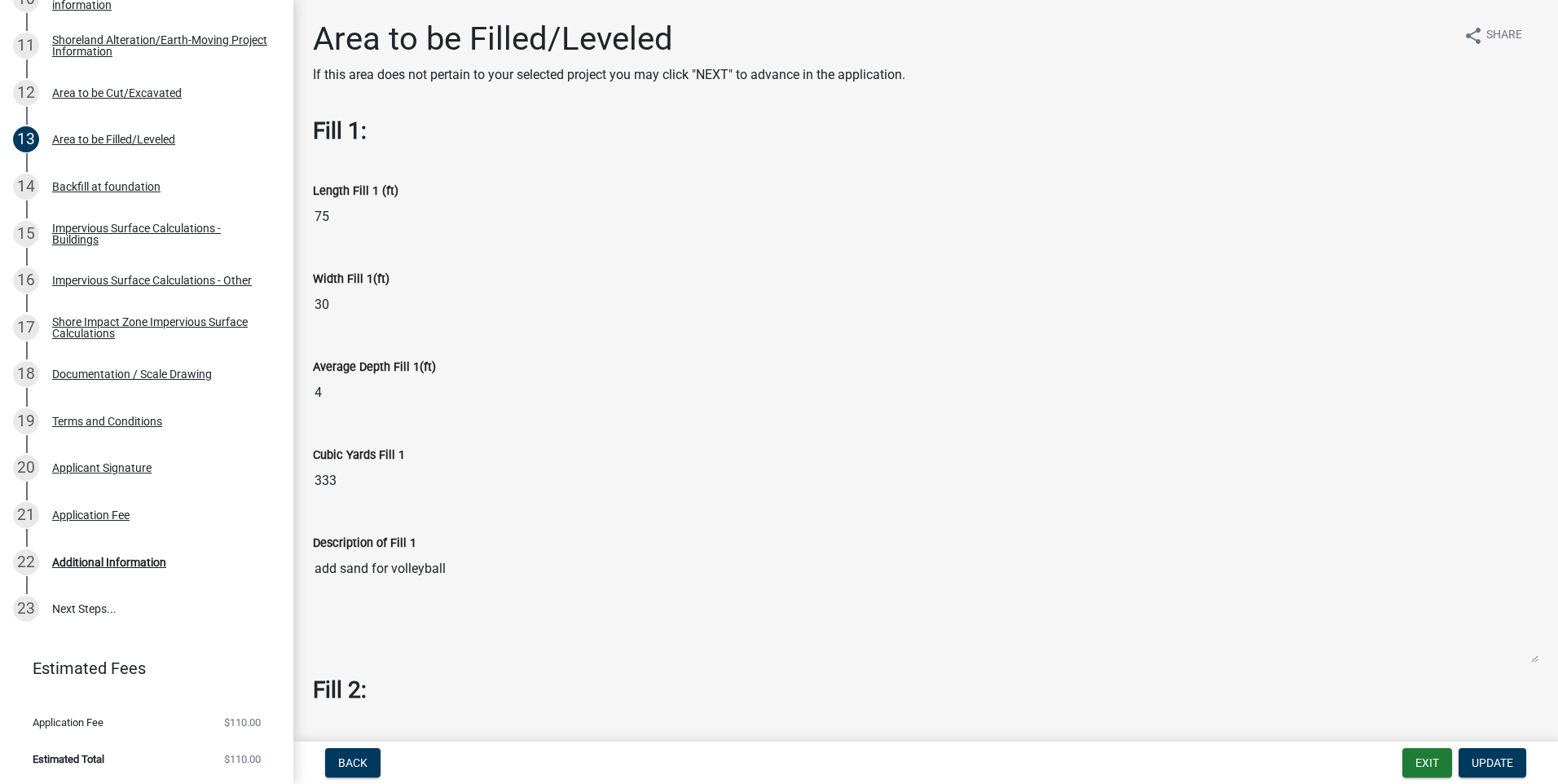
click at [538, 215] on input "75" at bounding box center [926, 216] width 1226 height 33
click at [357, 758] on span "Back" at bounding box center [353, 763] width 29 height 13
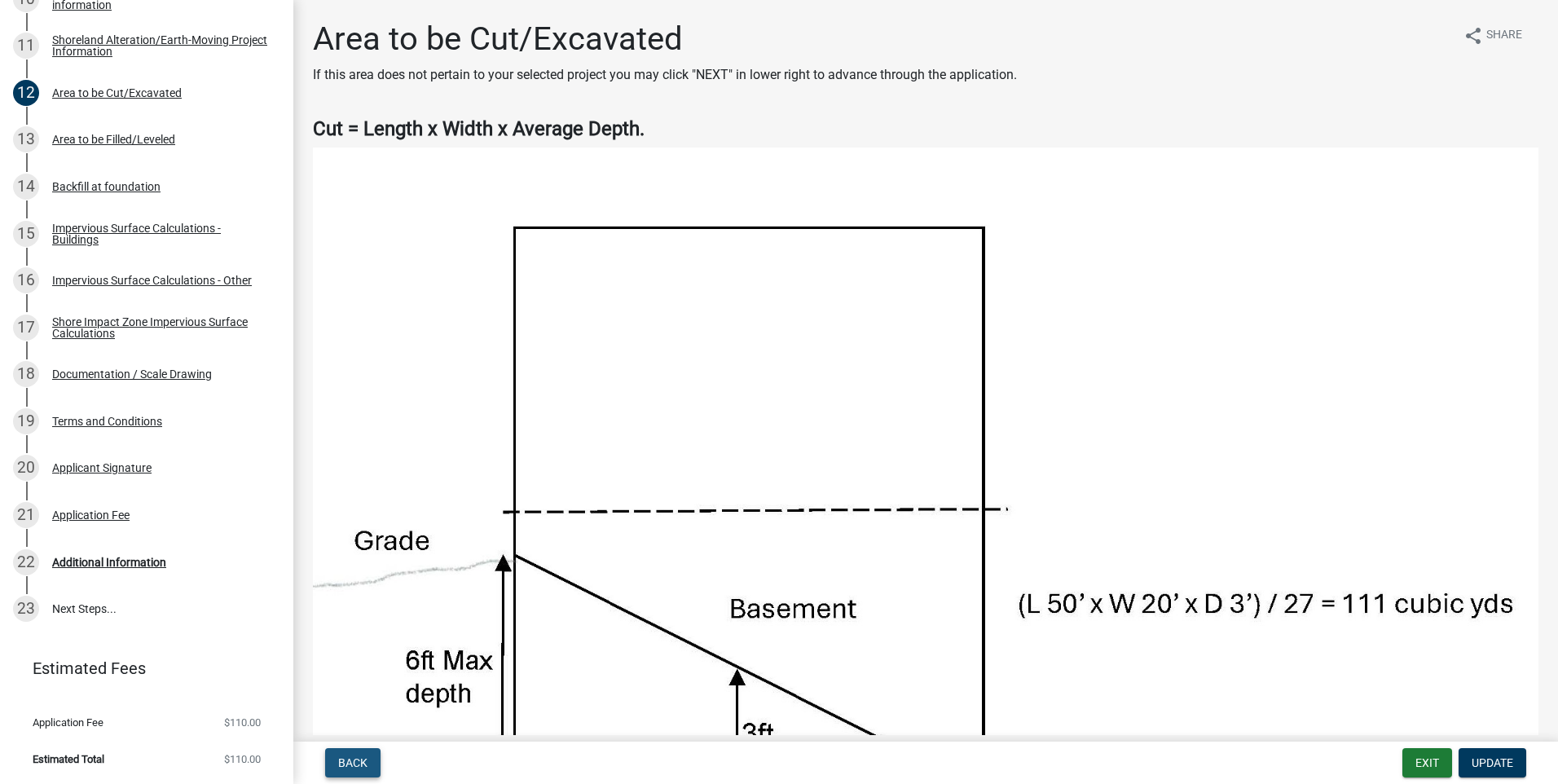
click at [360, 758] on span "Back" at bounding box center [353, 763] width 29 height 13
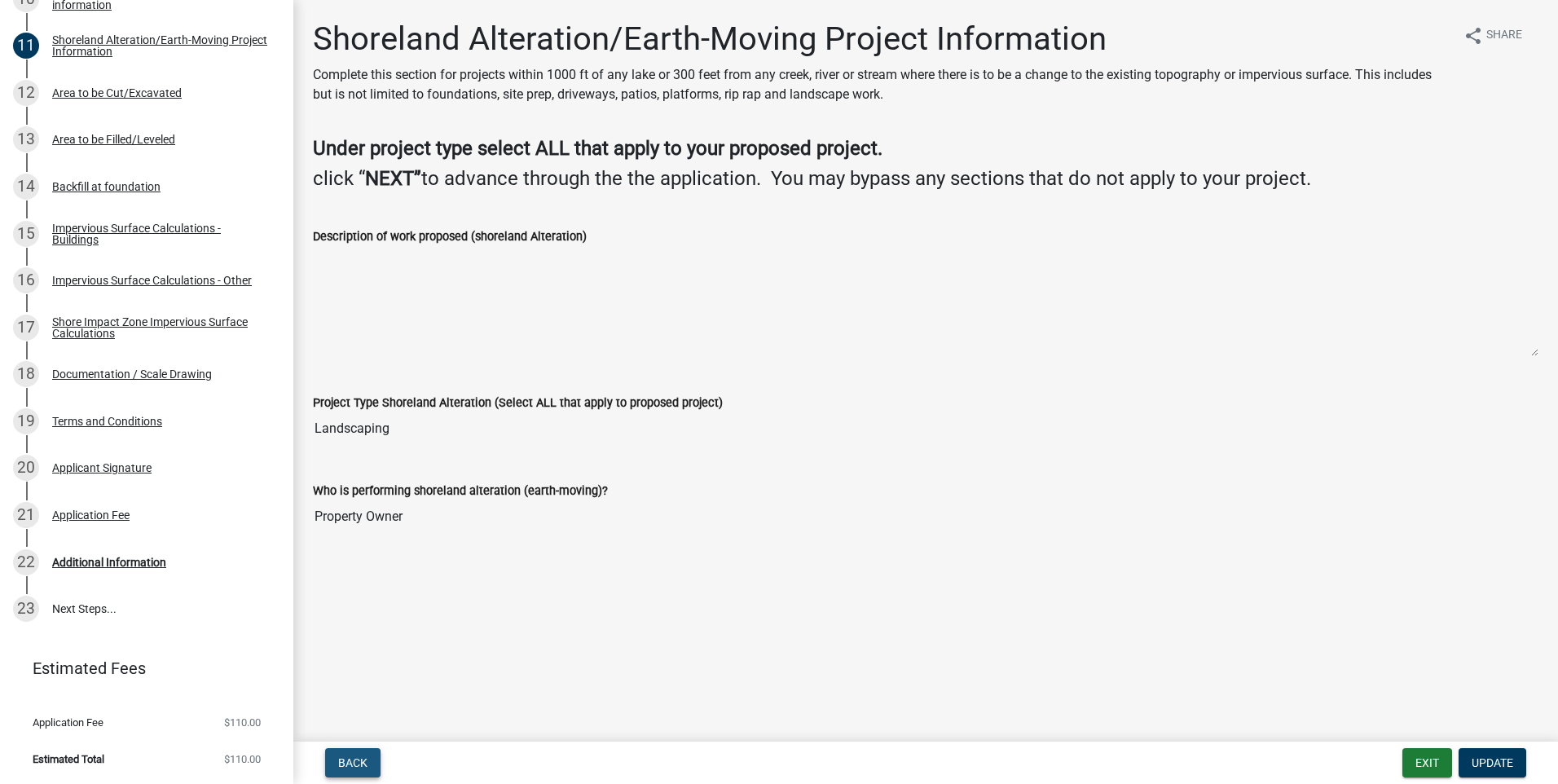
click at [360, 758] on span "Back" at bounding box center [353, 763] width 29 height 13
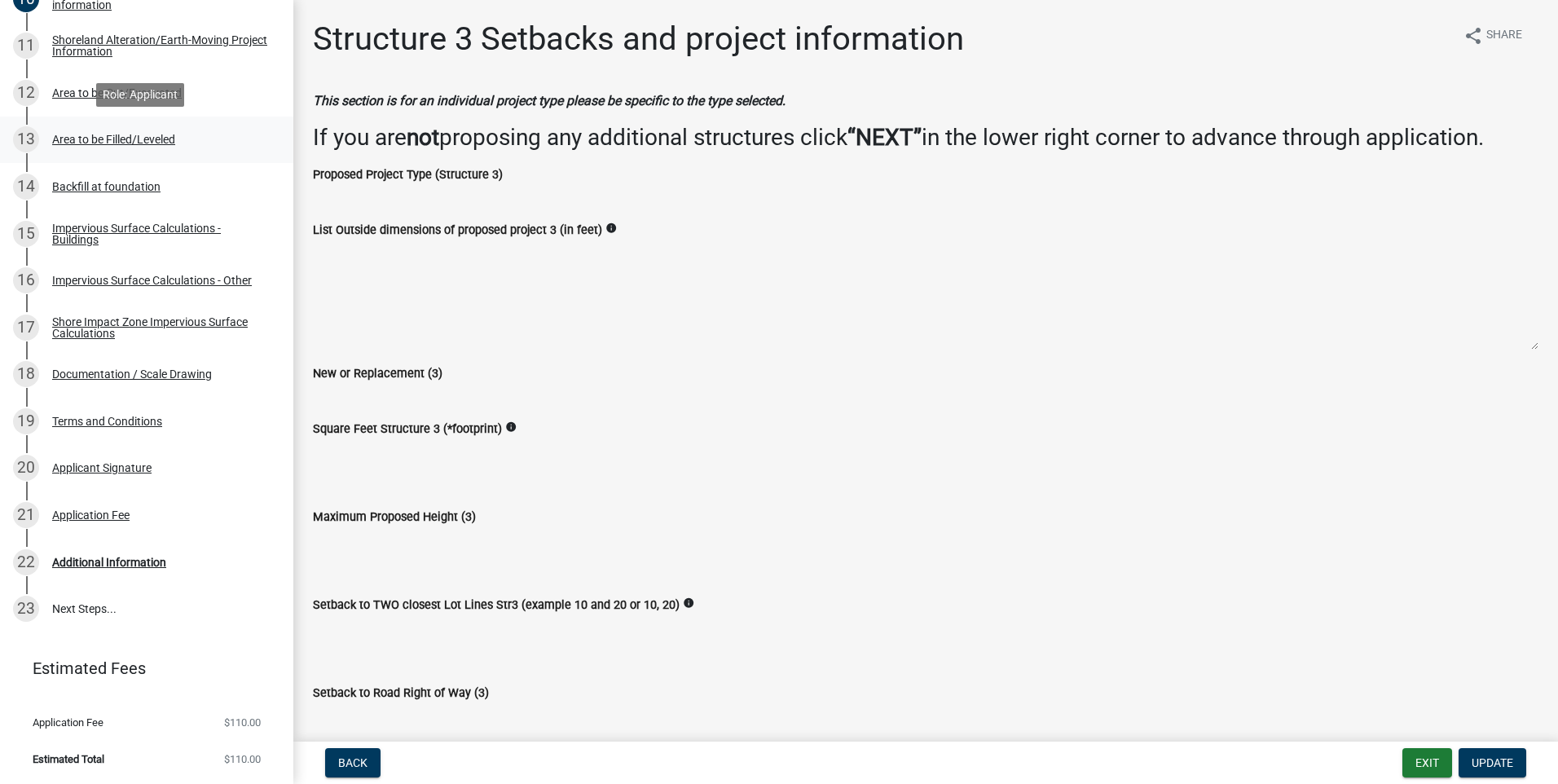
click at [100, 137] on div "Area to be Filled/Leveled" at bounding box center [113, 139] width 123 height 12
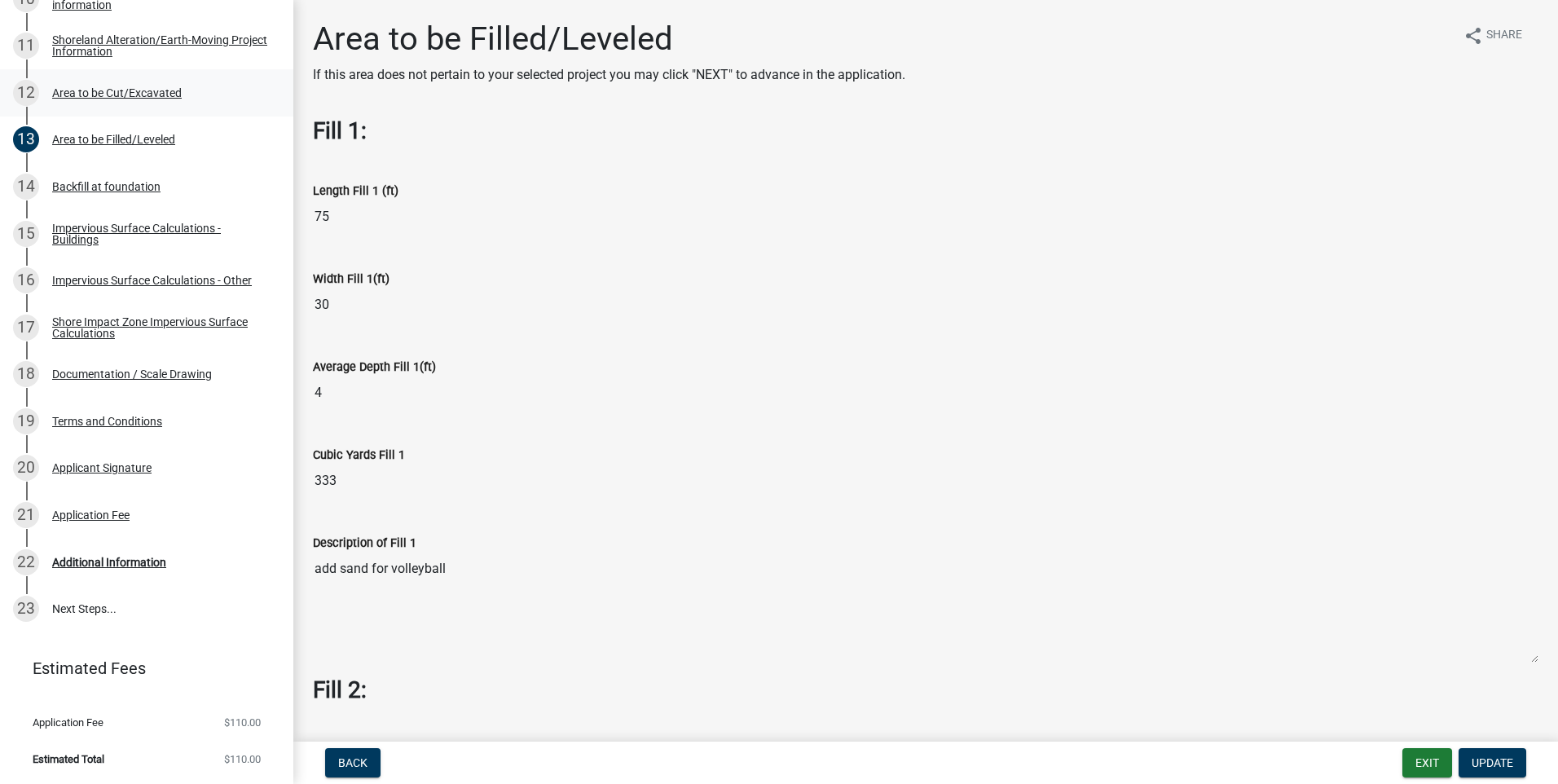
click at [85, 91] on div "Area to be Cut/Excavated" at bounding box center [116, 93] width 129 height 12
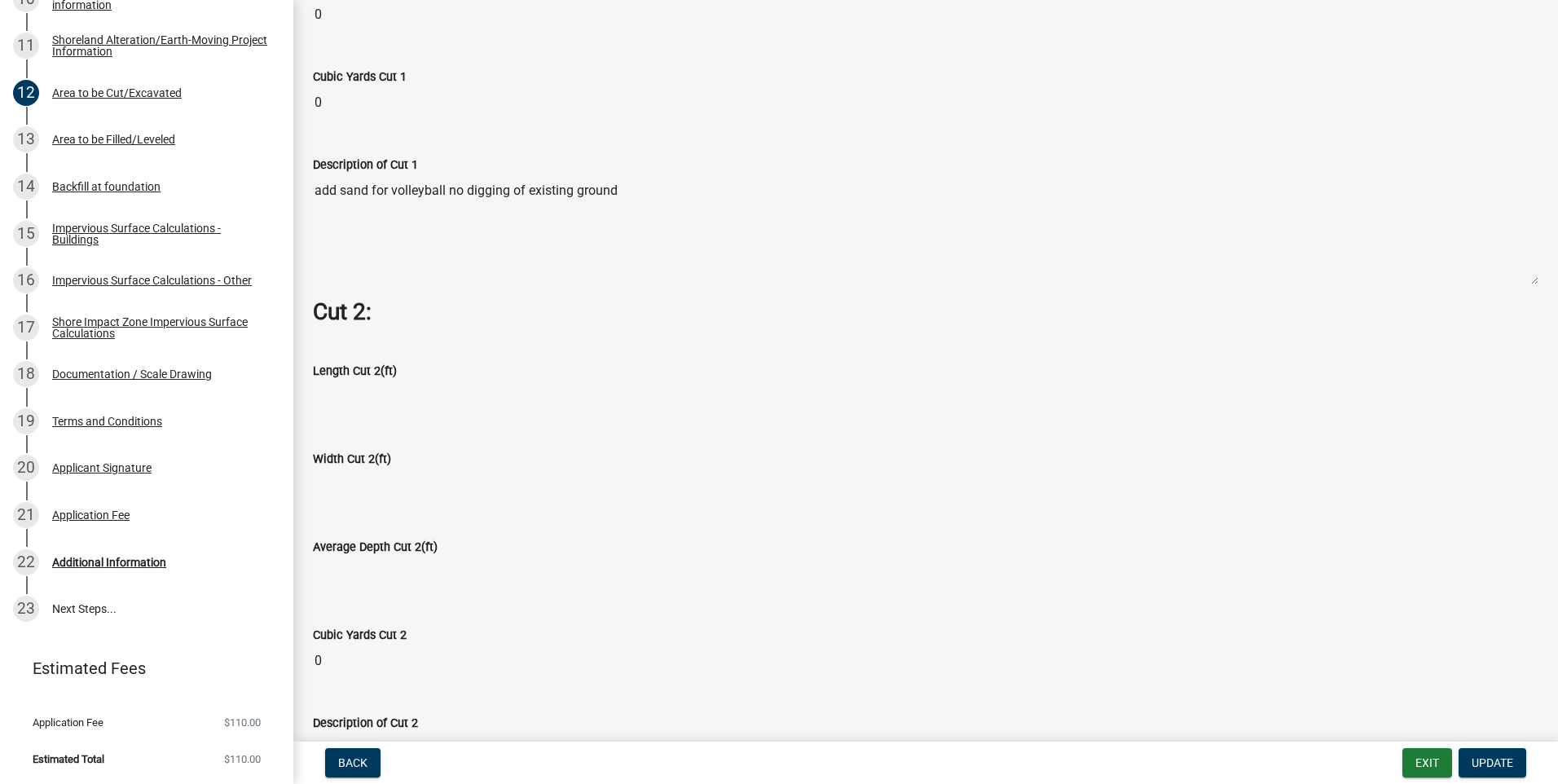
scroll to position [1304, 0]
click at [1483, 765] on span "Update" at bounding box center [1493, 763] width 42 height 13
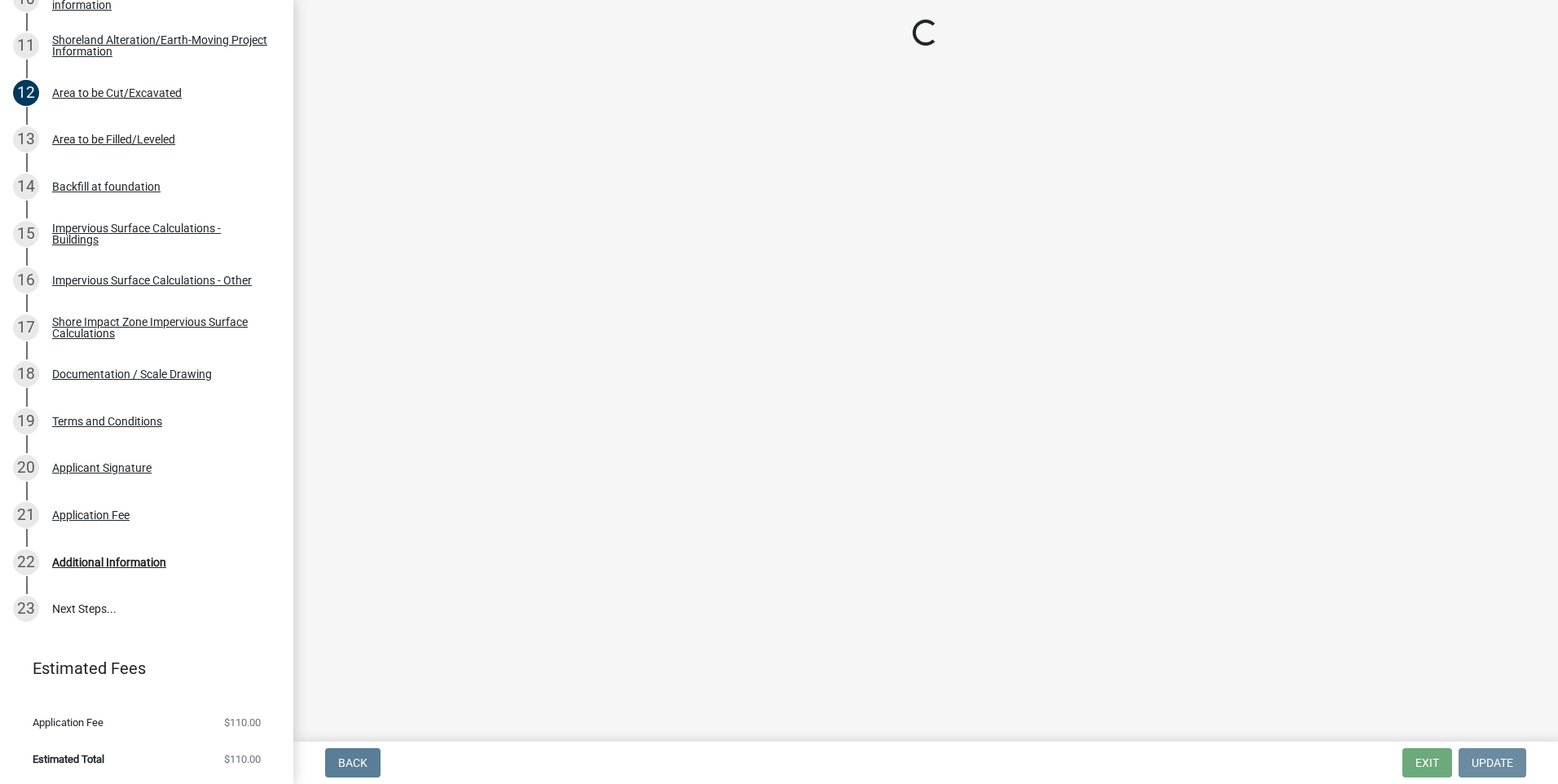
scroll to position [0, 0]
